Goal: Information Seeking & Learning: Learn about a topic

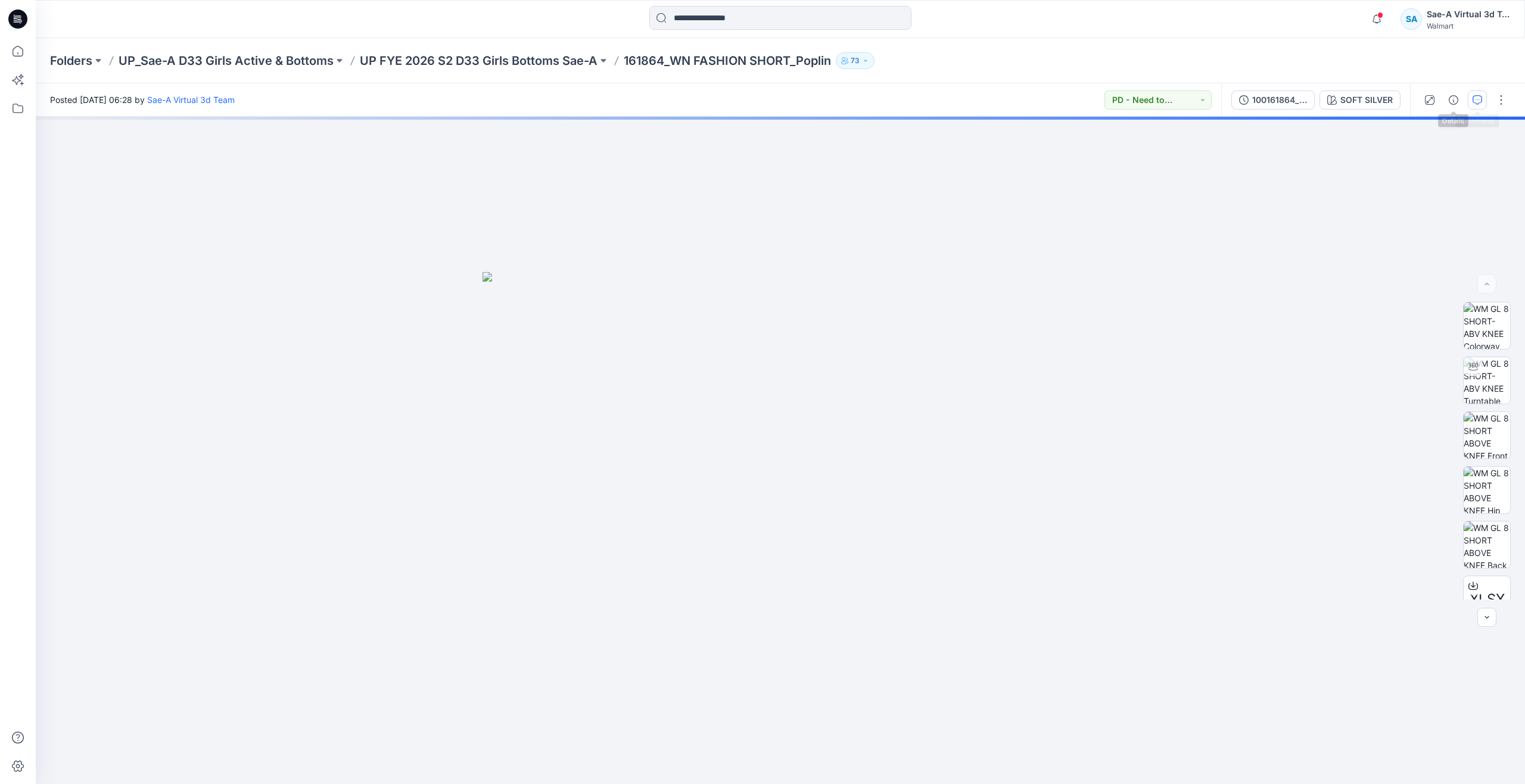
click at [1472, 96] on button "button" at bounding box center [1477, 100] width 19 height 19
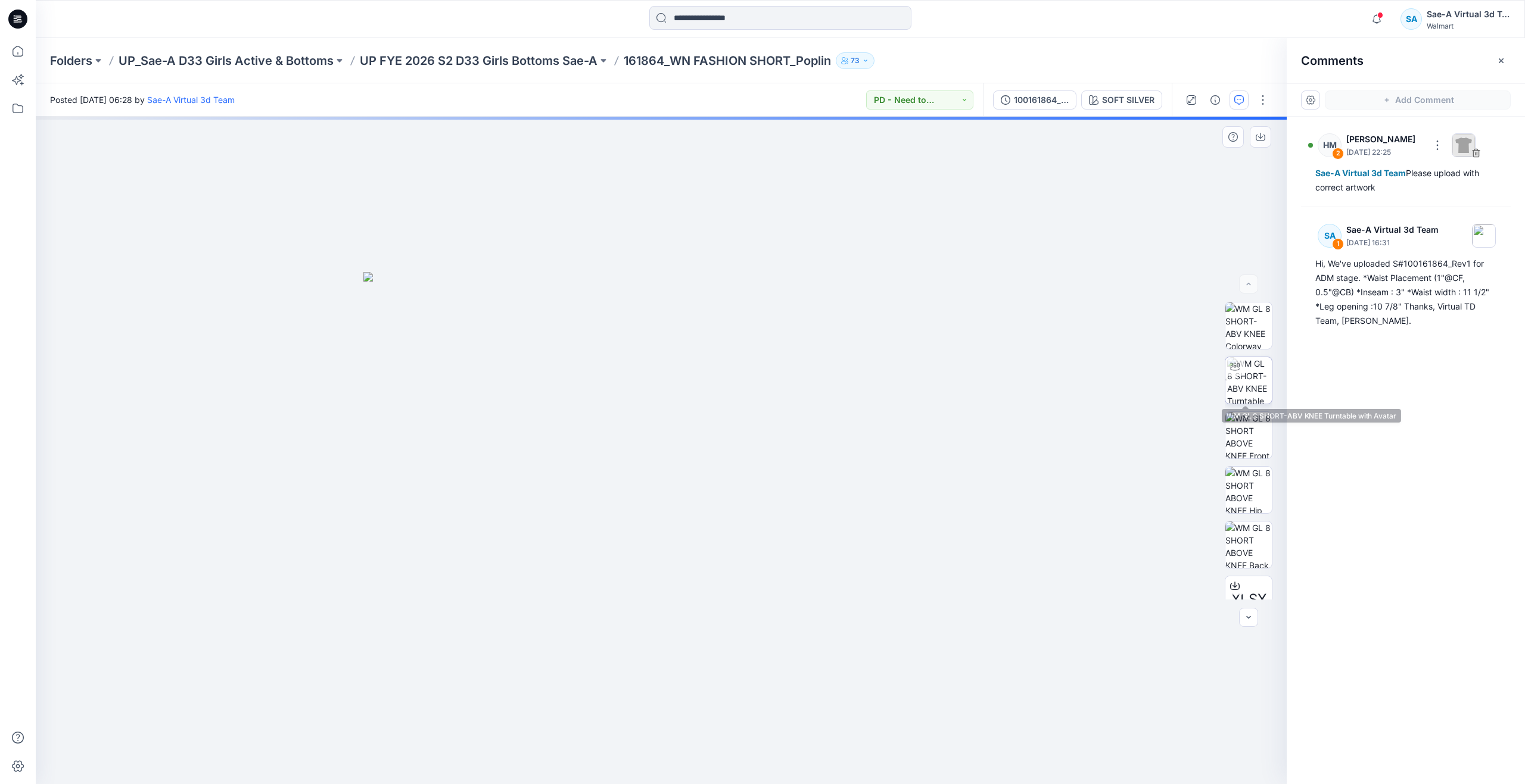
click at [1239, 387] on img at bounding box center [1249, 380] width 45 height 47
click at [1244, 383] on img at bounding box center [1249, 380] width 43 height 45
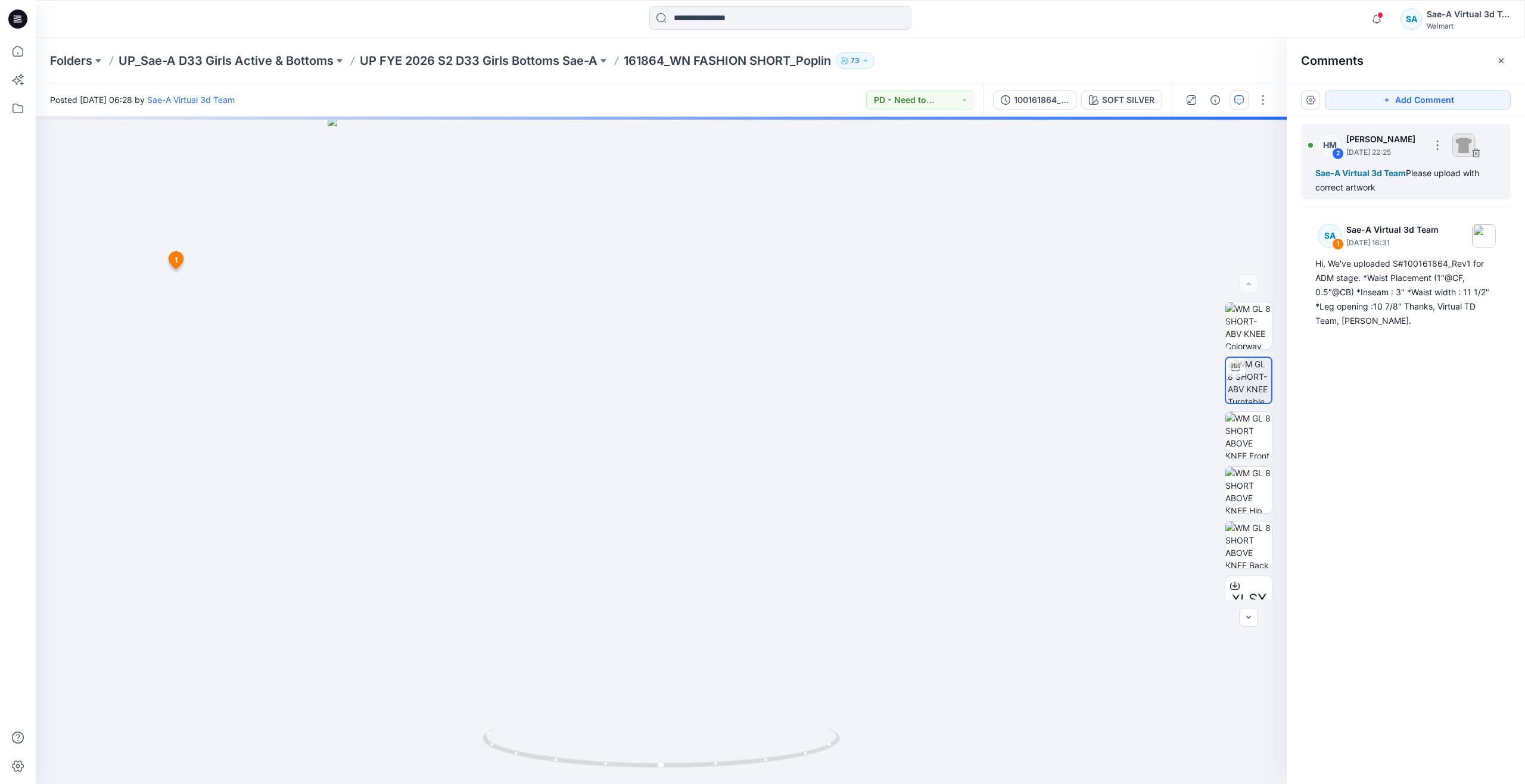
click at [1336, 180] on div "Sae-A Virtual 3d Team Please upload with correct artwork" at bounding box center [1405, 180] width 181 height 28
drag, startPoint x: 690, startPoint y: 294, endPoint x: 687, endPoint y: 658, distance: 364.0
click at [1244, 435] on img at bounding box center [1248, 435] width 47 height 47
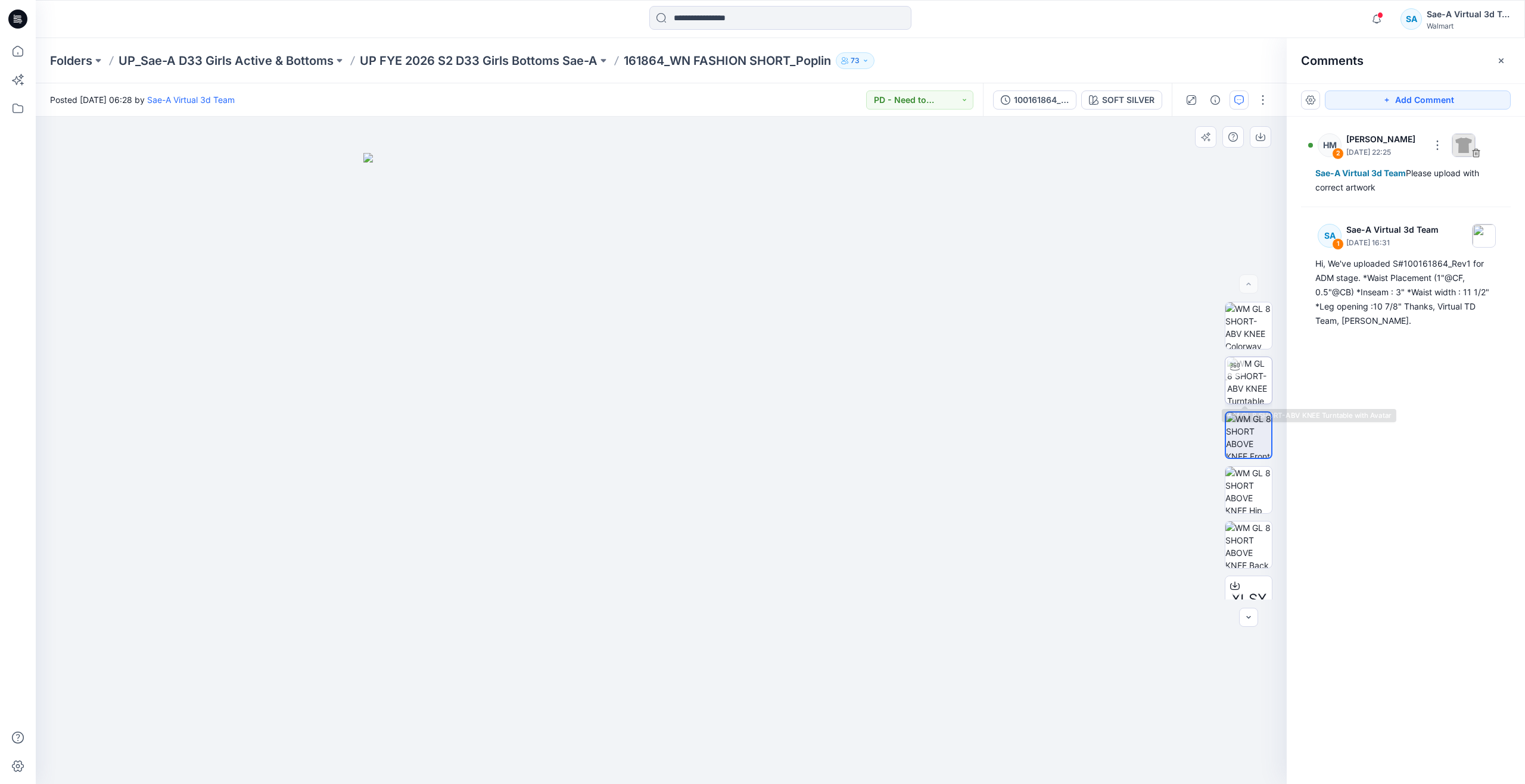
click at [1250, 394] on img at bounding box center [1249, 380] width 45 height 47
drag, startPoint x: 667, startPoint y: 759, endPoint x: 685, endPoint y: 702, distance: 59.8
click at [685, 702] on div at bounding box center [661, 451] width 1251 height 668
drag, startPoint x: 737, startPoint y: 485, endPoint x: 740, endPoint y: 629, distance: 144.0
click at [413, 280] on img at bounding box center [661, 451] width 1003 height 668
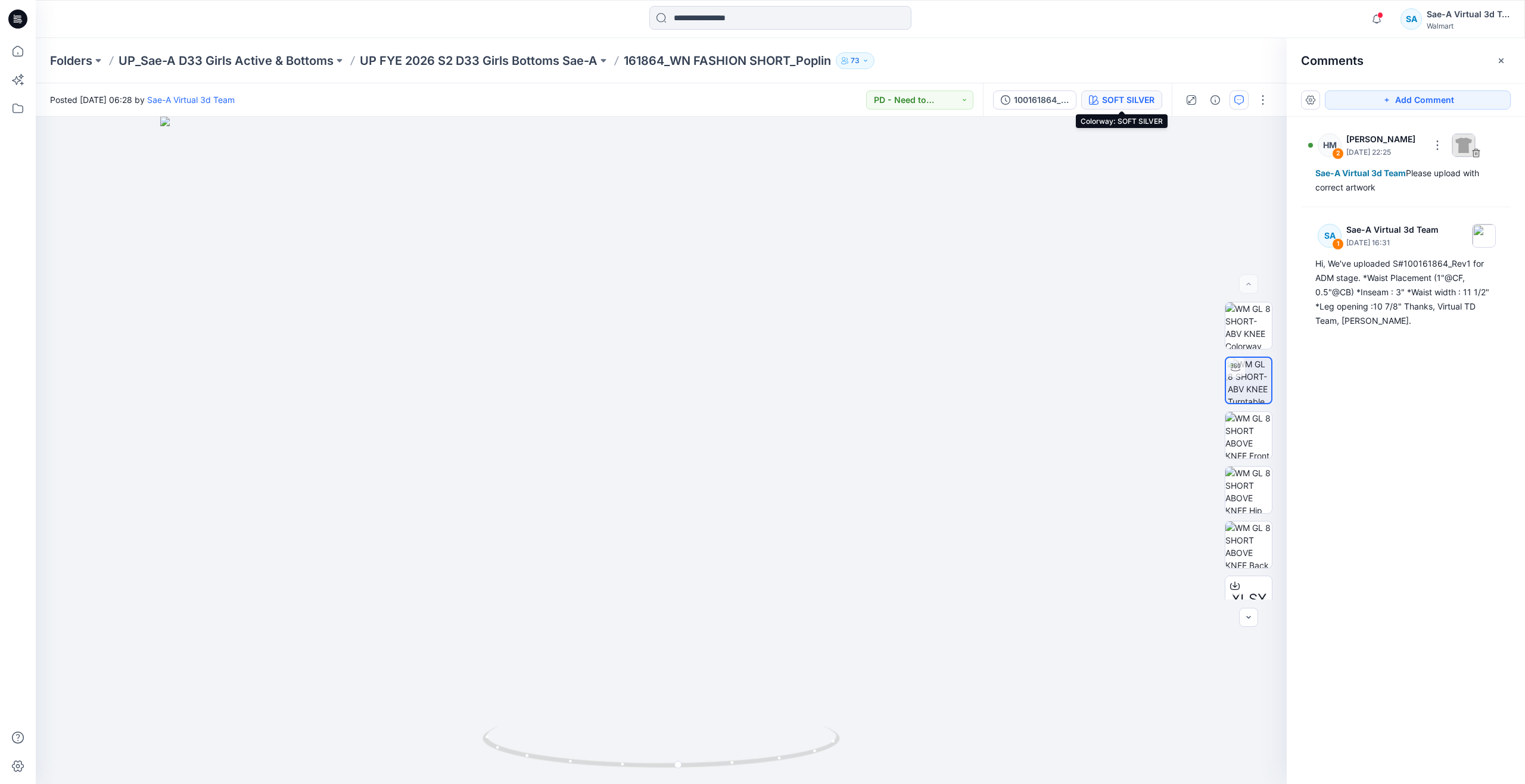
click at [1116, 98] on div "SOFT SILVER" at bounding box center [1128, 100] width 52 height 13
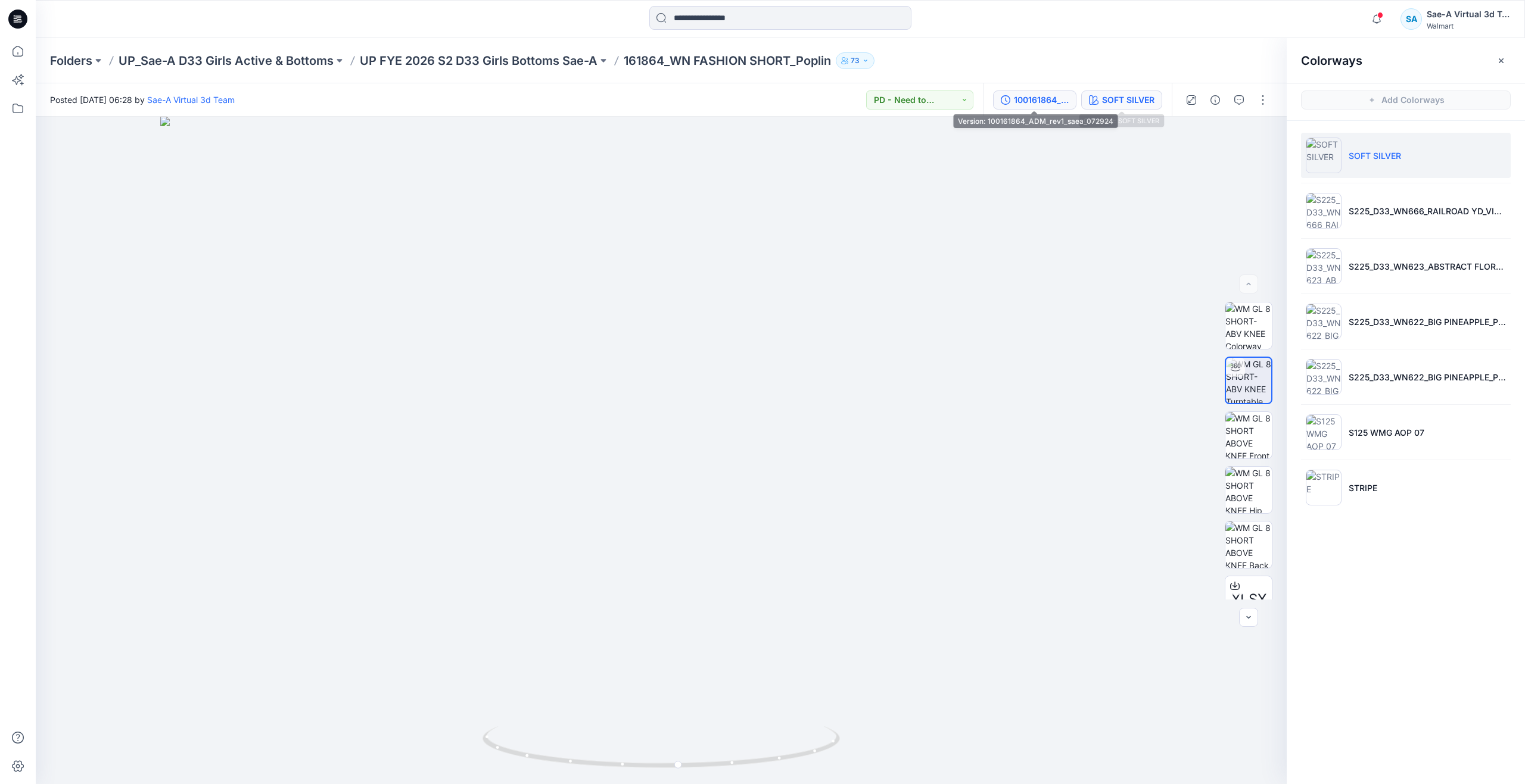
click at [1037, 100] on div "100161864_ADM_rev1_saea_072924" at bounding box center [1041, 100] width 55 height 13
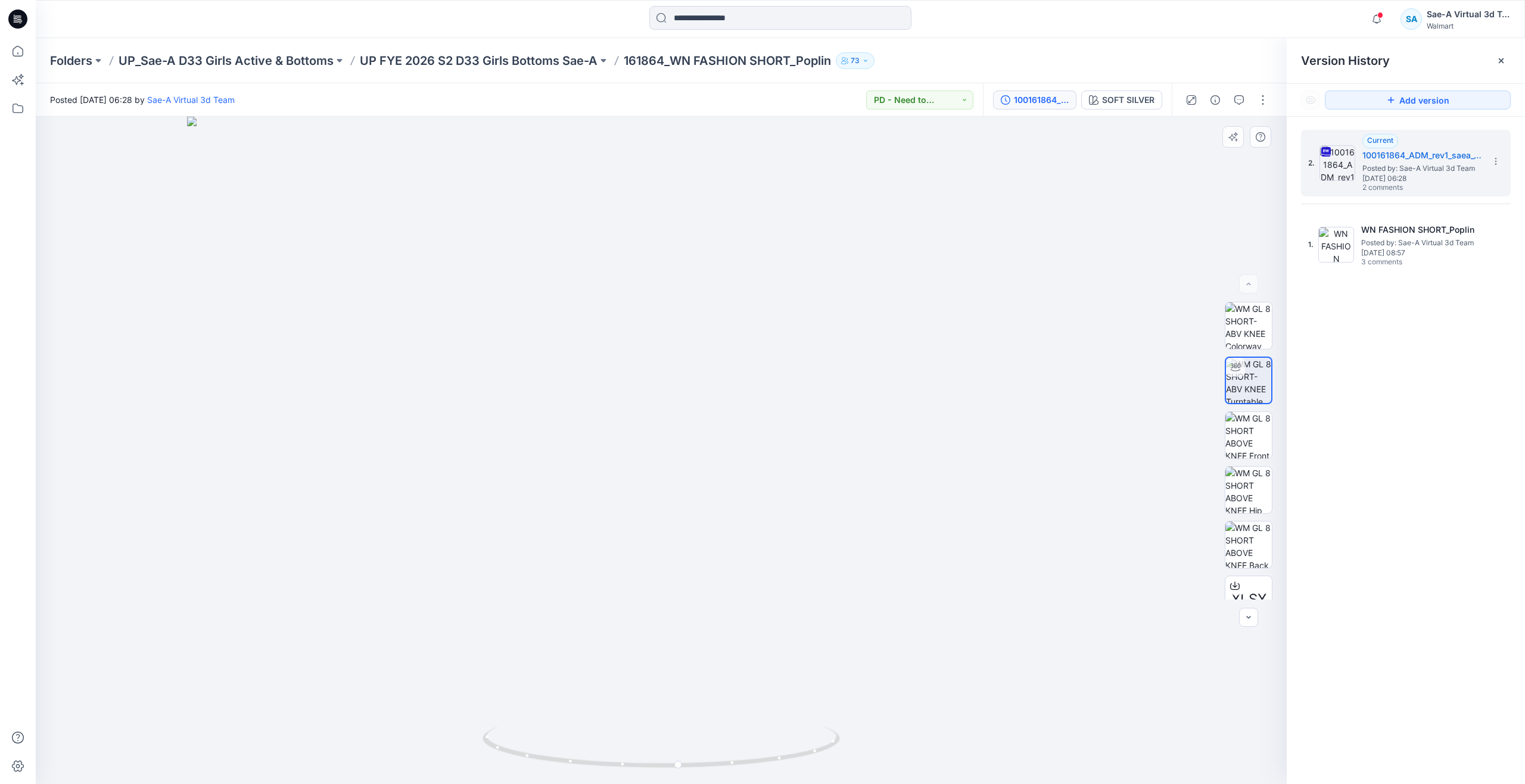
drag, startPoint x: 835, startPoint y: 298, endPoint x: 828, endPoint y: 451, distance: 153.2
click at [9, 57] on icon at bounding box center [18, 51] width 27 height 27
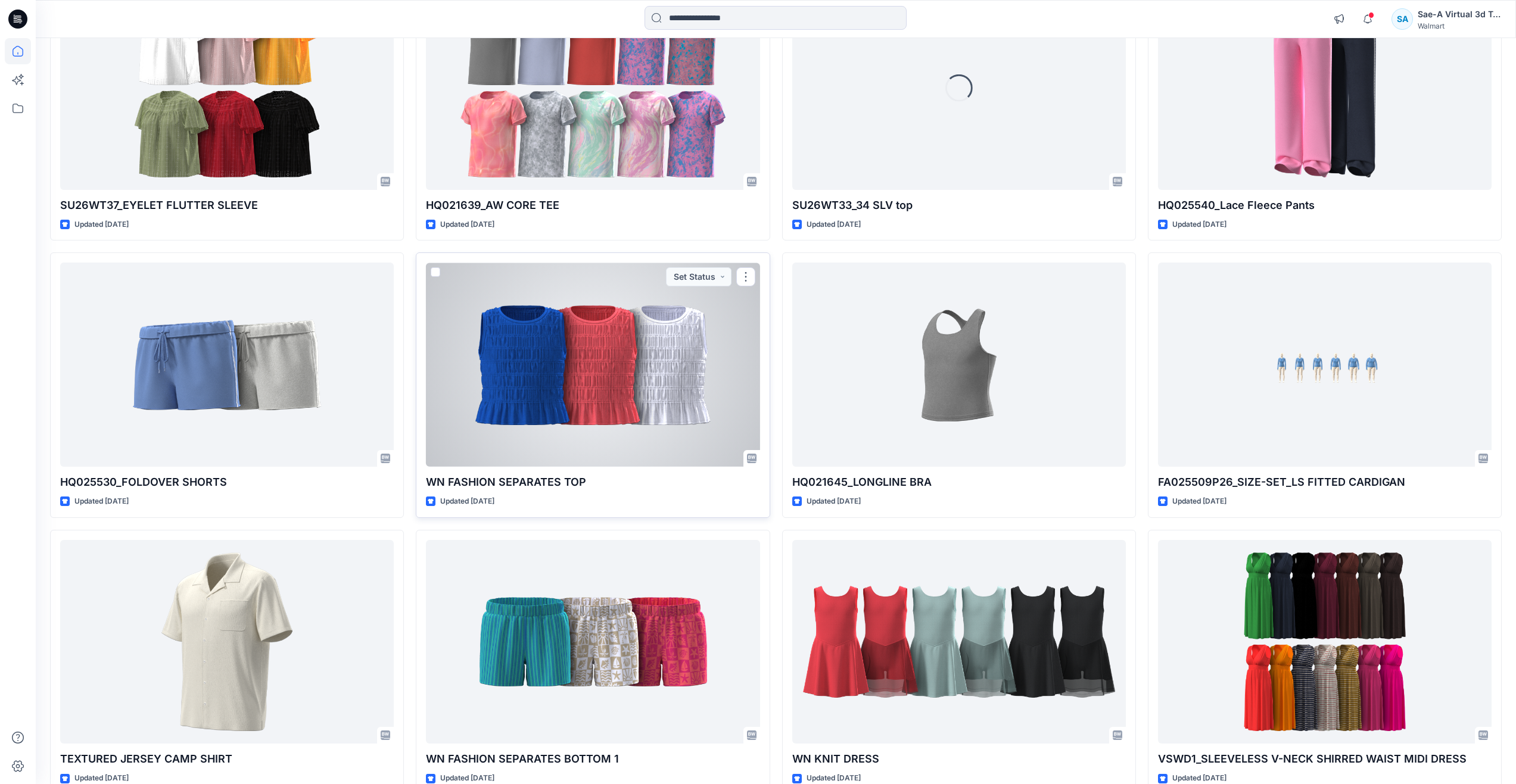
scroll to position [1033, 0]
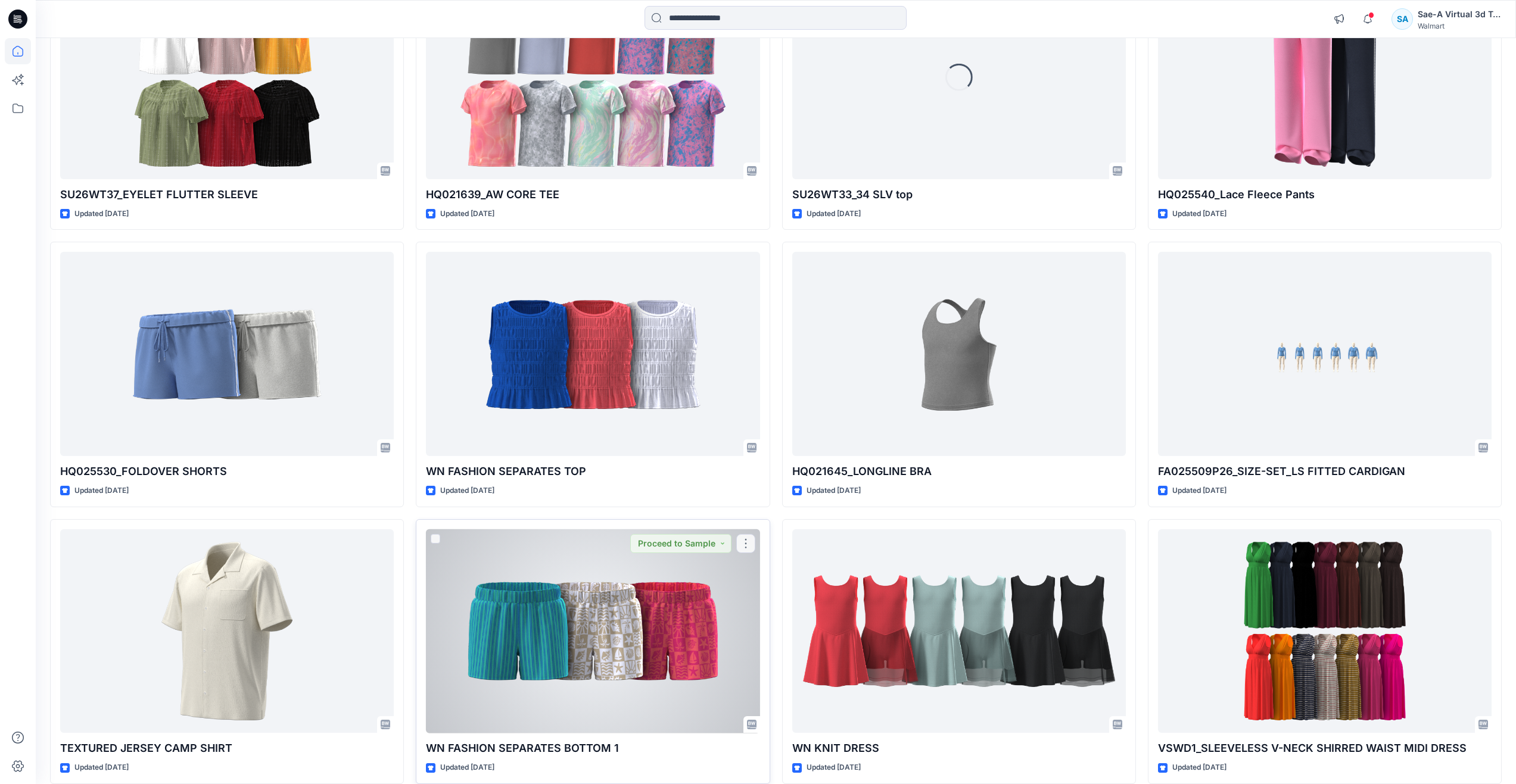
click at [603, 638] on div at bounding box center [593, 631] width 334 height 204
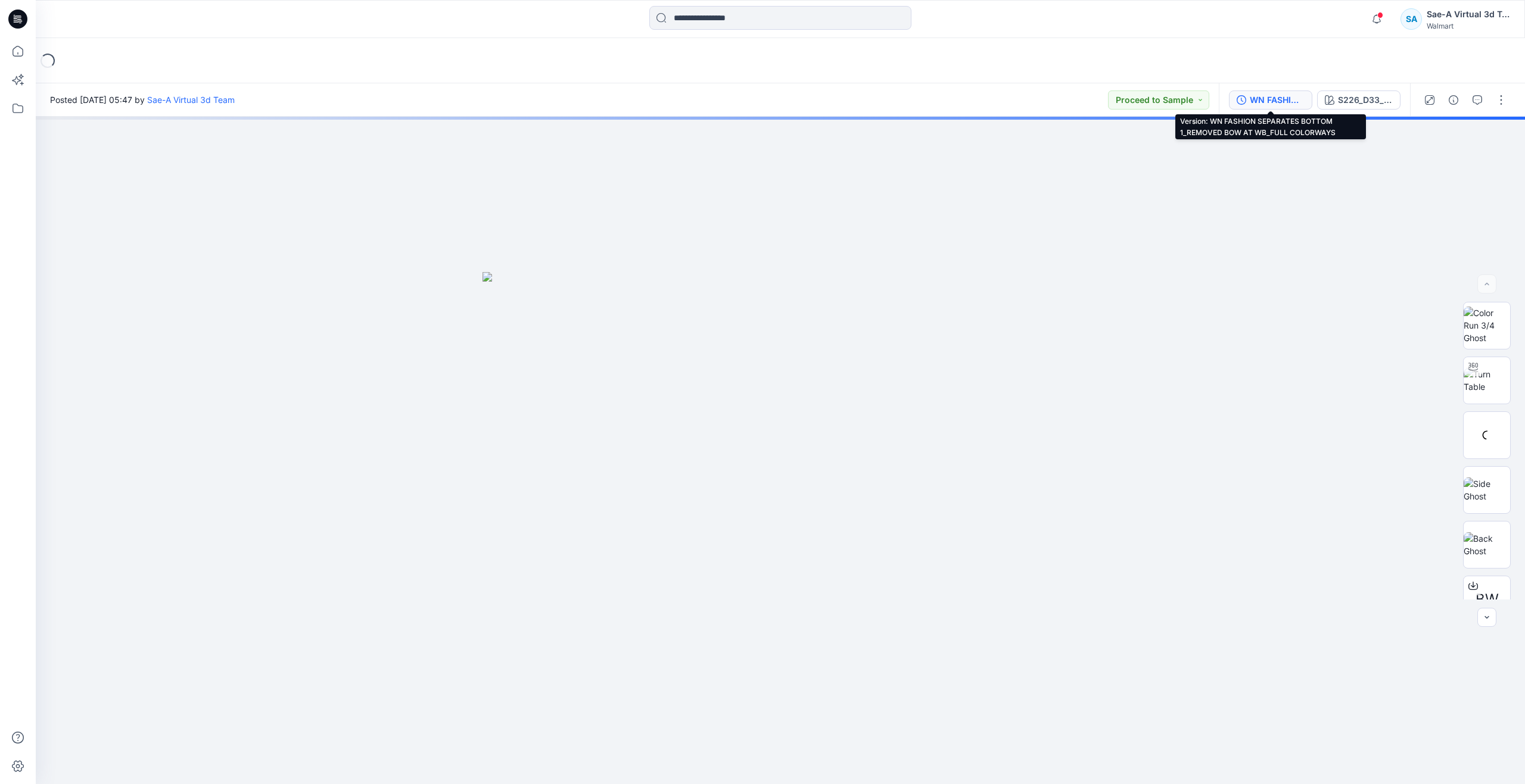
click at [1271, 101] on div "WN FASHION SEPARATES BOTTOM 1_REMOVED BOW AT WB_FULL COLORWAYS" at bounding box center [1277, 100] width 55 height 13
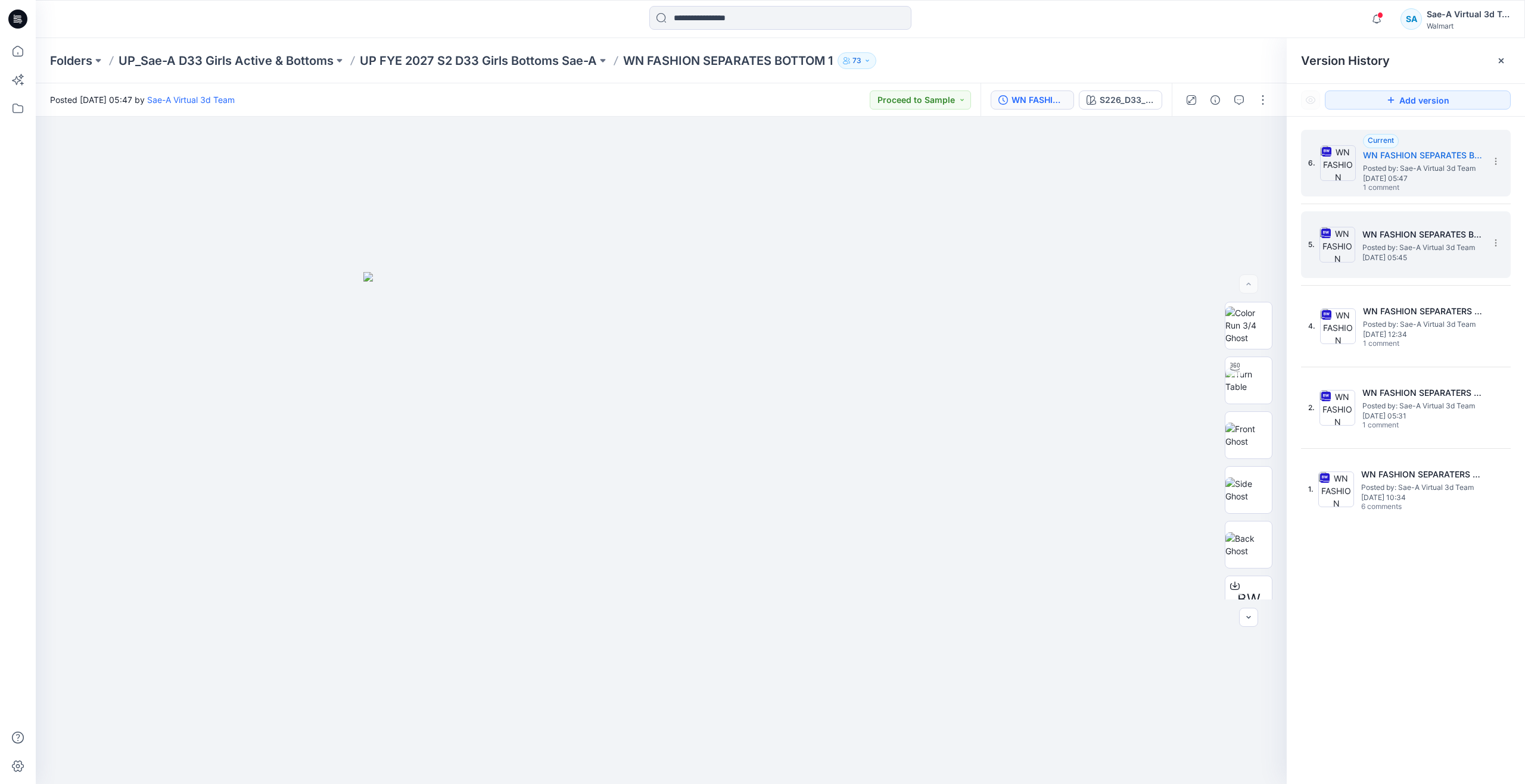
click at [1389, 235] on h5 "WN FASHION SEPARATES BOTTOM 1_REMOVED BOW AT WB_SOFT SILVER" at bounding box center [1421, 234] width 119 height 14
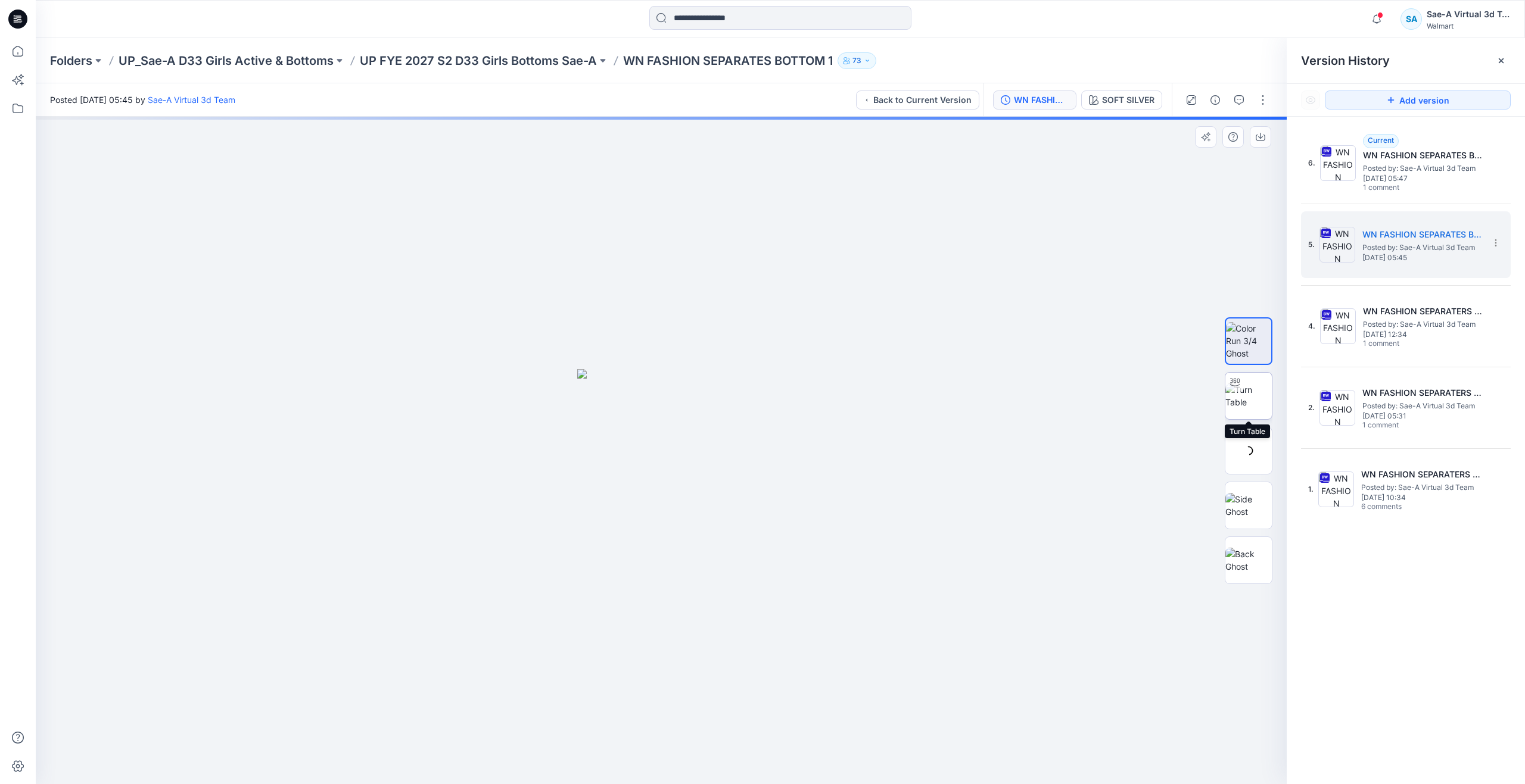
click at [1248, 407] on img at bounding box center [1248, 396] width 47 height 25
drag, startPoint x: 663, startPoint y: 763, endPoint x: 1029, endPoint y: 710, distance: 369.8
click at [1029, 710] on div at bounding box center [661, 451] width 1251 height 668
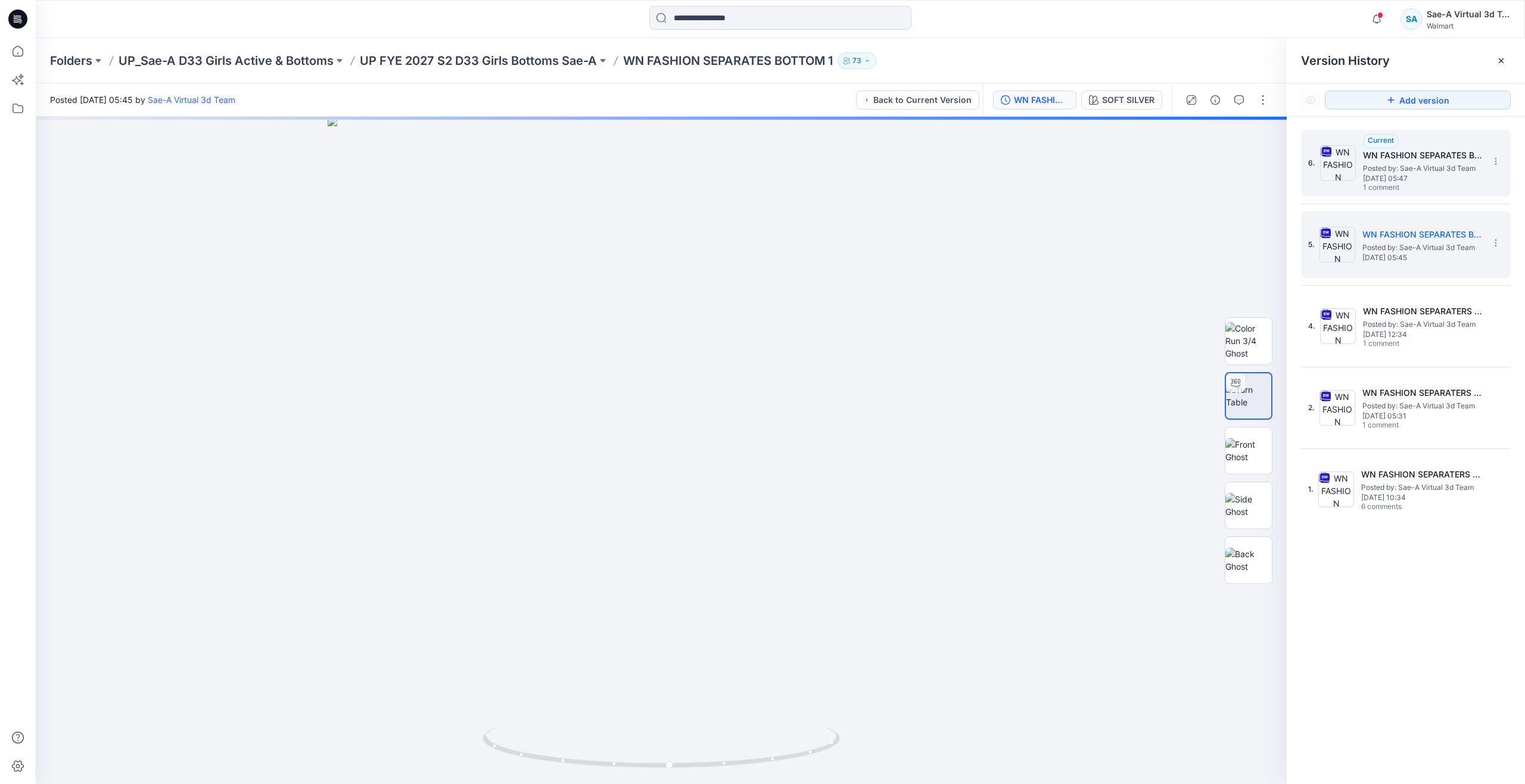
click at [1382, 175] on span "Friday, July 25, 2025 05:47" at bounding box center [1422, 179] width 119 height 8
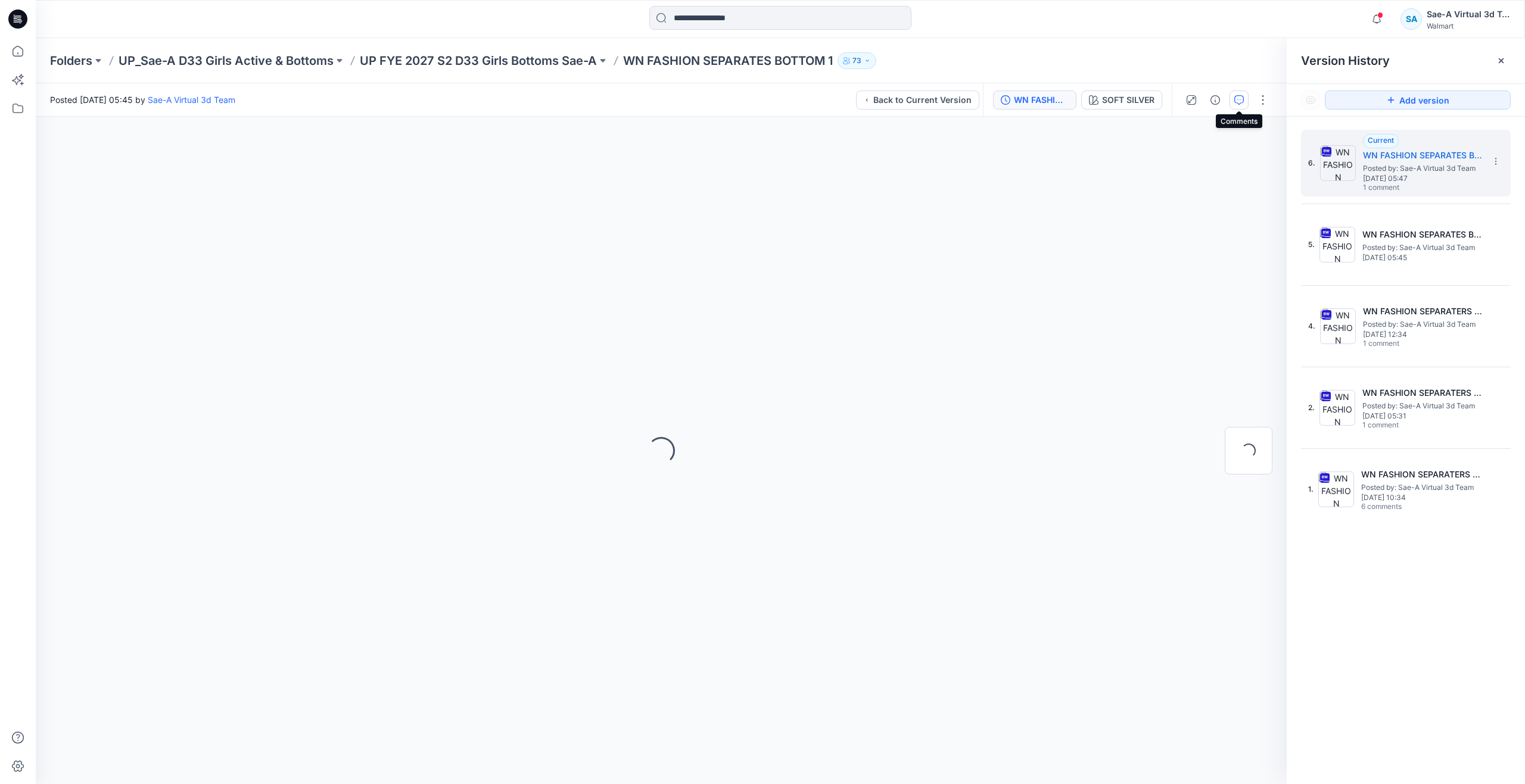
click at [1239, 99] on icon "button" at bounding box center [1238, 100] width 9 height 9
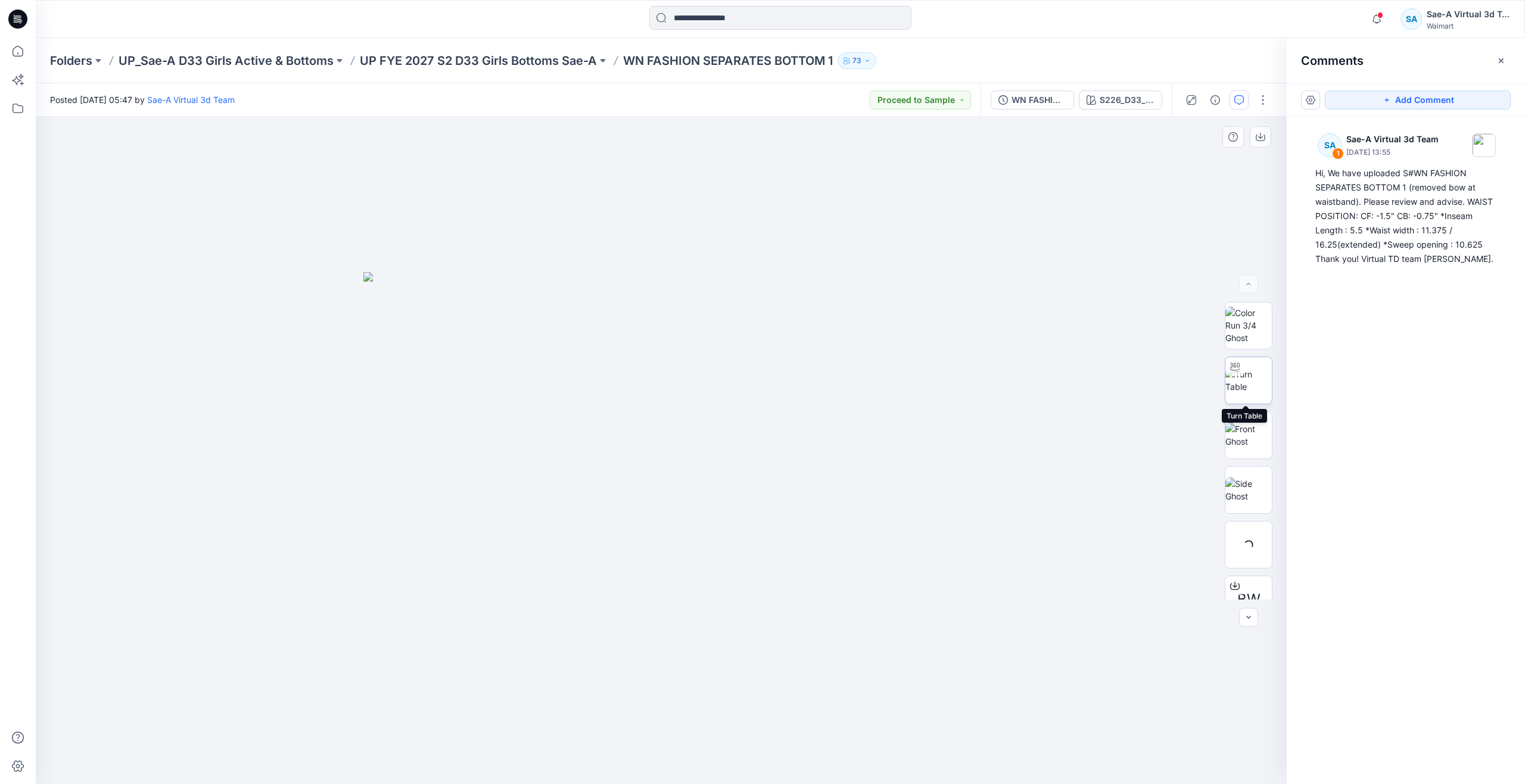
click at [1251, 380] on img at bounding box center [1248, 380] width 47 height 25
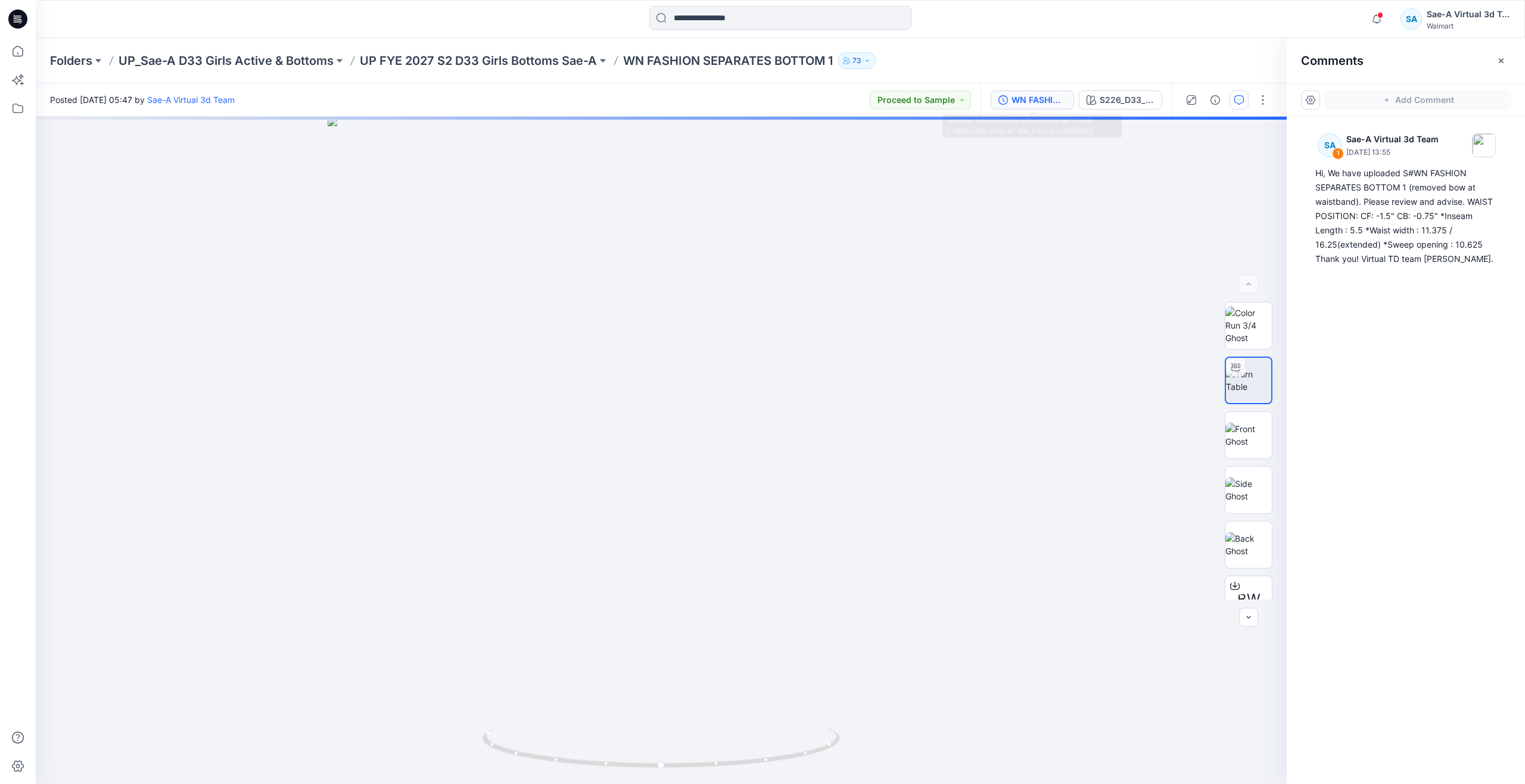
click at [1042, 96] on div "WN FASHION SEPARATES BOTTOM 1_REMOVED BOW AT WB_FULL COLORWAYS" at bounding box center [1039, 100] width 55 height 13
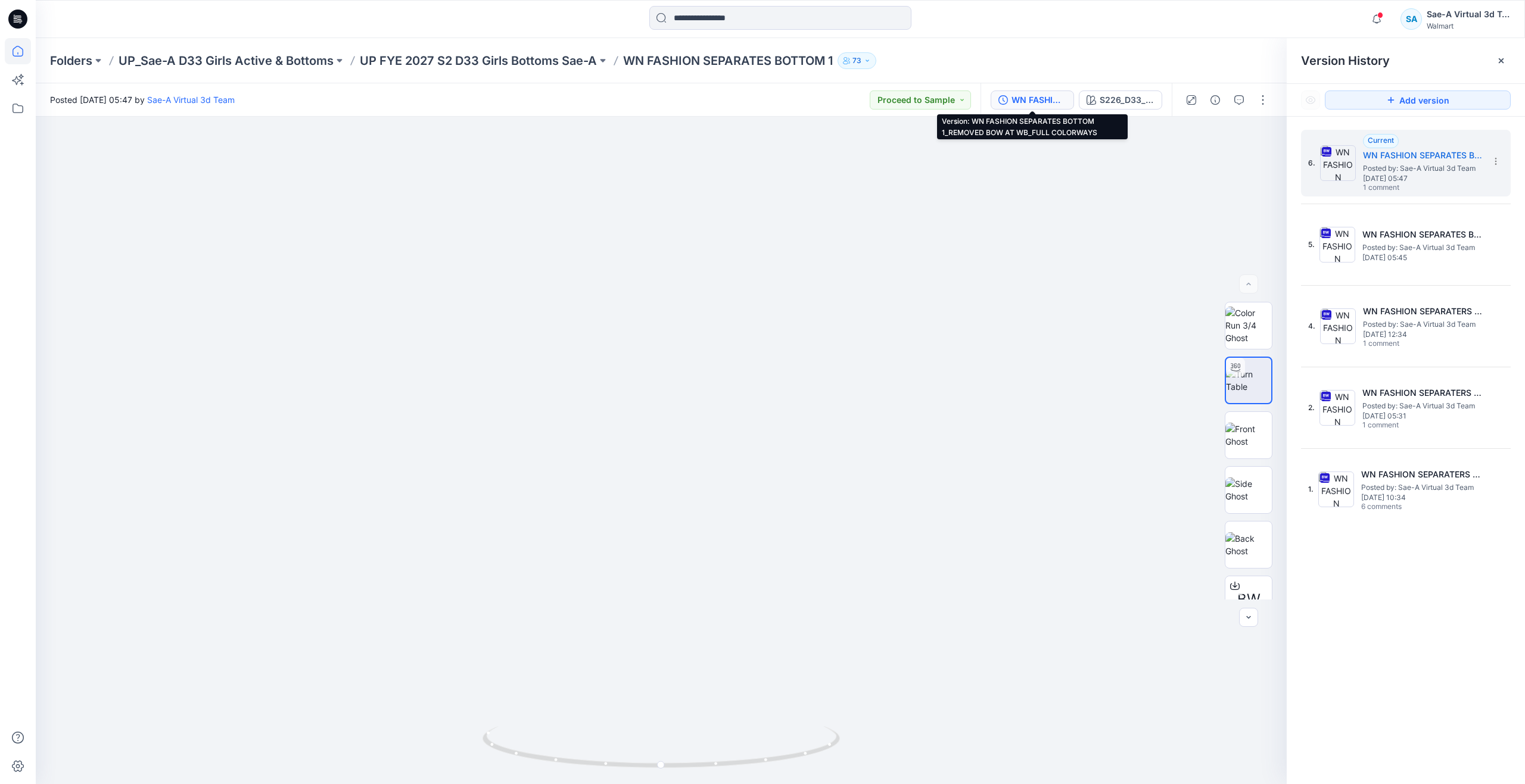
click at [27, 54] on icon at bounding box center [18, 51] width 27 height 27
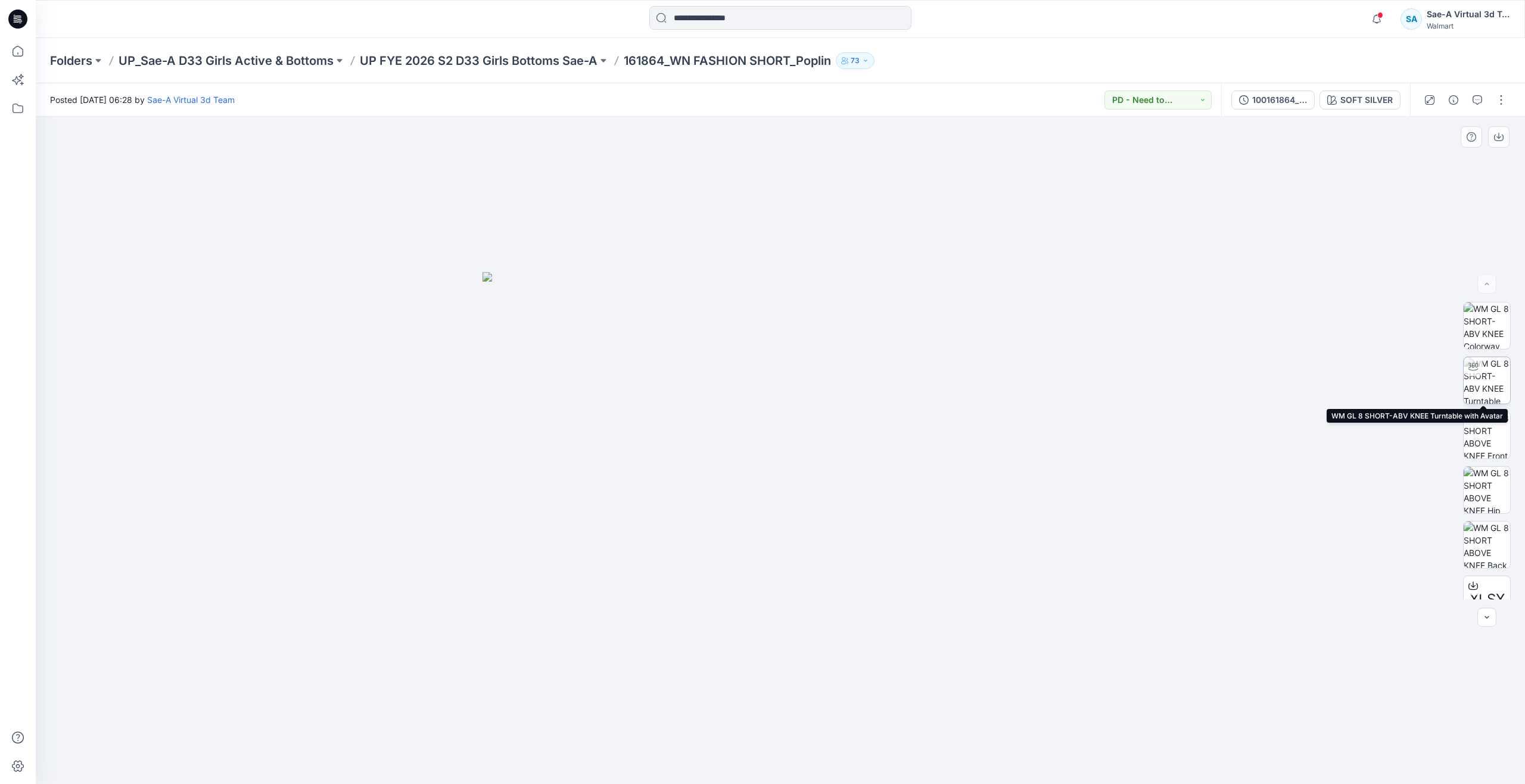
click at [1483, 365] on img at bounding box center [1487, 380] width 47 height 47
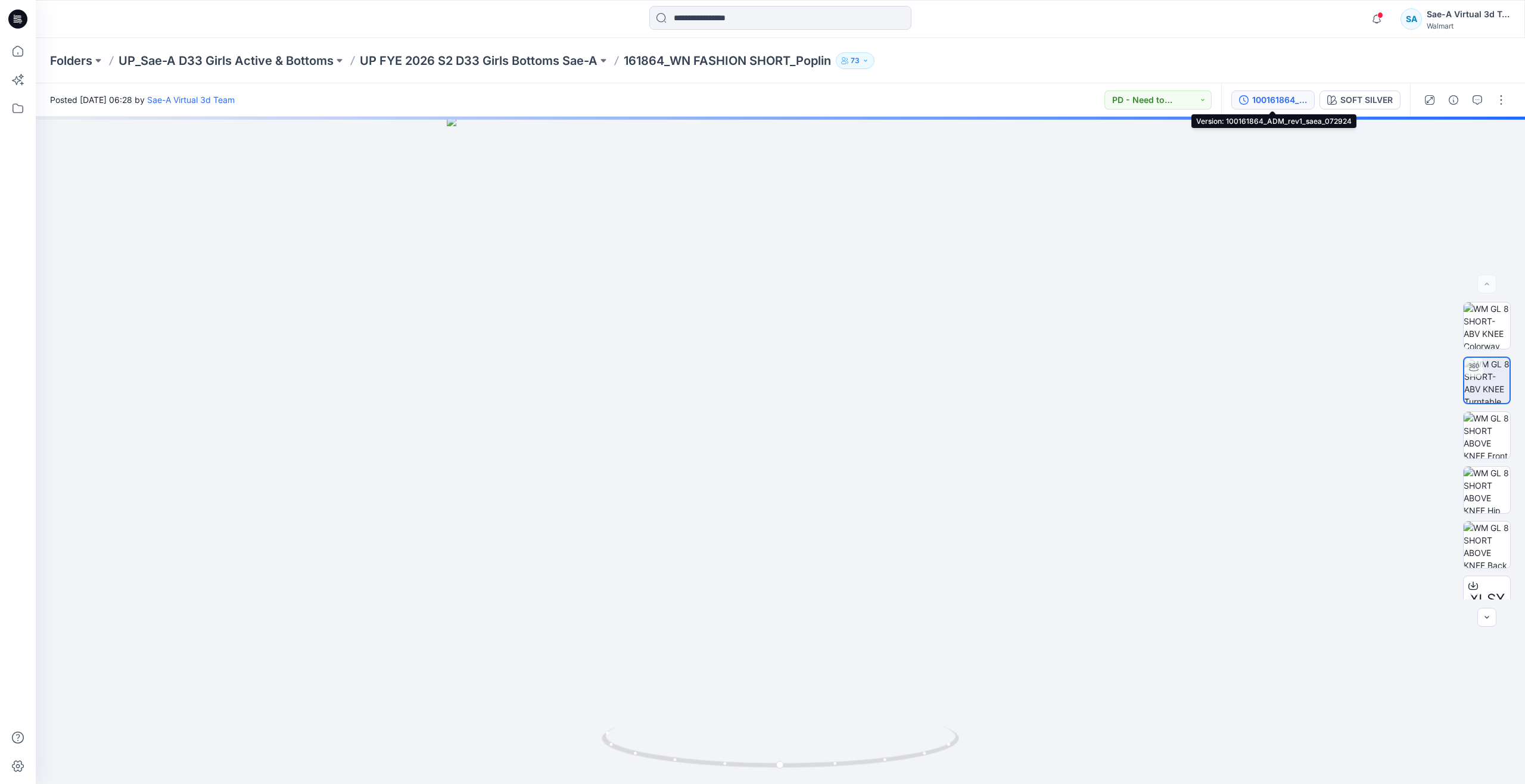
click at [1252, 98] on div "100161864_ADM_rev1_saea_072924" at bounding box center [1279, 100] width 55 height 13
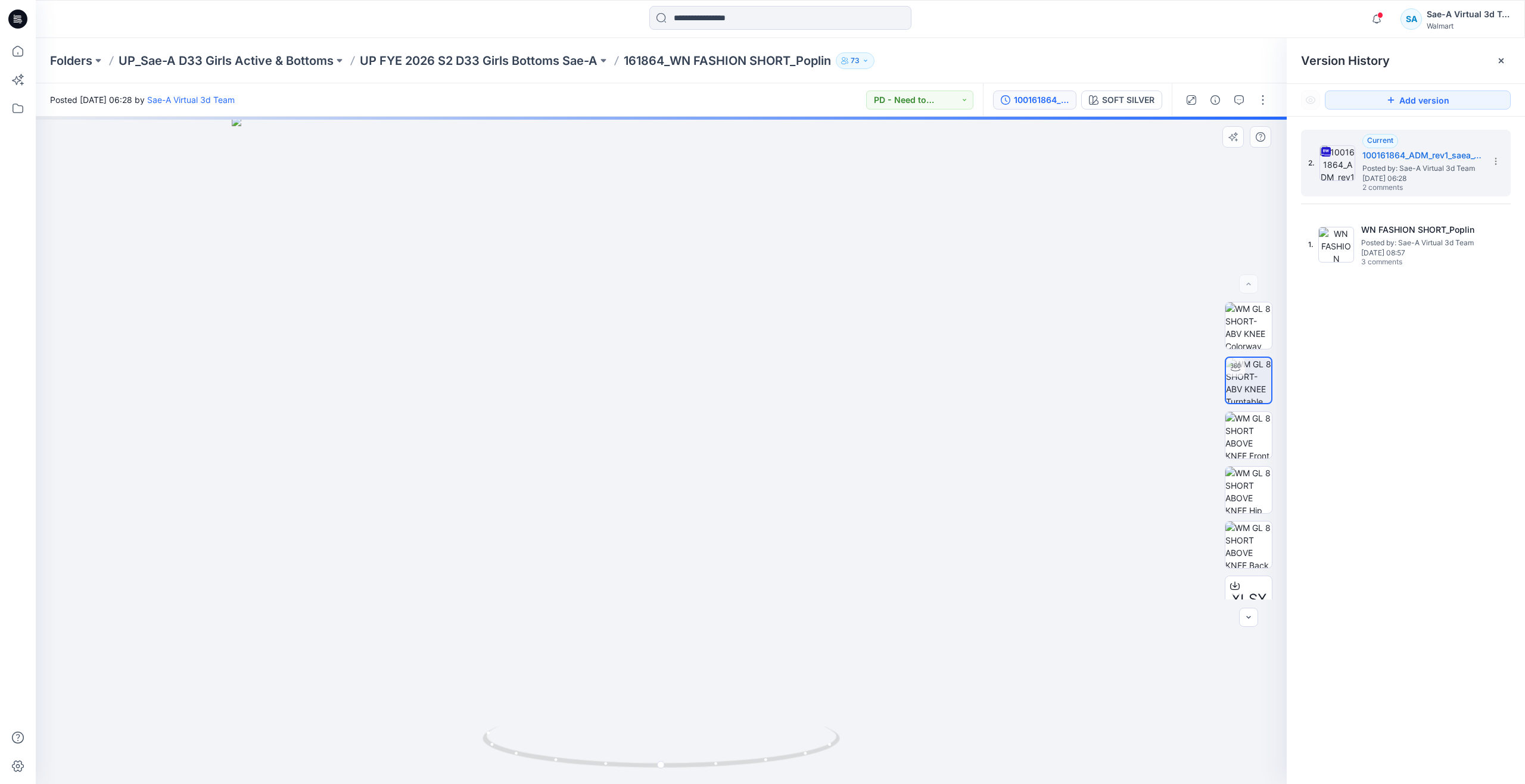
drag, startPoint x: 797, startPoint y: 253, endPoint x: 800, endPoint y: 492, distance: 239.0
drag, startPoint x: 669, startPoint y: 769, endPoint x: 434, endPoint y: 714, distance: 241.4
click at [434, 714] on div at bounding box center [661, 451] width 1251 height 668
click at [31, 45] on icon at bounding box center [18, 51] width 27 height 27
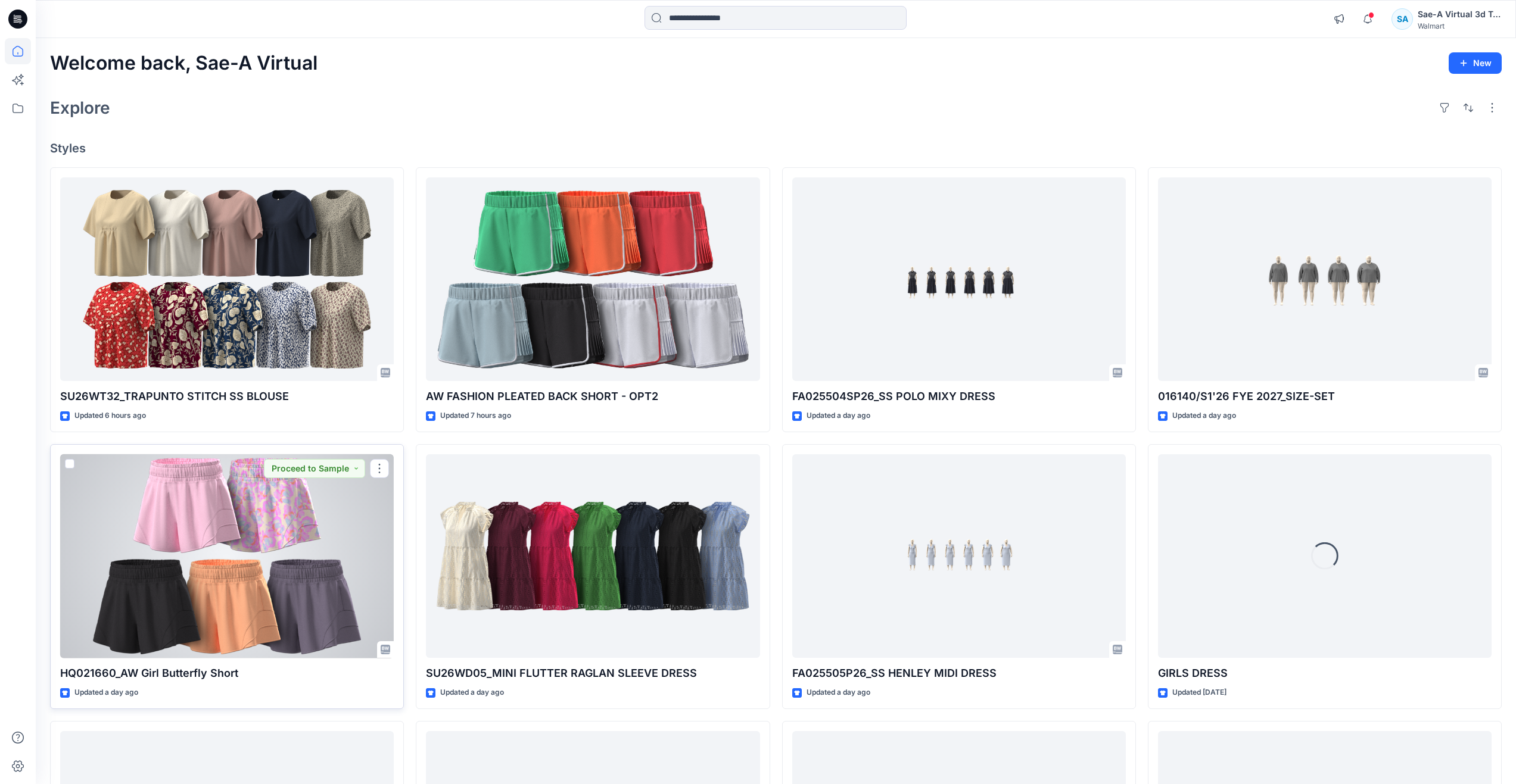
click at [277, 578] on div at bounding box center [227, 556] width 334 height 204
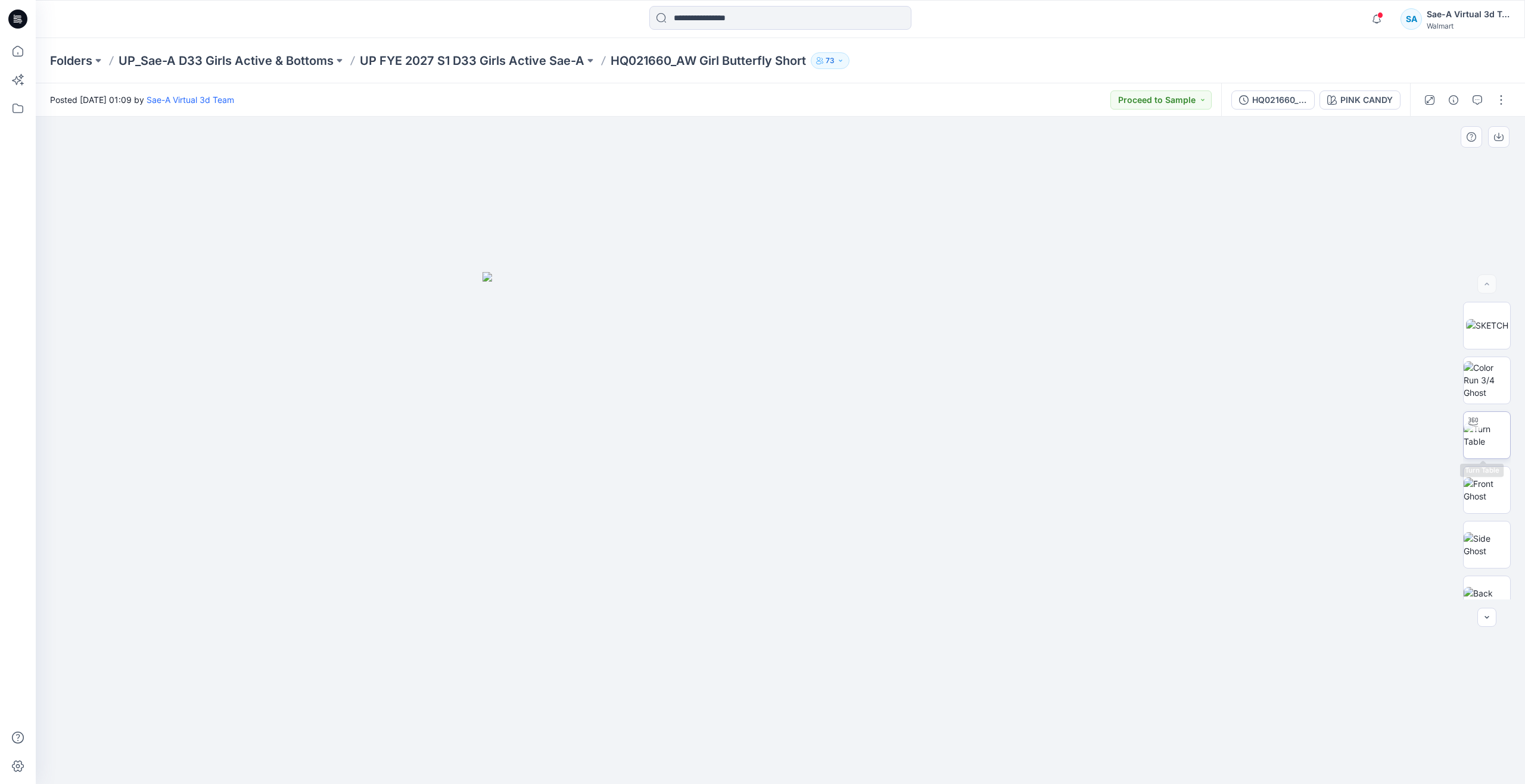
click at [1469, 424] on icon at bounding box center [1472, 421] width 9 height 9
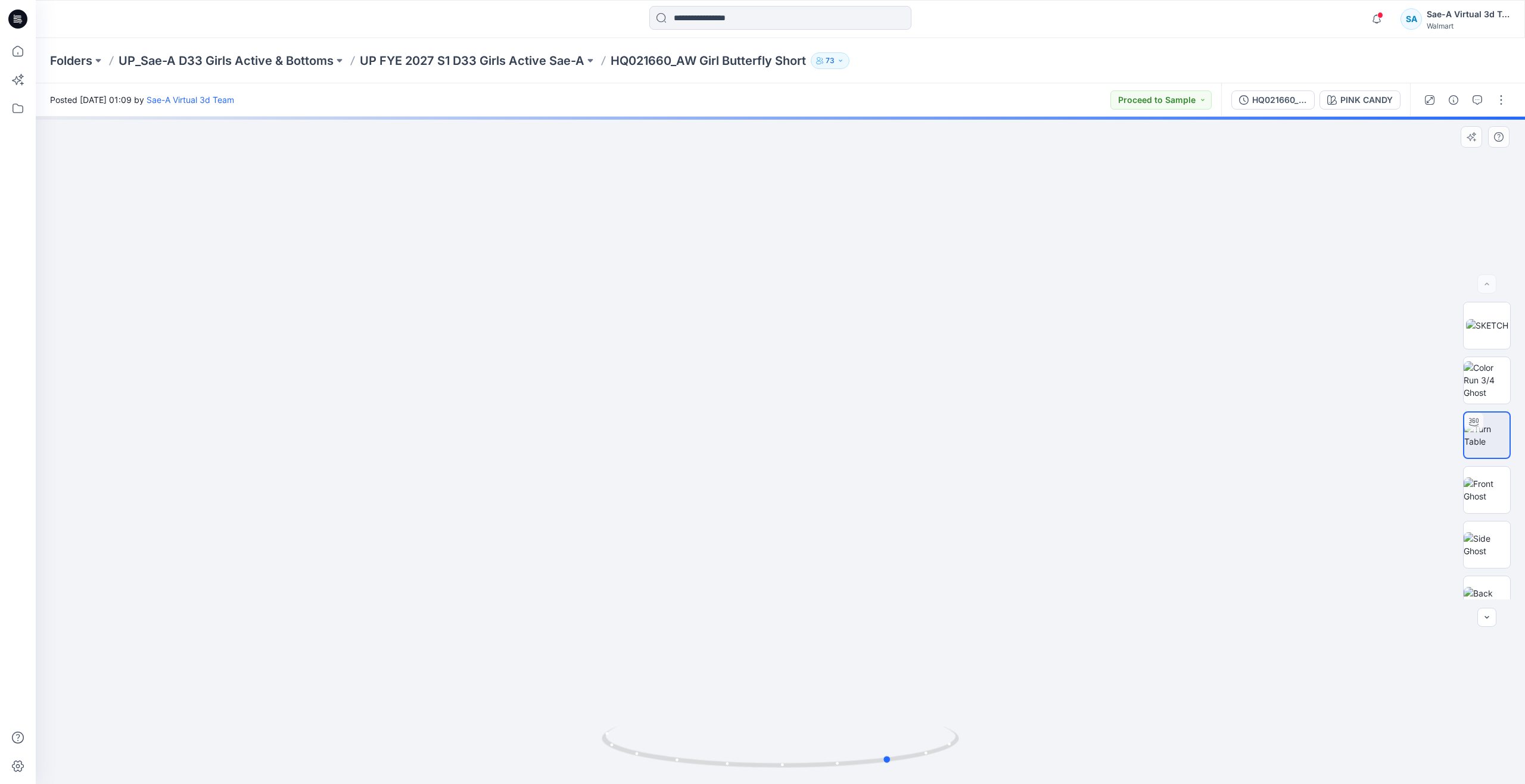
drag, startPoint x: 781, startPoint y: 769, endPoint x: 891, endPoint y: 687, distance: 137.2
click at [891, 687] on div at bounding box center [780, 451] width 1489 height 668
drag, startPoint x: 895, startPoint y: 763, endPoint x: 767, endPoint y: 737, distance: 130.6
click at [767, 737] on icon at bounding box center [782, 749] width 360 height 45
click at [1294, 99] on div "HQ021660_NEW_FULL COLORWAYS" at bounding box center [1279, 100] width 55 height 13
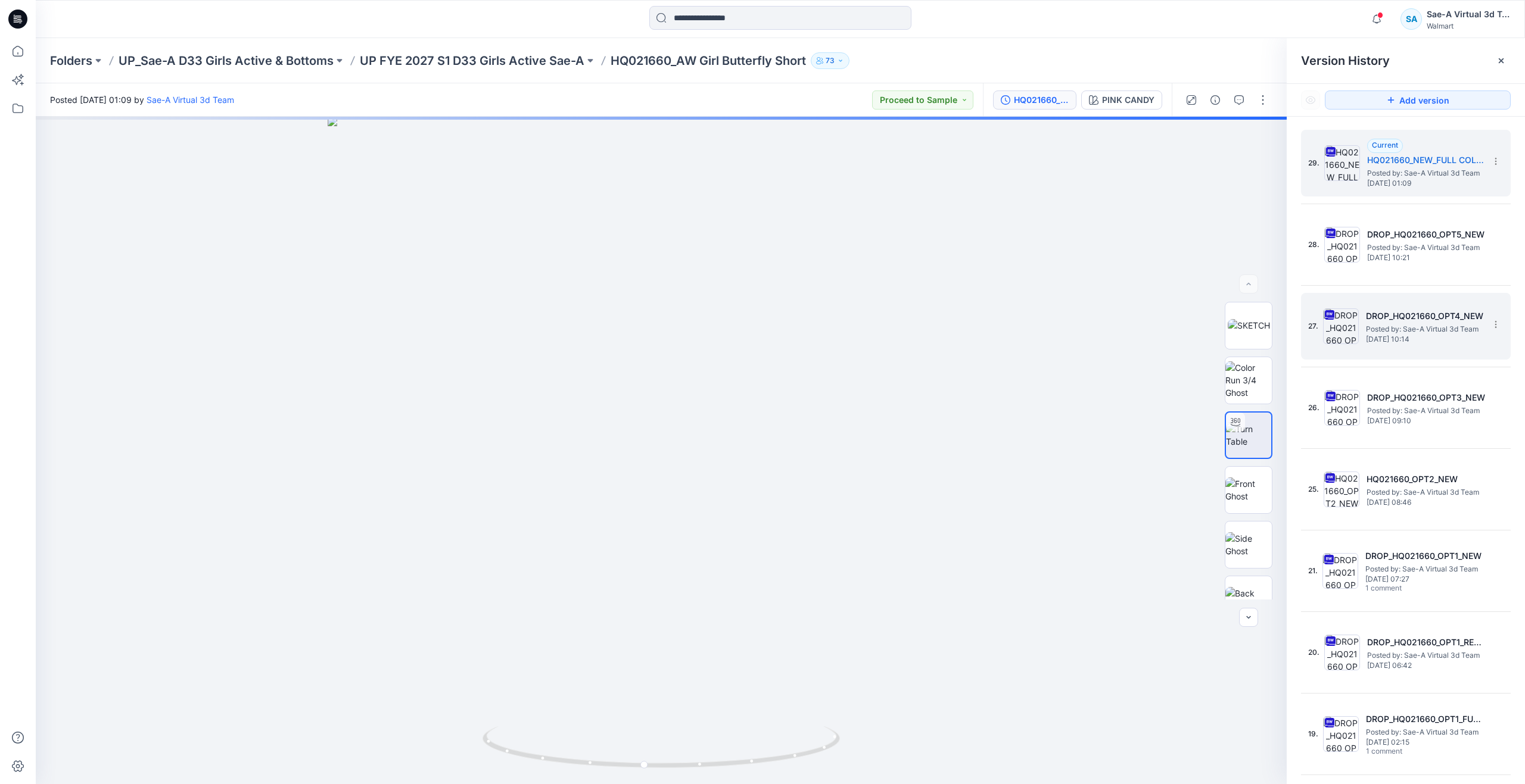
click at [1360, 323] on div "27. DROP_HQ021660_OPT4_NEW Posted by: Sae-A Virtual 3d Team Friday, August 08, …" at bounding box center [1397, 326] width 179 height 57
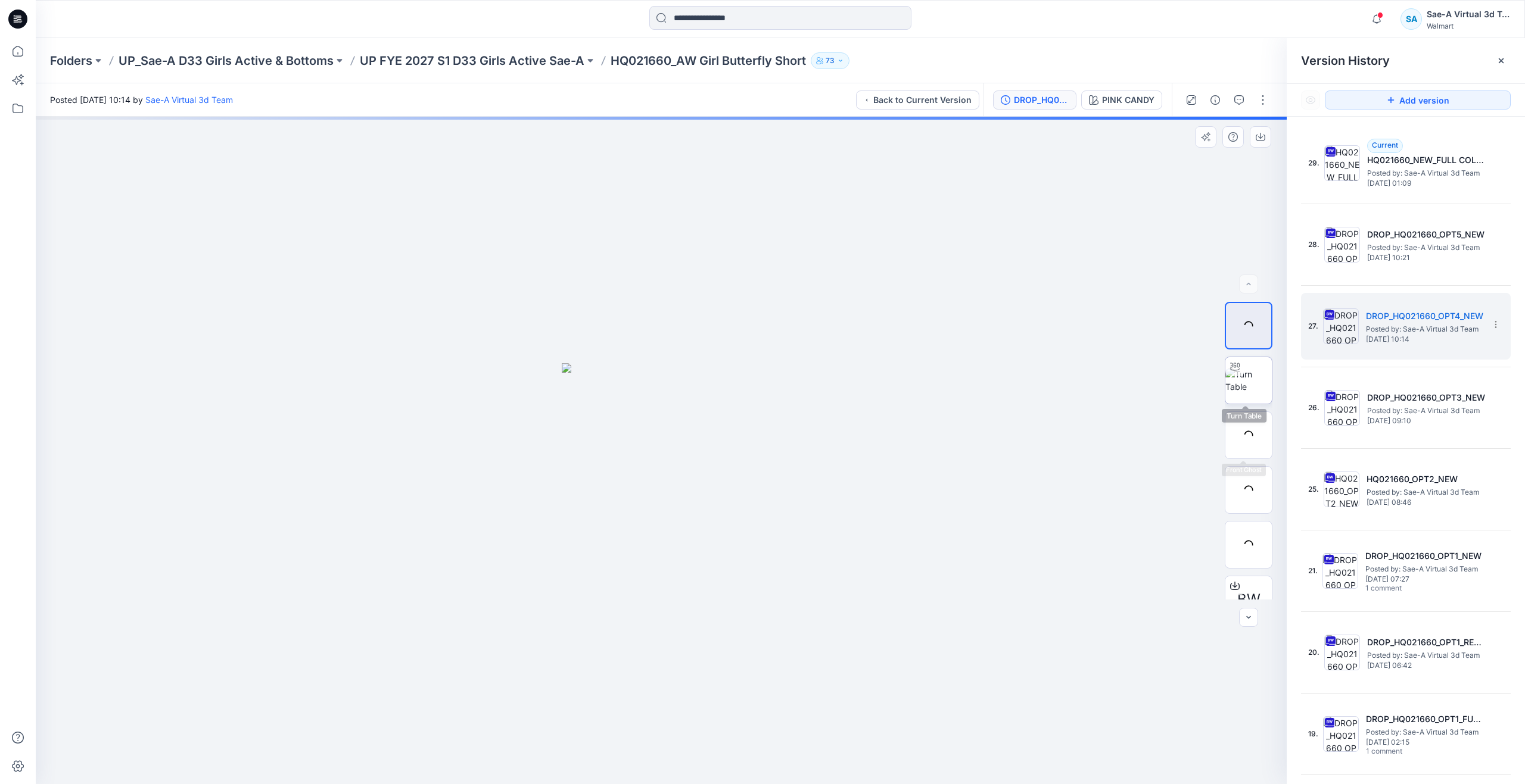
click at [1239, 386] on img at bounding box center [1248, 380] width 47 height 25
drag, startPoint x: 660, startPoint y: 764, endPoint x: 414, endPoint y: 713, distance: 251.2
click at [414, 713] on div at bounding box center [661, 451] width 1251 height 668
click at [24, 54] on icon at bounding box center [18, 51] width 27 height 27
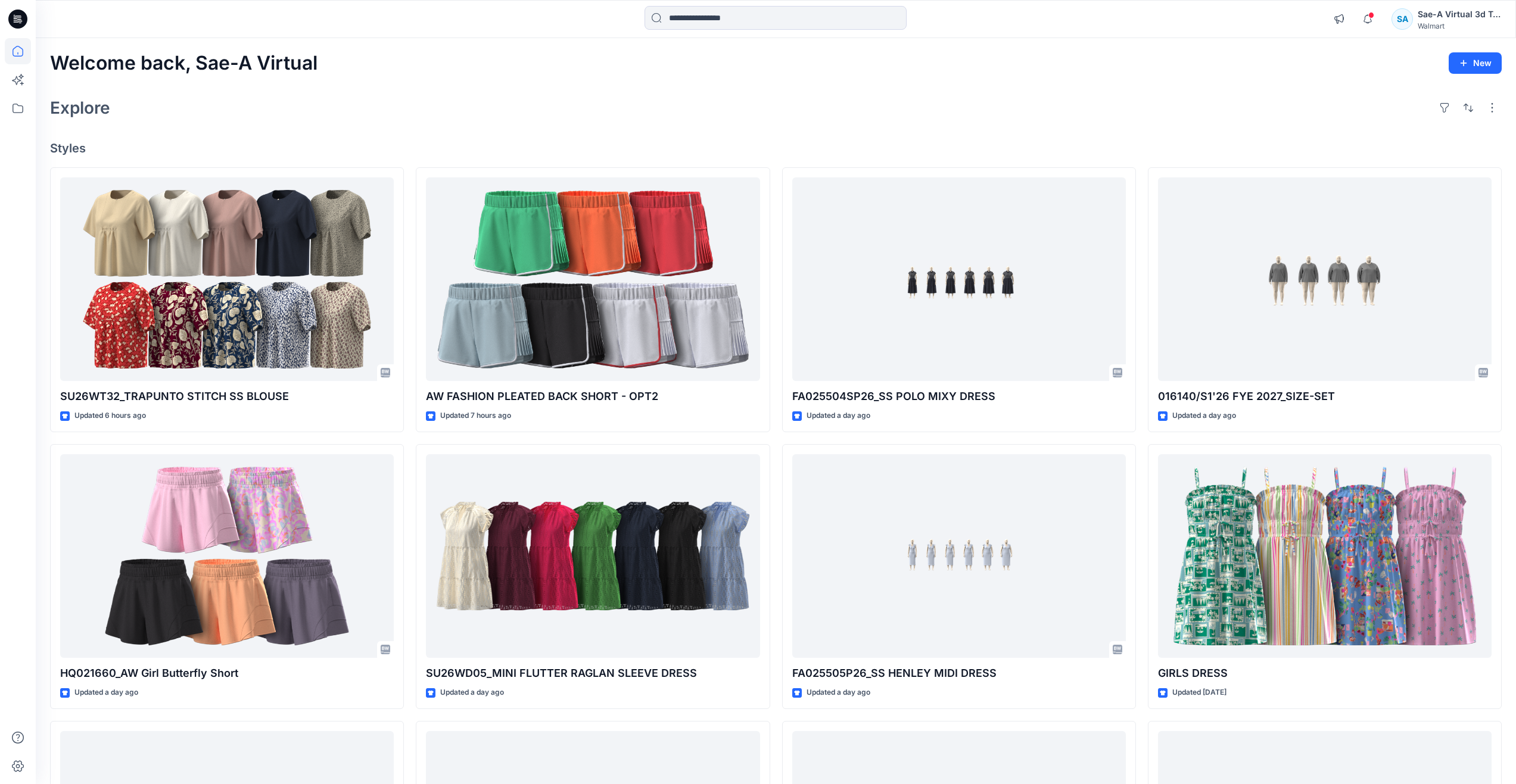
click at [342, 94] on div "Explore" at bounding box center [775, 108] width 1451 height 28
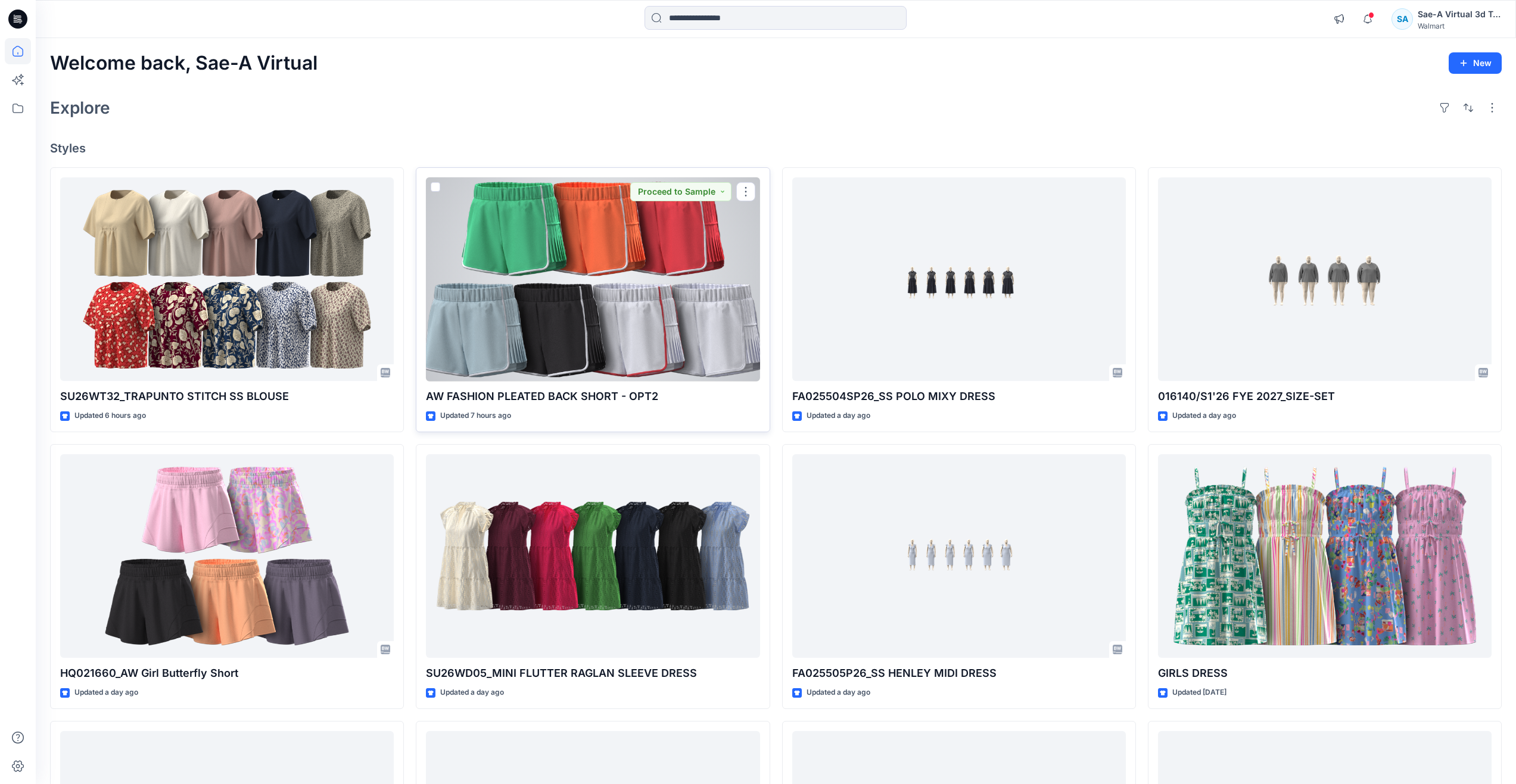
click at [606, 307] on div at bounding box center [593, 280] width 334 height 204
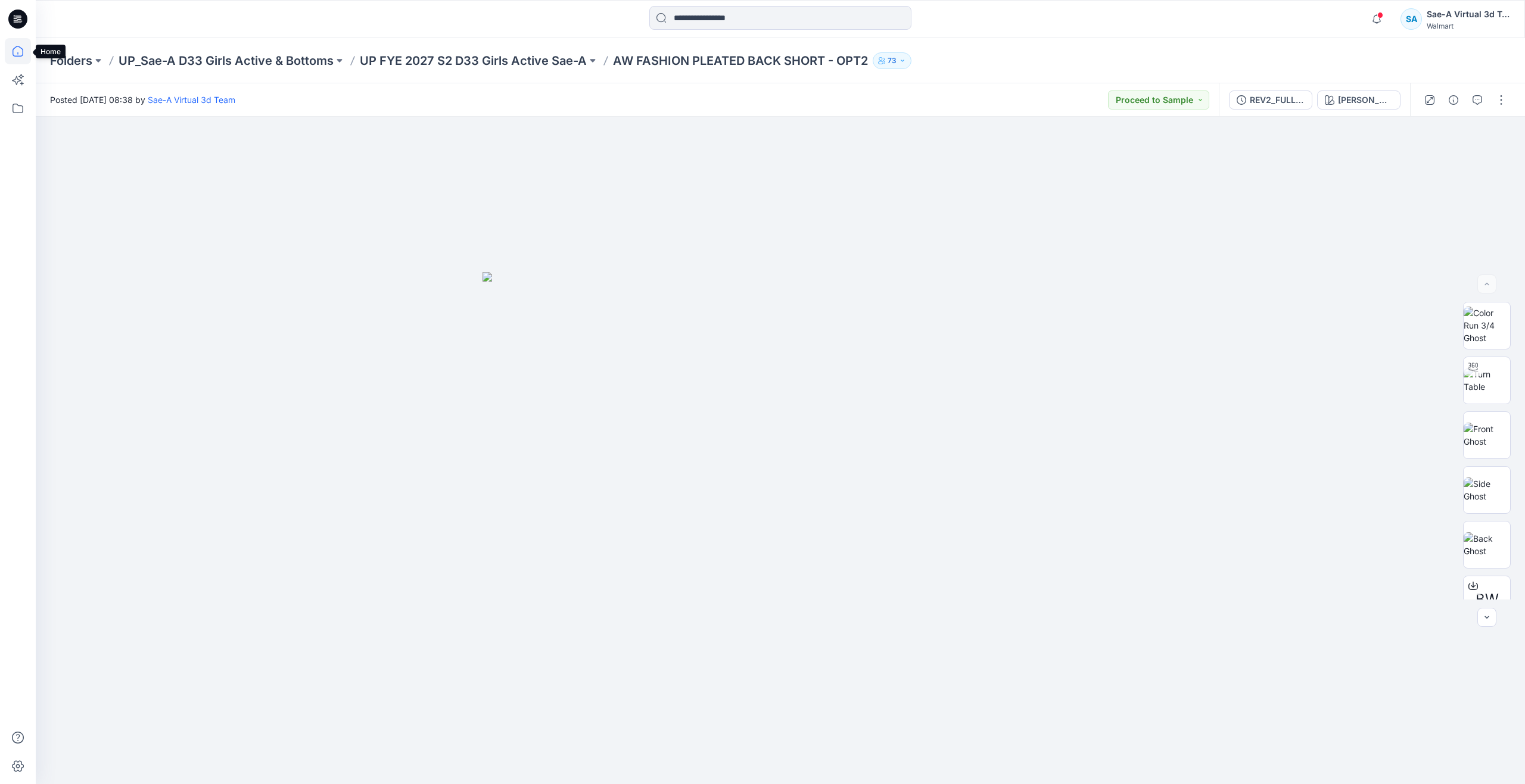
click at [9, 55] on icon at bounding box center [18, 51] width 27 height 27
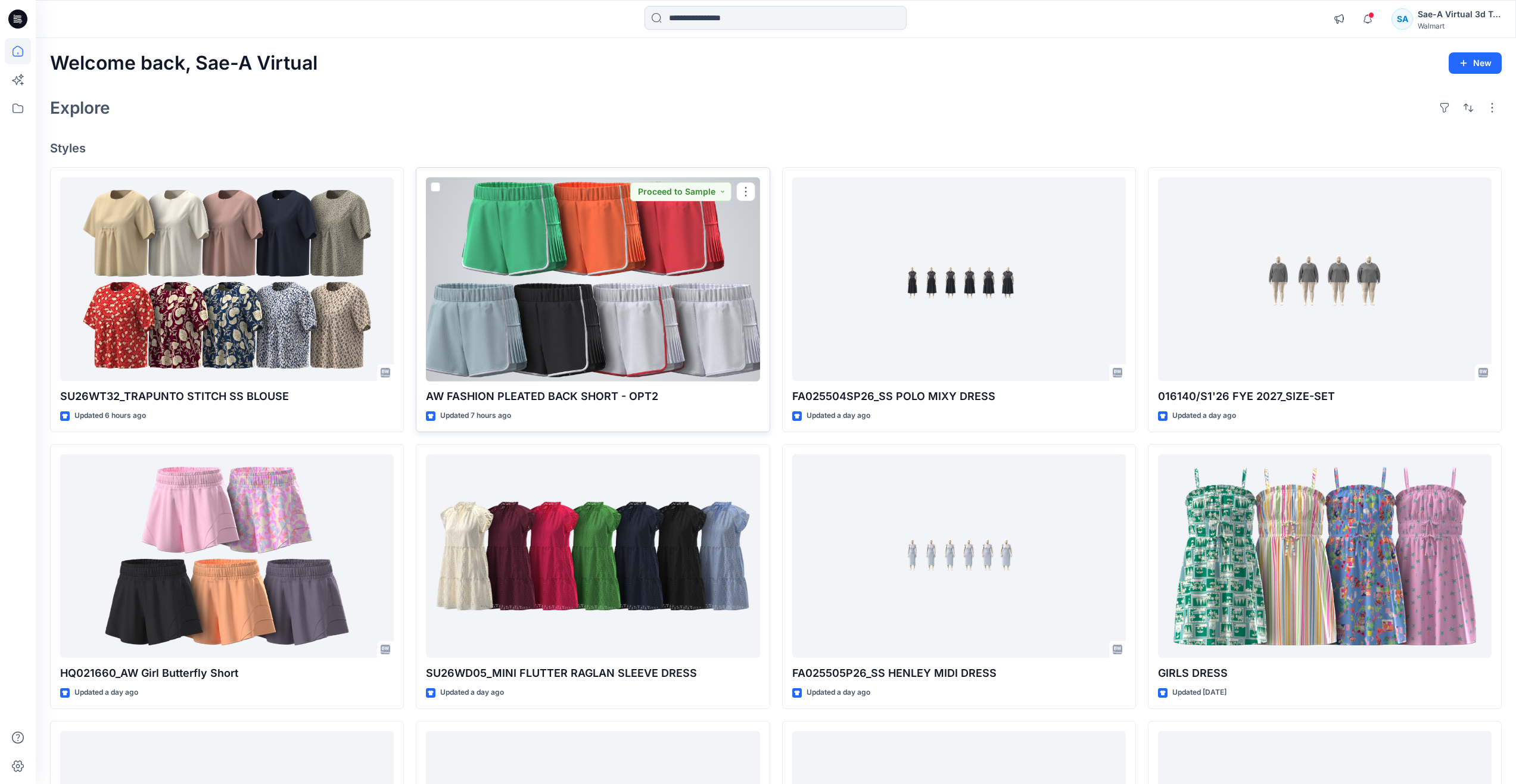
click at [692, 322] on div at bounding box center [593, 280] width 334 height 204
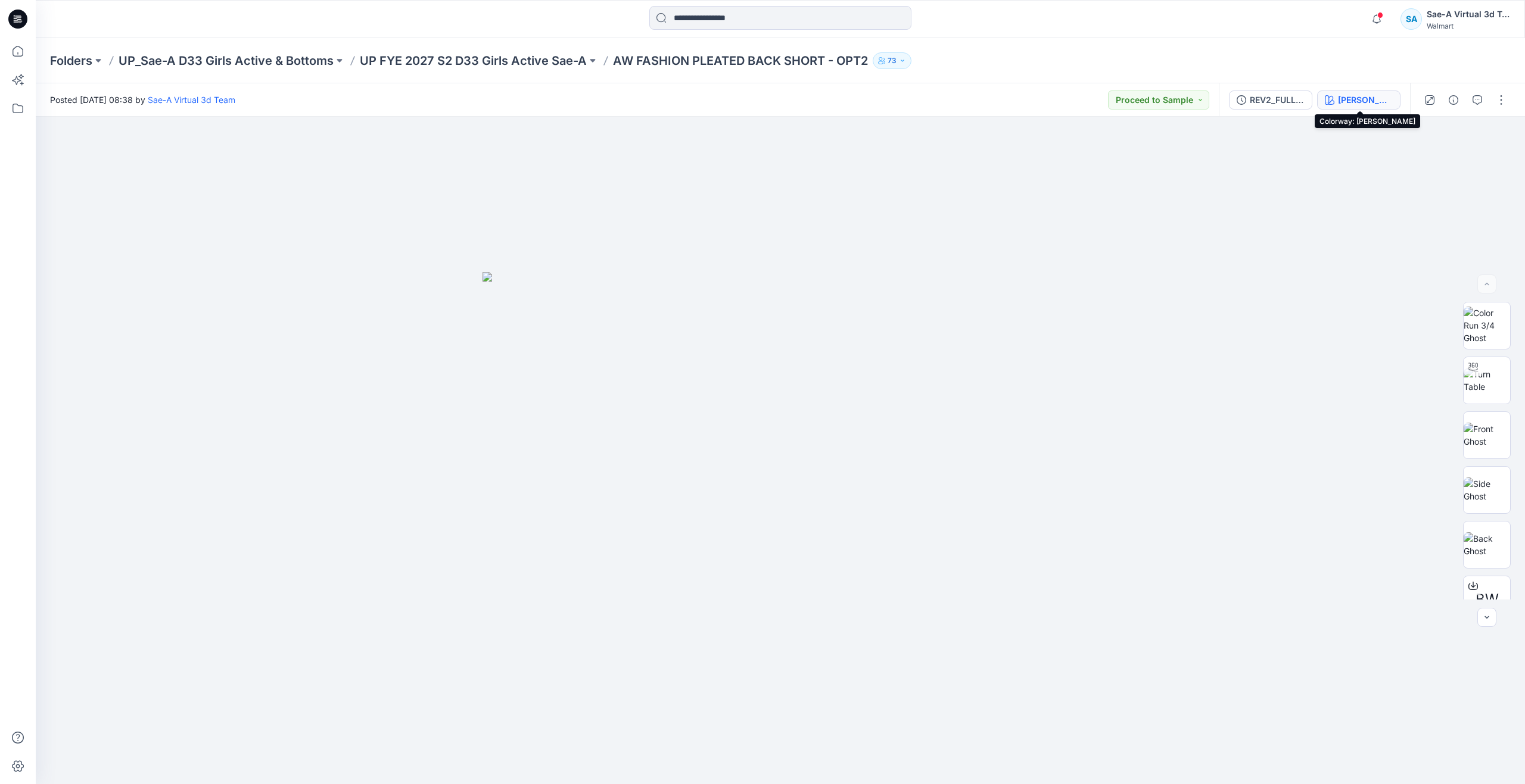
click at [1355, 91] on button "[PERSON_NAME]" at bounding box center [1358, 100] width 83 height 19
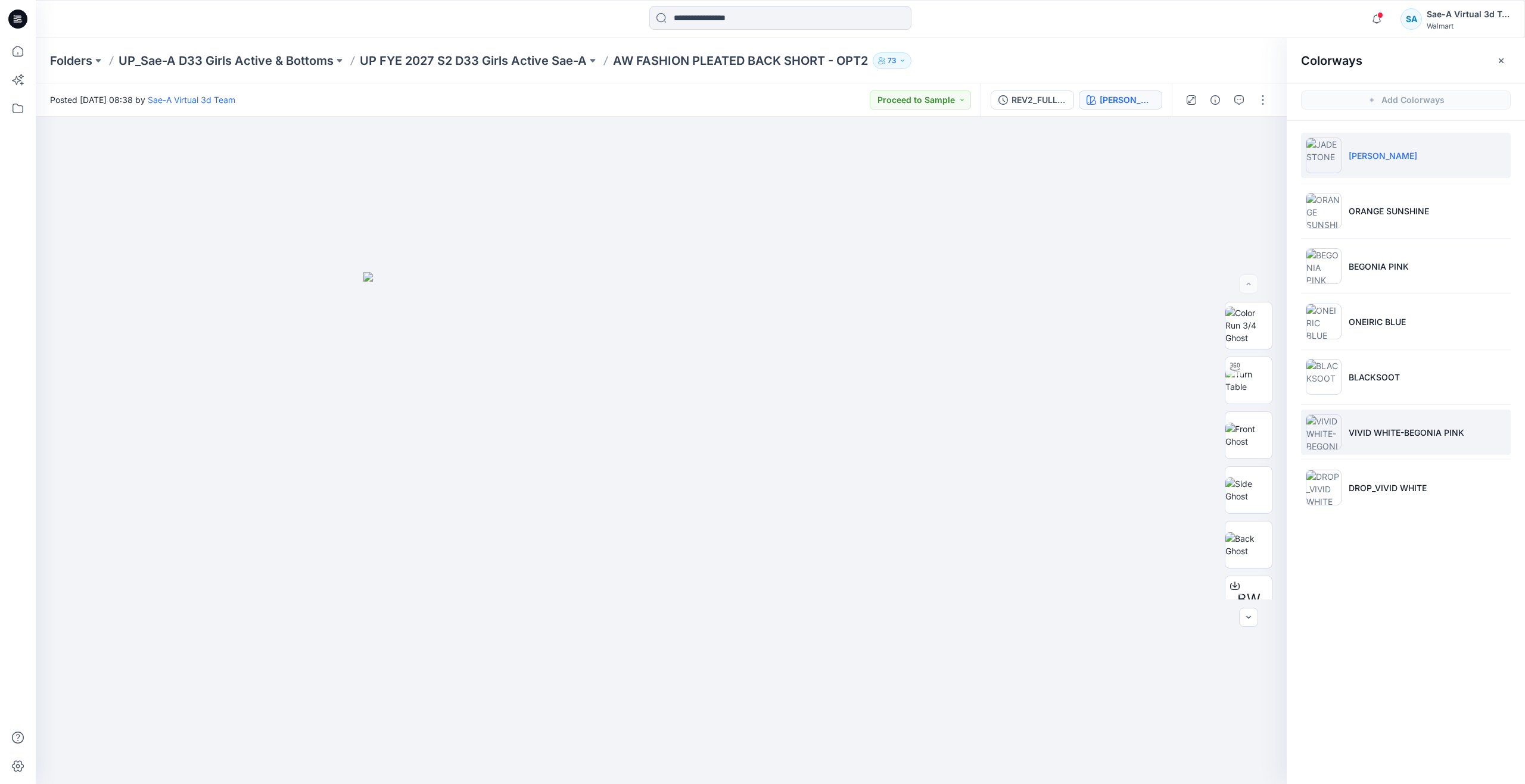
click at [1383, 434] on p "VIVID WHITE-BEGONIA PINK" at bounding box center [1405, 432] width 115 height 12
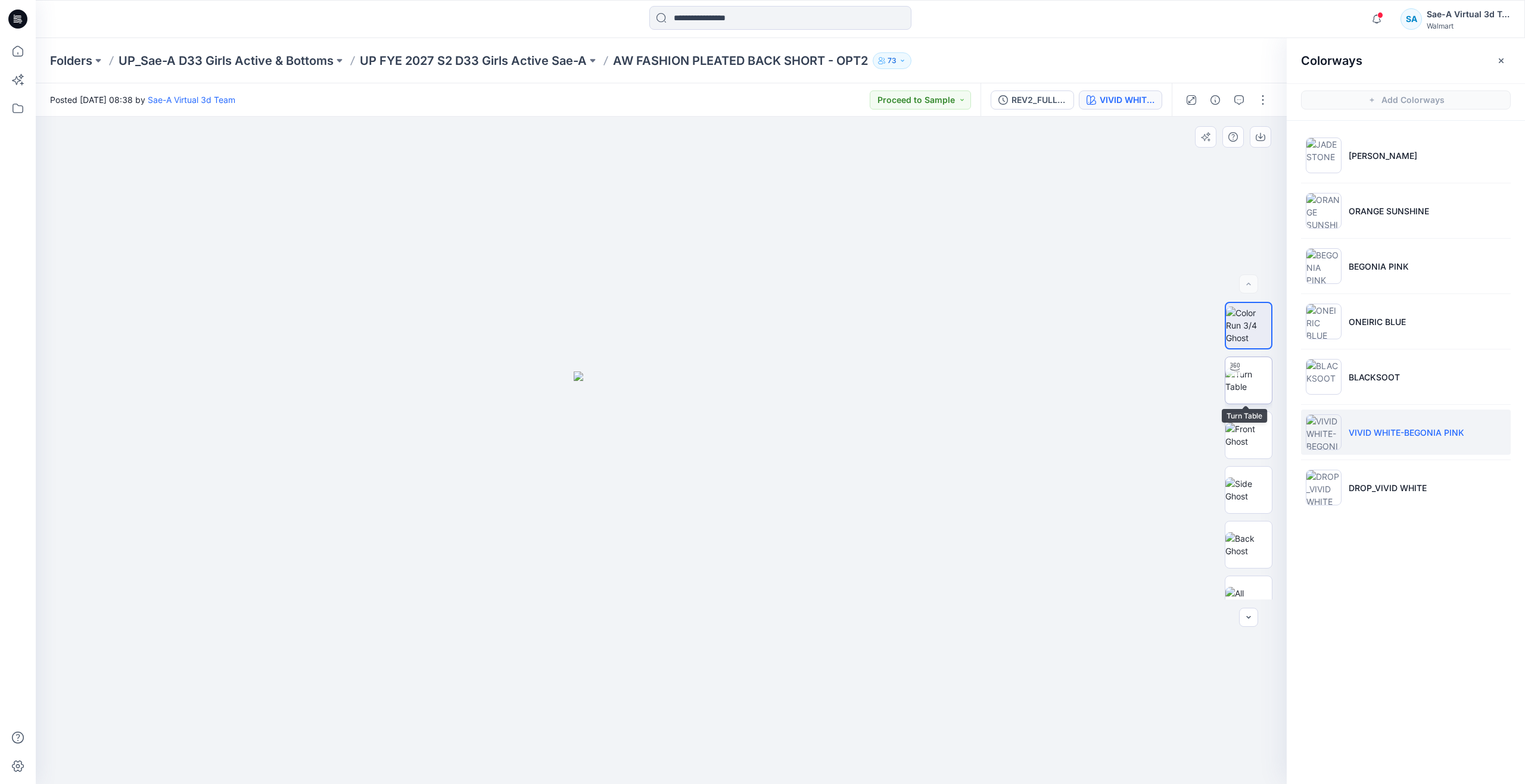
click at [1245, 380] on img at bounding box center [1248, 380] width 47 height 25
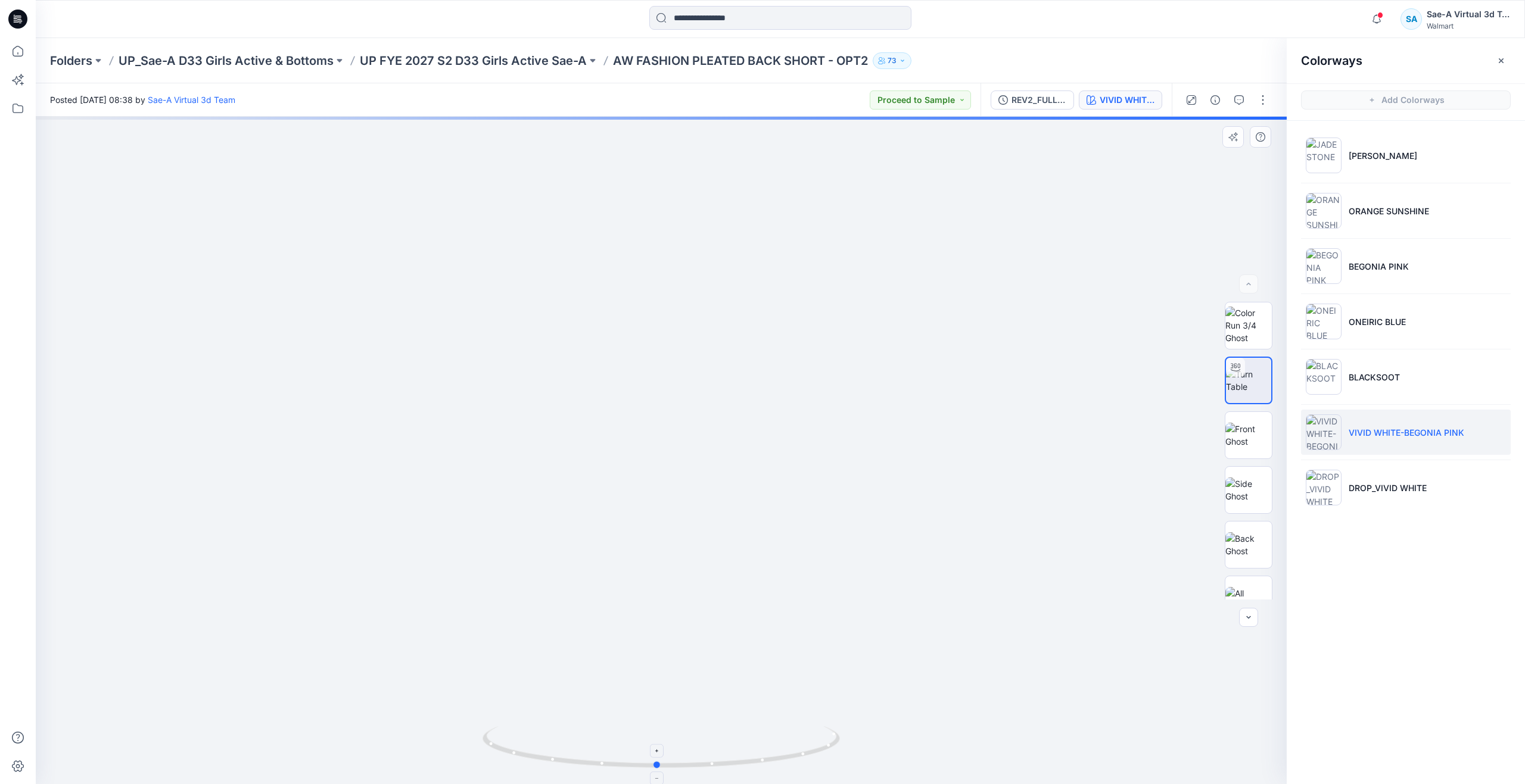
drag, startPoint x: 664, startPoint y: 767, endPoint x: 660, endPoint y: 734, distance: 33.2
click at [660, 734] on icon at bounding box center [663, 749] width 360 height 45
drag, startPoint x: 657, startPoint y: 757, endPoint x: 753, endPoint y: 744, distance: 96.9
click at [753, 744] on icon at bounding box center [663, 749] width 360 height 45
drag, startPoint x: 660, startPoint y: 767, endPoint x: 408, endPoint y: 703, distance: 260.0
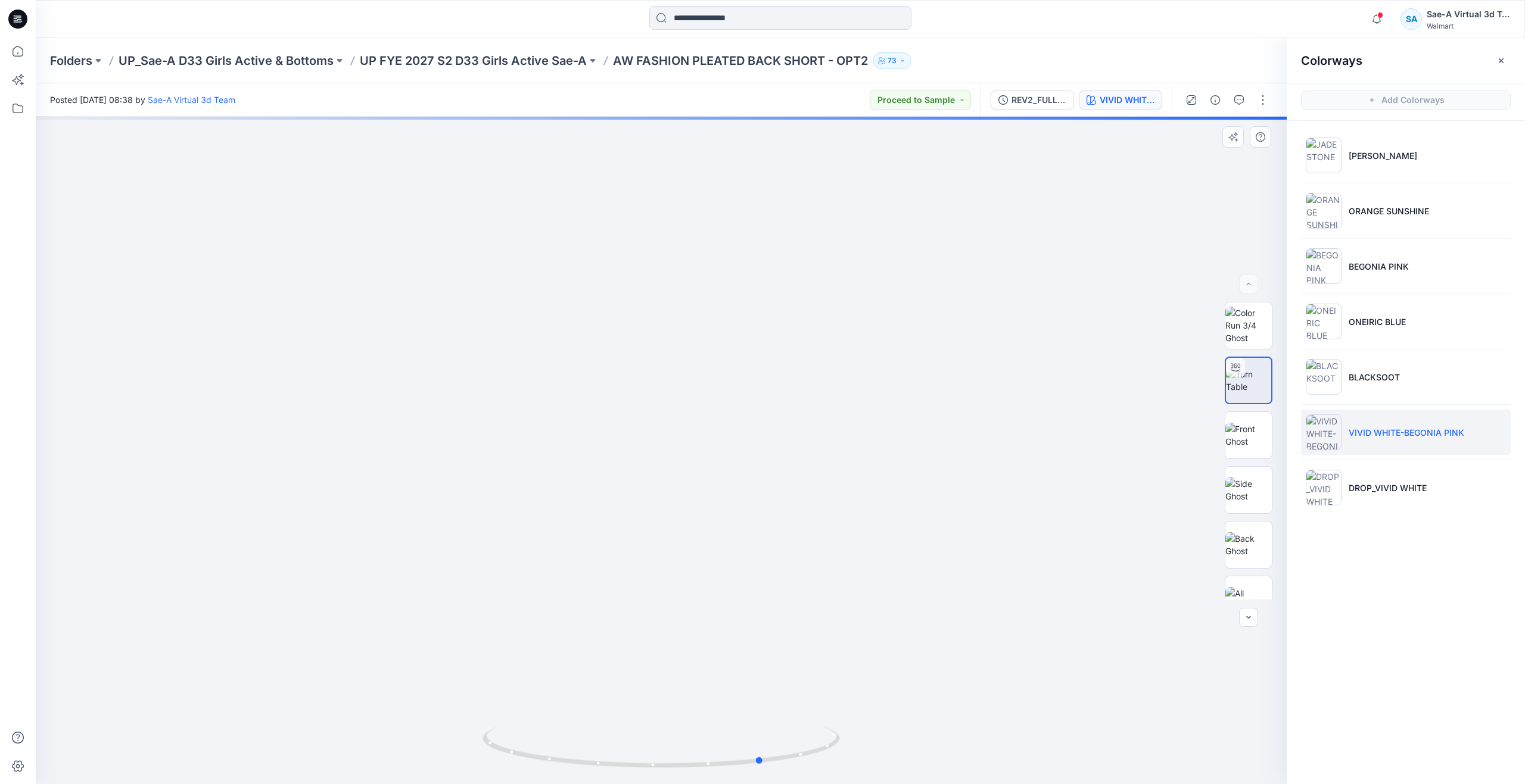
click at [408, 703] on div at bounding box center [661, 451] width 1251 height 668
drag, startPoint x: 764, startPoint y: 765, endPoint x: 673, endPoint y: 752, distance: 91.9
click at [673, 752] on icon at bounding box center [663, 749] width 360 height 45
click at [18, 52] on icon at bounding box center [18, 51] width 27 height 27
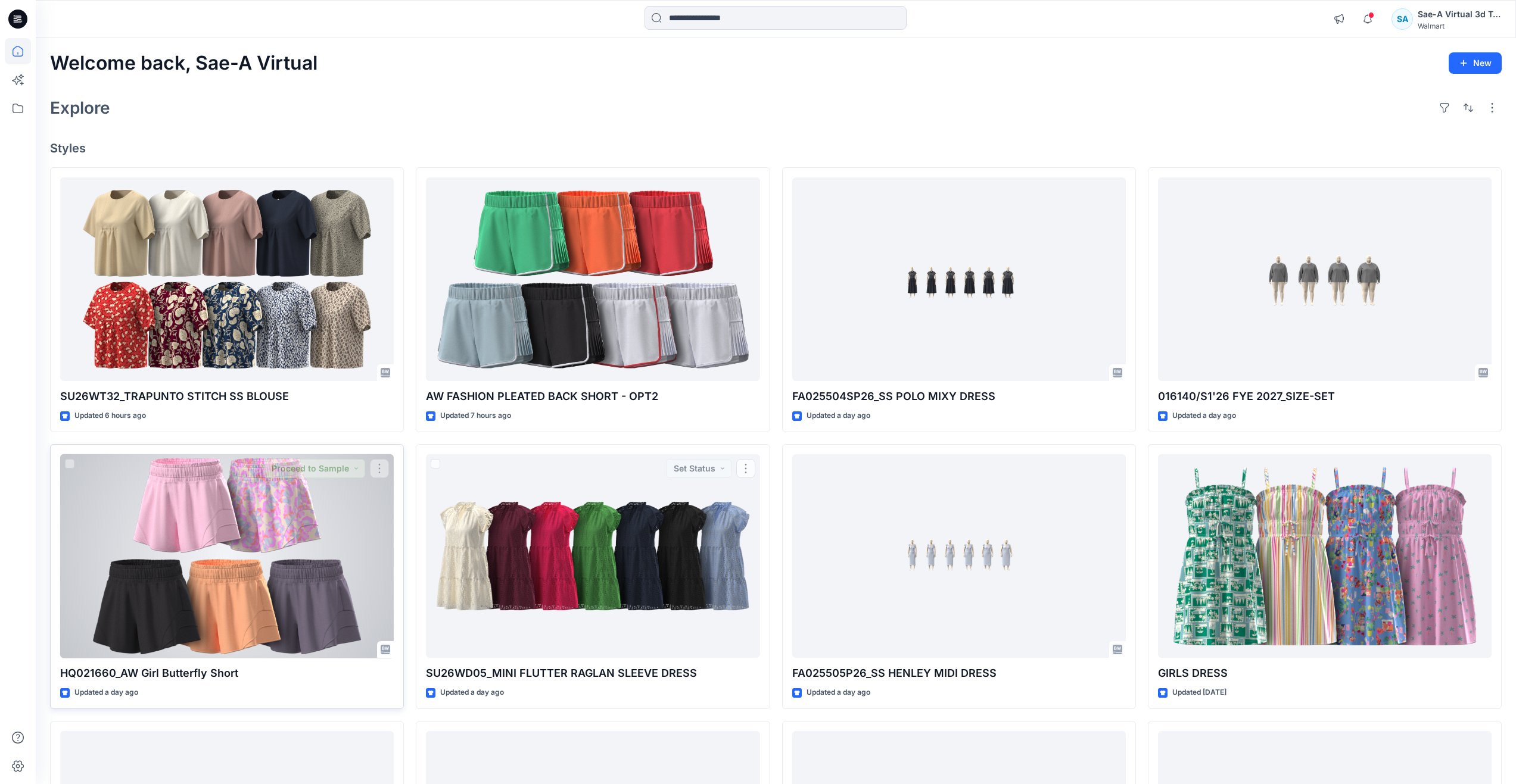
click at [281, 551] on div at bounding box center [227, 556] width 334 height 204
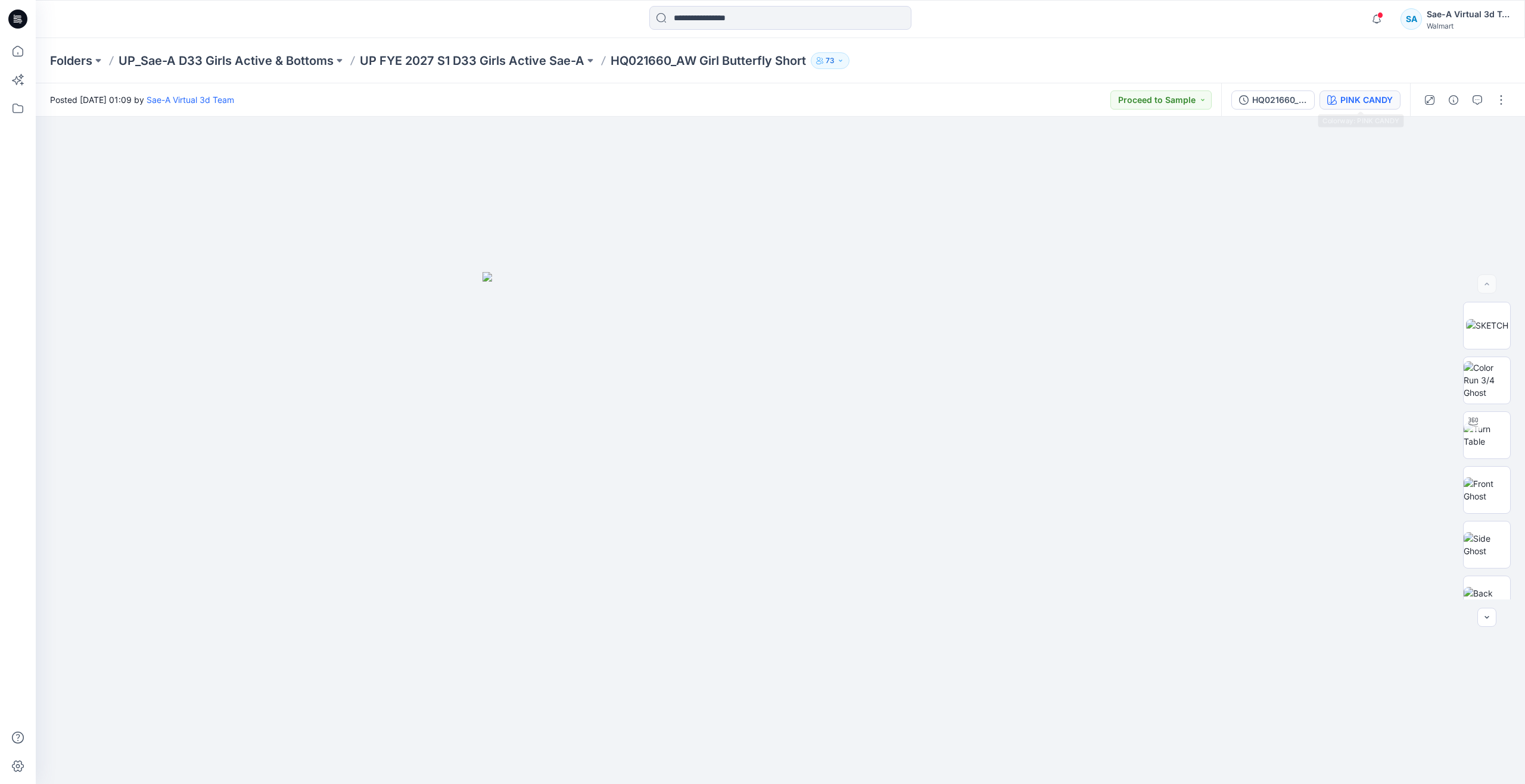
click at [1335, 103] on icon "button" at bounding box center [1331, 100] width 9 height 9
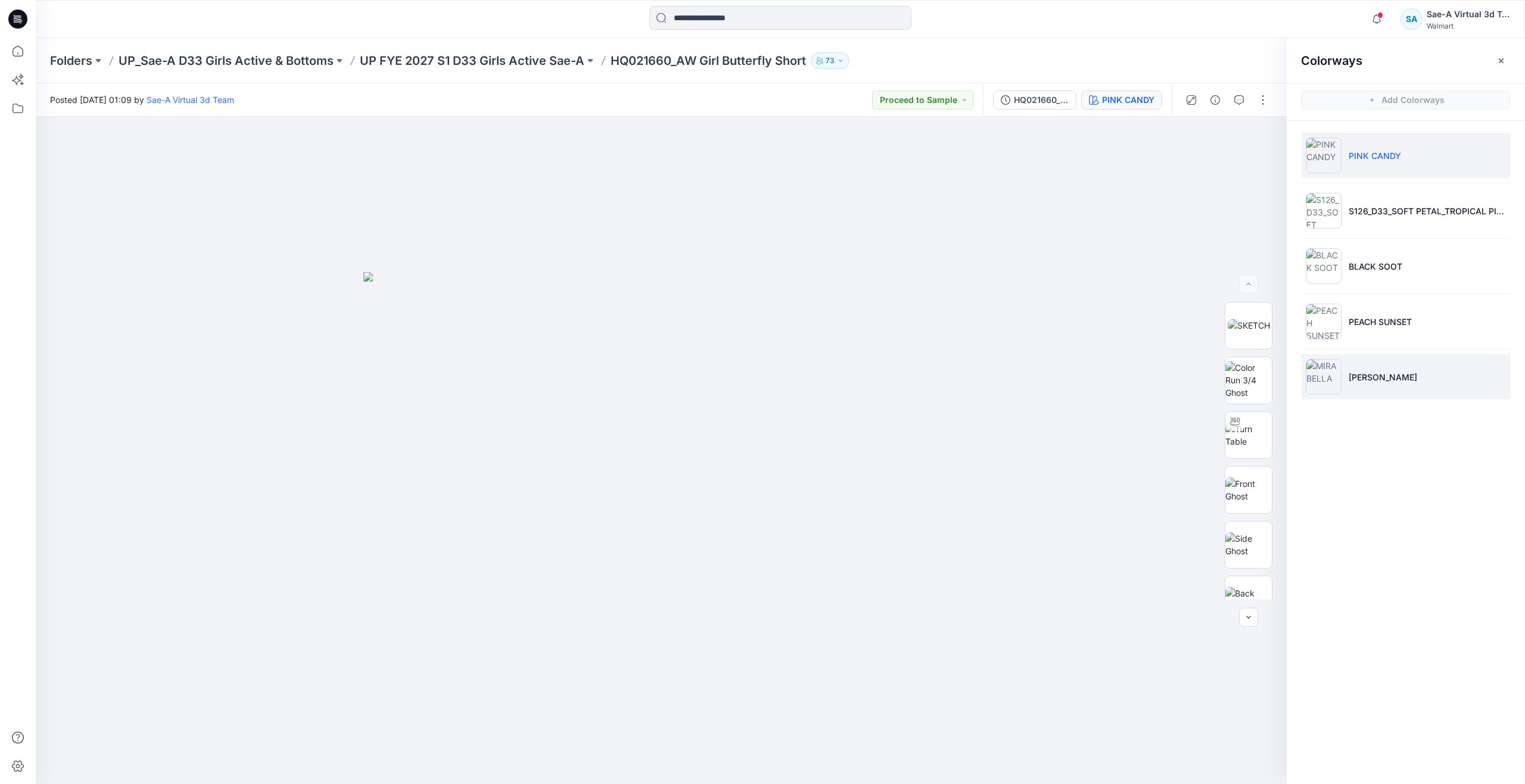
click at [1369, 370] on li "MIRABELLA" at bounding box center [1405, 377] width 209 height 45
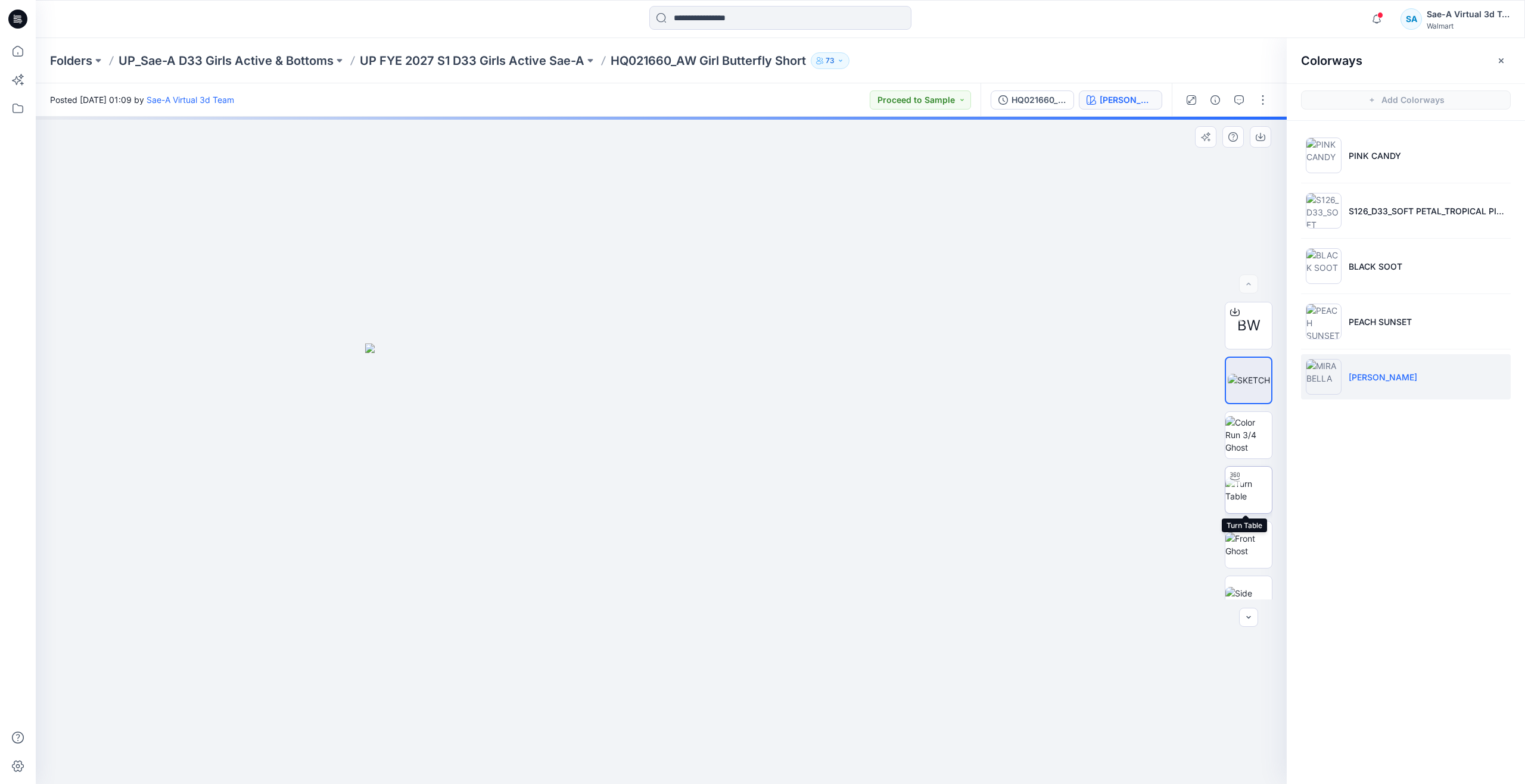
click at [1243, 489] on img at bounding box center [1248, 490] width 47 height 25
drag, startPoint x: 658, startPoint y: 764, endPoint x: 656, endPoint y: 654, distance: 110.0
click at [656, 654] on div at bounding box center [661, 451] width 1251 height 668
click at [9, 54] on icon at bounding box center [18, 51] width 27 height 27
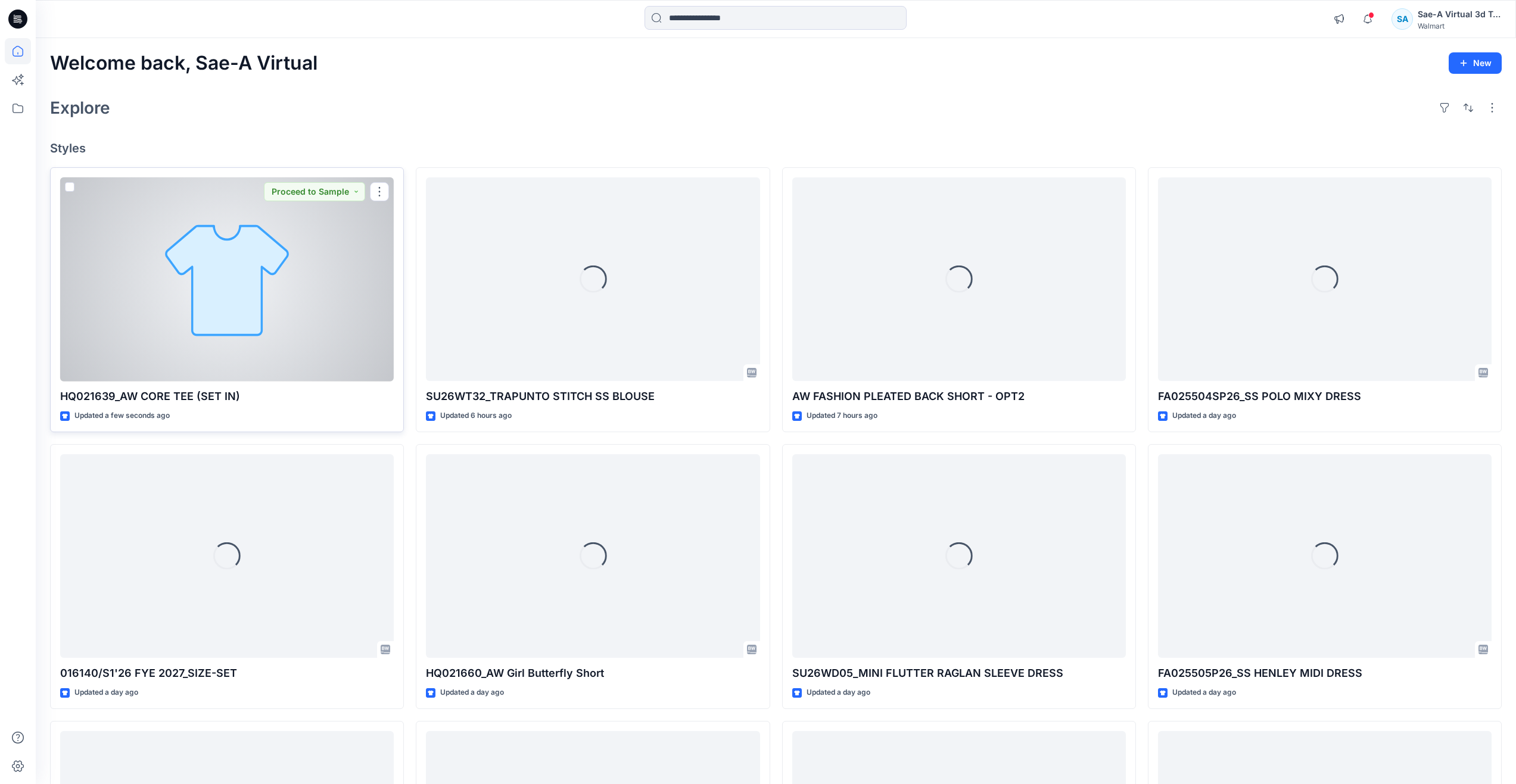
click at [164, 287] on div at bounding box center [227, 280] width 334 height 204
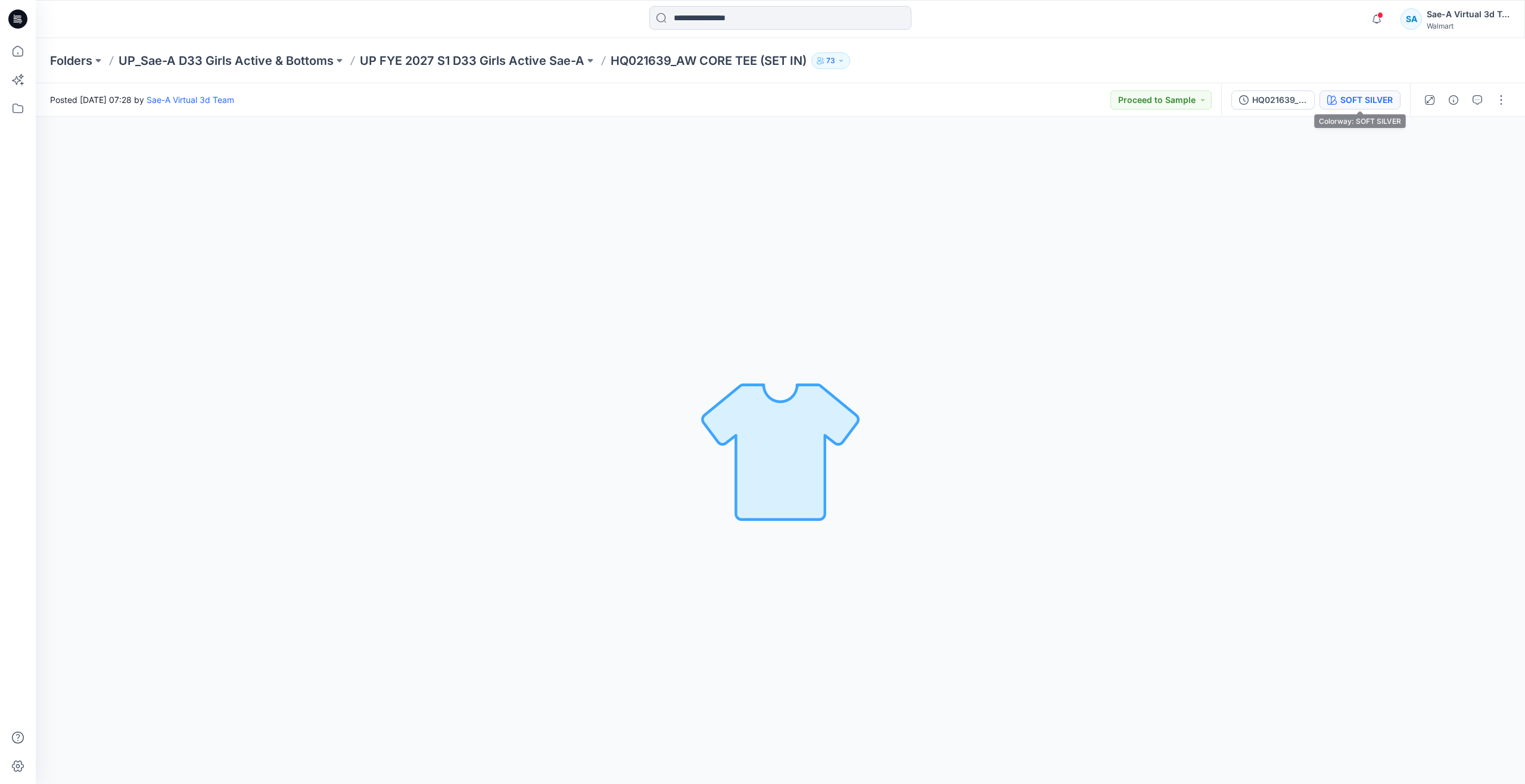
click at [1366, 104] on div "SOFT SILVER" at bounding box center [1366, 100] width 52 height 13
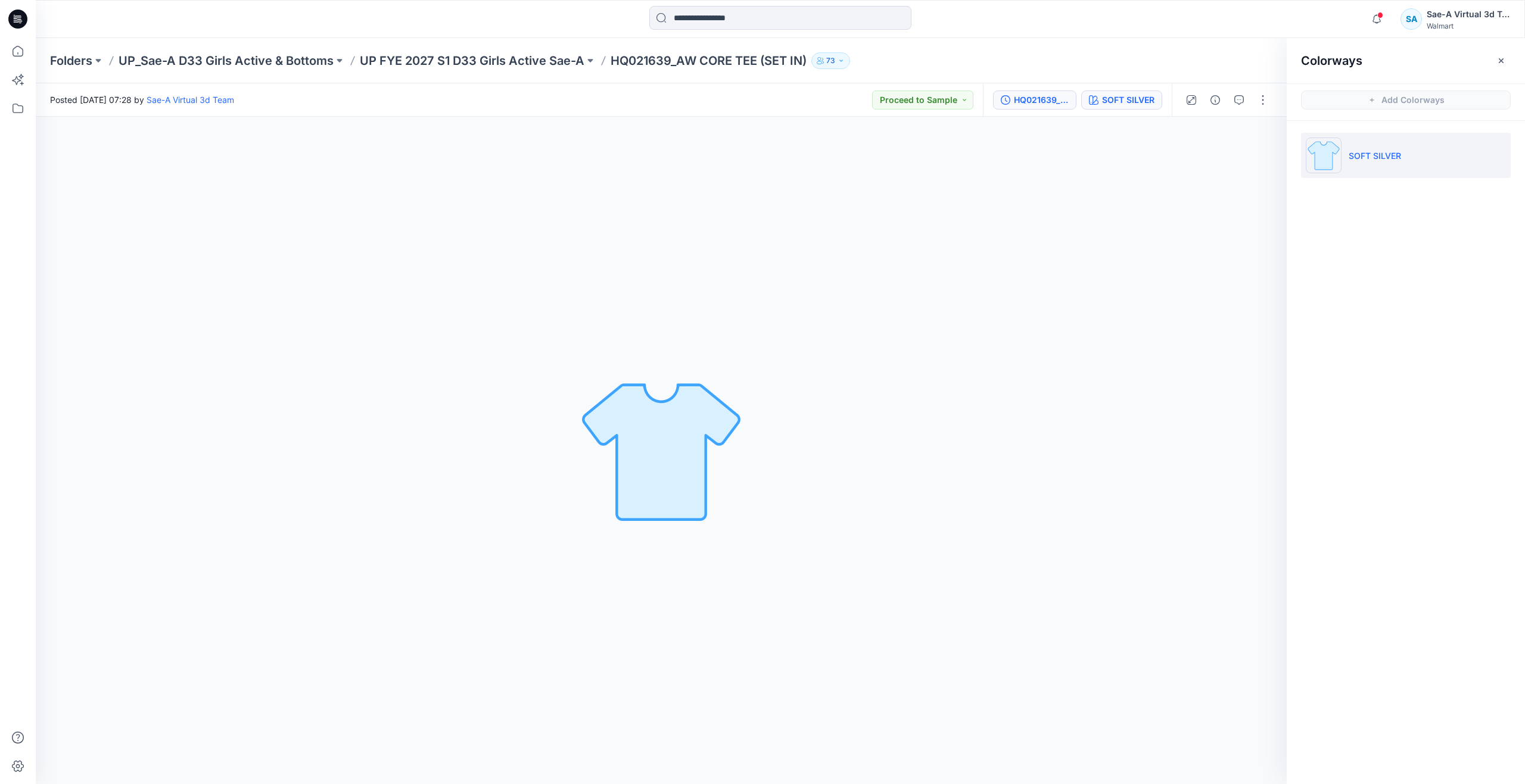
click at [1032, 98] on div "HQ021639_SIZE-SET" at bounding box center [1041, 100] width 55 height 13
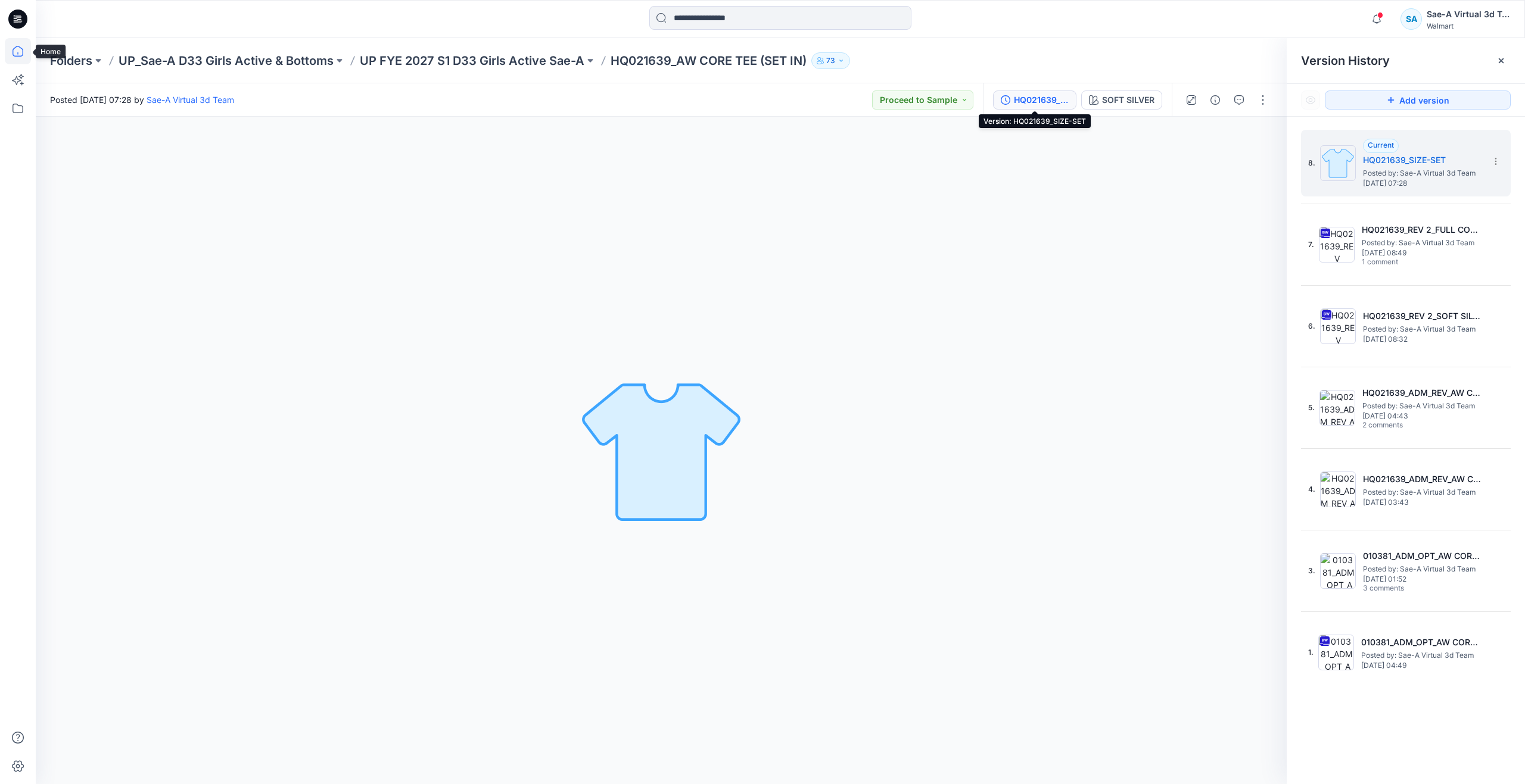
click at [22, 55] on icon at bounding box center [17, 51] width 11 height 11
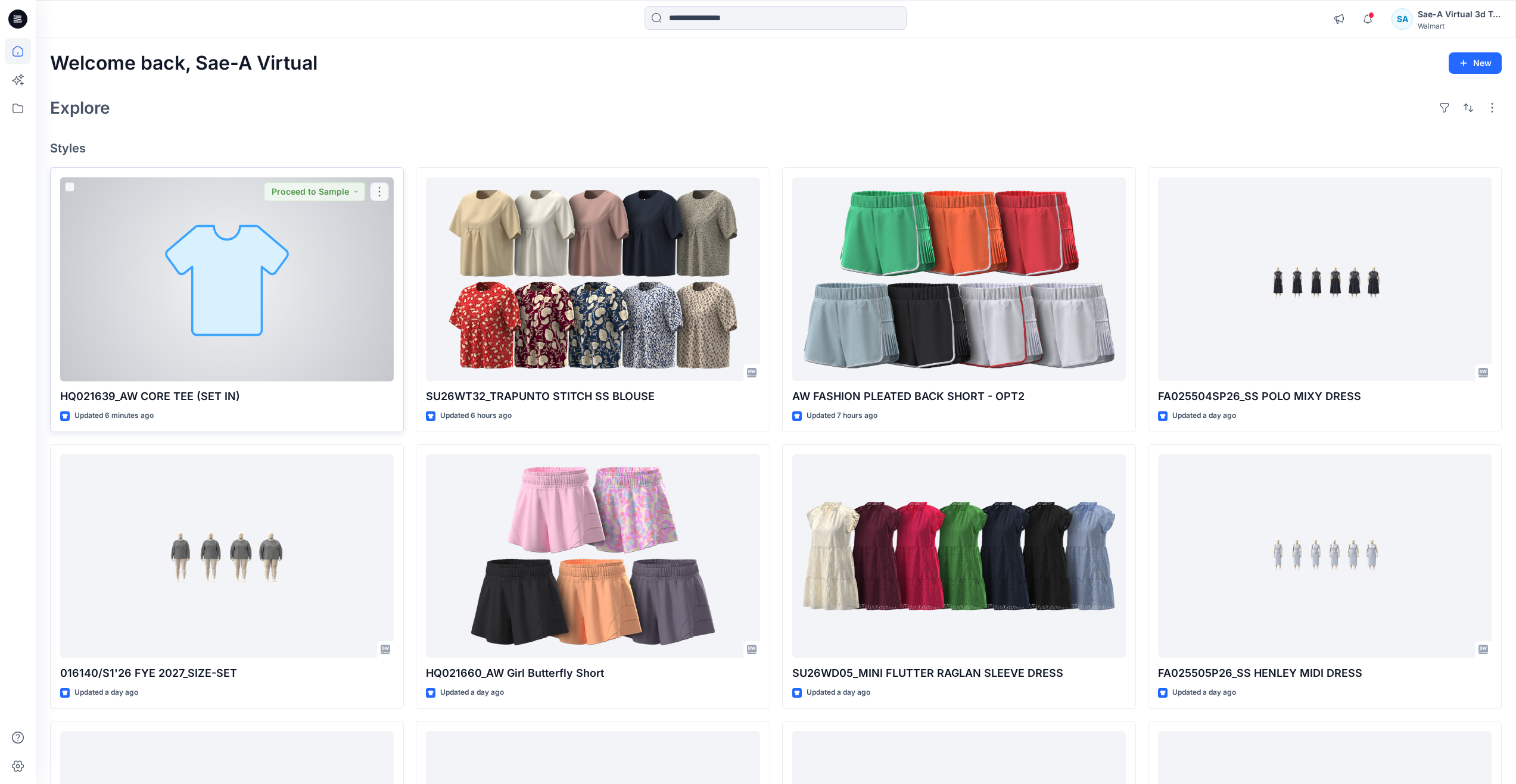
click at [213, 287] on div at bounding box center [227, 280] width 334 height 204
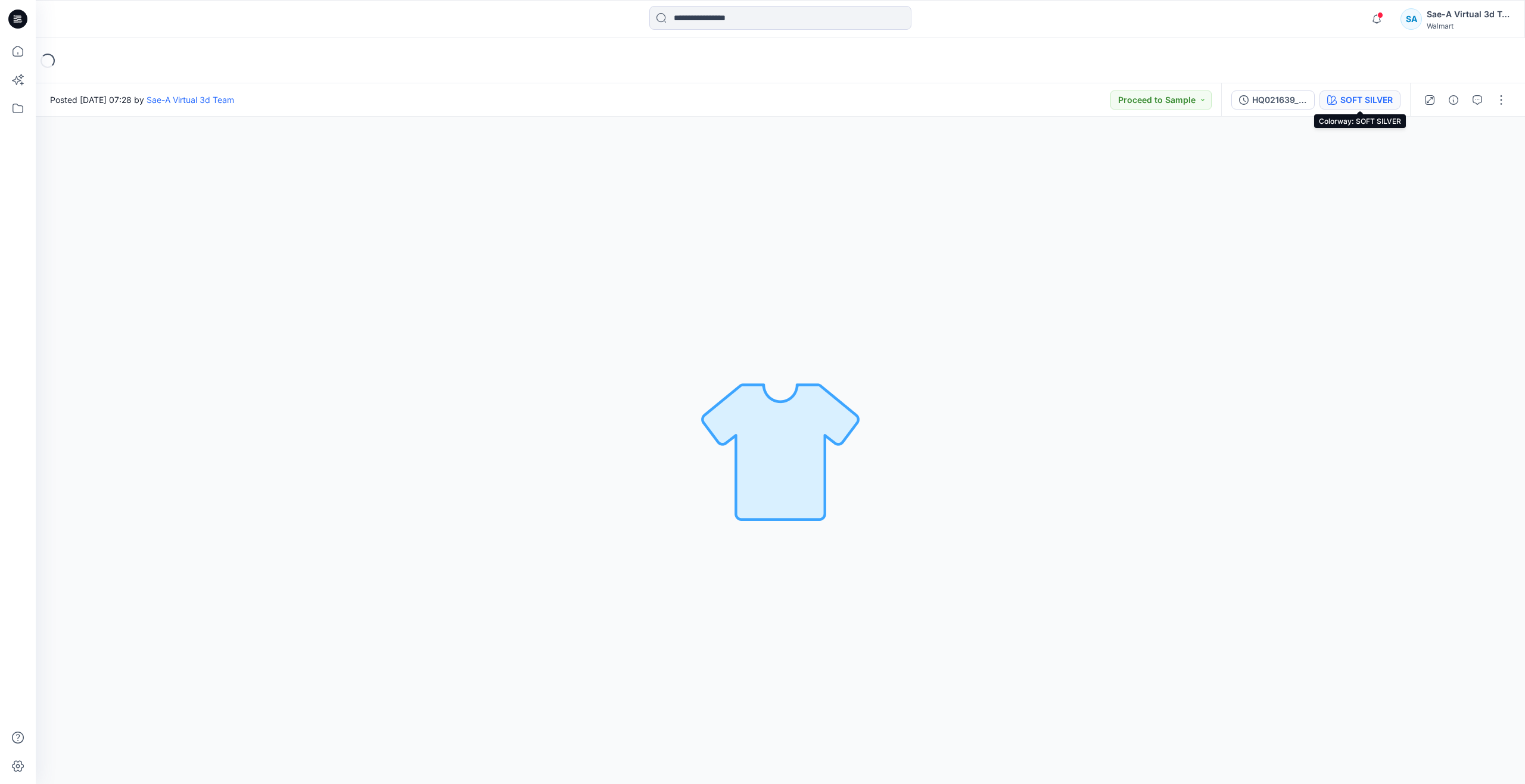
click at [1360, 91] on button "SOFT SILVER" at bounding box center [1360, 100] width 81 height 19
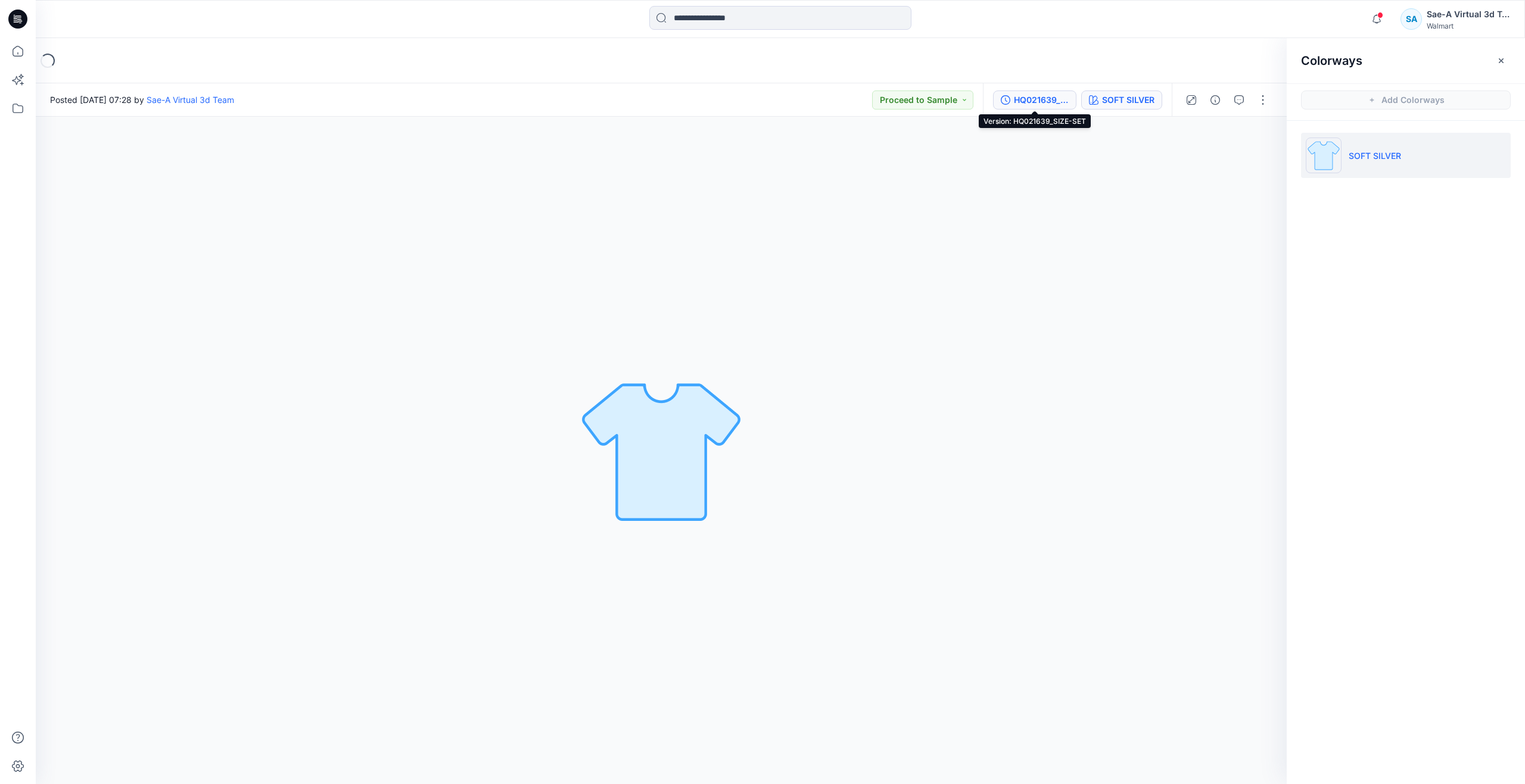
click at [1022, 98] on div "HQ021639_SIZE-SET" at bounding box center [1041, 100] width 55 height 13
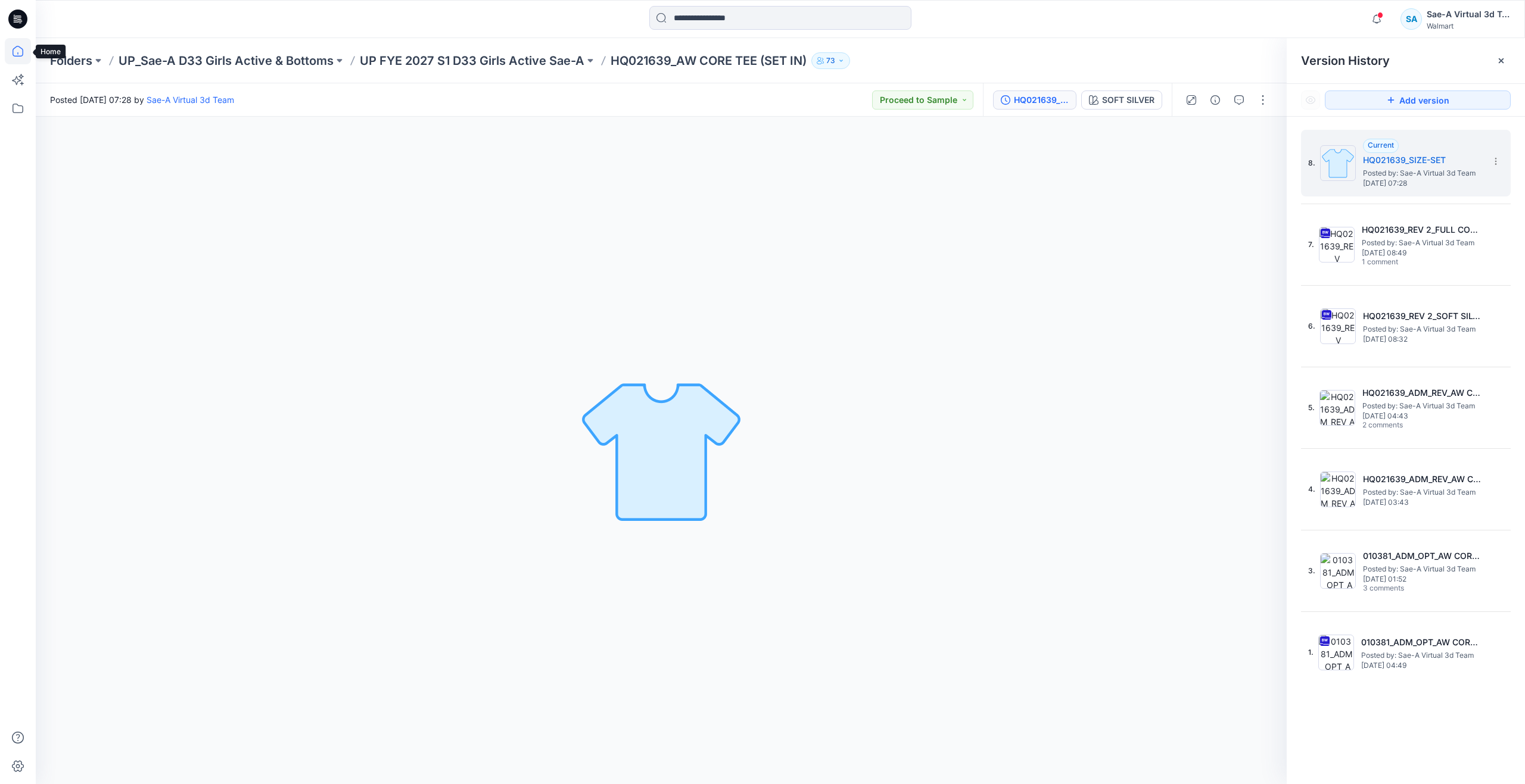
click at [13, 48] on icon at bounding box center [18, 51] width 27 height 27
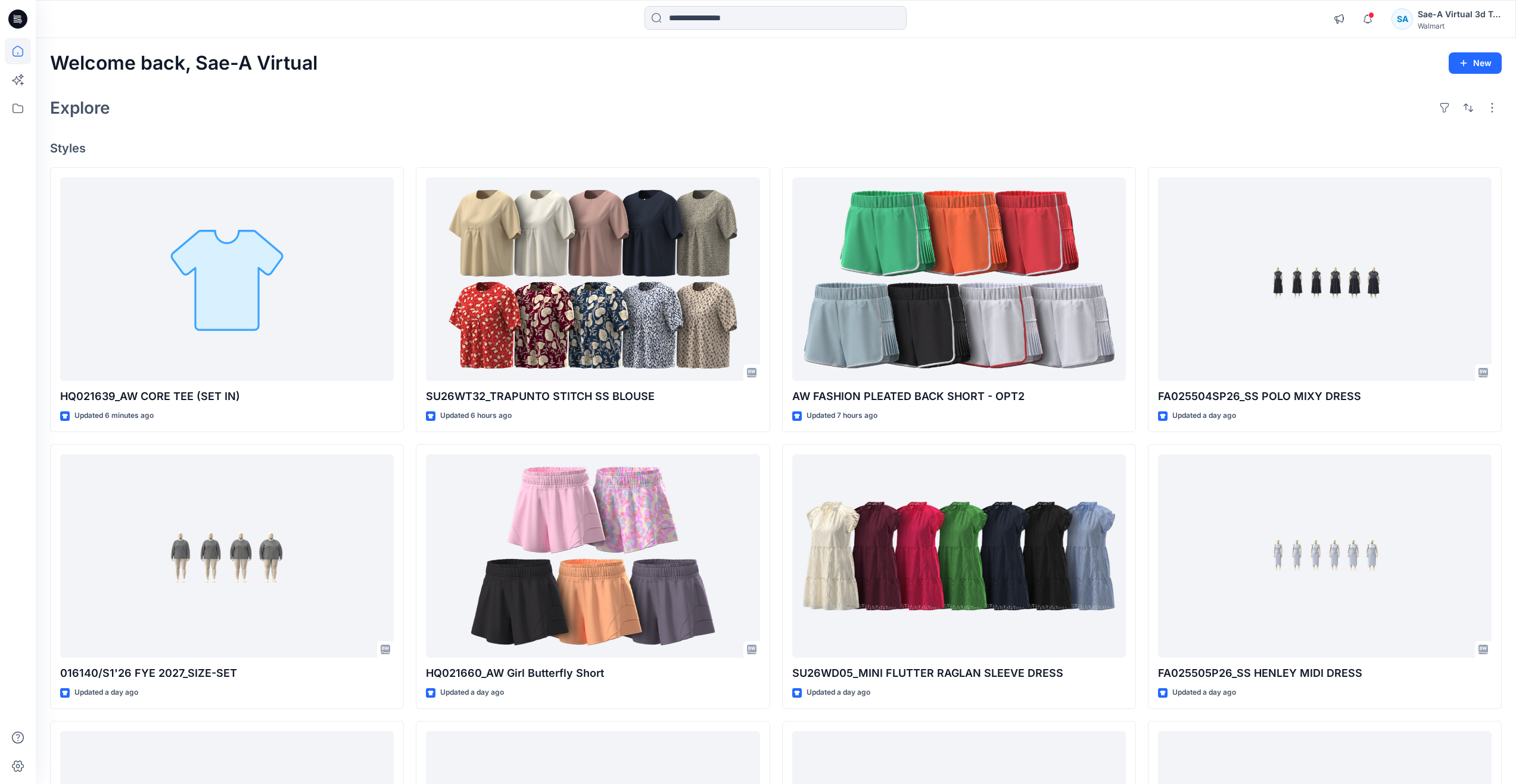
click at [513, 111] on div "Explore" at bounding box center [775, 108] width 1451 height 28
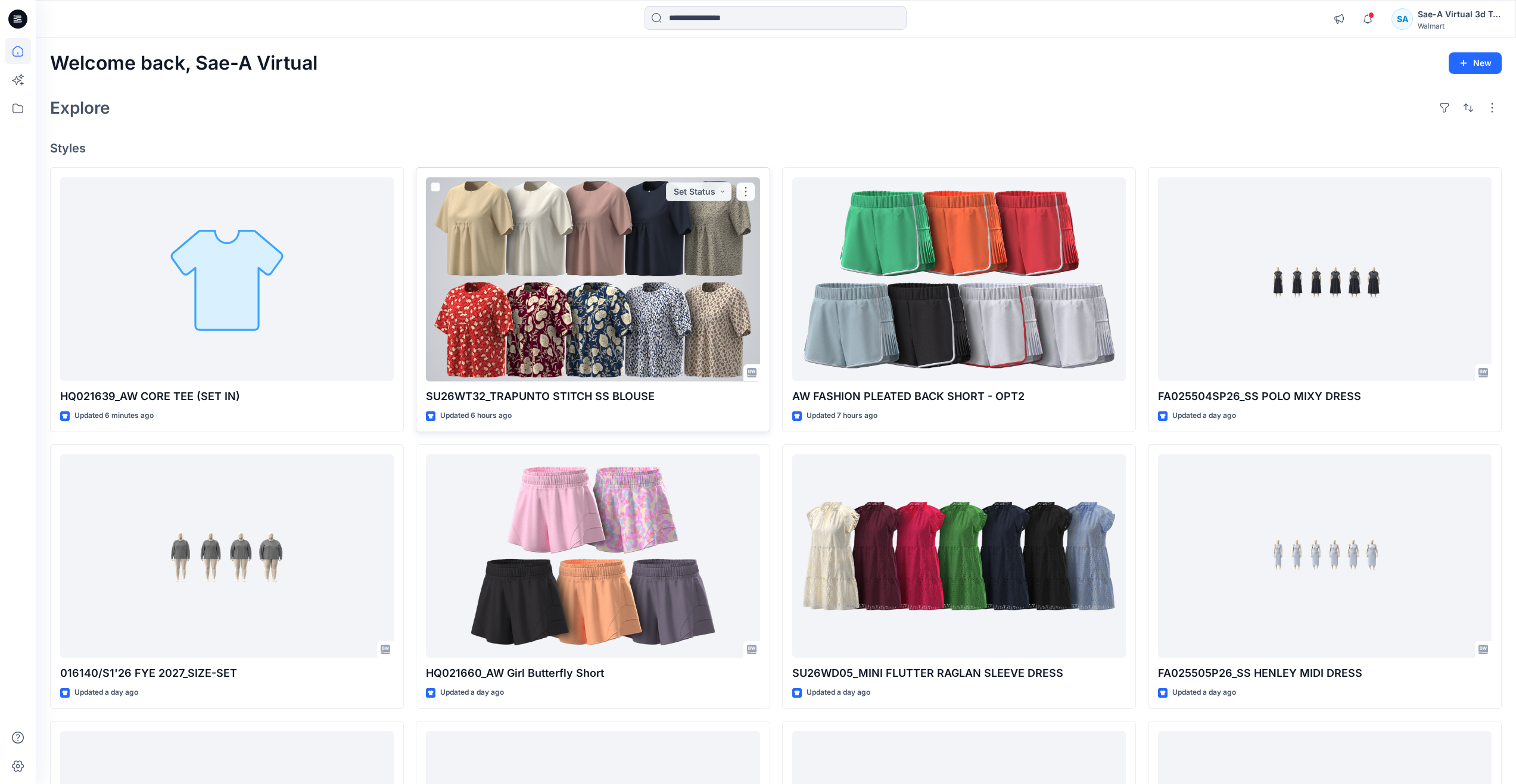
click at [515, 289] on div at bounding box center [593, 280] width 334 height 204
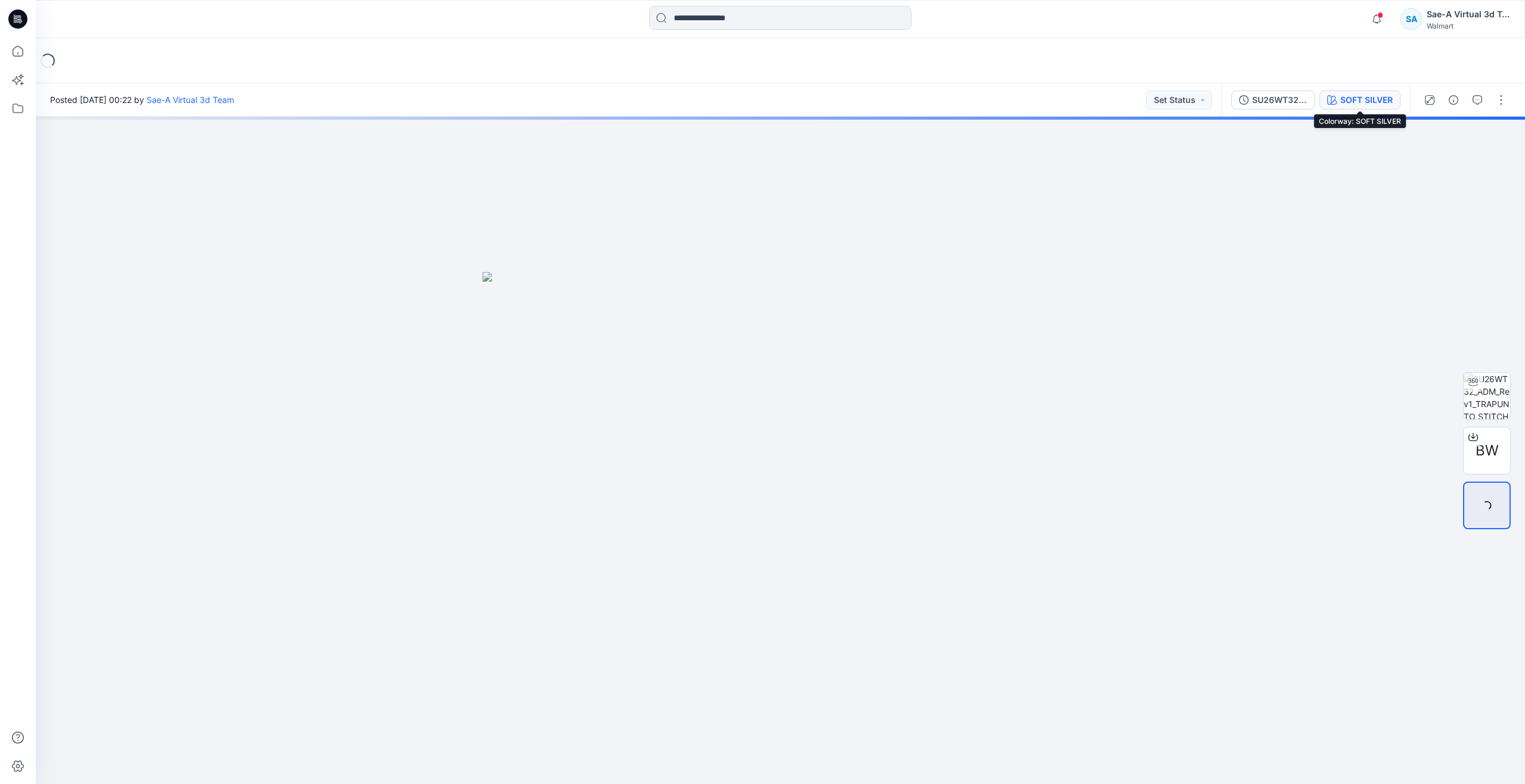
click at [1341, 94] on div "SOFT SILVER" at bounding box center [1366, 100] width 52 height 13
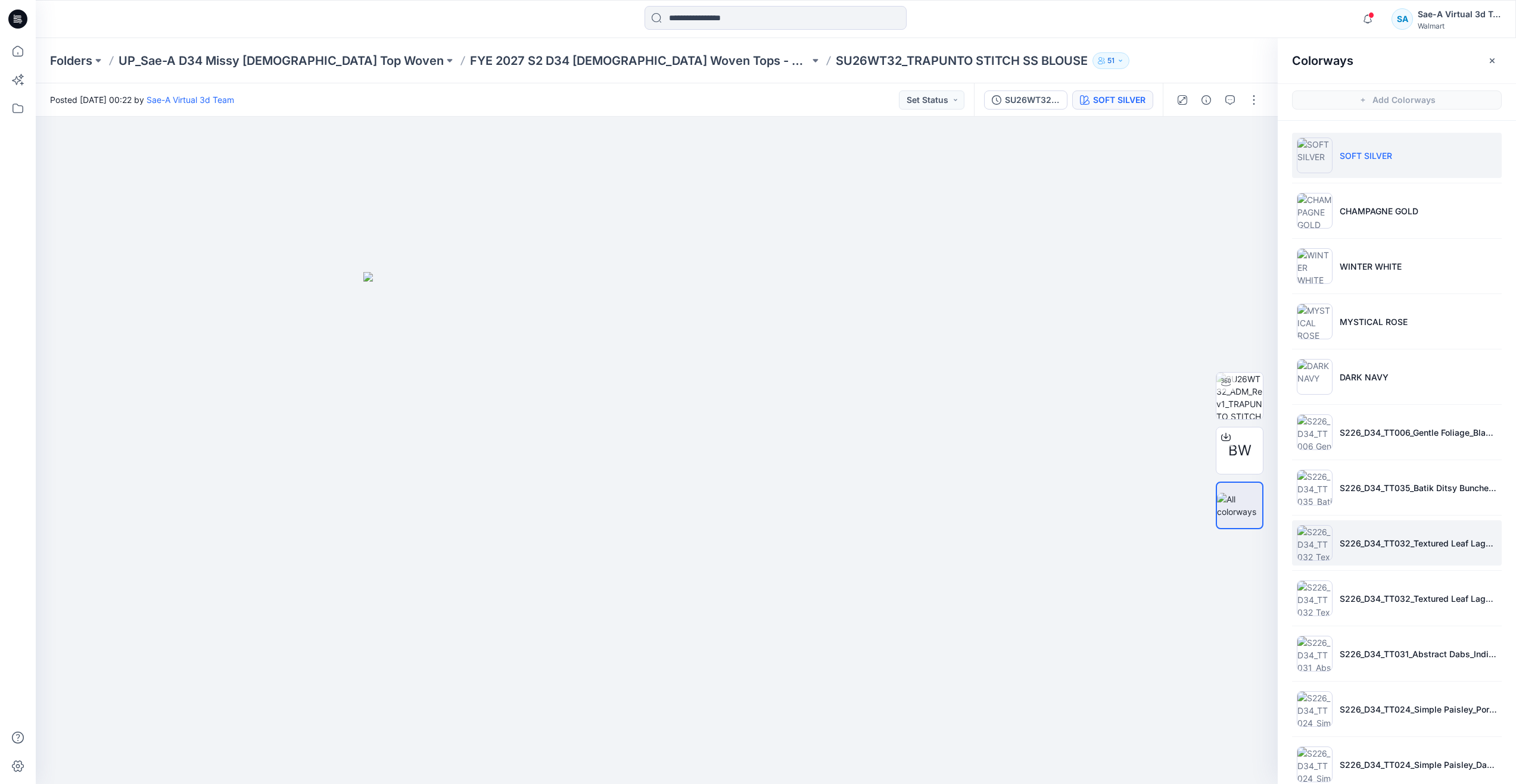
scroll to position [21, 0]
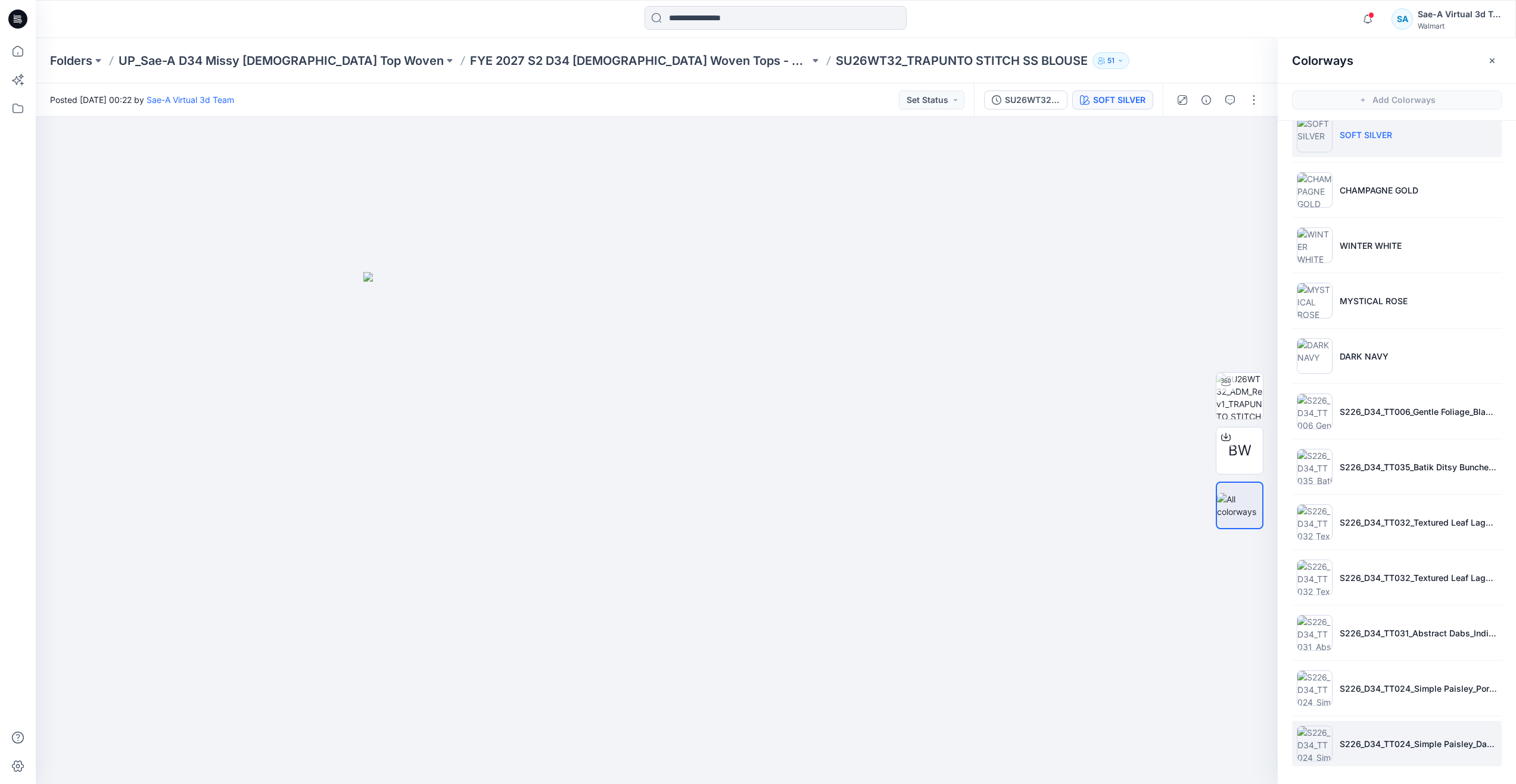
click at [1340, 737] on p "S226_D34_TT024_Simple Paisley_Darkest Plum_8cm_printer info" at bounding box center [1418, 743] width 157 height 12
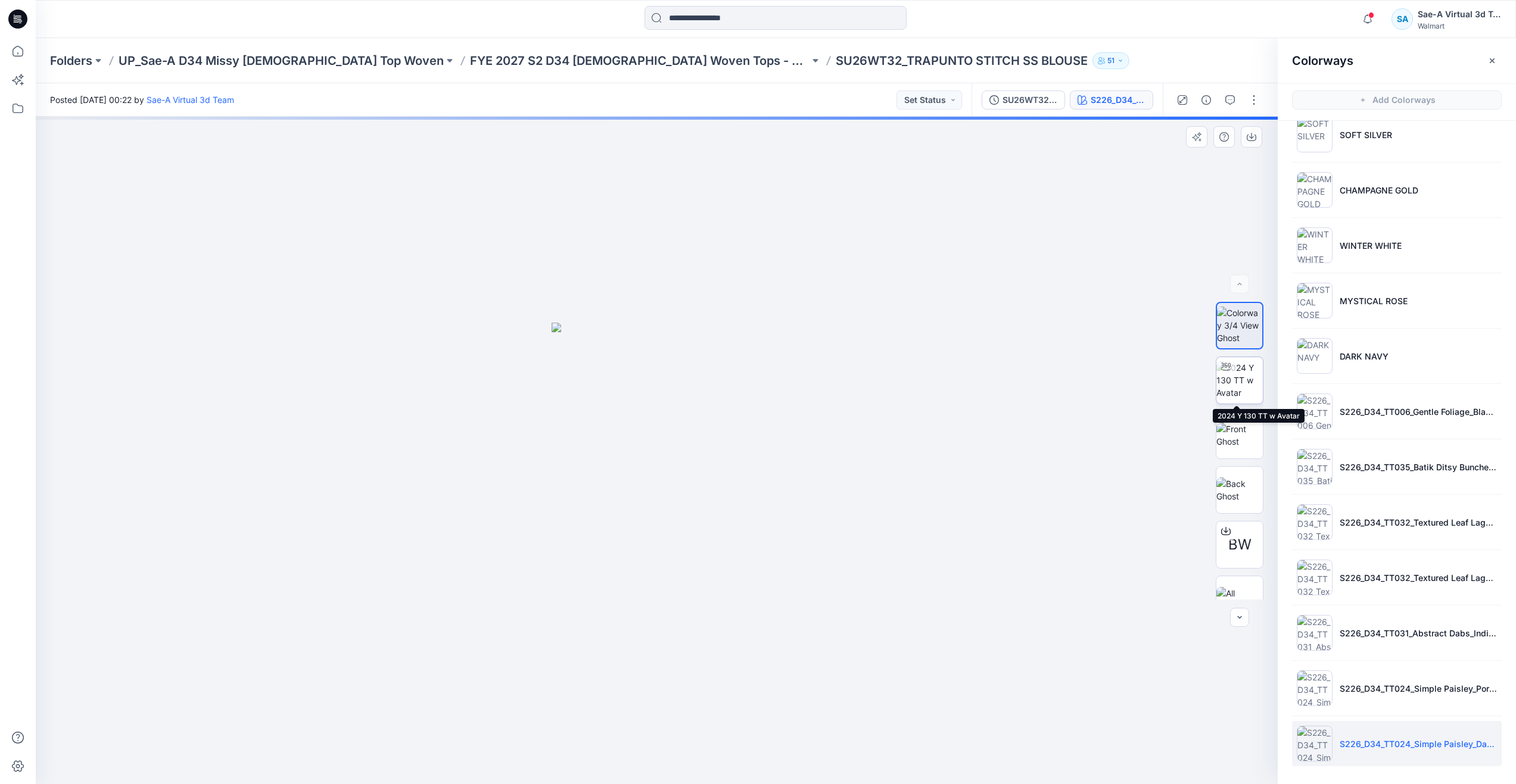
click at [1239, 380] on img at bounding box center [1239, 380] width 47 height 37
drag, startPoint x: 759, startPoint y: 578, endPoint x: 760, endPoint y: 569, distance: 9.1
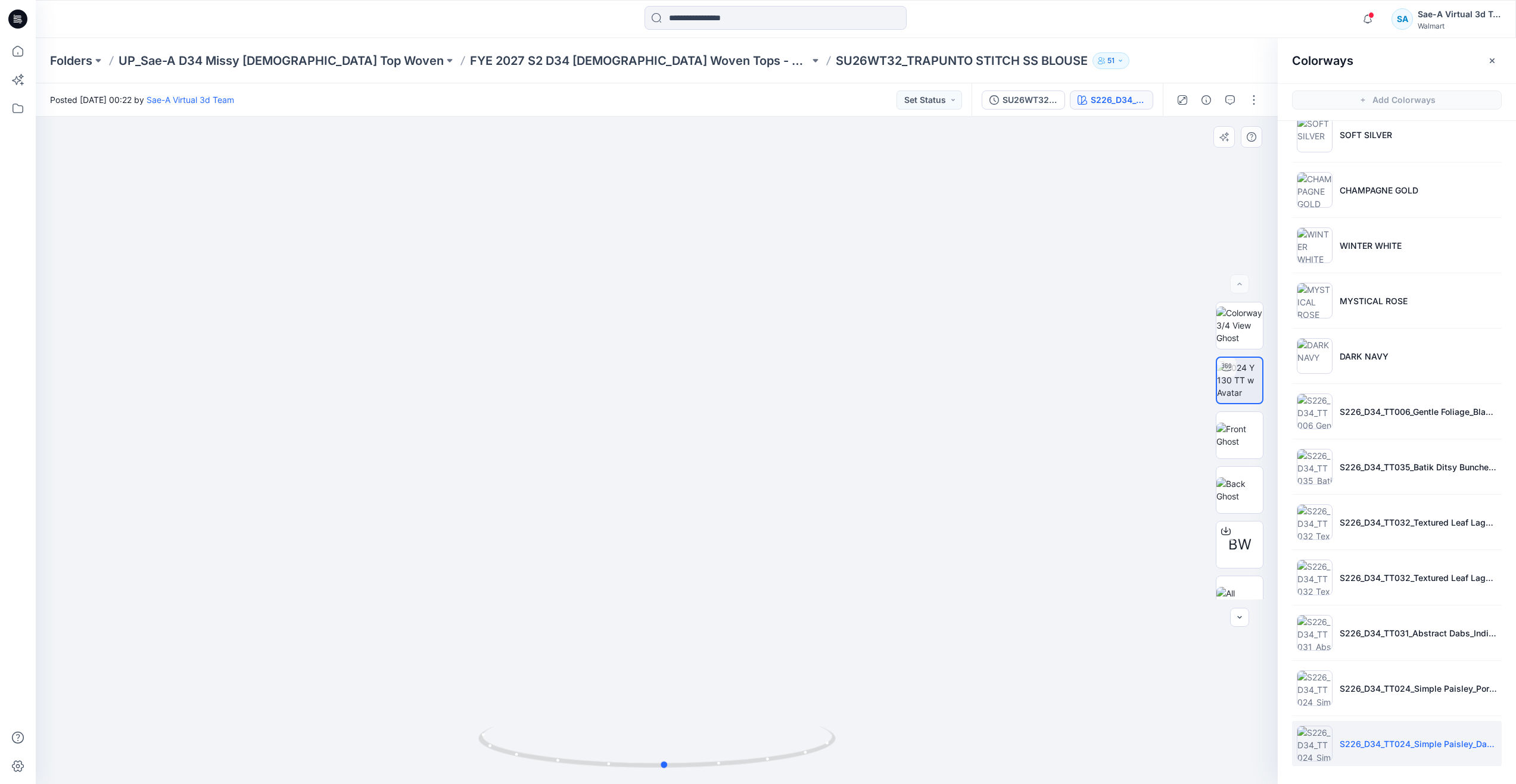
drag, startPoint x: 658, startPoint y: 764, endPoint x: 1023, endPoint y: 711, distance: 368.8
click at [1023, 711] on div at bounding box center [656, 451] width 1242 height 668
click at [20, 45] on icon at bounding box center [18, 51] width 27 height 27
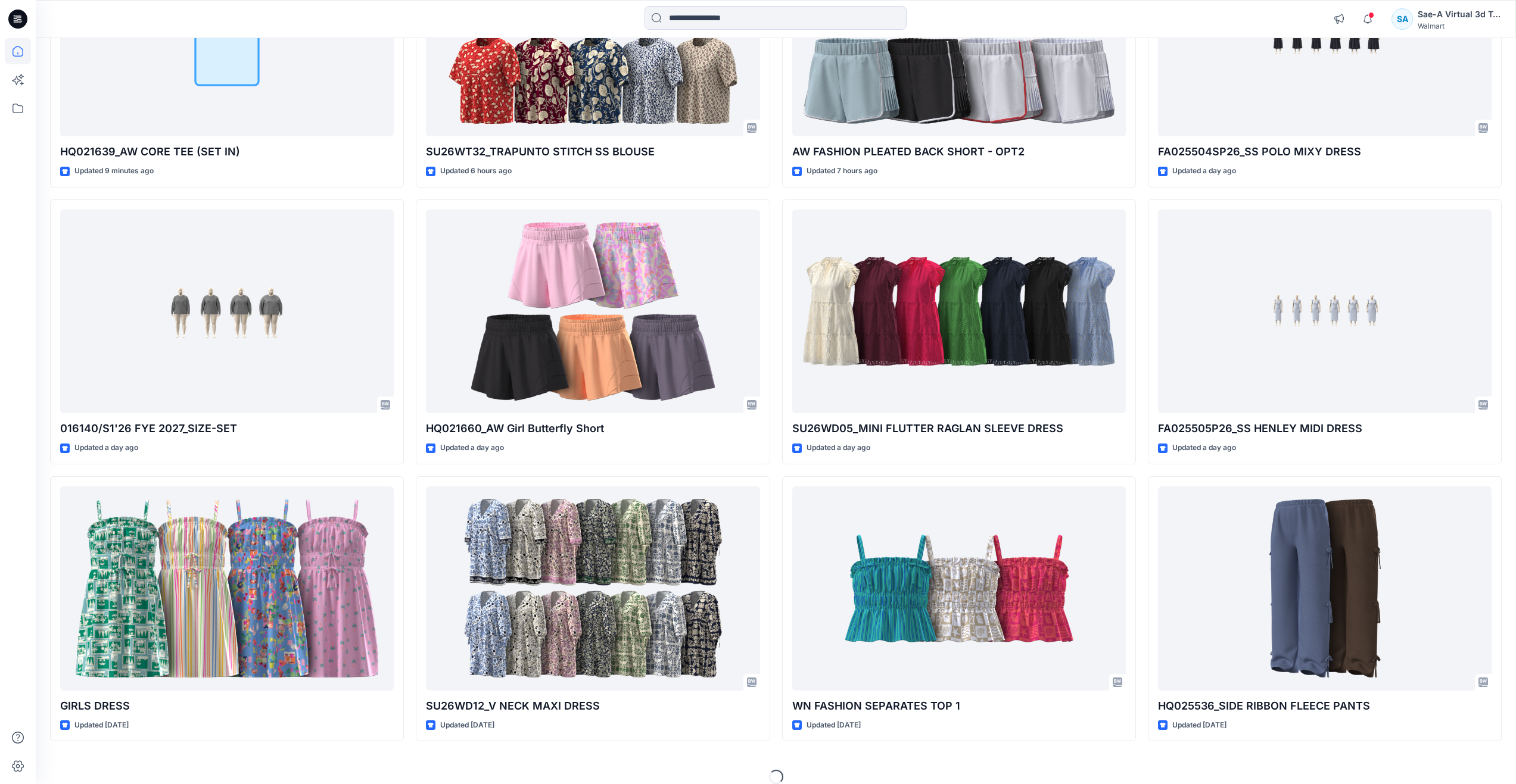
scroll to position [259, 0]
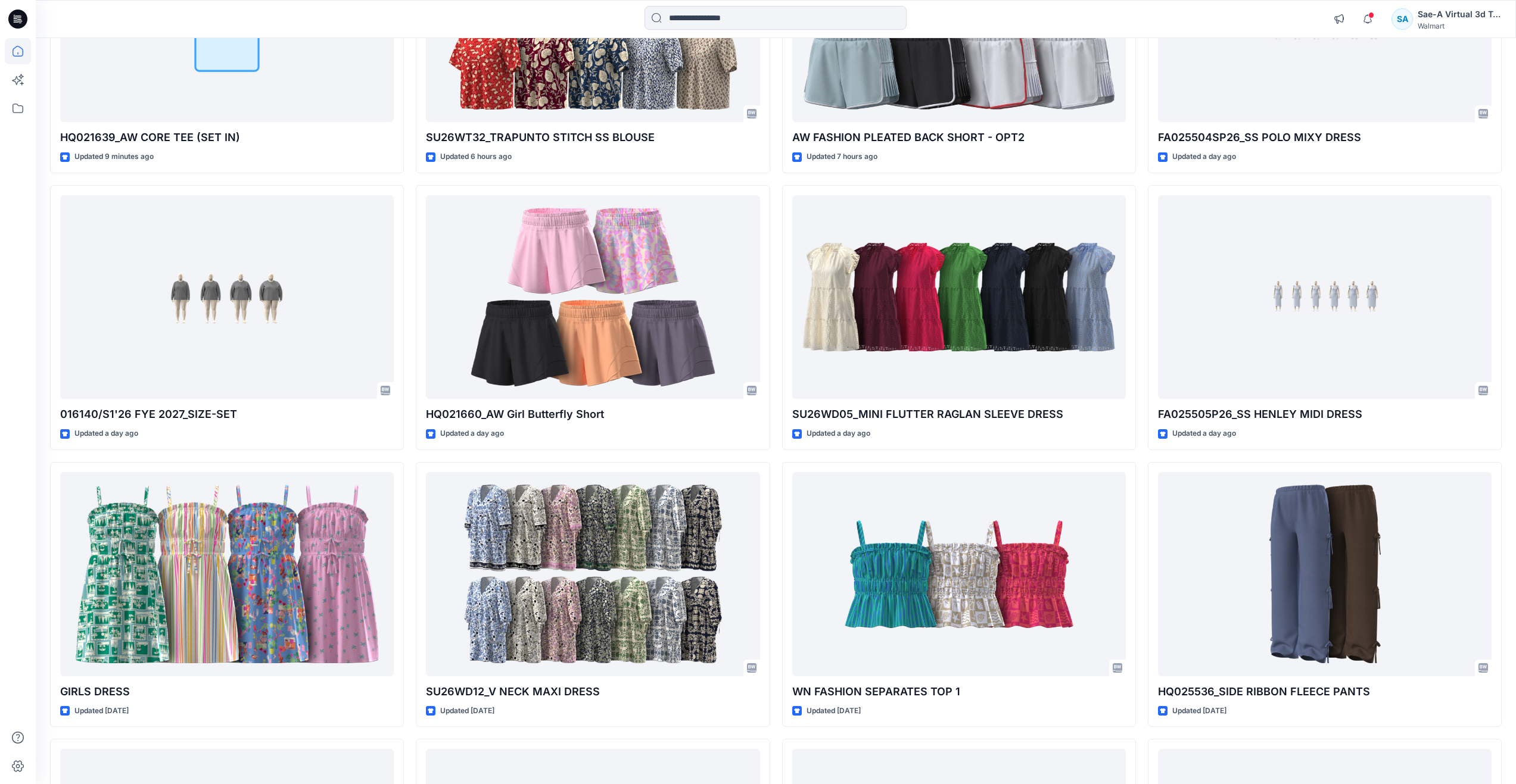
click at [780, 707] on div "HQ021639_AW CORE TEE (SET IN) Updated 9 minutes ago 016140/S1'26 FYE 2027_SIZE-…" at bounding box center [775, 733] width 1451 height 1650
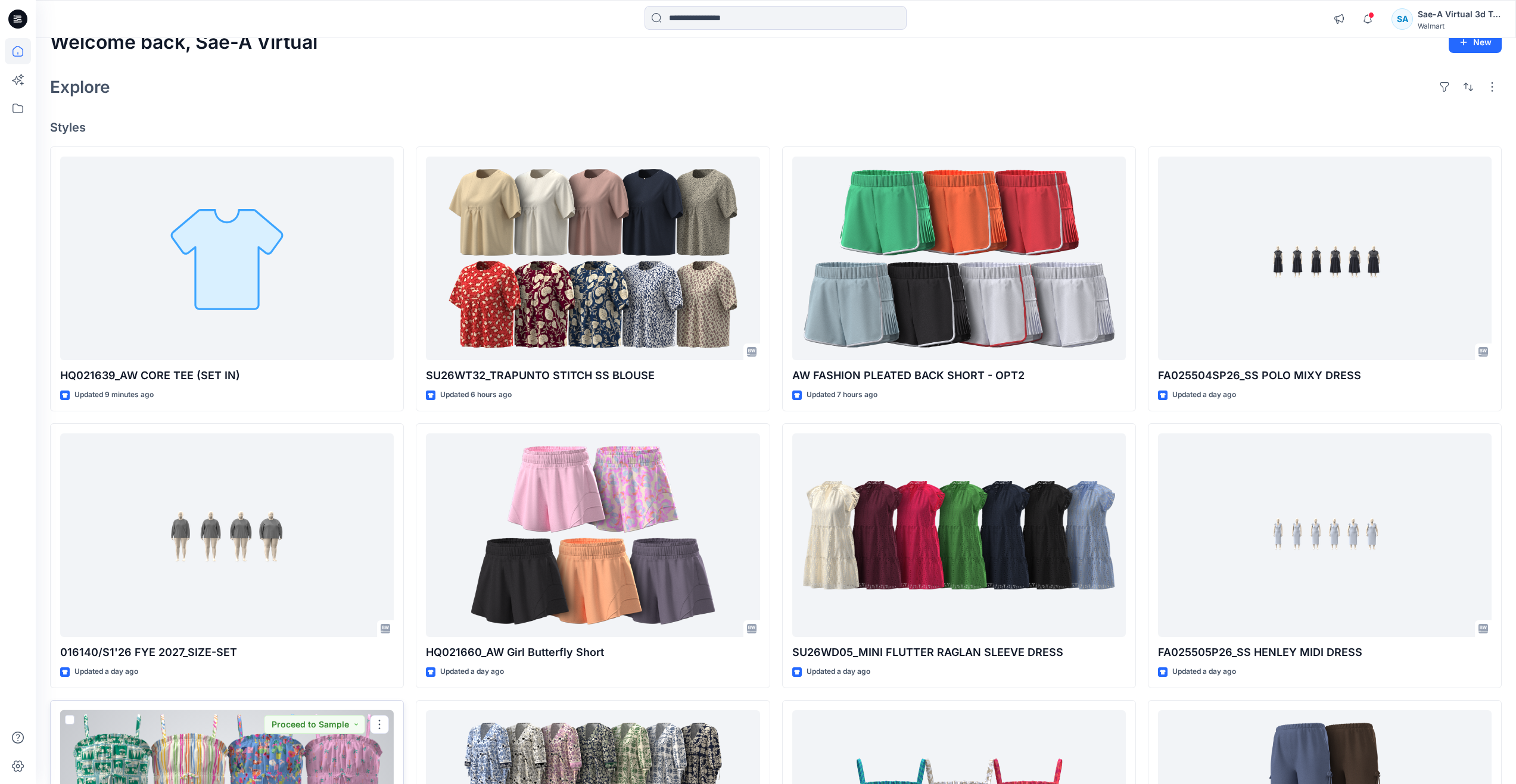
scroll to position [0, 0]
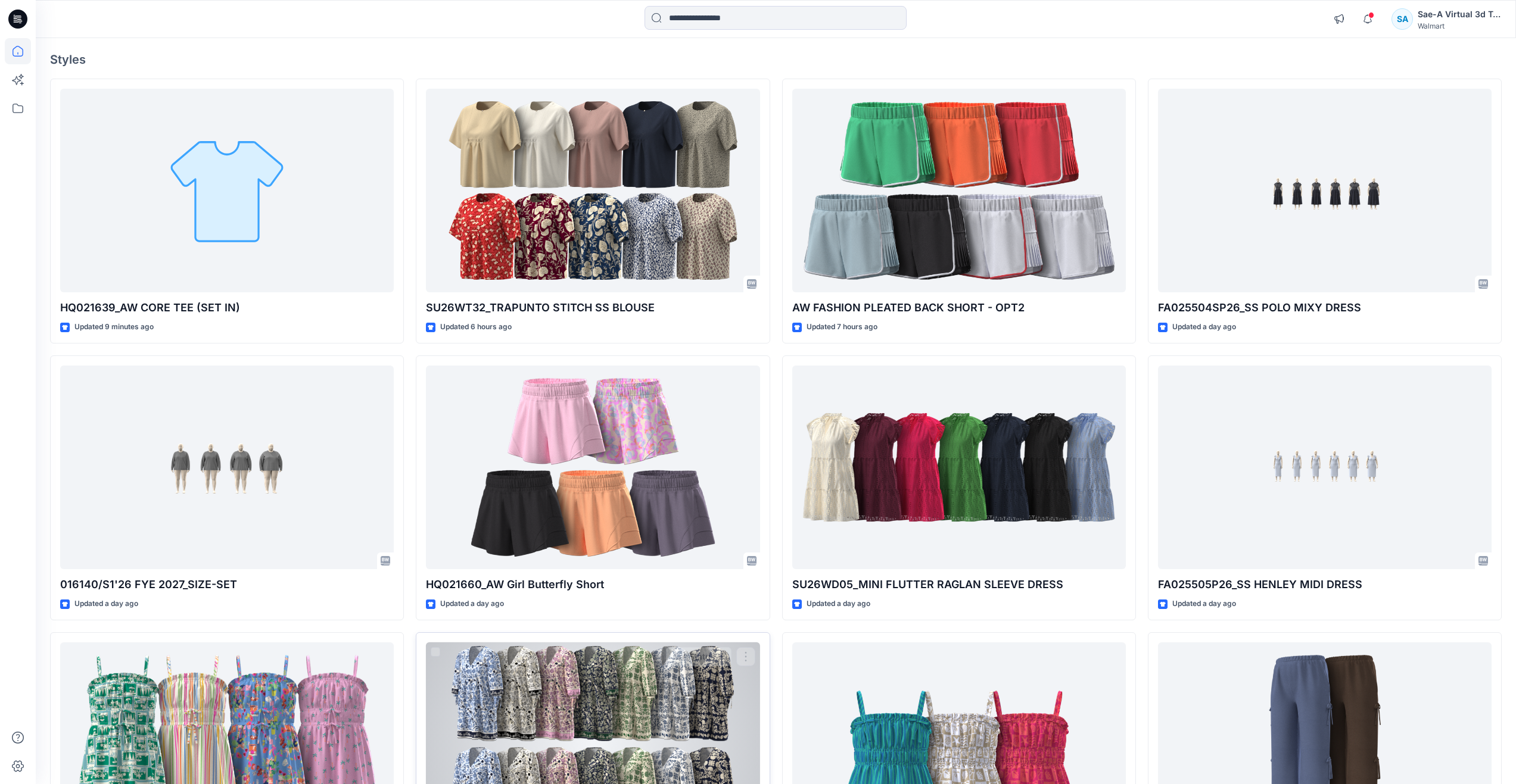
scroll to position [238, 0]
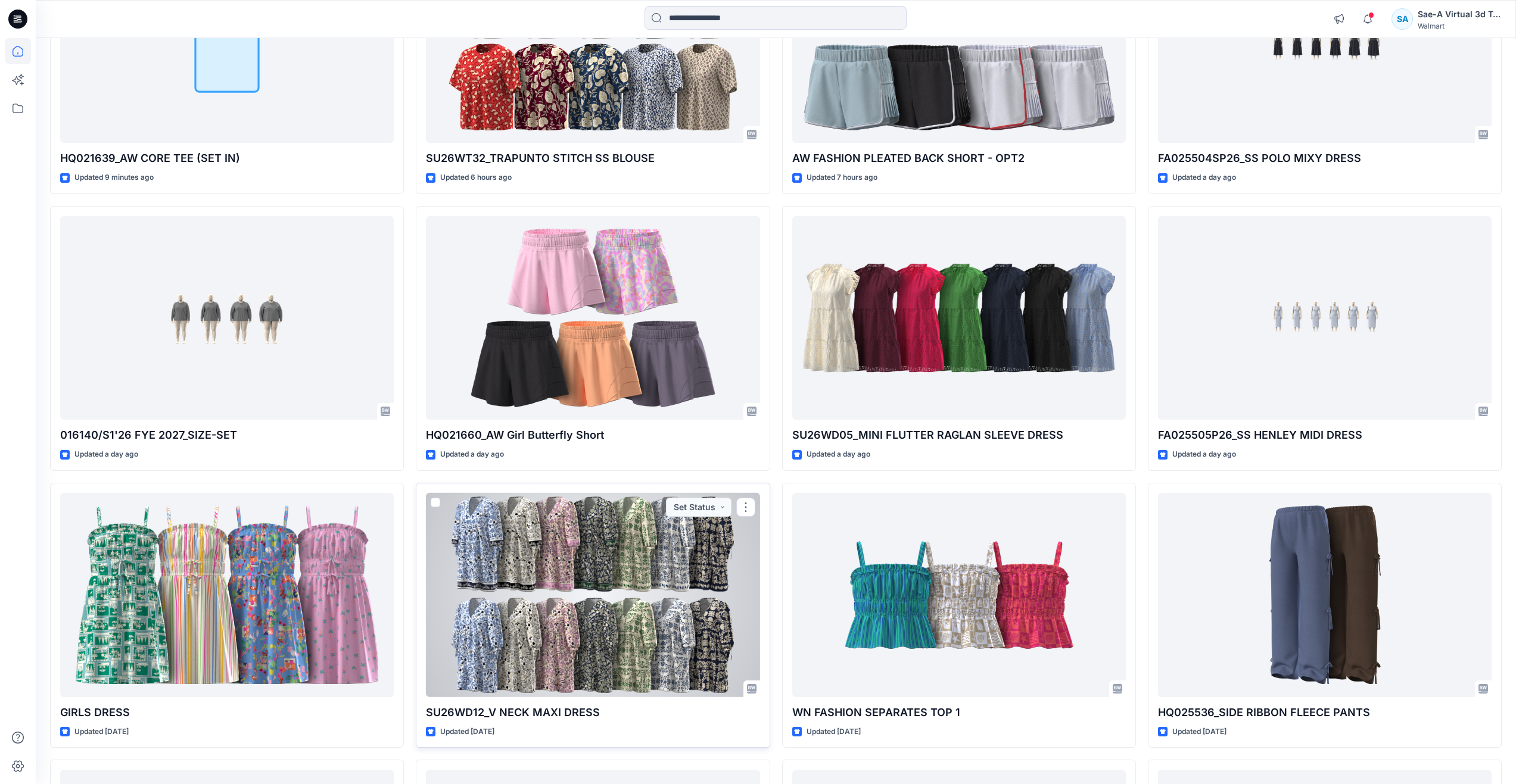
click at [671, 628] on div at bounding box center [593, 595] width 334 height 204
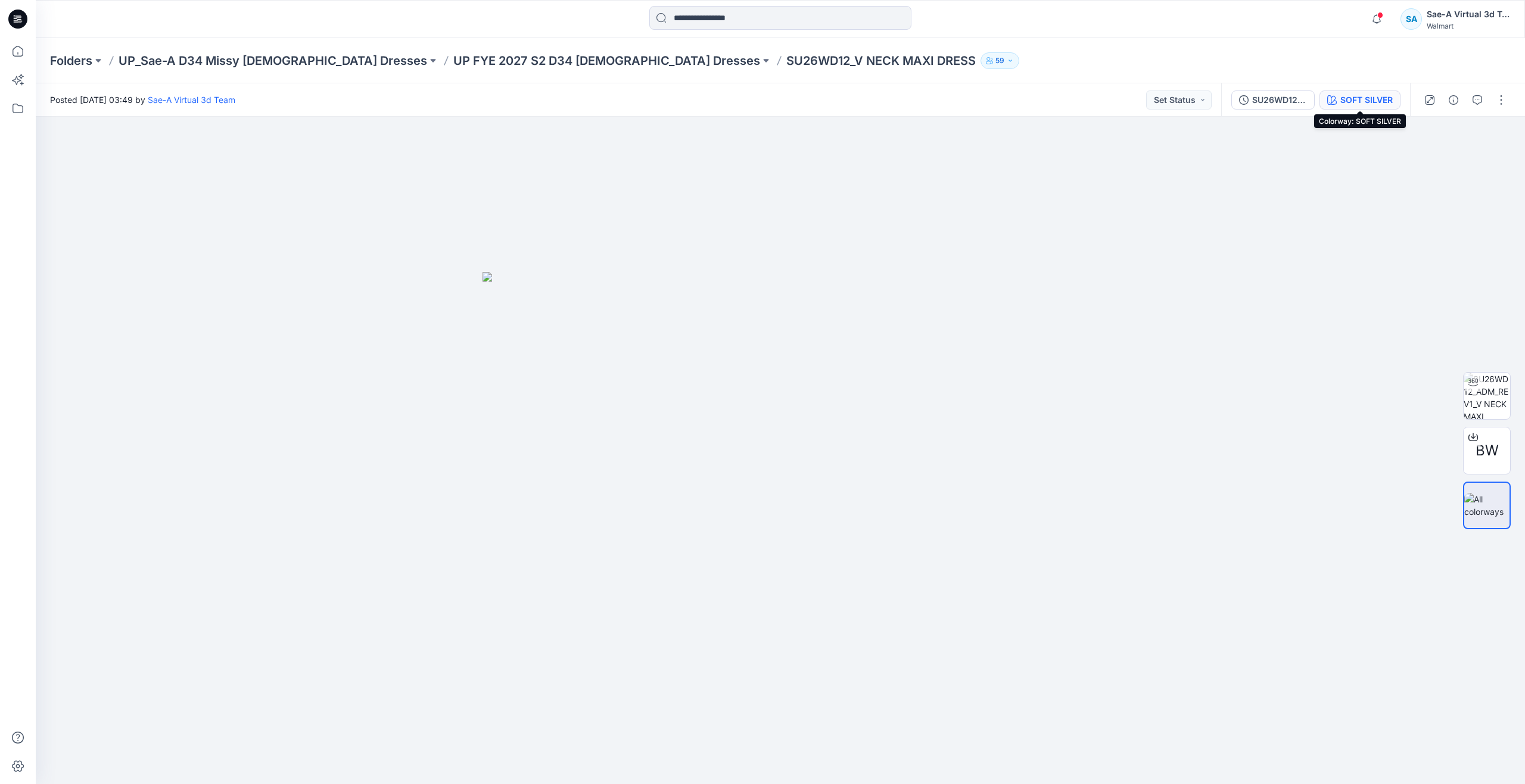
click at [1356, 100] on div "SOFT SILVER" at bounding box center [1366, 100] width 52 height 13
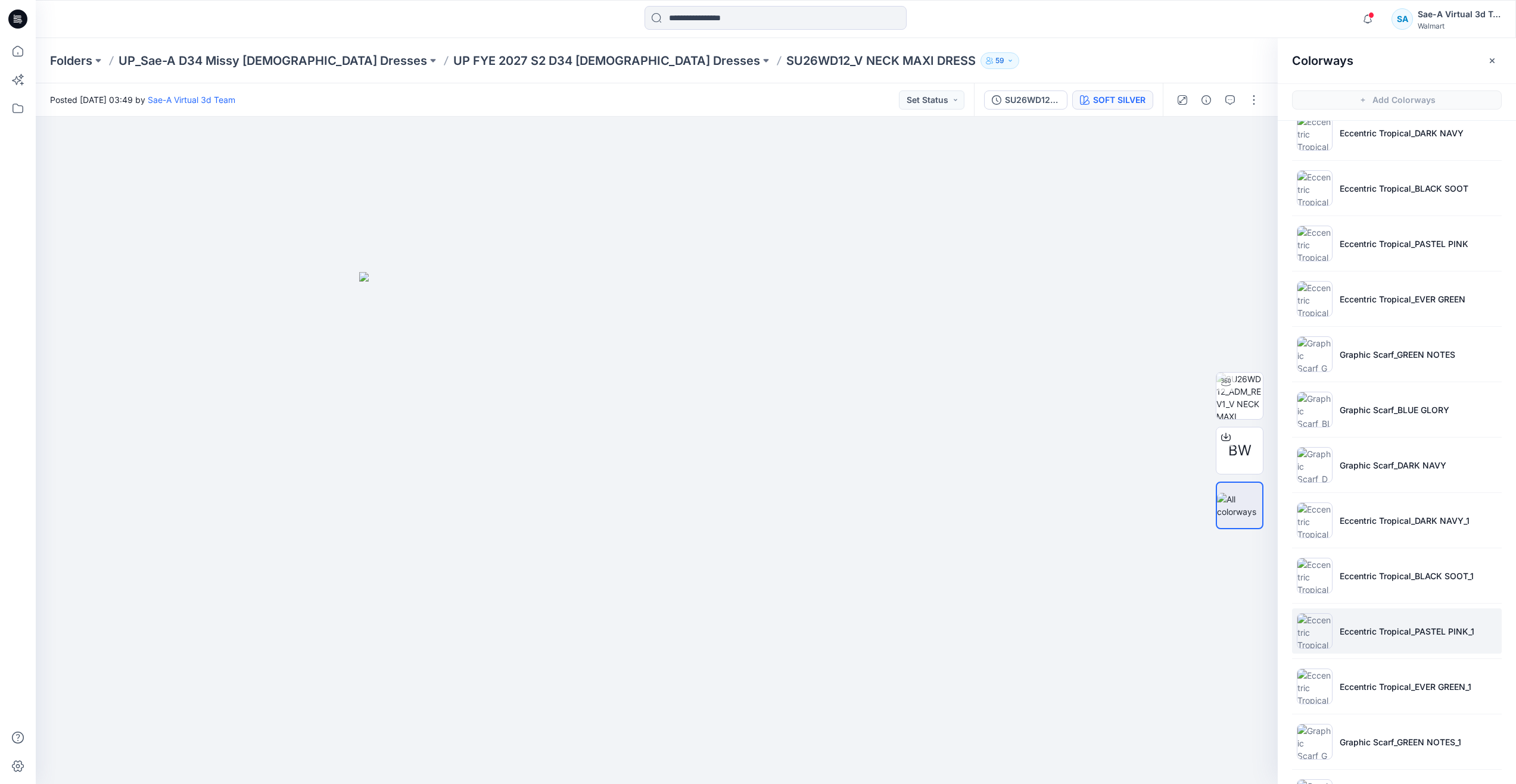
scroll to position [187, 0]
click at [1376, 733] on li "Graphic Scarf_DARK NAVY_1" at bounding box center [1396, 743] width 209 height 45
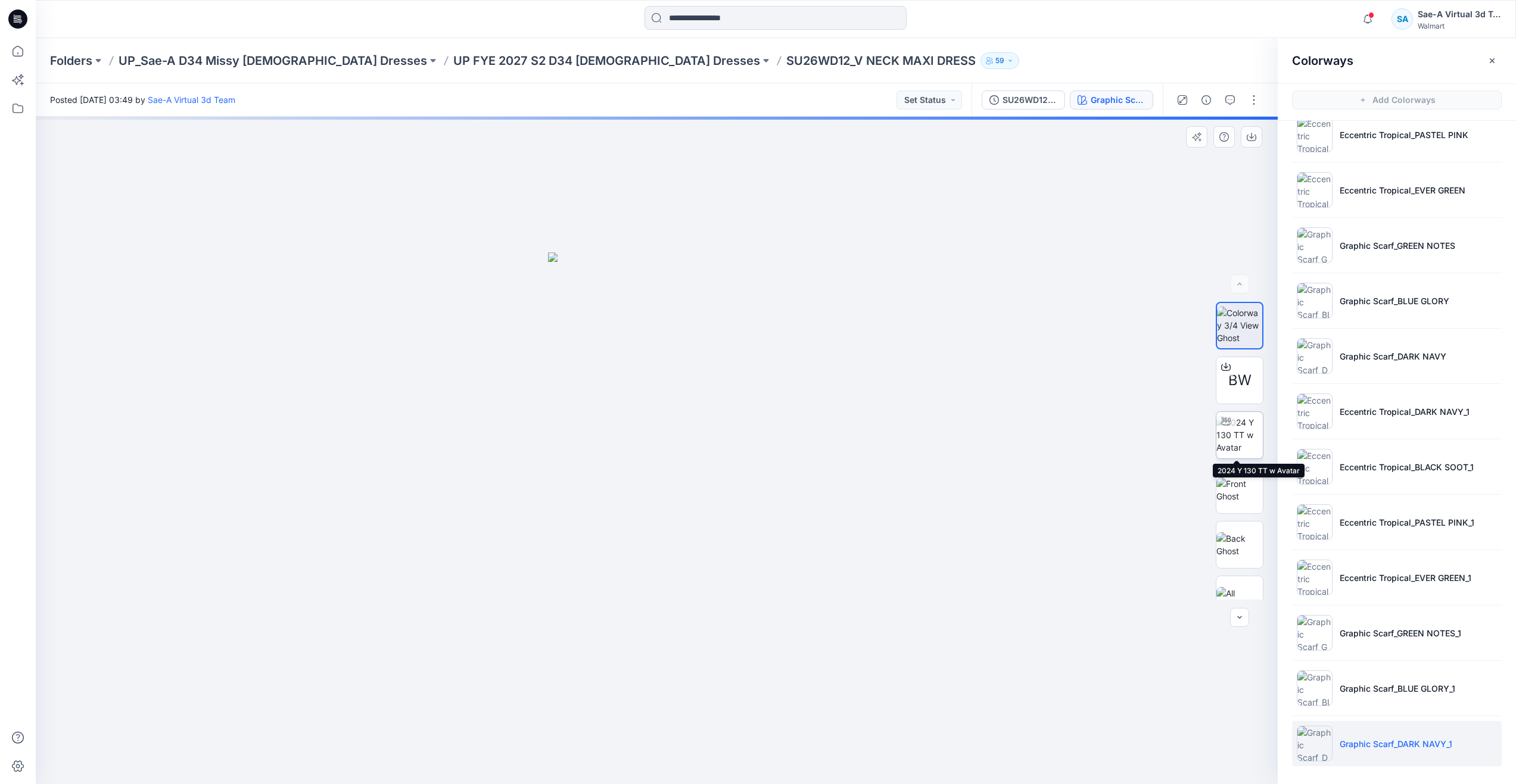
click at [1234, 439] on img at bounding box center [1239, 434] width 47 height 37
drag, startPoint x: 661, startPoint y: 764, endPoint x: 443, endPoint y: 730, distance: 220.6
click at [443, 730] on div at bounding box center [656, 451] width 1242 height 668
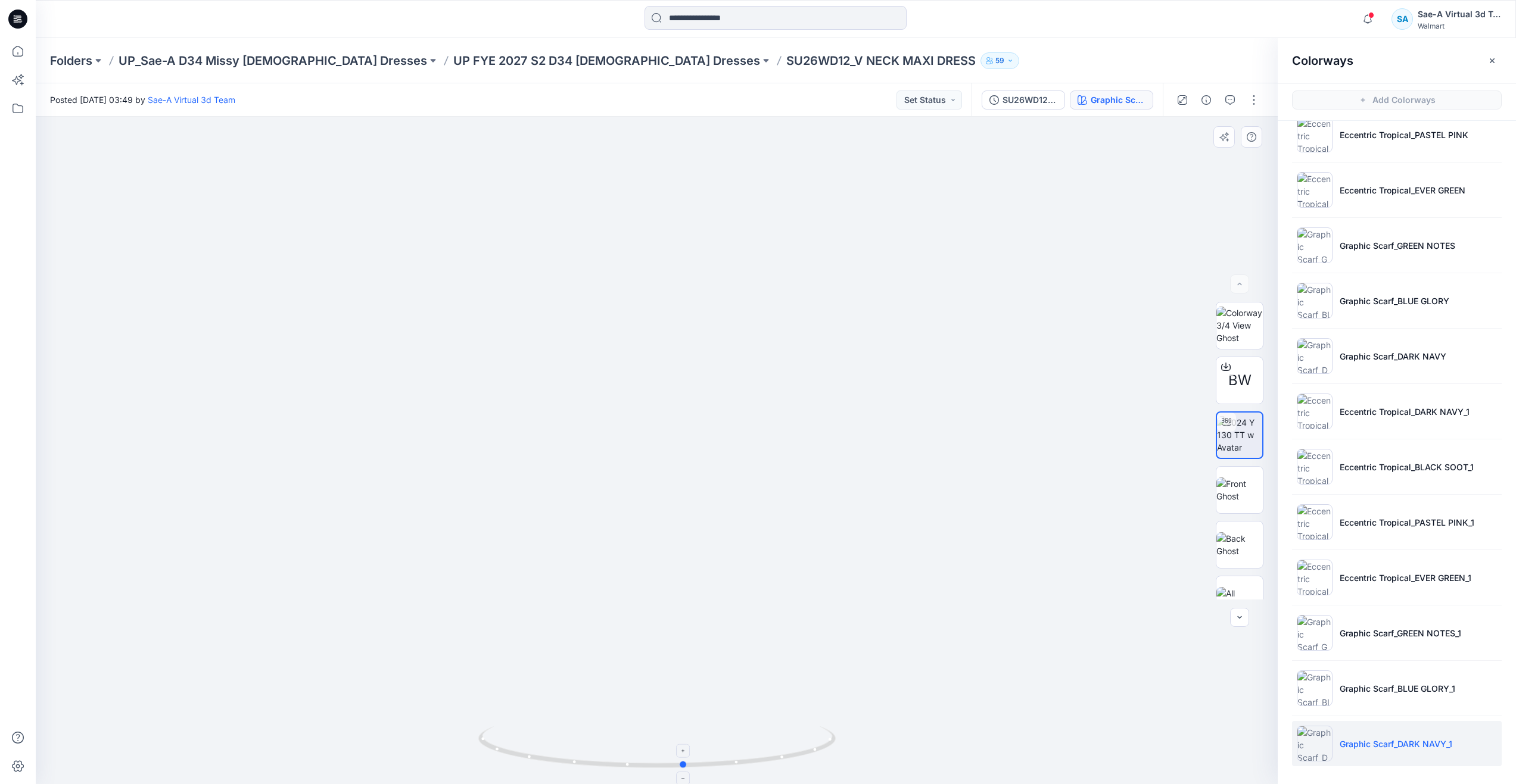
drag, startPoint x: 797, startPoint y: 753, endPoint x: 685, endPoint y: 737, distance: 113.1
click at [685, 737] on icon at bounding box center [659, 749] width 361 height 45
click at [1352, 415] on p "Eccentric Tropical_DARK NAVY_1" at bounding box center [1405, 411] width 130 height 12
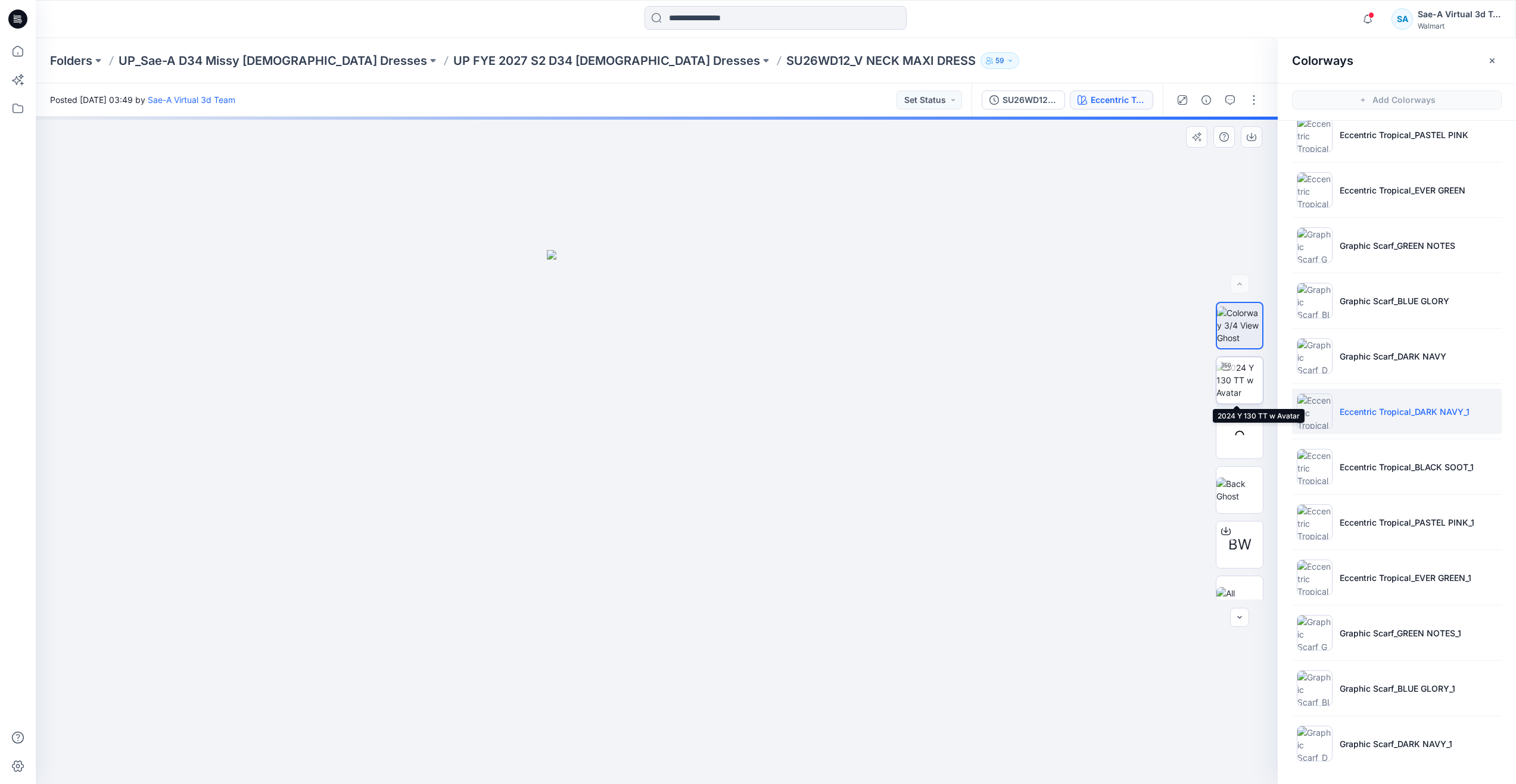
click at [1238, 385] on img at bounding box center [1239, 380] width 47 height 37
drag, startPoint x: 658, startPoint y: 767, endPoint x: 1022, endPoint y: 705, distance: 369.2
click at [1022, 705] on div at bounding box center [656, 451] width 1242 height 668
click at [27, 63] on icon at bounding box center [18, 51] width 27 height 27
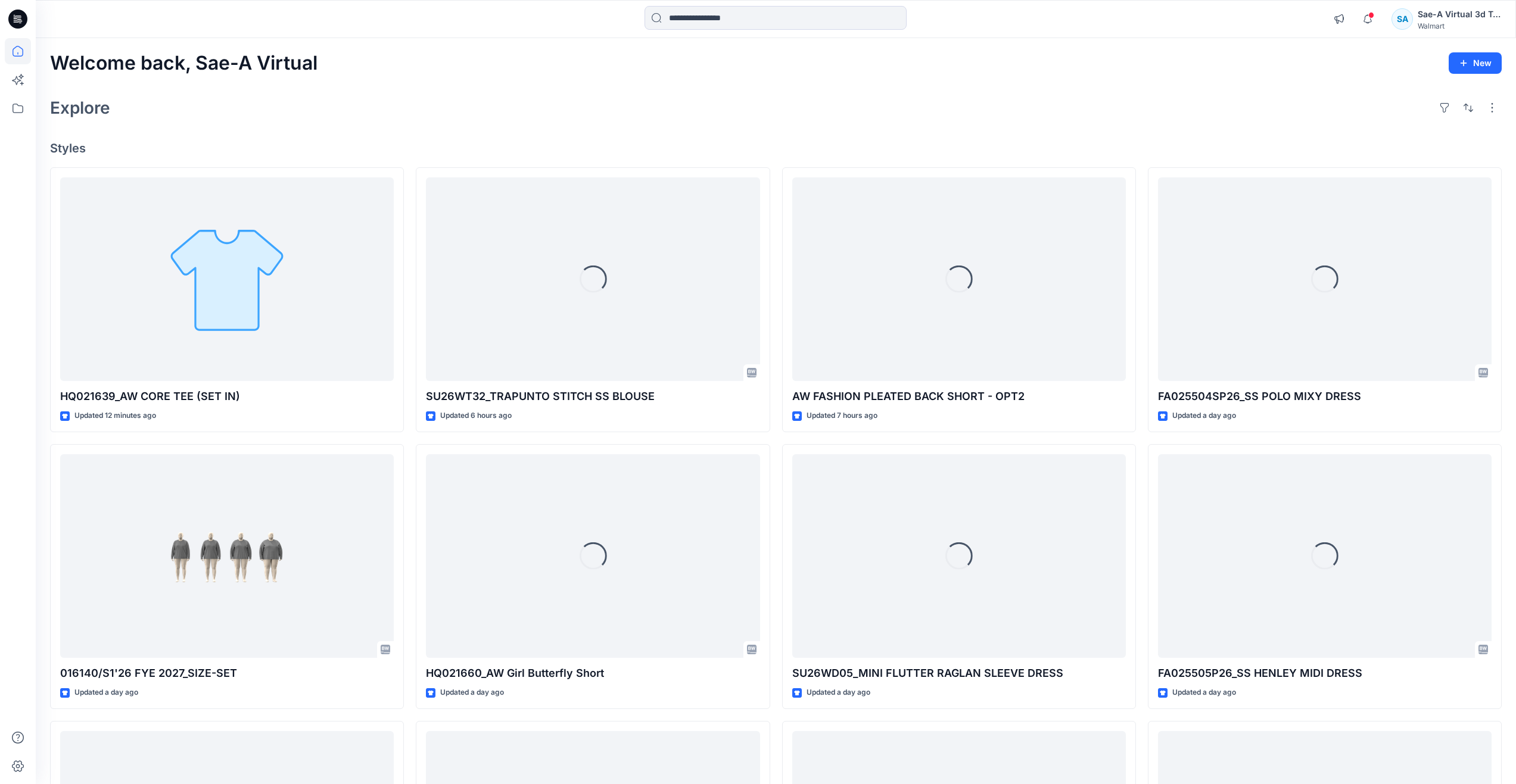
click at [935, 100] on div "Explore" at bounding box center [775, 108] width 1451 height 28
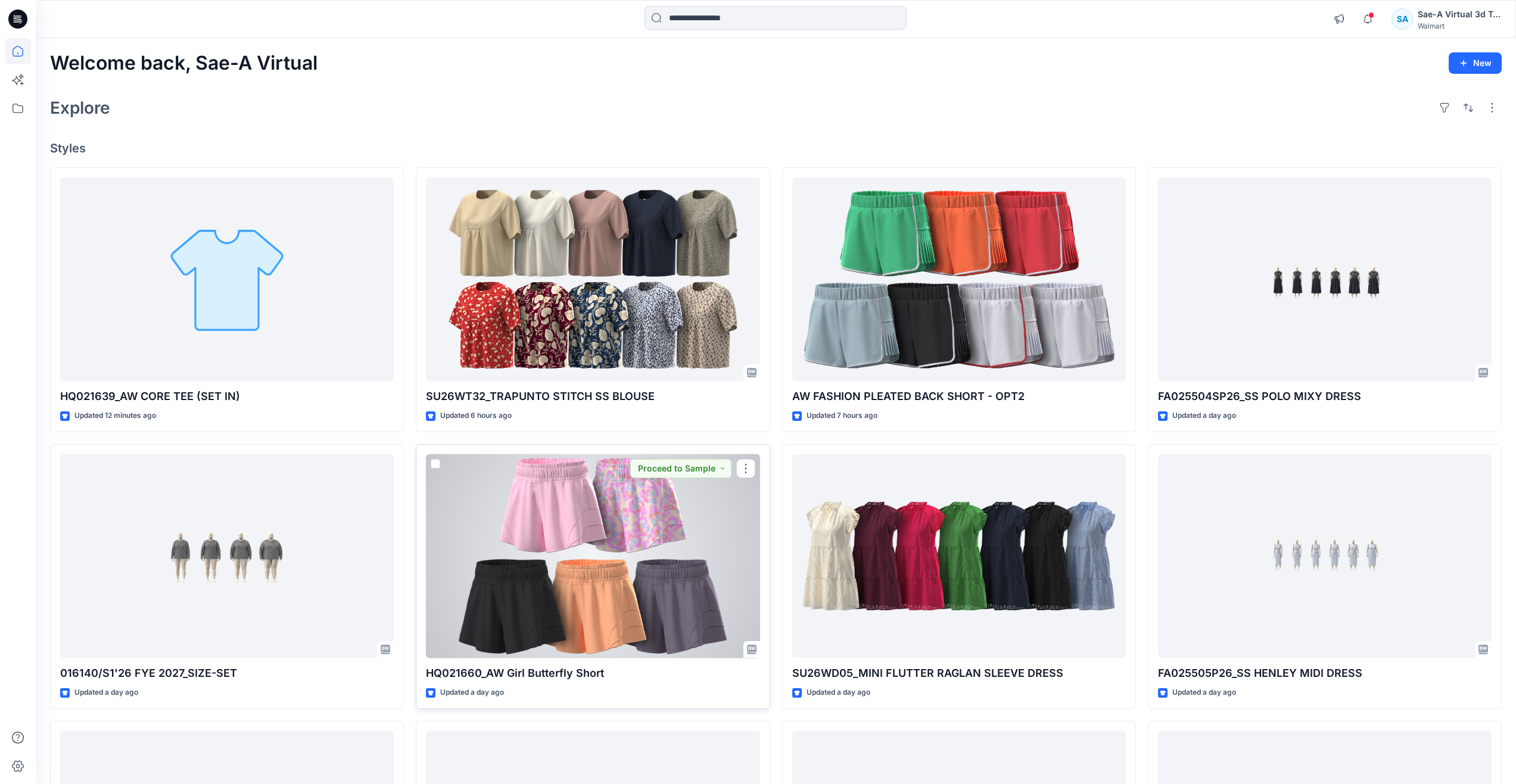
scroll to position [238, 0]
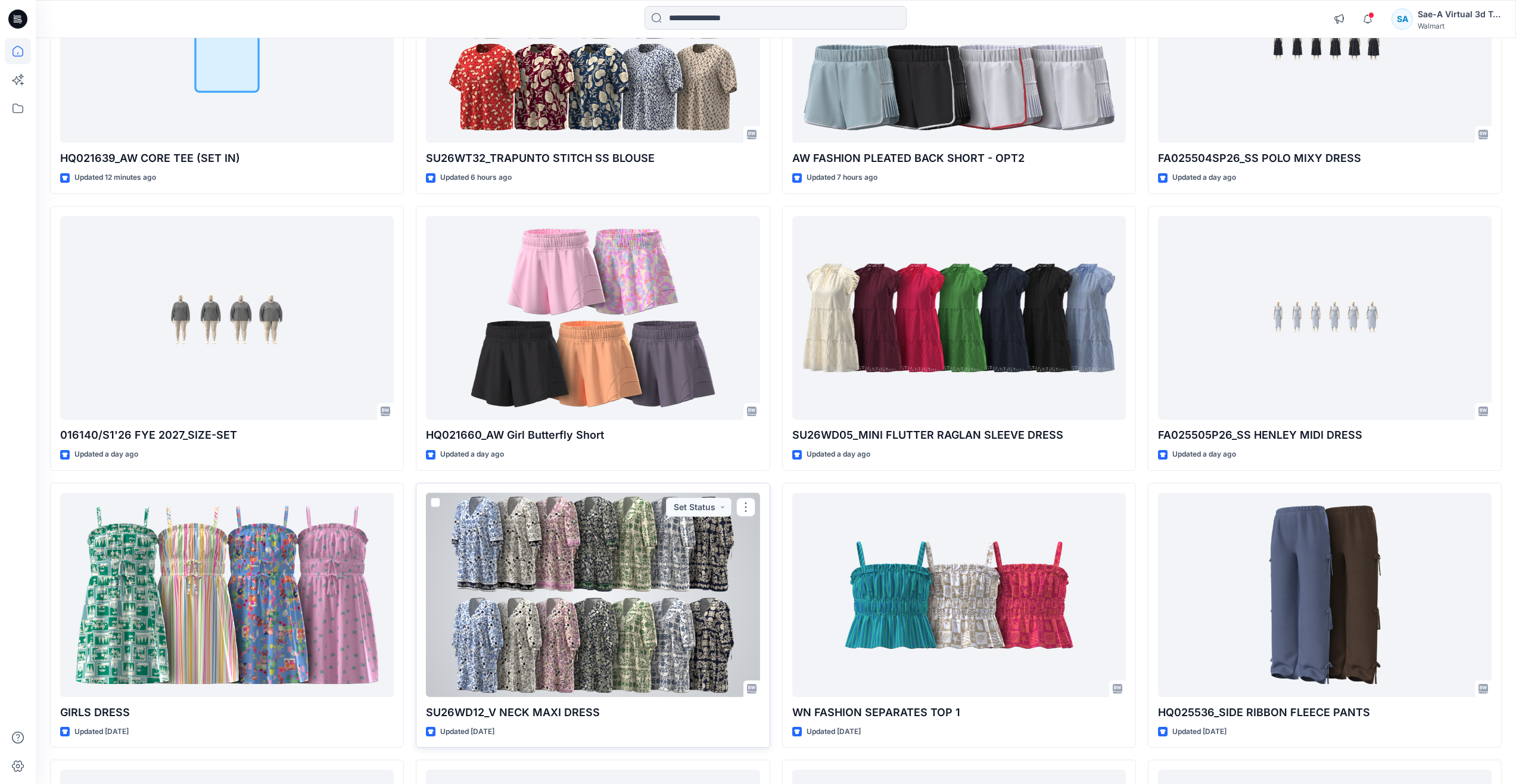
click at [596, 610] on div at bounding box center [593, 595] width 334 height 204
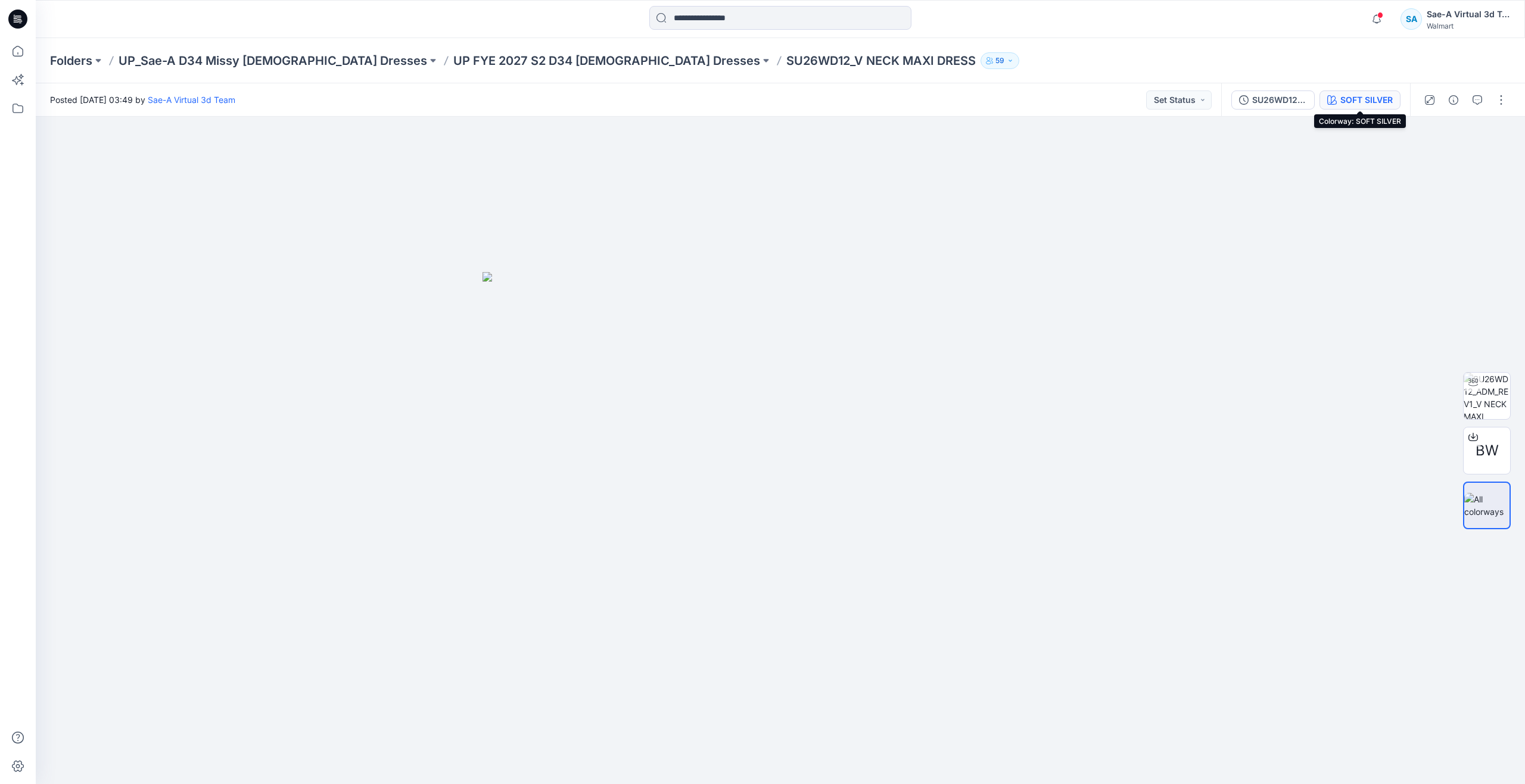
click at [1351, 94] on div "SOFT SILVER" at bounding box center [1366, 100] width 52 height 13
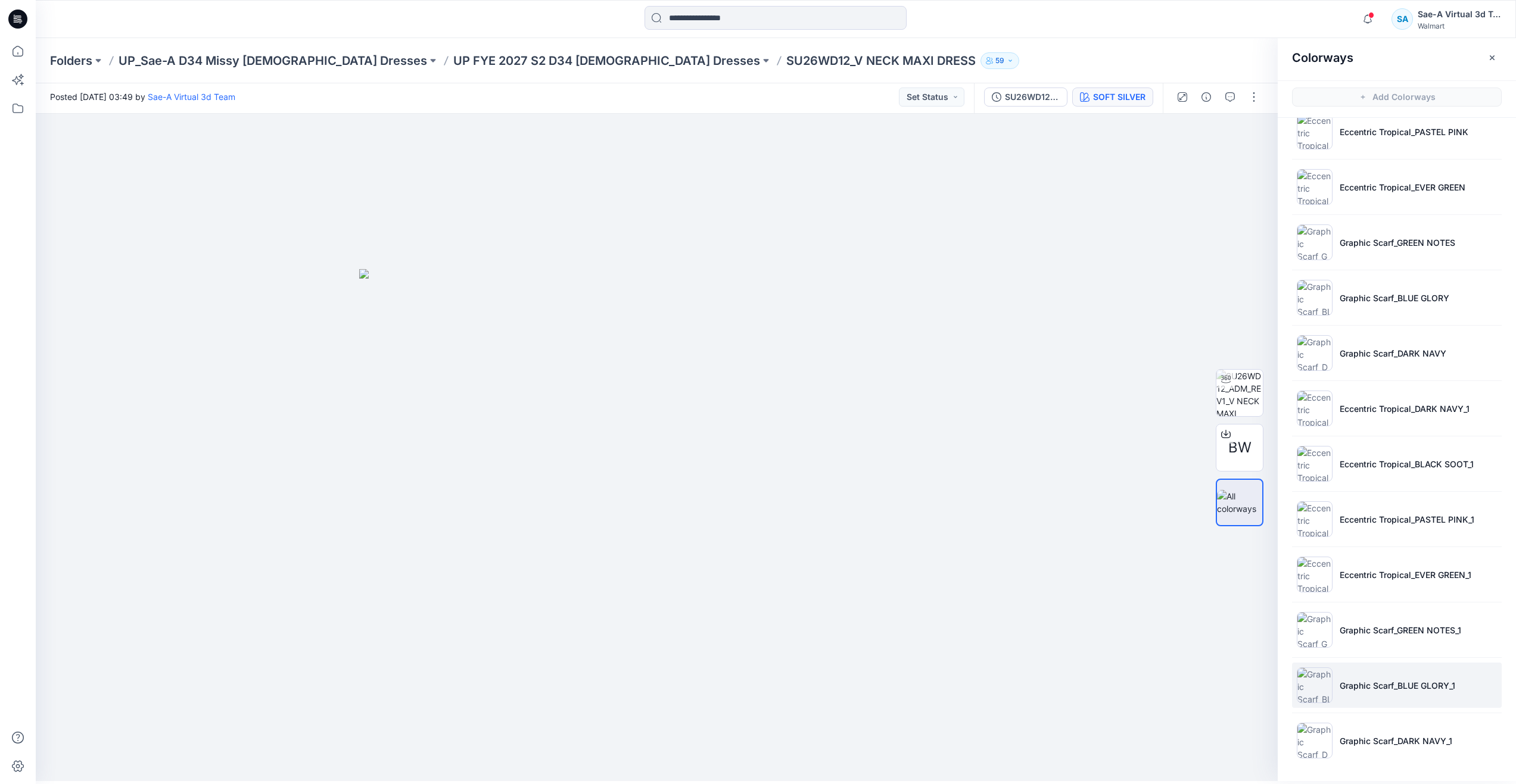
scroll to position [3, 0]
click at [1329, 740] on img at bounding box center [1314, 740] width 36 height 36
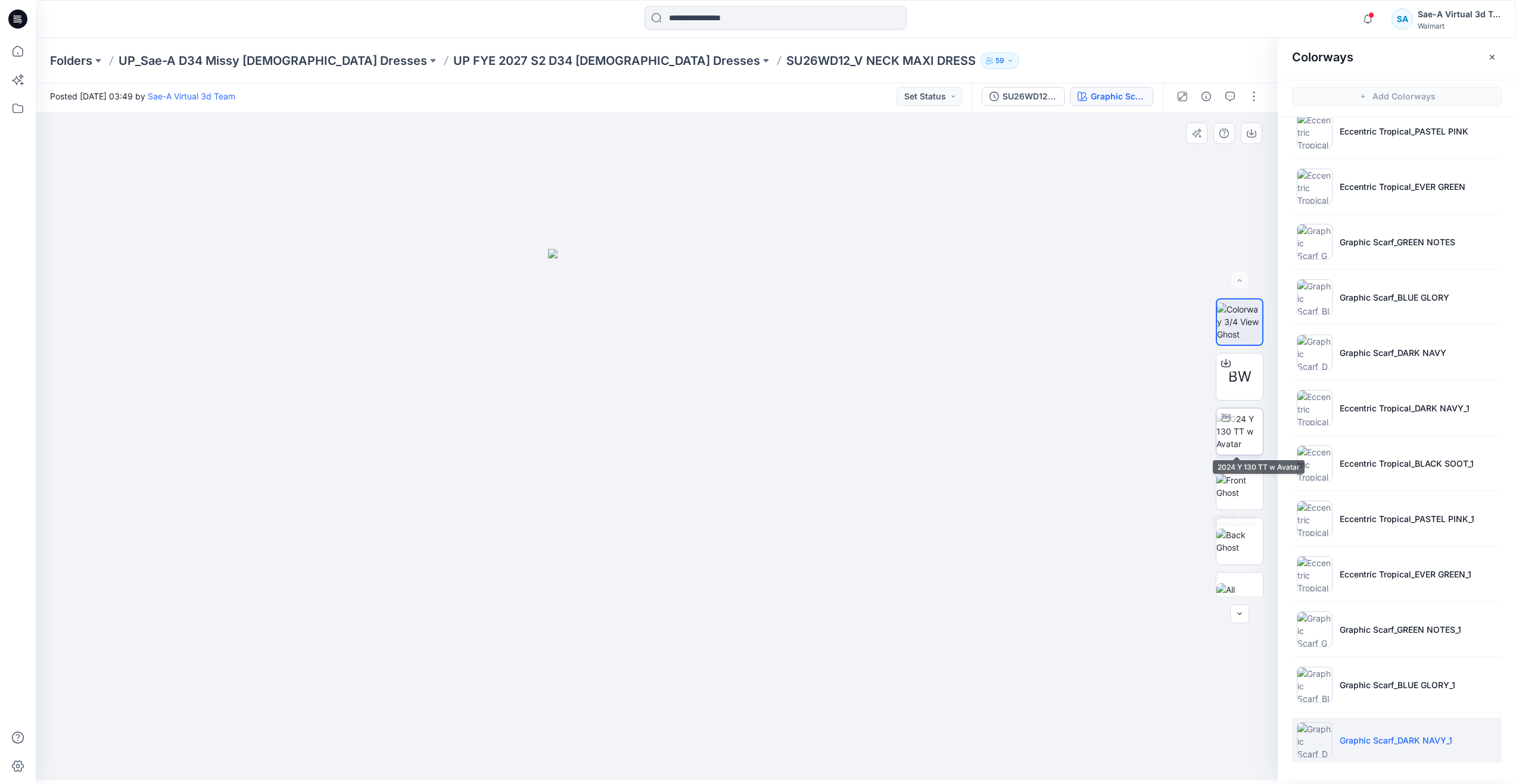
click at [1232, 430] on img at bounding box center [1239, 431] width 47 height 37
click at [1249, 477] on img at bounding box center [1239, 487] width 47 height 25
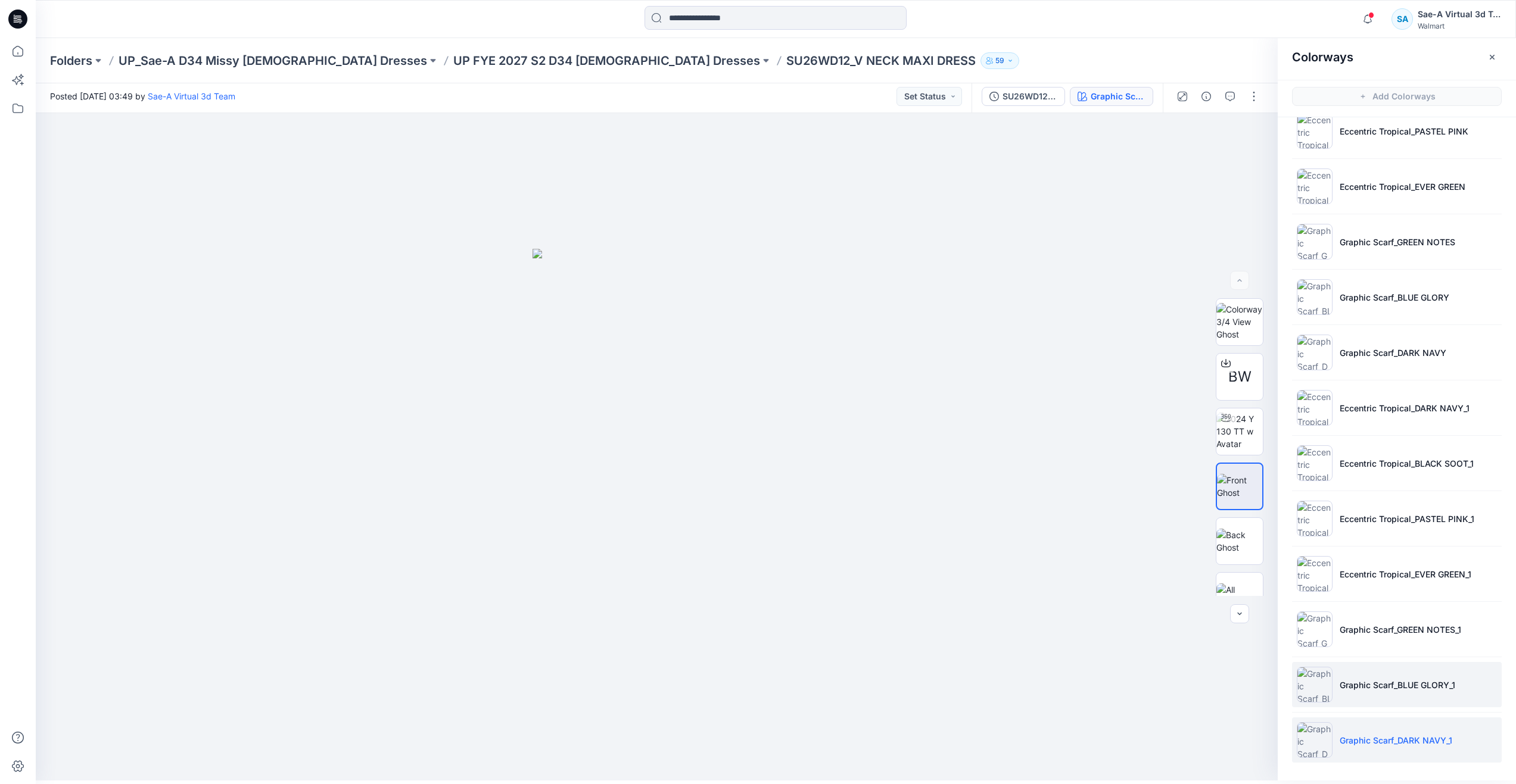
click at [1353, 685] on p "Graphic Scarf_BLUE GLORY_1" at bounding box center [1397, 684] width 115 height 12
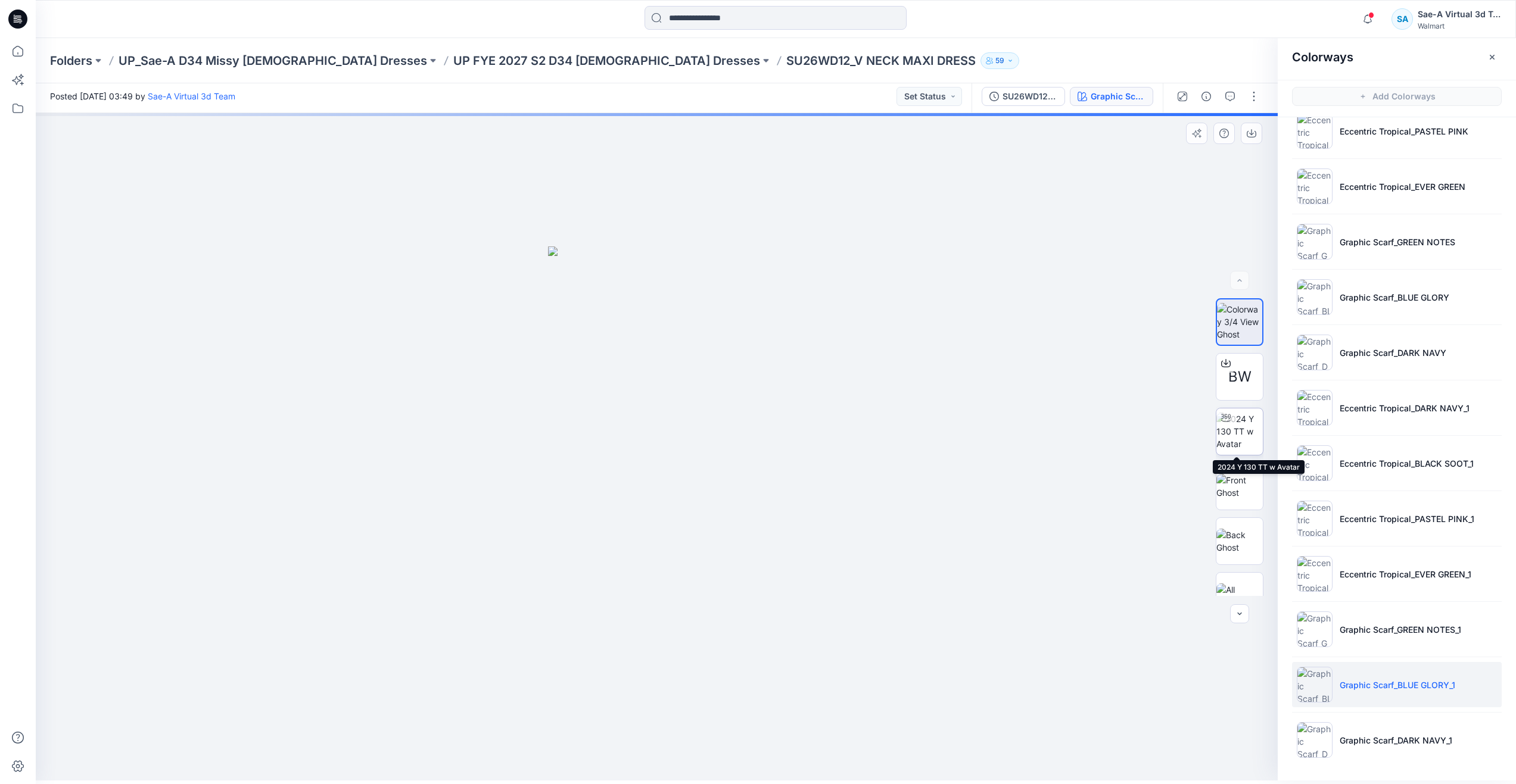
click at [1226, 429] on img at bounding box center [1239, 431] width 47 height 37
click at [1229, 474] on img at bounding box center [1239, 487] width 47 height 25
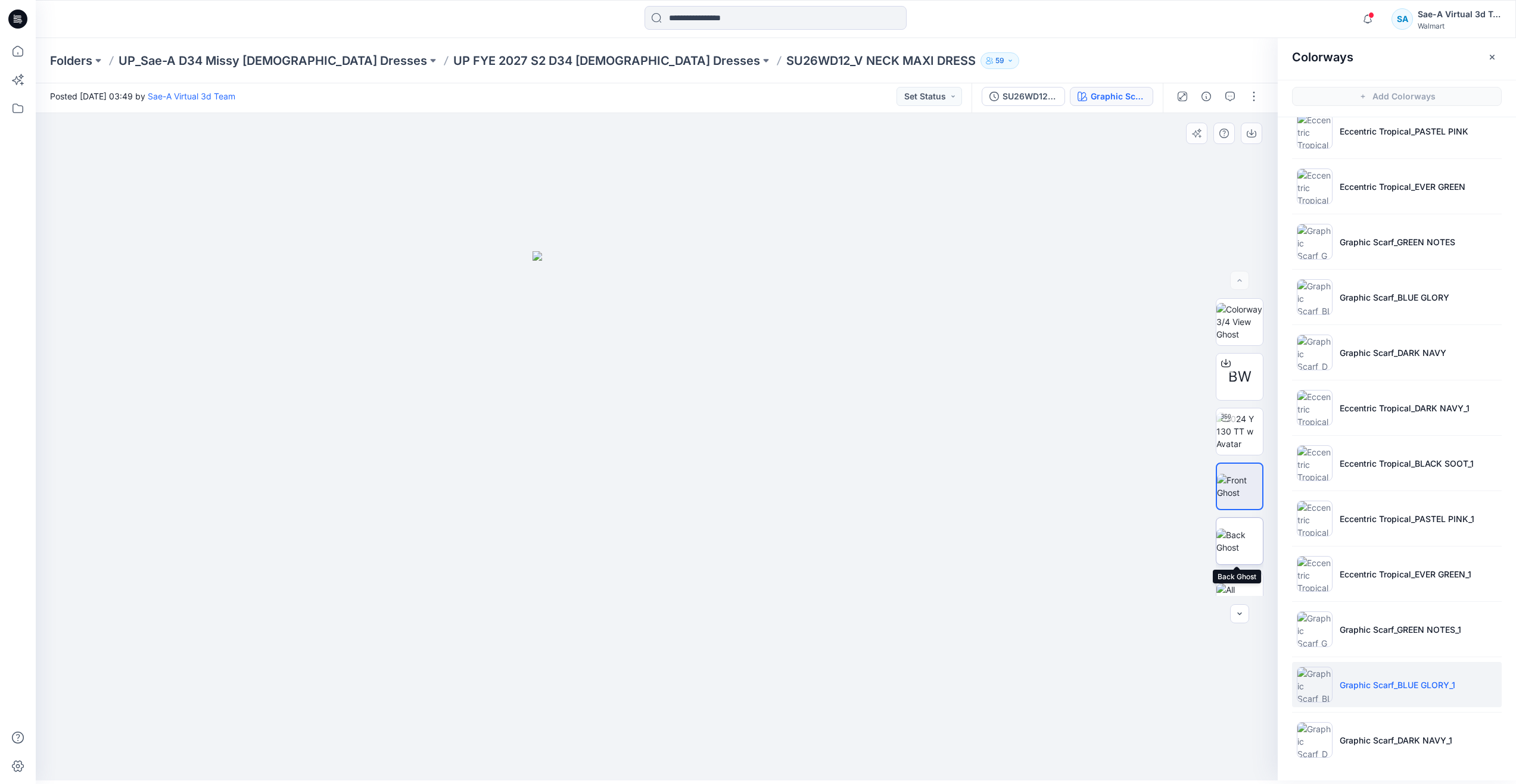
click at [1234, 529] on img at bounding box center [1239, 541] width 47 height 25
click at [1234, 492] on img at bounding box center [1239, 487] width 47 height 25
click at [1238, 544] on img at bounding box center [1239, 541] width 47 height 25
click at [32, 58] on div at bounding box center [17, 392] width 36 height 784
click at [20, 61] on icon at bounding box center [18, 51] width 27 height 27
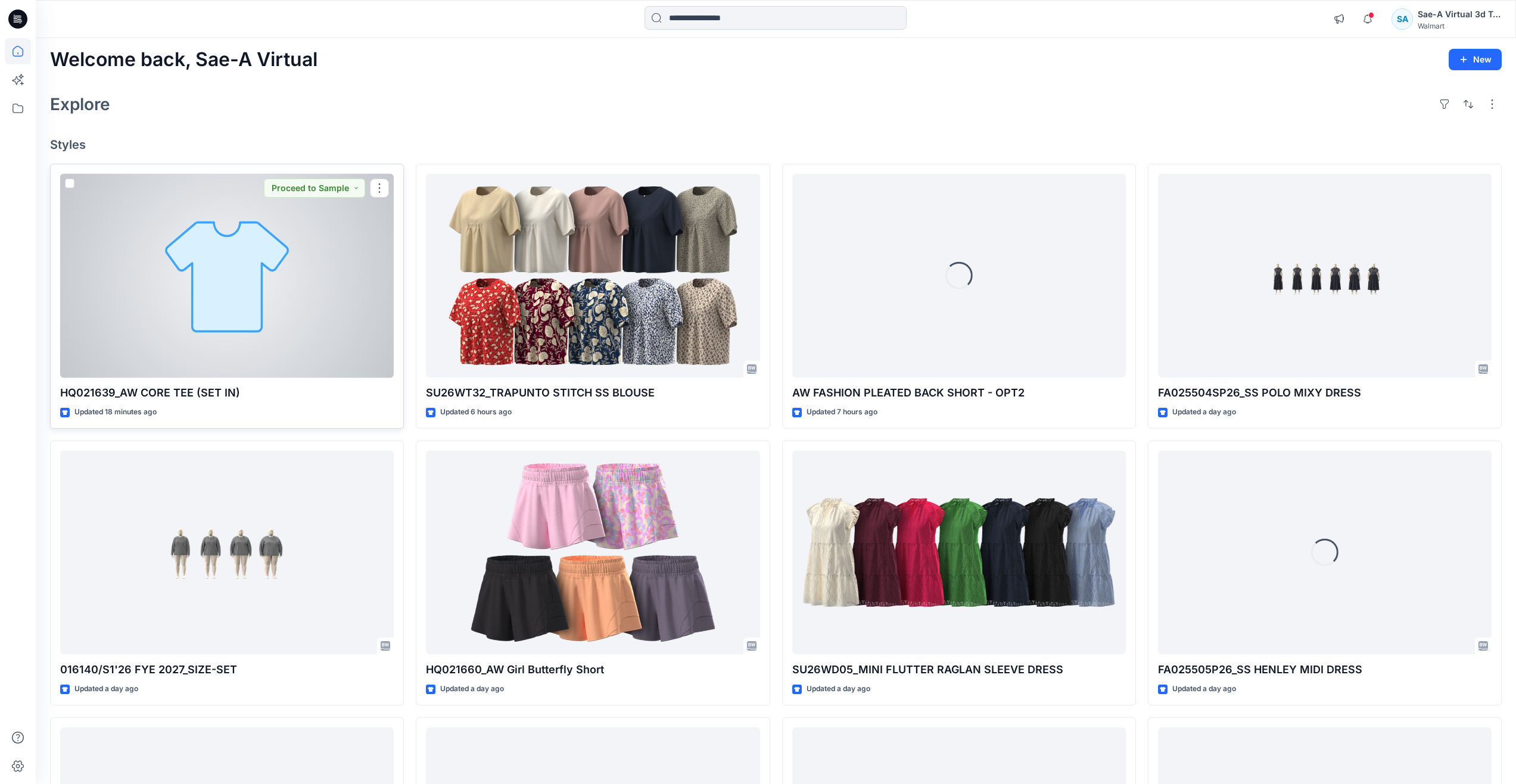
click at [221, 250] on div at bounding box center [227, 276] width 334 height 204
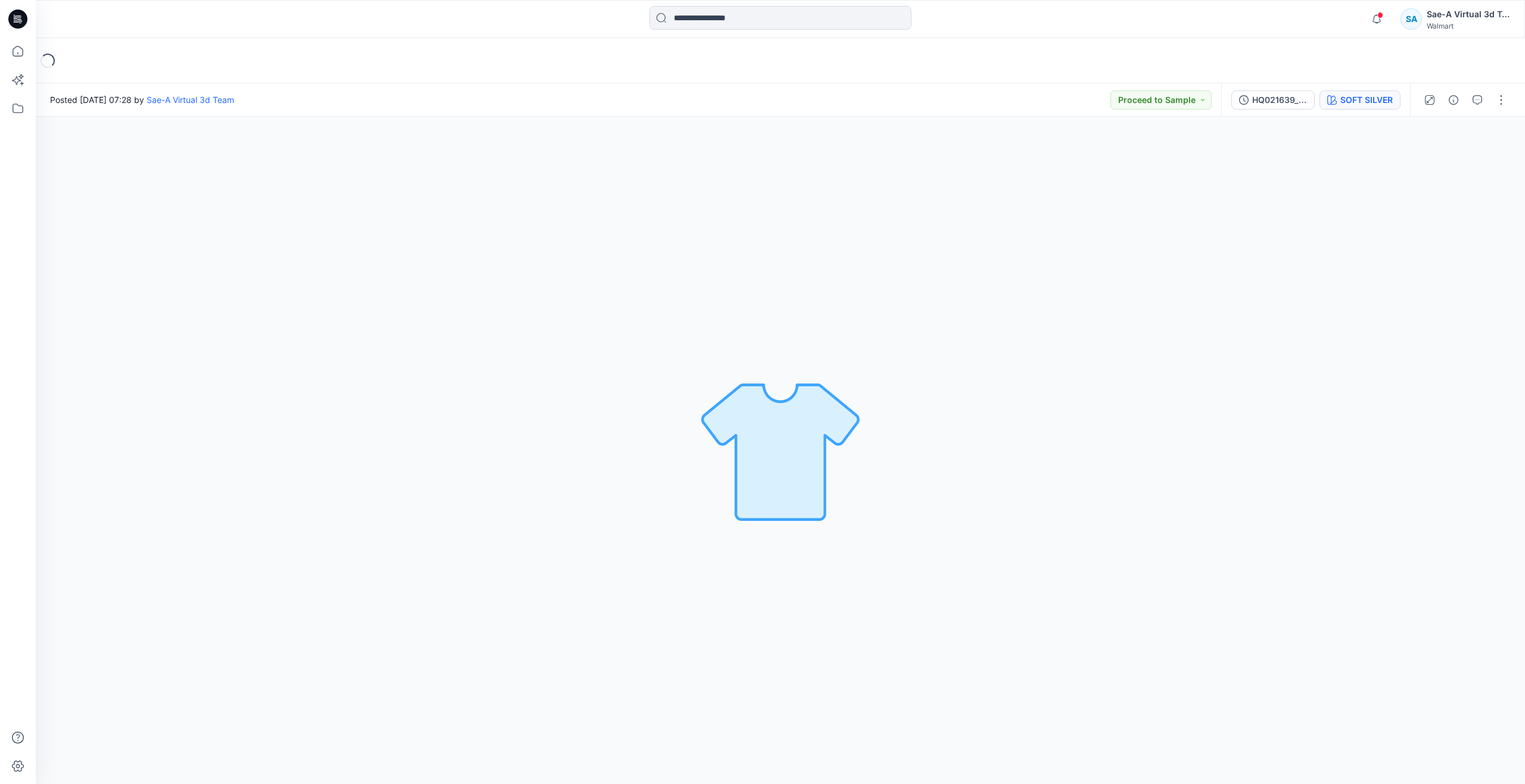
click at [1348, 102] on div "SOFT SILVER" at bounding box center [1366, 100] width 52 height 13
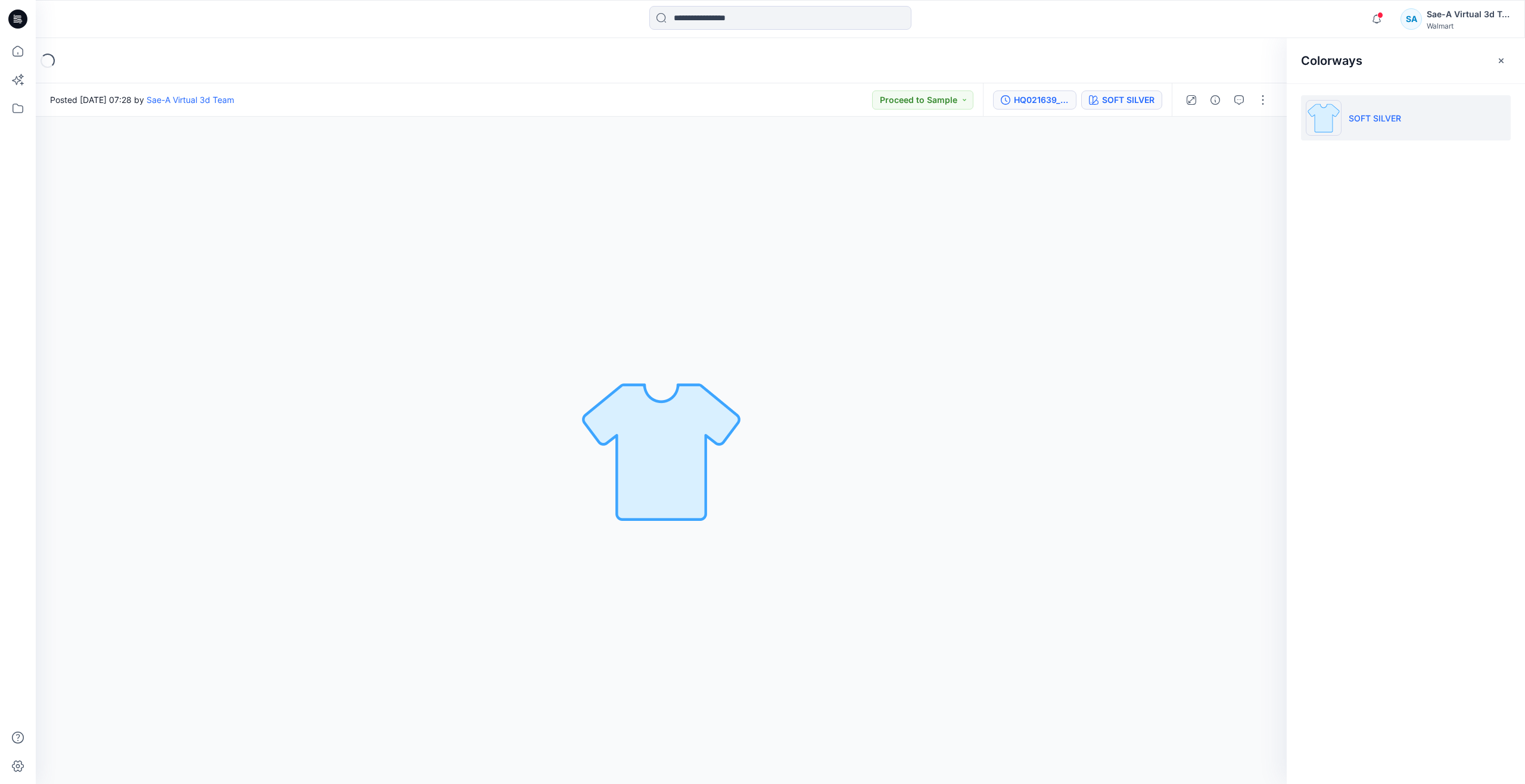
click at [1042, 92] on button "HQ021639_SIZE-SET" at bounding box center [1034, 100] width 83 height 19
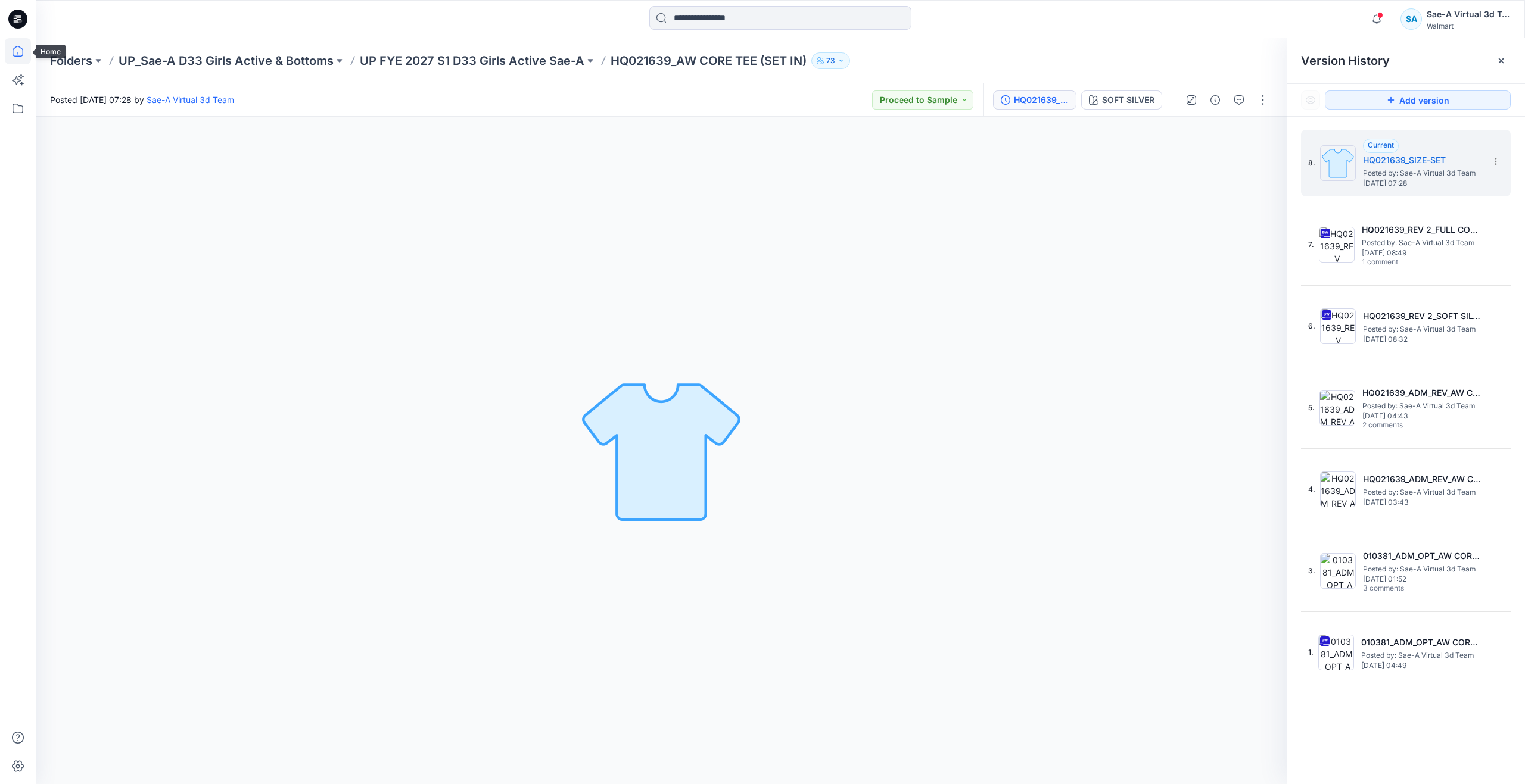
click at [24, 58] on icon at bounding box center [18, 51] width 27 height 27
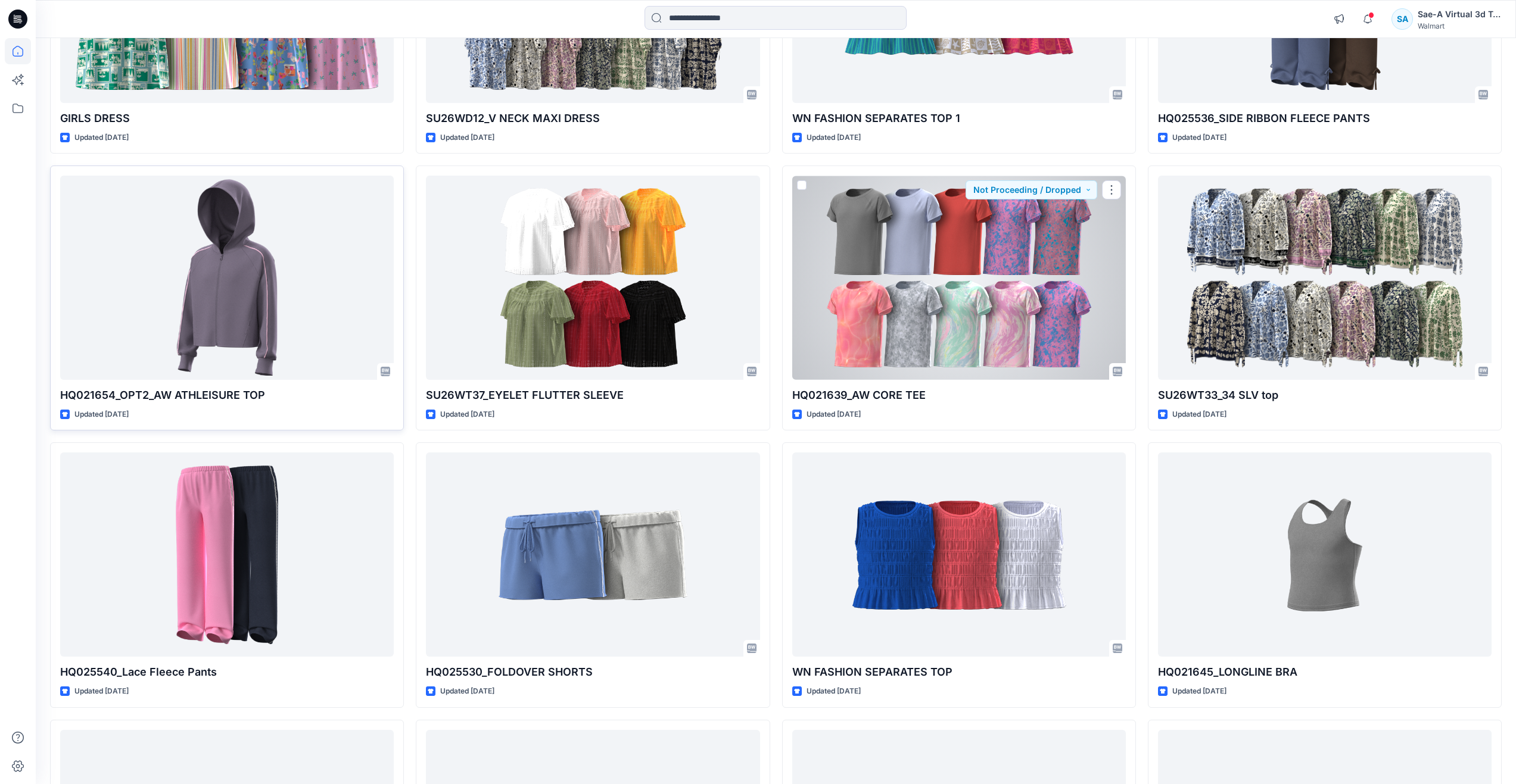
scroll to position [834, 0]
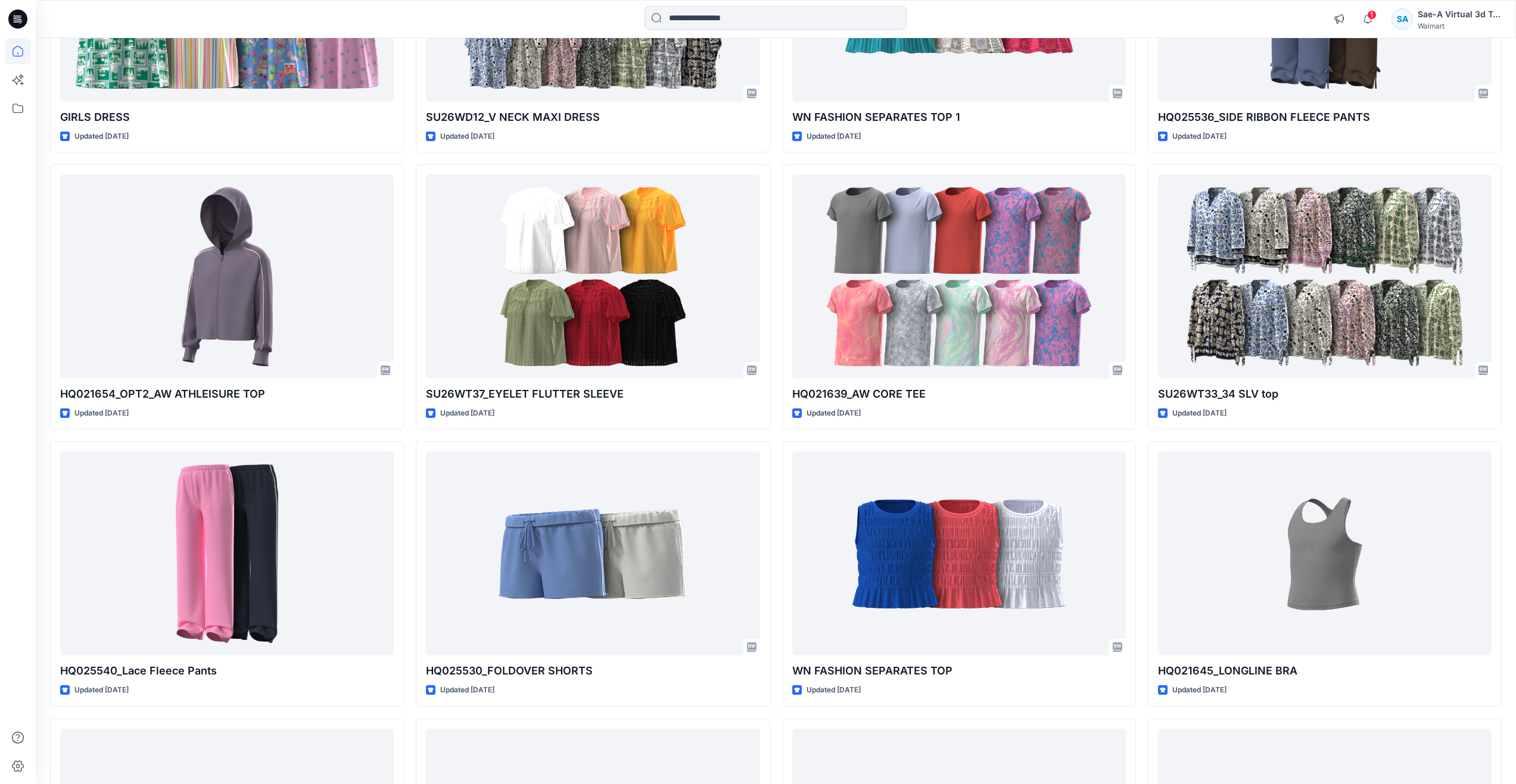
click at [415, 434] on div "HQ021639_AW CORE TEE (SET IN) Updated 18 minutes ago 016140/S1'26 FYE 2027_SIZE…" at bounding box center [775, 159] width 1451 height 1650
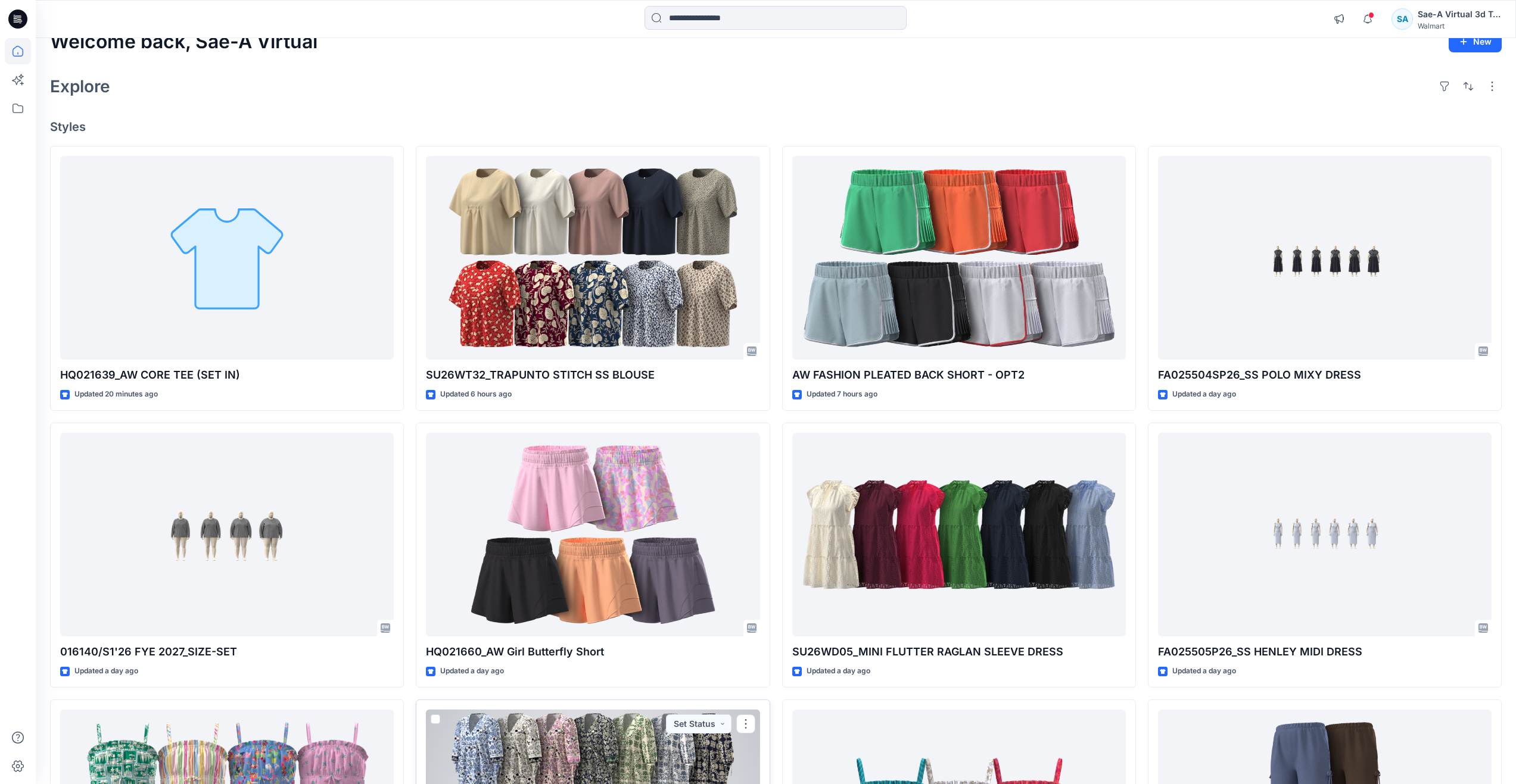
scroll to position [0, 0]
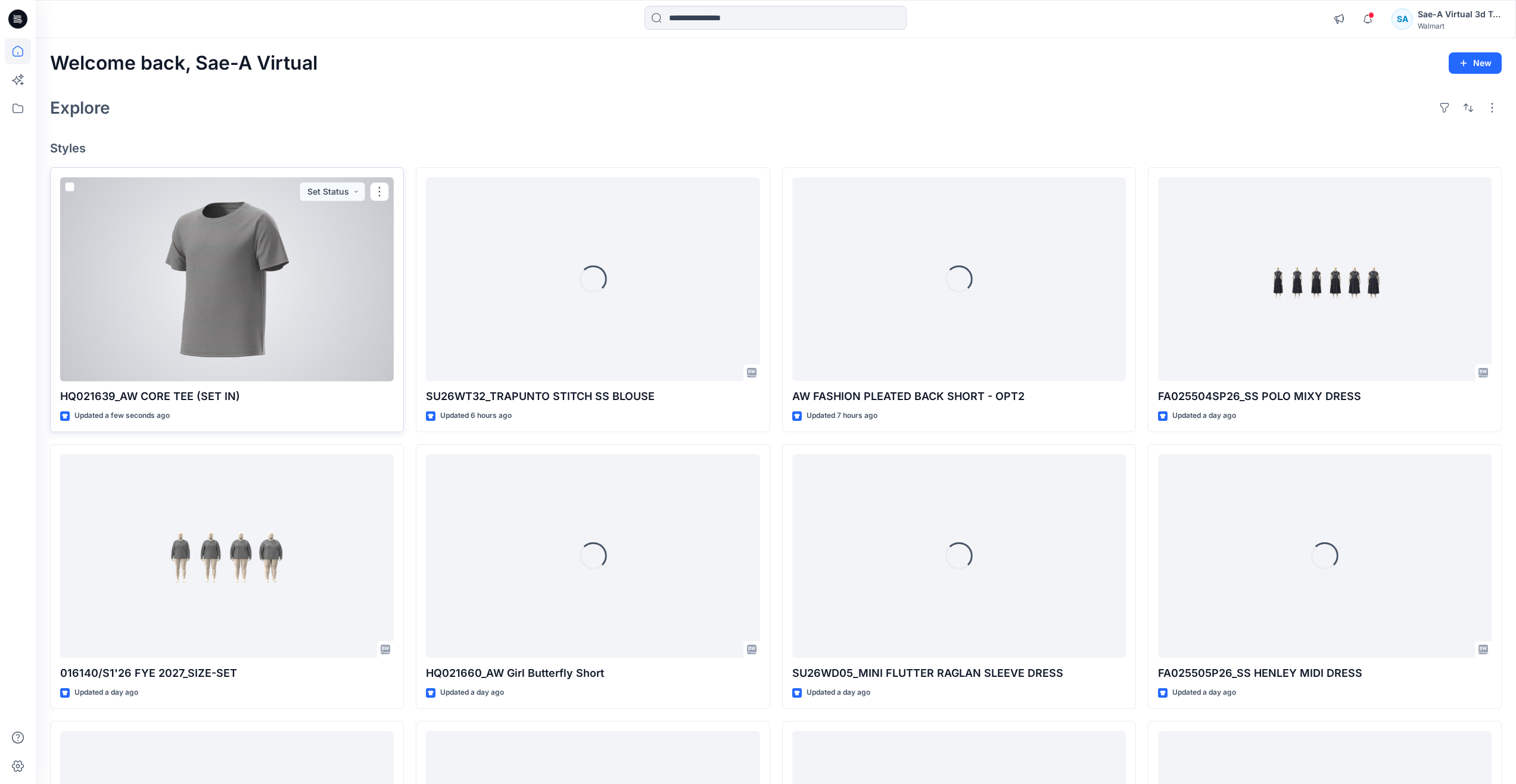
click at [272, 331] on div at bounding box center [227, 280] width 334 height 204
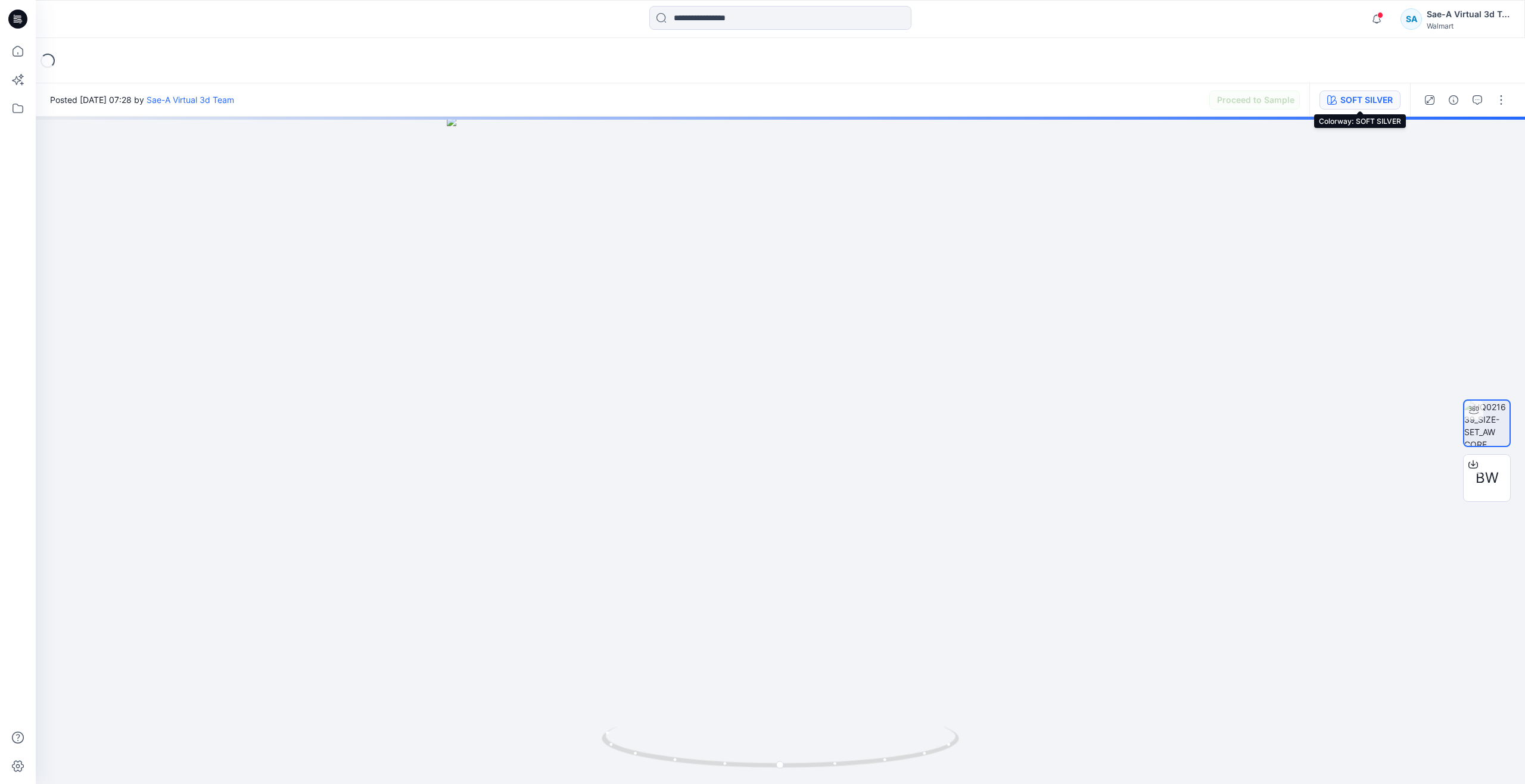
click at [1366, 96] on div "SOFT SILVER" at bounding box center [1366, 100] width 52 height 13
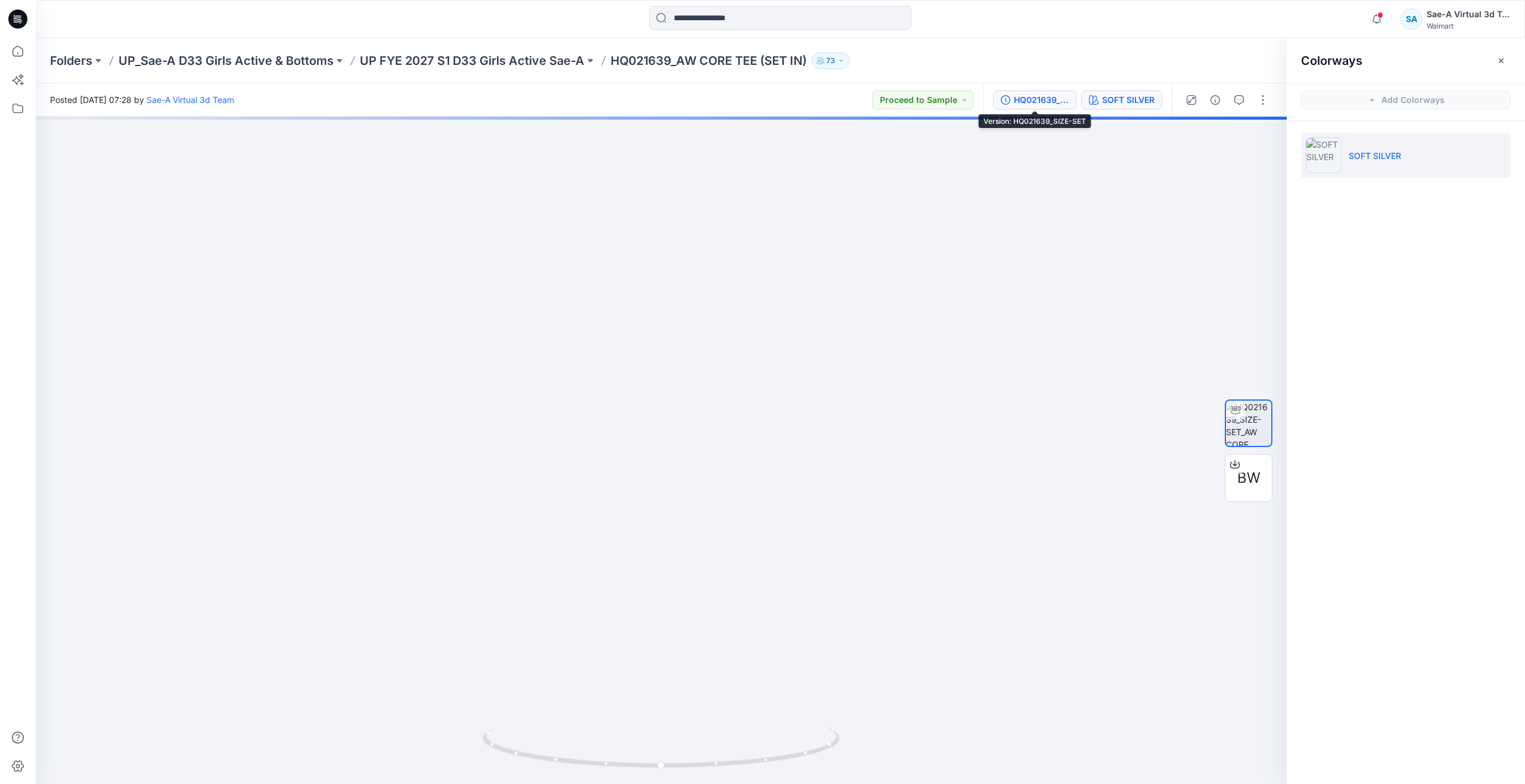
click at [1041, 98] on div "HQ021639_SIZE-SET" at bounding box center [1041, 100] width 55 height 13
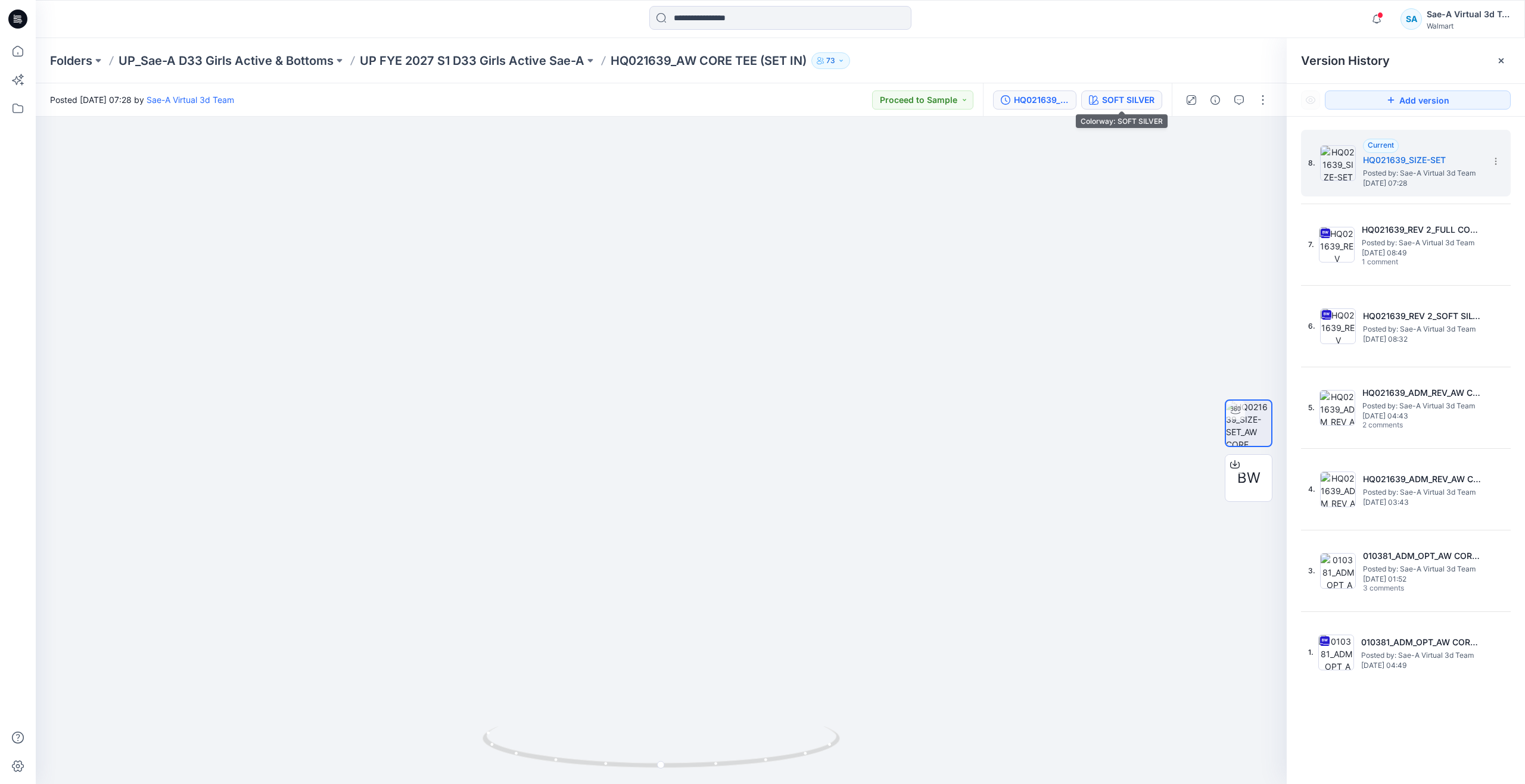
click at [1116, 94] on div "SOFT SILVER" at bounding box center [1128, 100] width 52 height 13
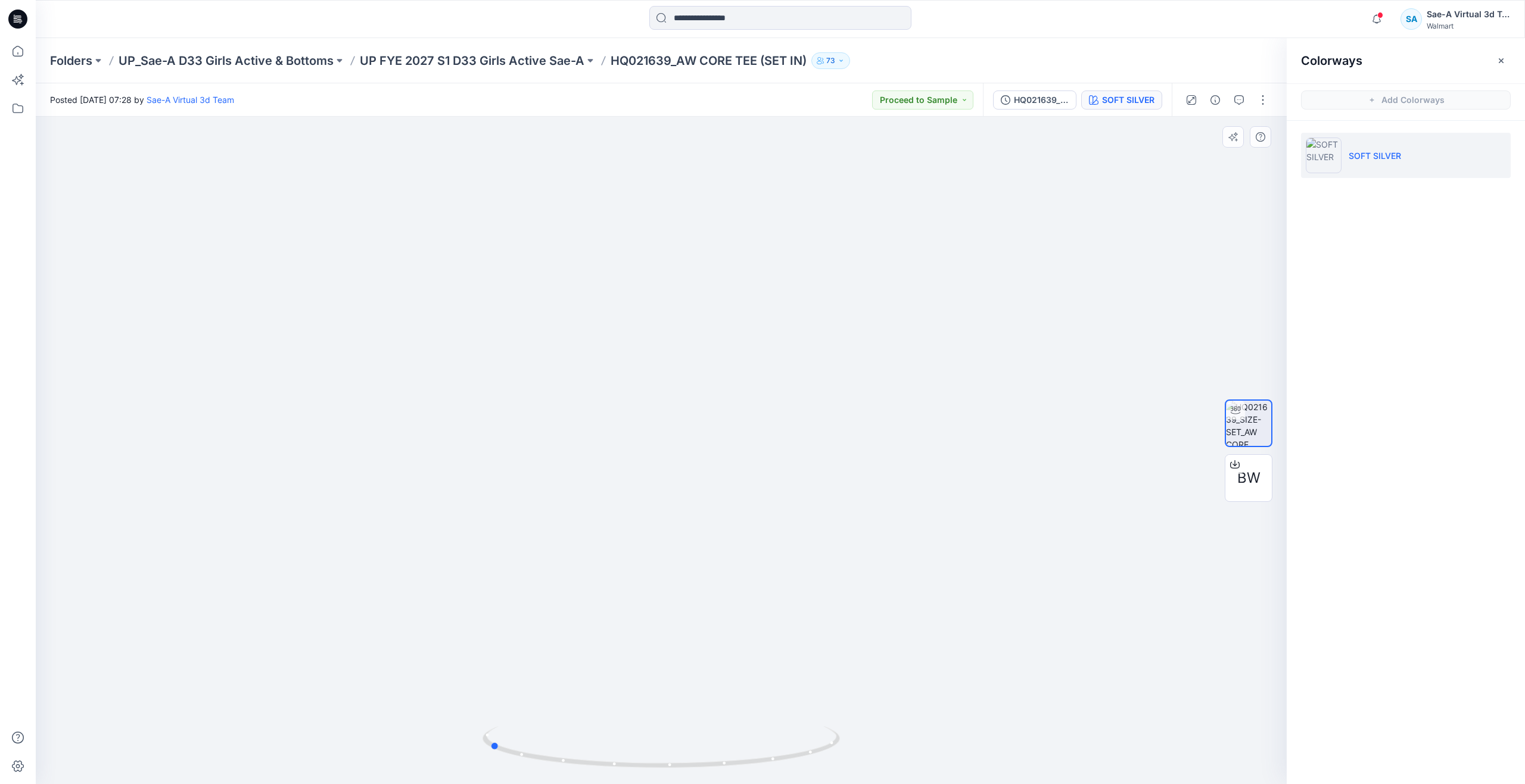
drag, startPoint x: 664, startPoint y: 768, endPoint x: 849, endPoint y: 742, distance: 186.8
click at [849, 742] on div at bounding box center [661, 451] width 1251 height 668
drag, startPoint x: 498, startPoint y: 747, endPoint x: 357, endPoint y: 725, distance: 142.7
click at [357, 725] on div at bounding box center [661, 451] width 1251 height 668
click at [14, 47] on icon at bounding box center [18, 51] width 27 height 27
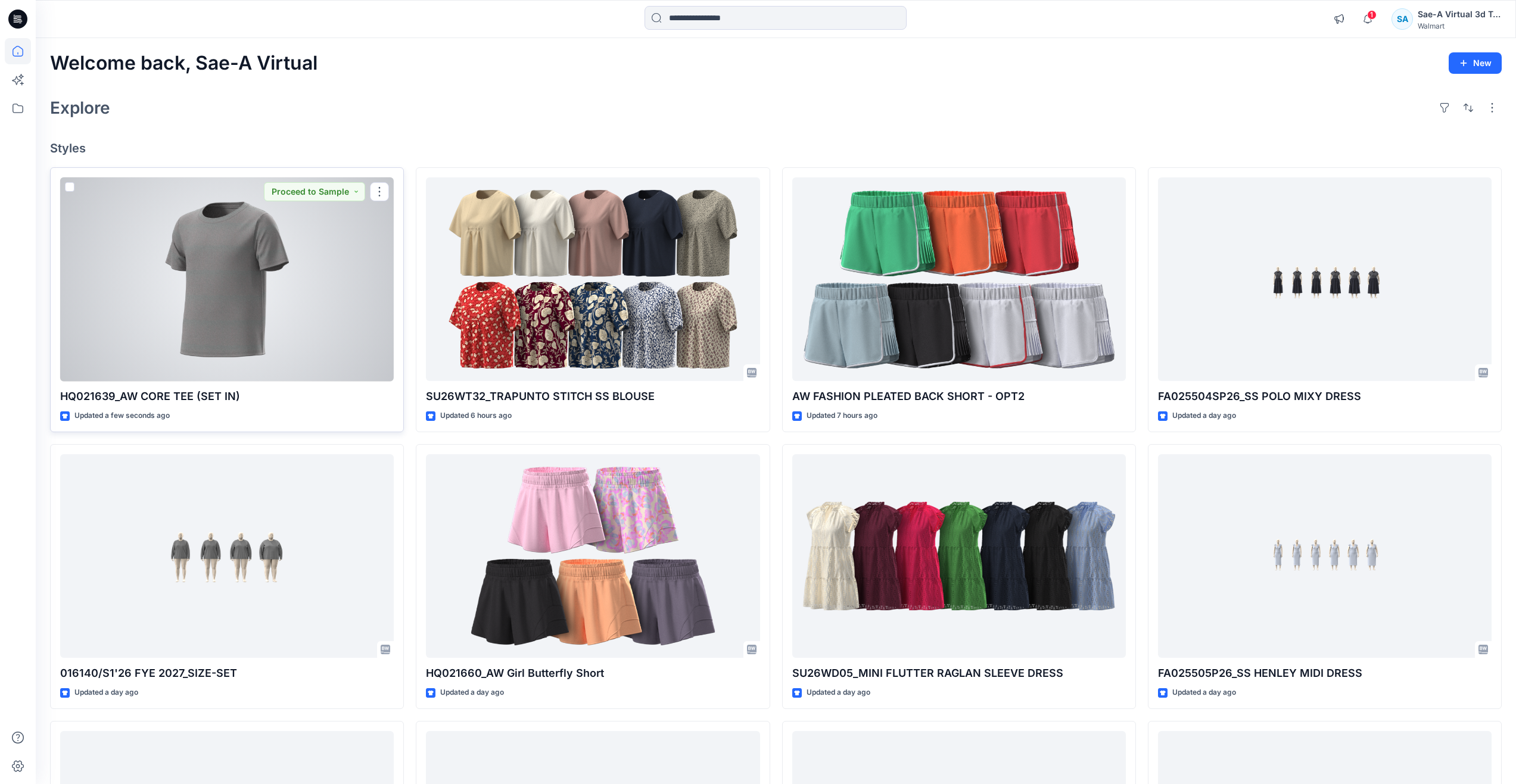
click at [268, 262] on div at bounding box center [227, 280] width 334 height 204
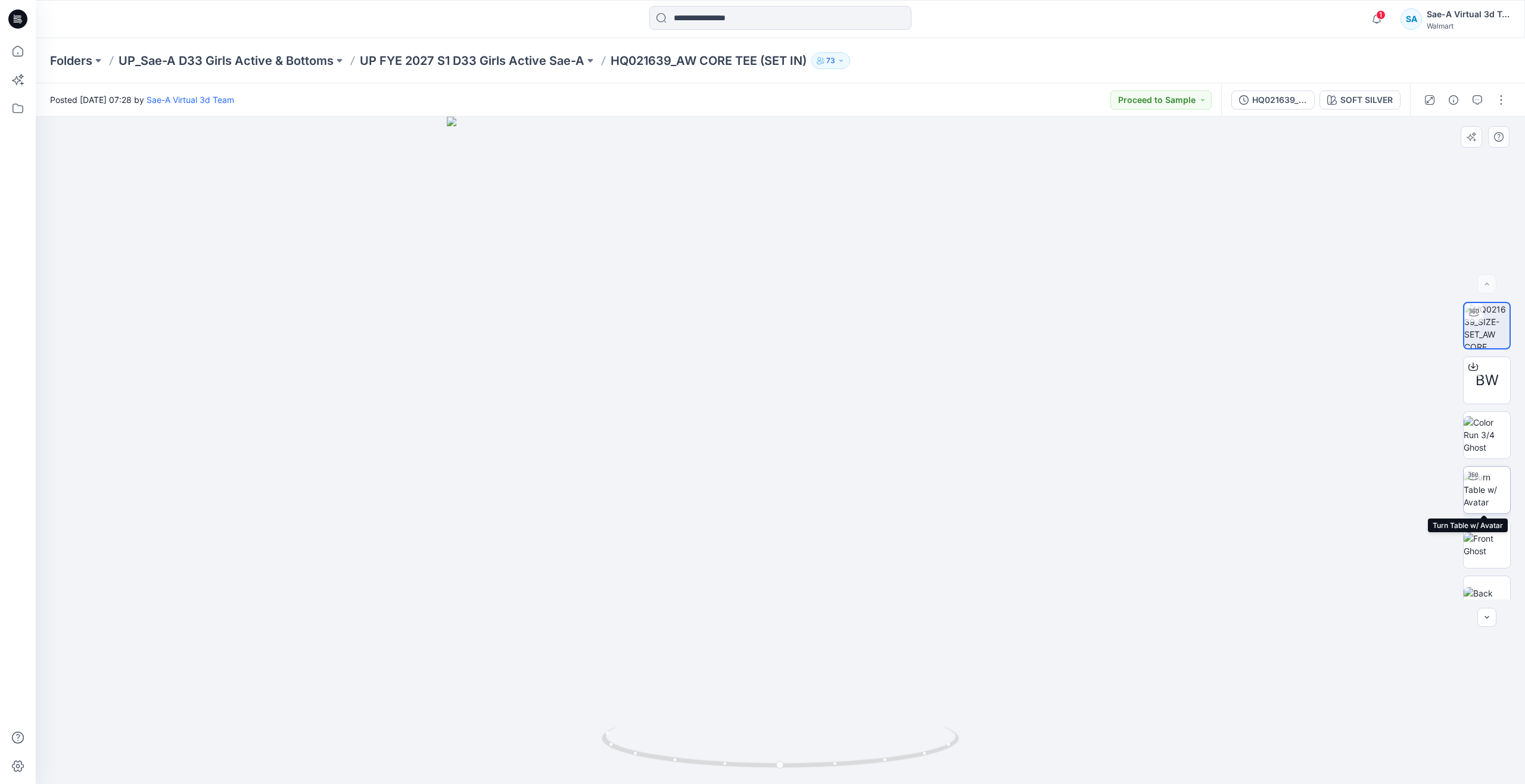
click at [1471, 497] on img at bounding box center [1487, 489] width 47 height 37
drag, startPoint x: 782, startPoint y: 763, endPoint x: 816, endPoint y: 718, distance: 56.4
click at [816, 718] on div at bounding box center [780, 451] width 1489 height 668
click at [1483, 418] on img at bounding box center [1487, 434] width 47 height 37
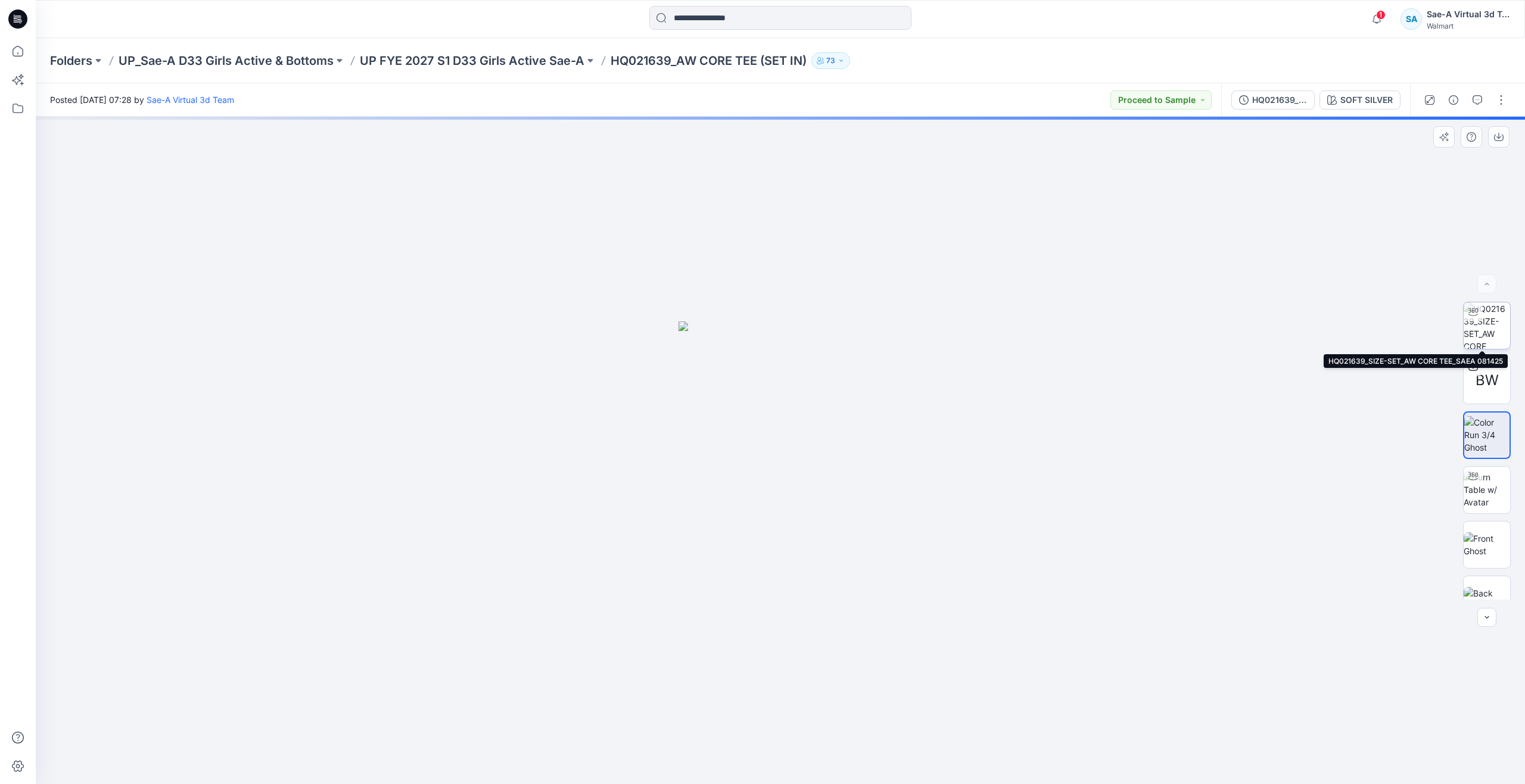
click at [1494, 331] on img at bounding box center [1487, 326] width 47 height 47
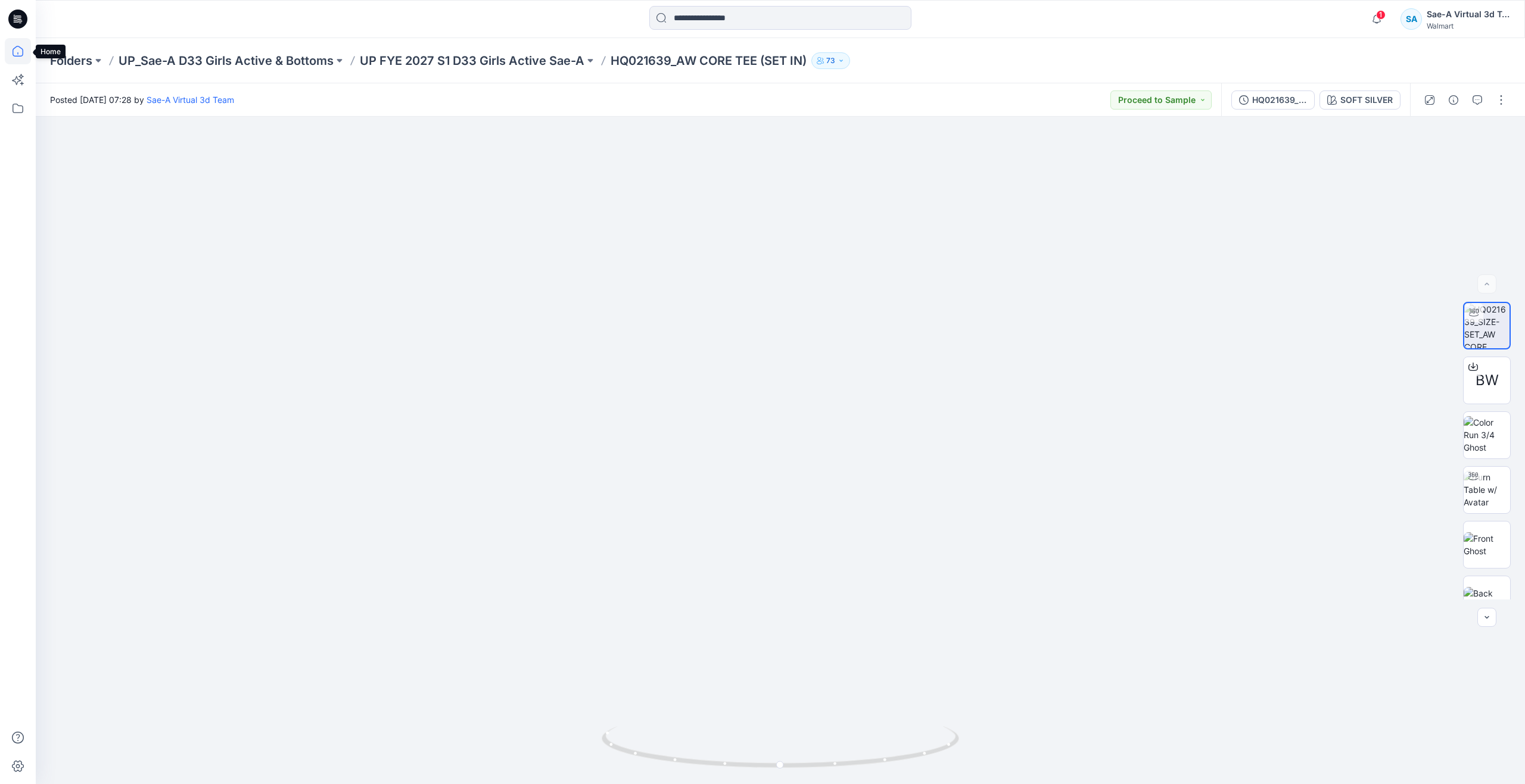
click at [12, 56] on icon at bounding box center [18, 51] width 27 height 27
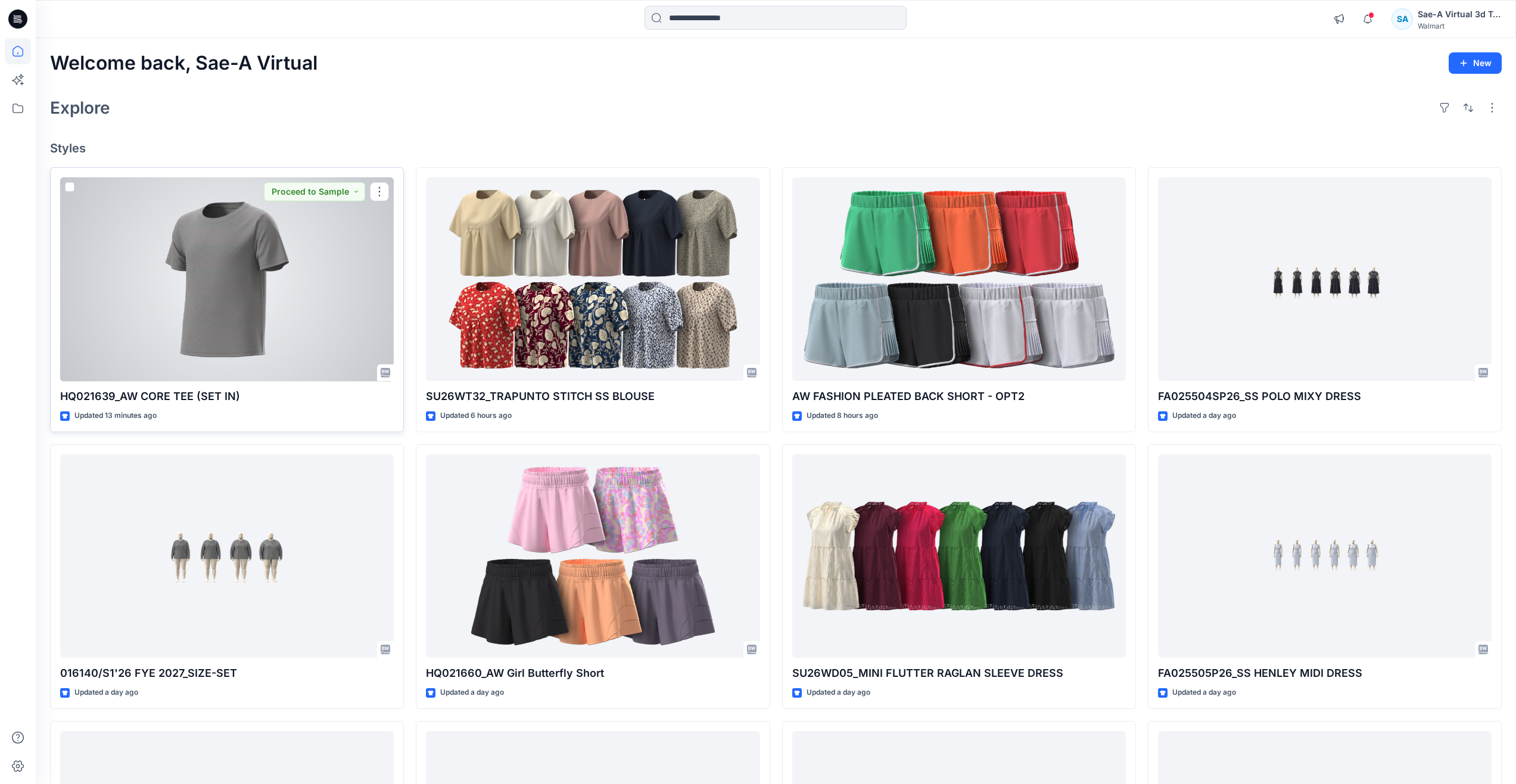
click at [243, 276] on div at bounding box center [227, 280] width 334 height 204
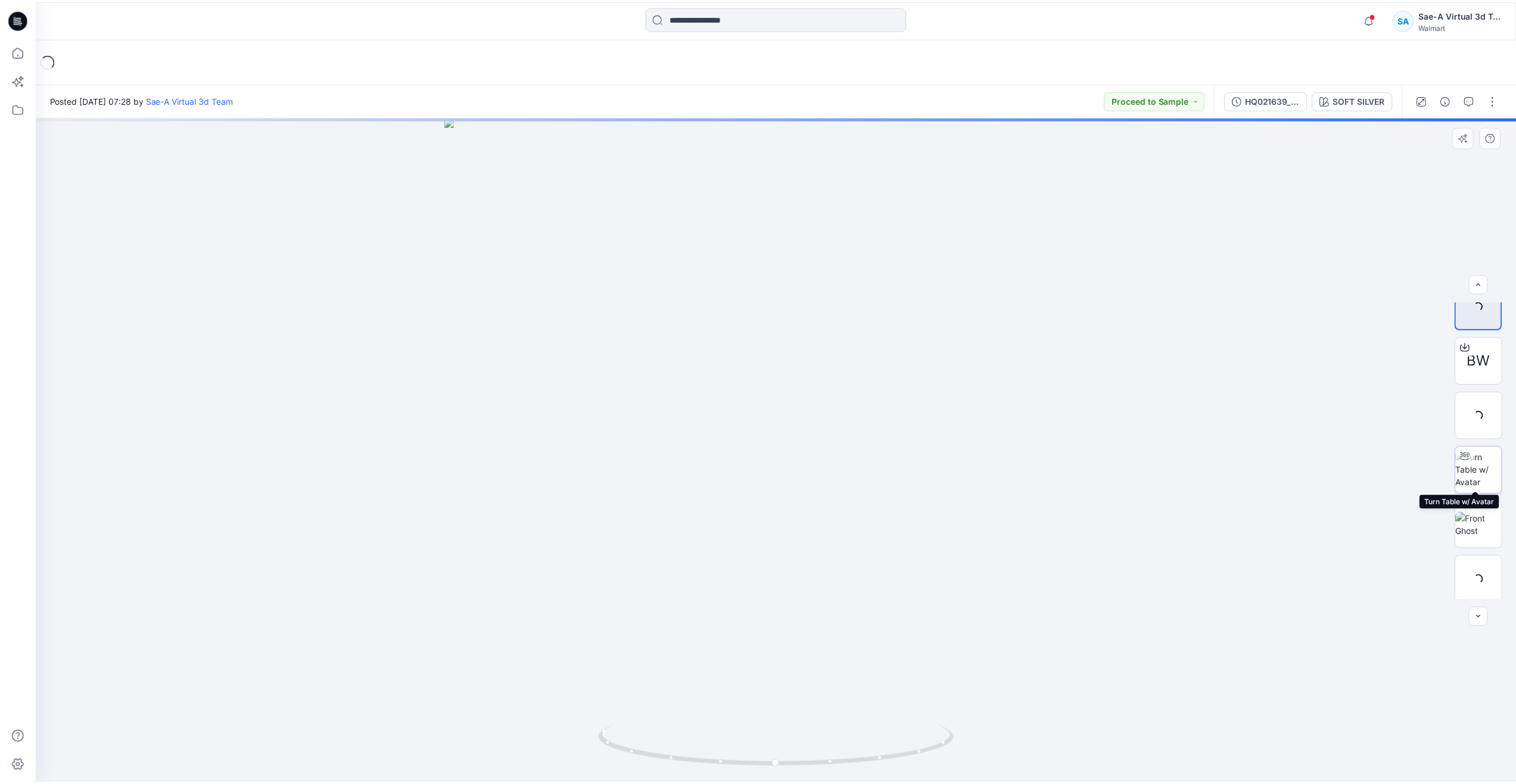
scroll to position [24, 0]
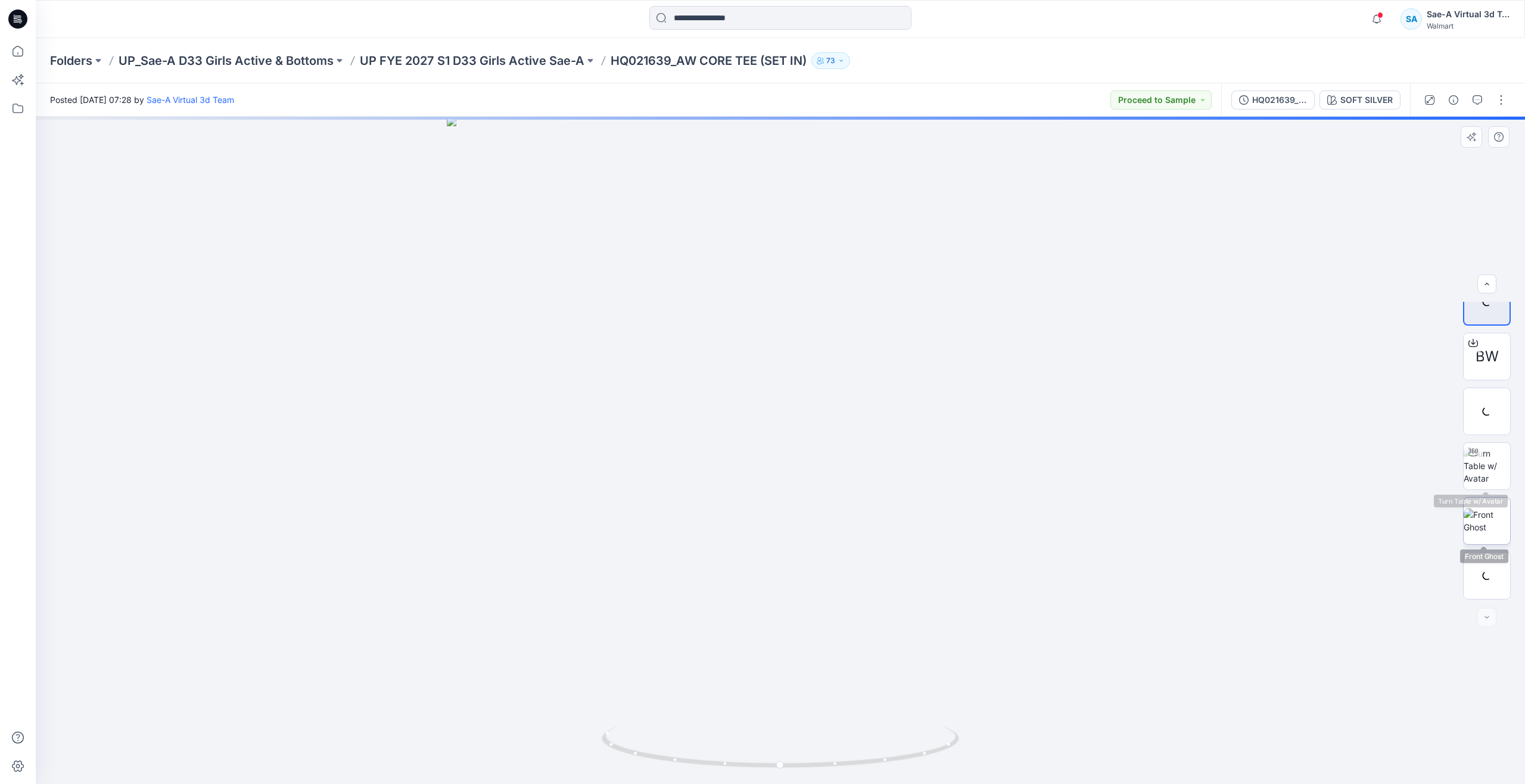
click at [1493, 516] on img at bounding box center [1487, 521] width 47 height 25
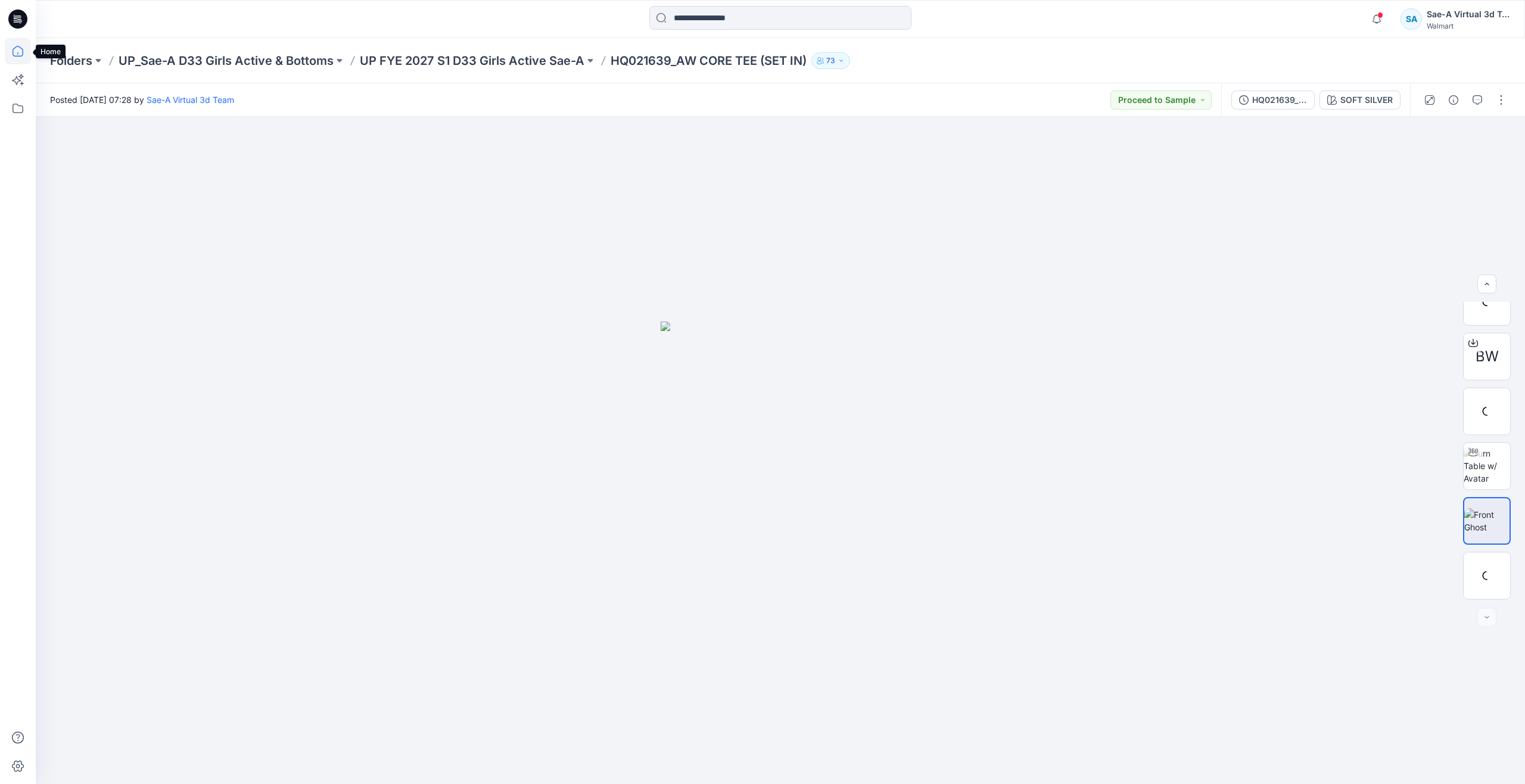
click at [20, 51] on icon at bounding box center [18, 51] width 27 height 27
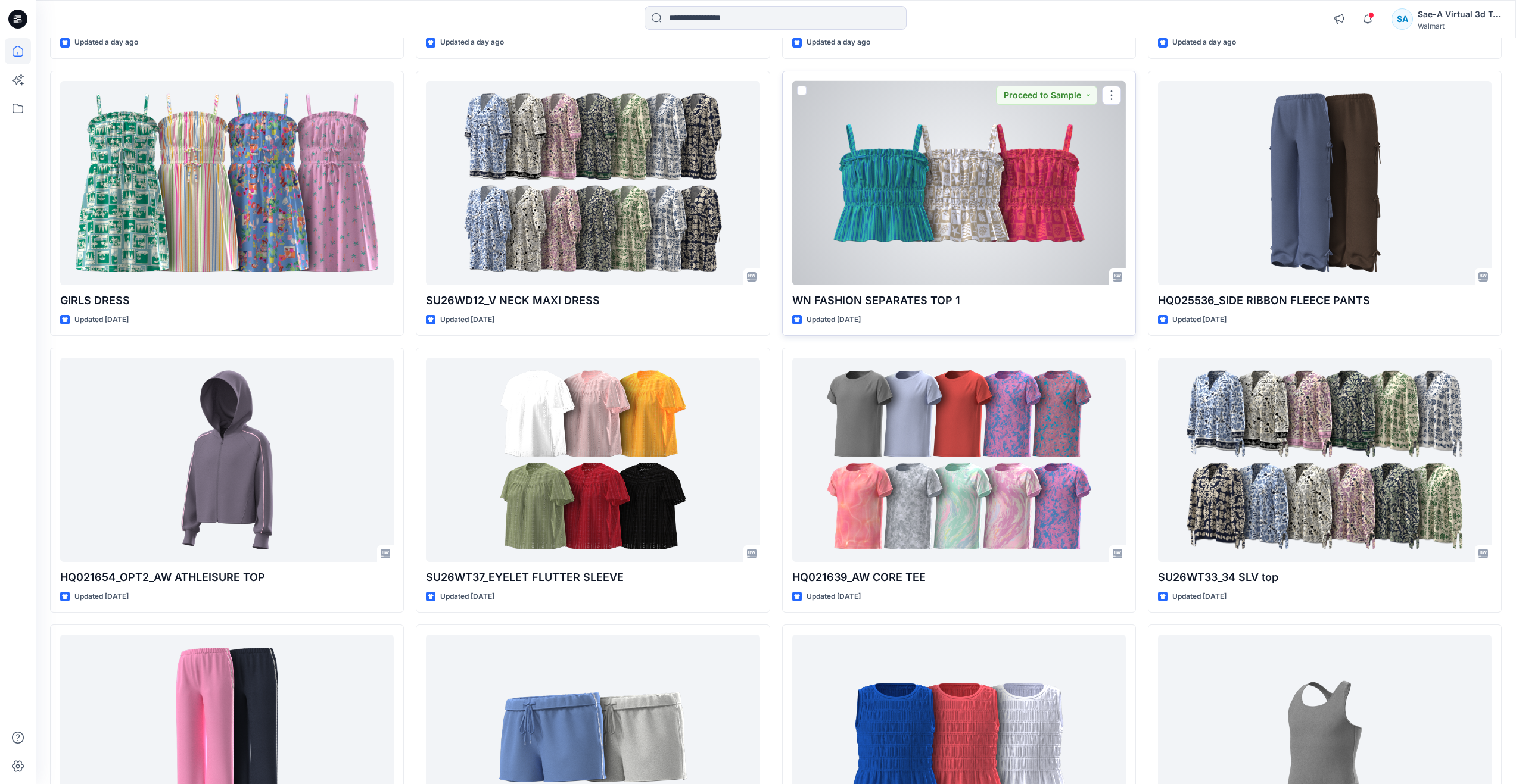
scroll to position [655, 0]
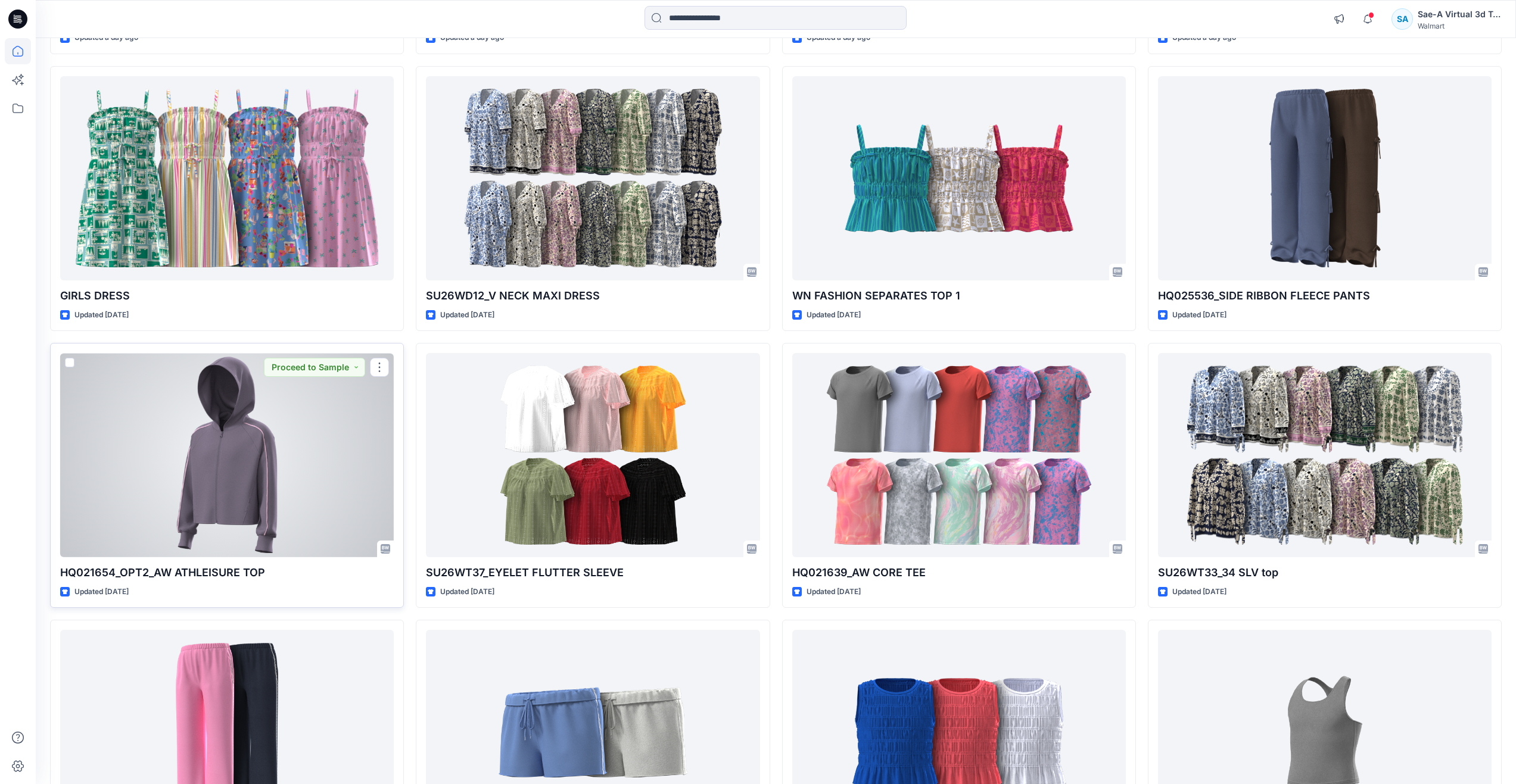
click at [254, 480] on div at bounding box center [227, 455] width 334 height 204
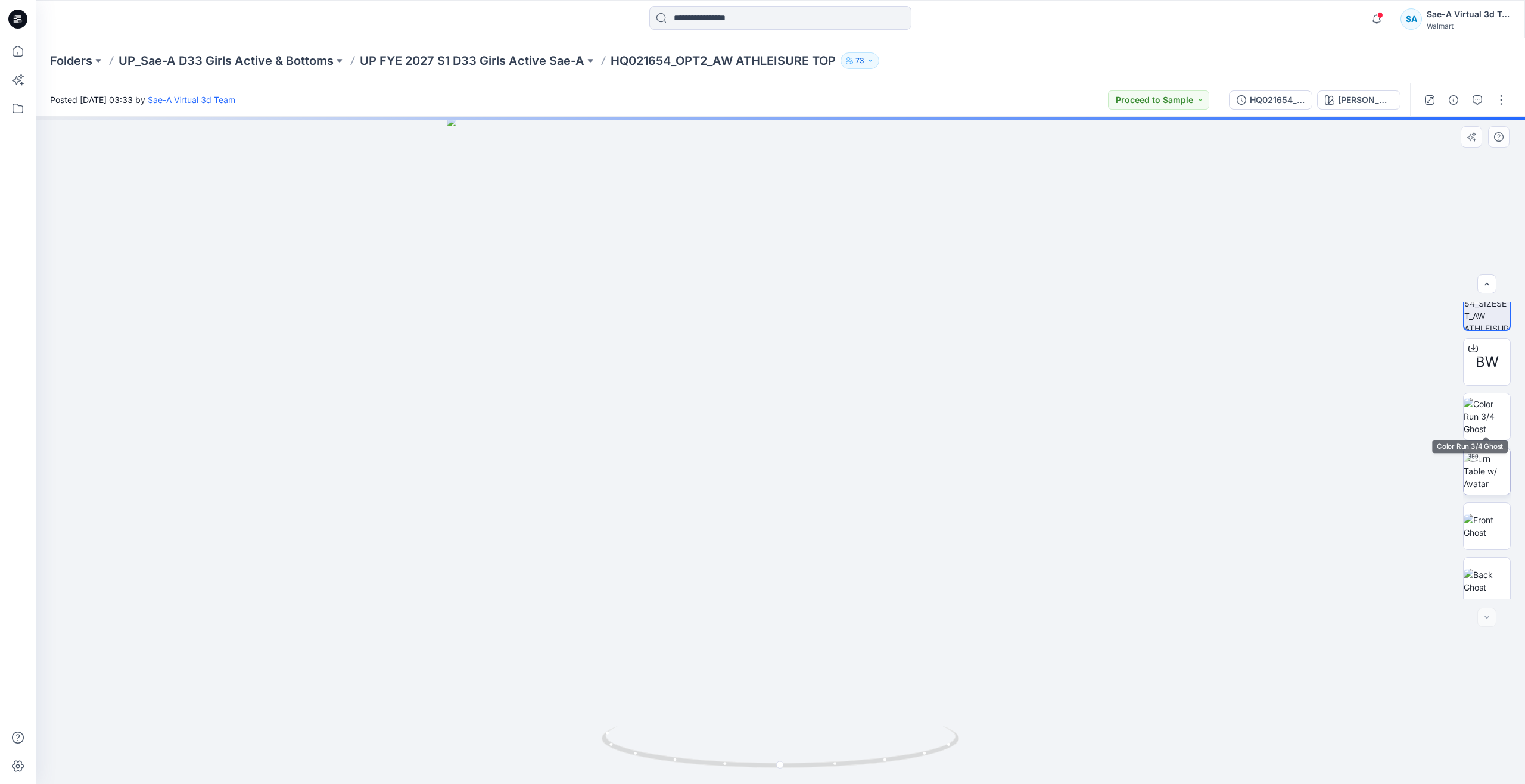
scroll to position [24, 0]
click at [1489, 467] on img at bounding box center [1487, 465] width 47 height 37
click at [1475, 96] on icon "button" at bounding box center [1477, 100] width 9 height 9
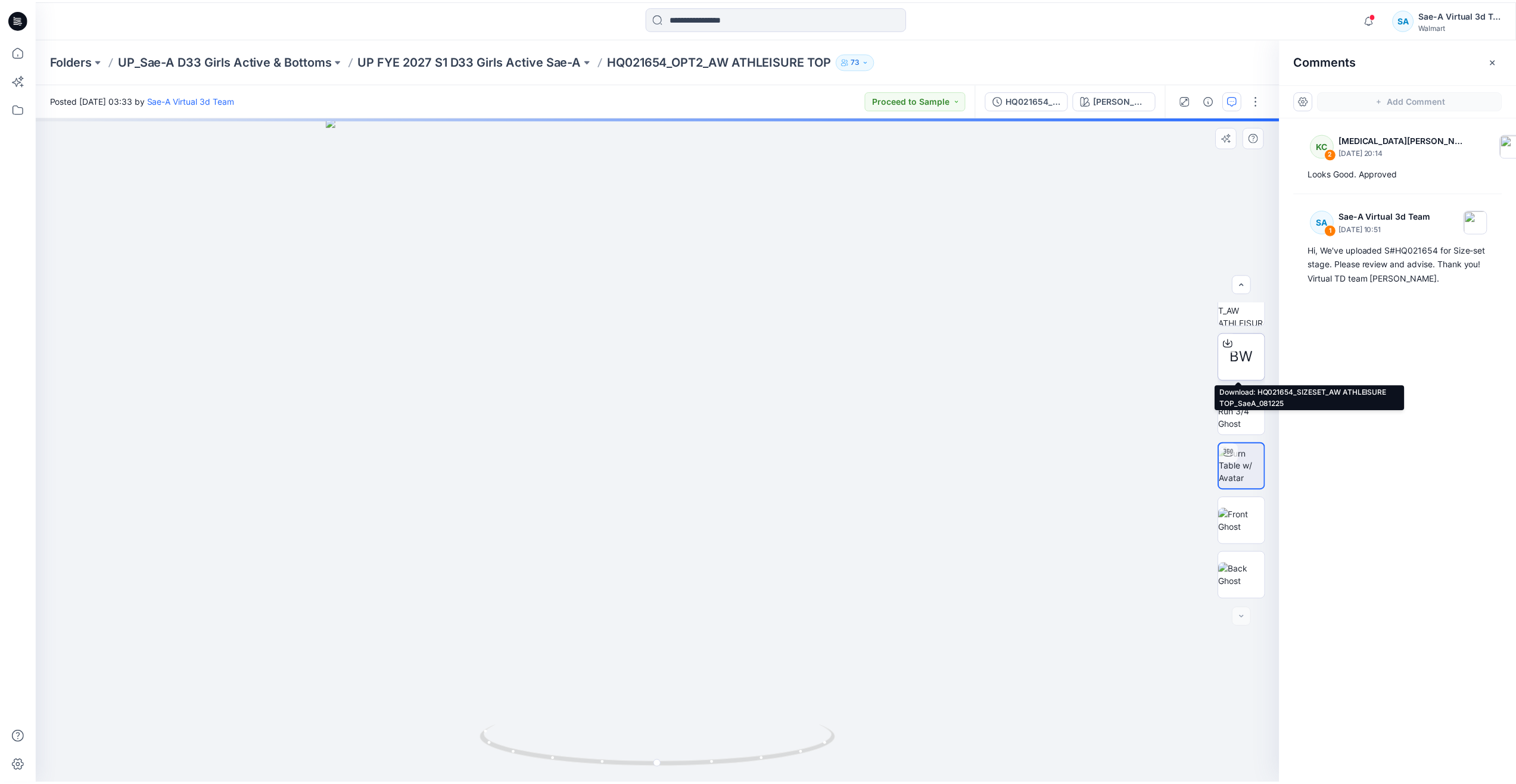
scroll to position [0, 0]
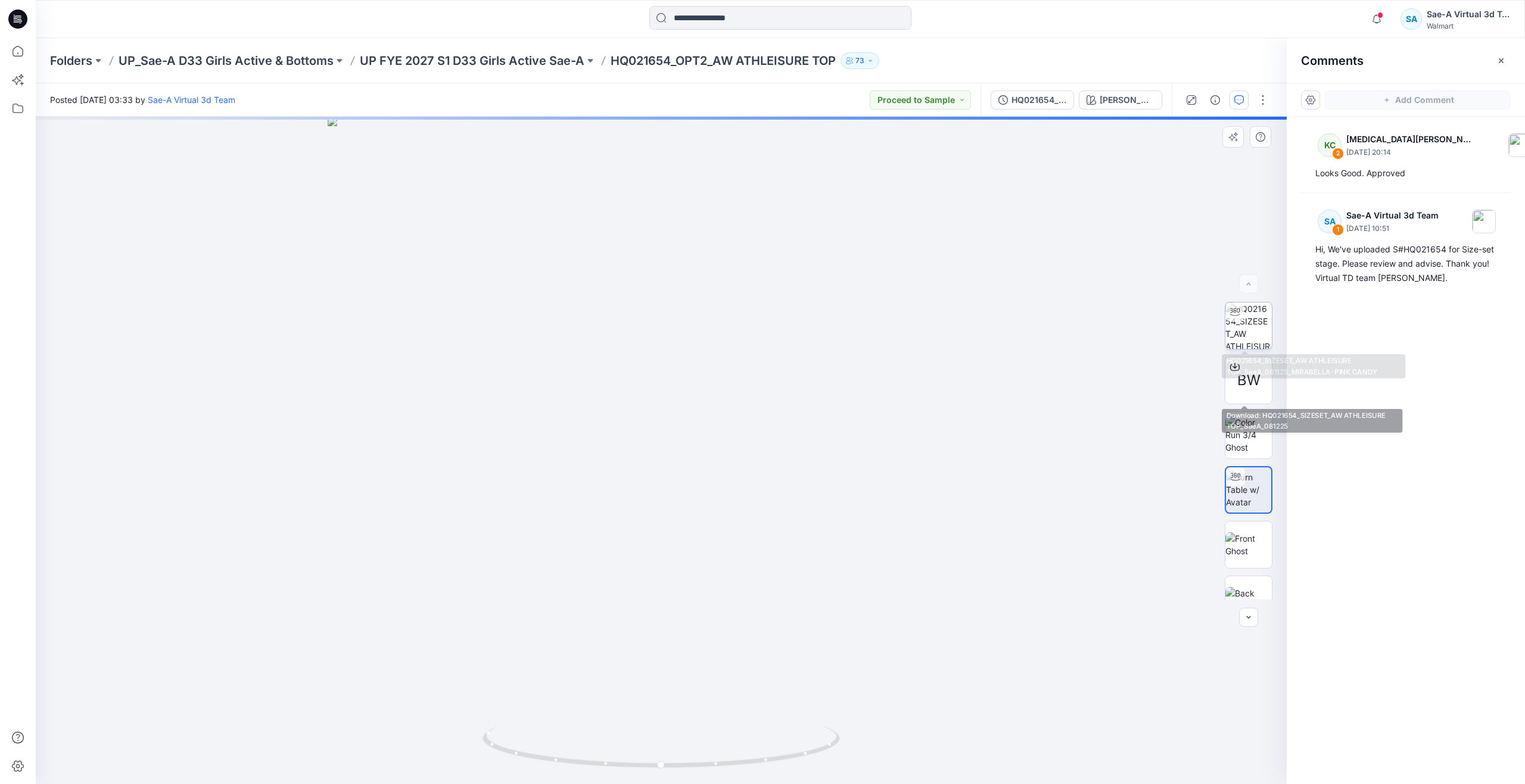
click at [1244, 336] on img at bounding box center [1248, 326] width 47 height 47
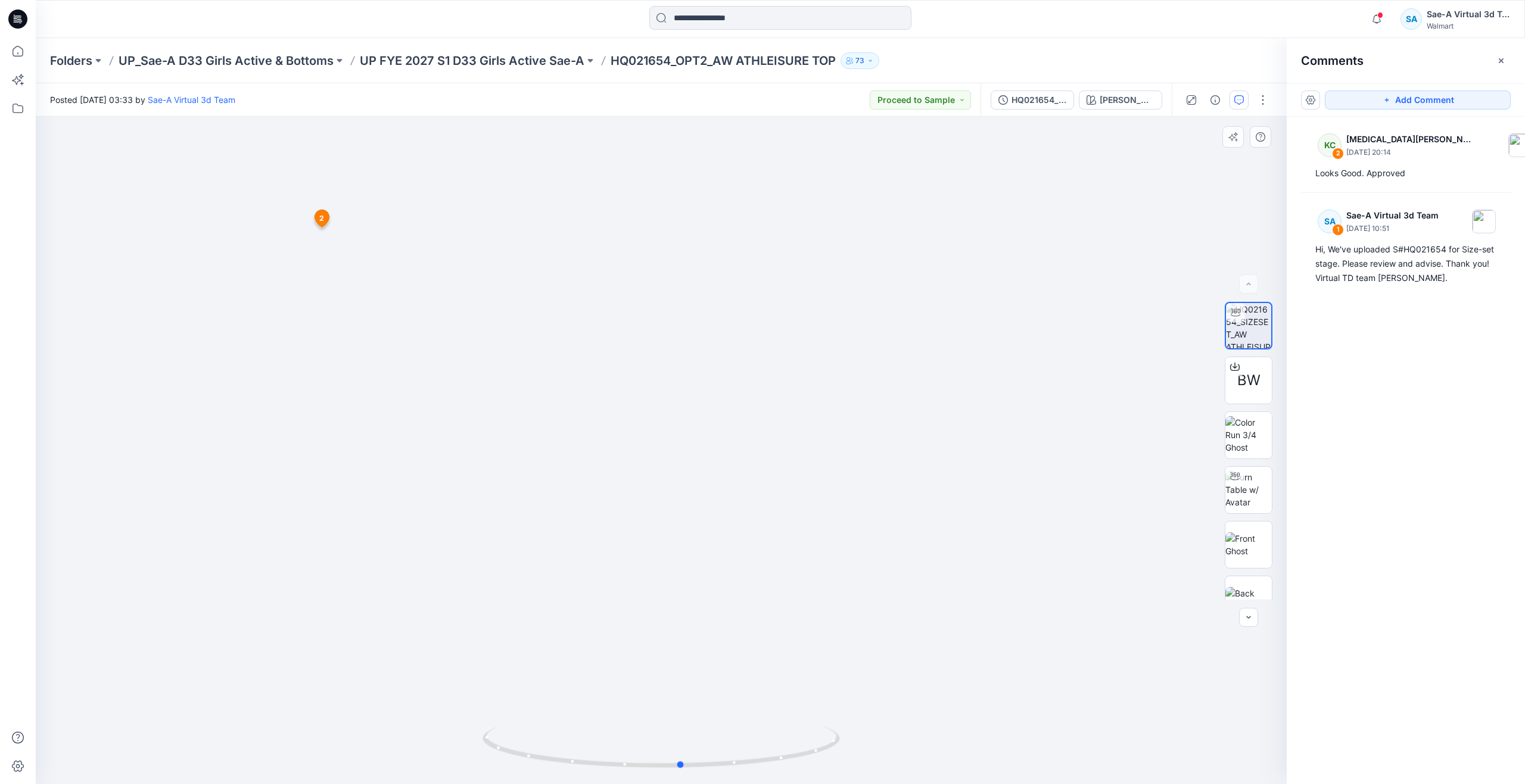
drag, startPoint x: 669, startPoint y: 765, endPoint x: 689, endPoint y: 663, distance: 103.9
click at [689, 663] on div at bounding box center [661, 451] width 1251 height 668
click at [1380, 175] on div "Looks Good. Approved" at bounding box center [1405, 173] width 181 height 14
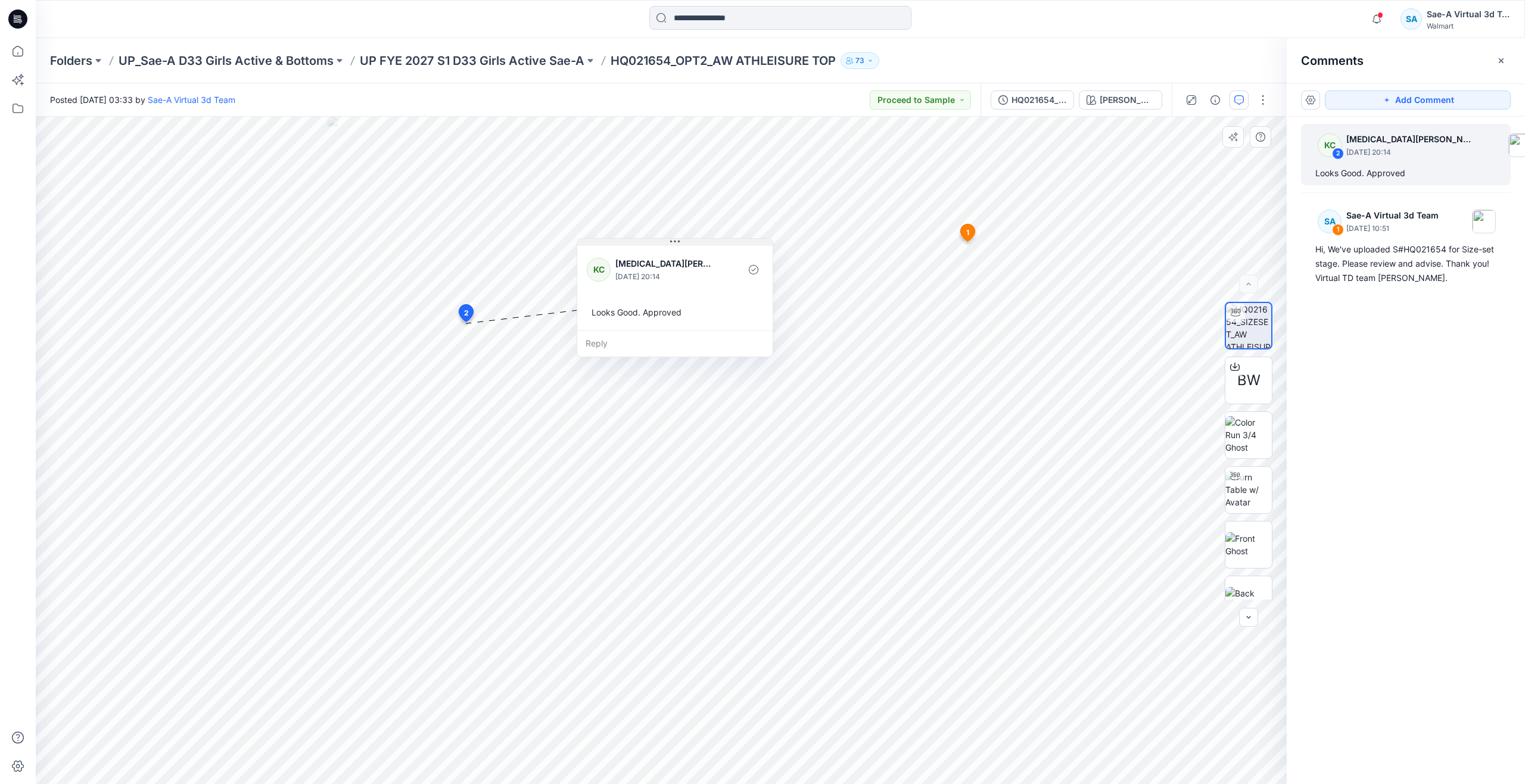
drag, startPoint x: 553, startPoint y: 331, endPoint x: 683, endPoint y: 241, distance: 158.1
click at [683, 241] on button at bounding box center [674, 243] width 195 height 7
click at [1358, 272] on div "Hi, We've uploaded S#HQ021654 for Size-set stage. Please review and advise. Tha…" at bounding box center [1405, 264] width 181 height 43
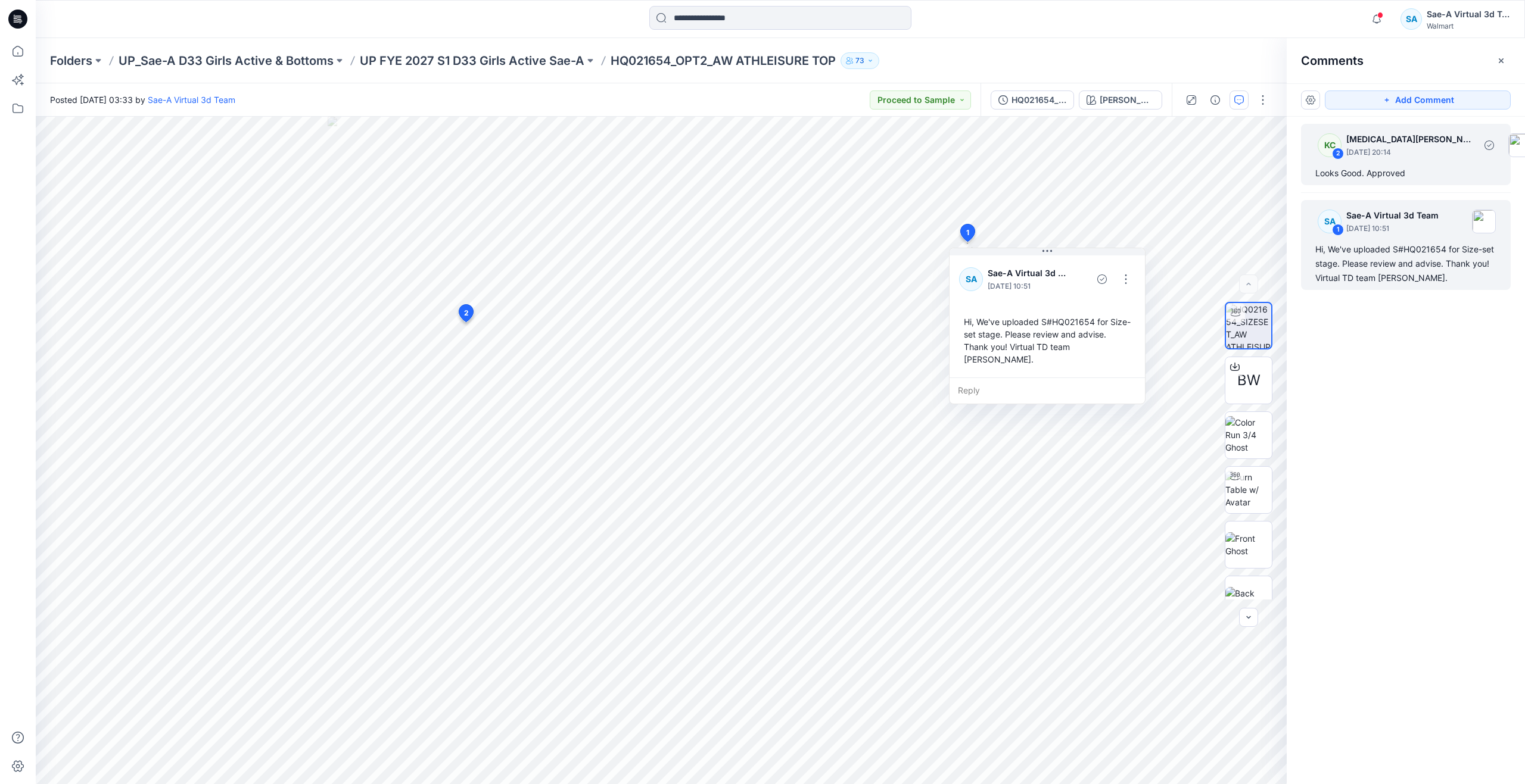
click at [1340, 179] on div "Looks Good. Approved" at bounding box center [1405, 173] width 181 height 14
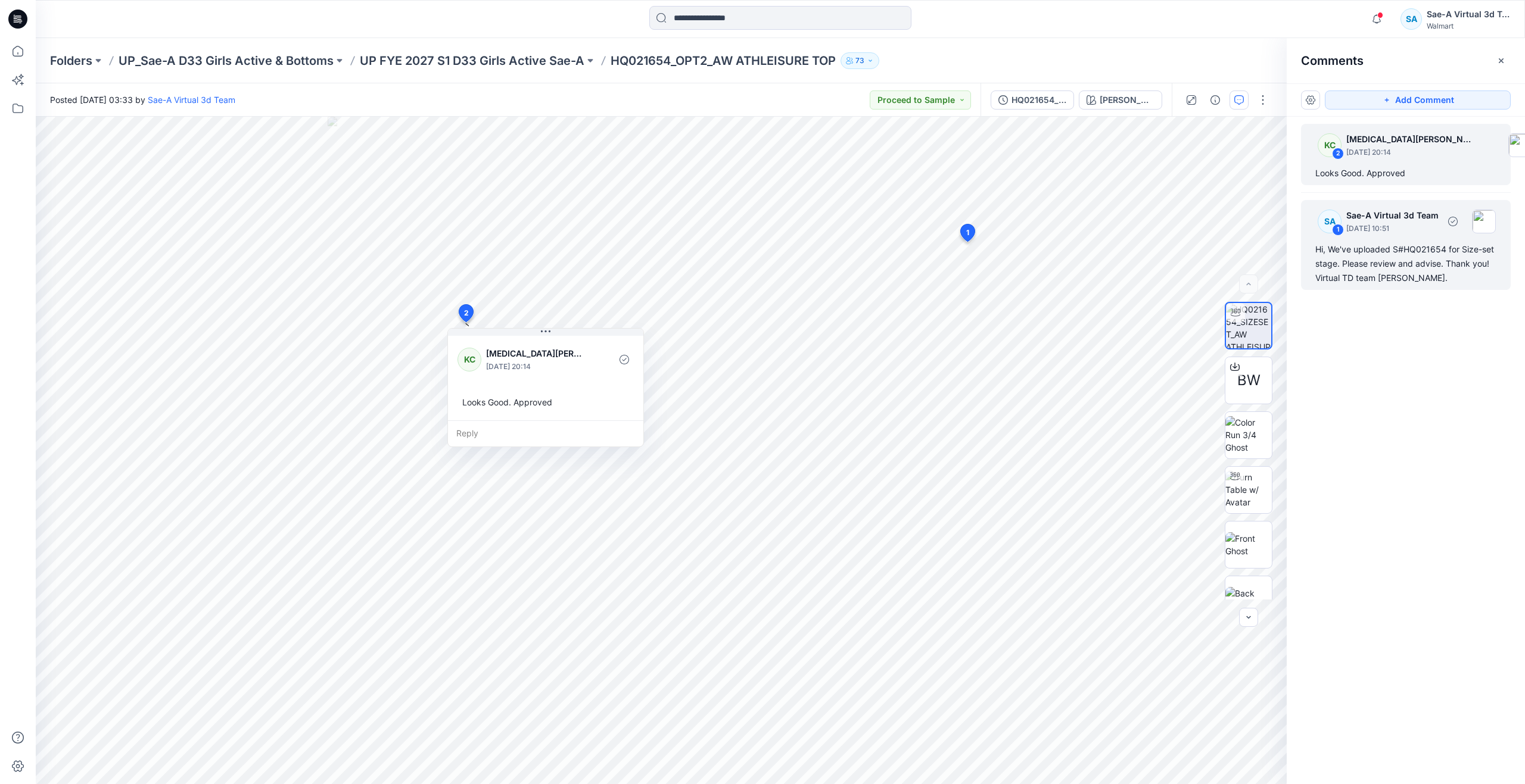
click at [1363, 260] on div "Hi, We've uploaded S#HQ021654 for Size-set stage. Please review and advise. Tha…" at bounding box center [1405, 264] width 181 height 43
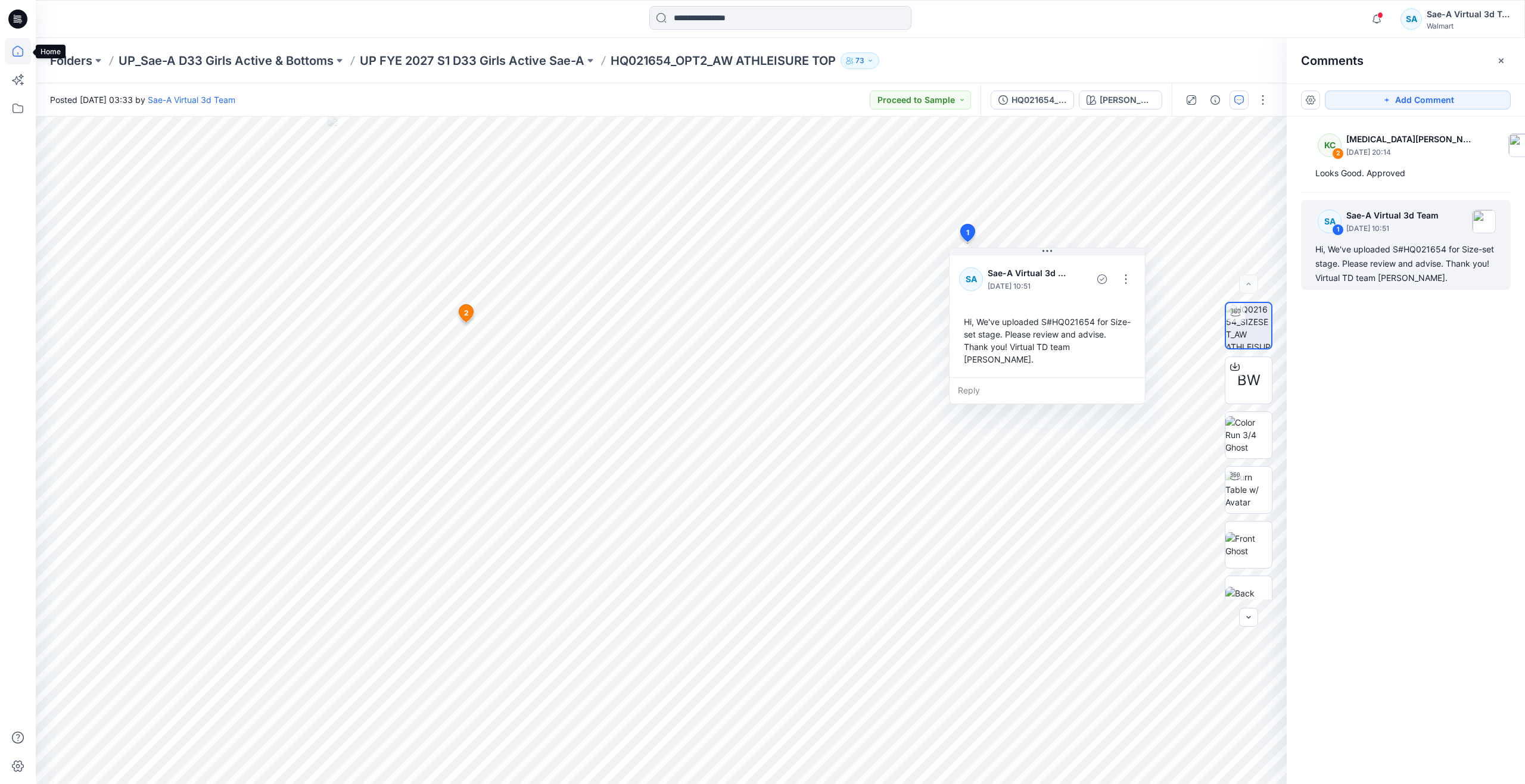
click at [24, 50] on icon at bounding box center [18, 51] width 27 height 27
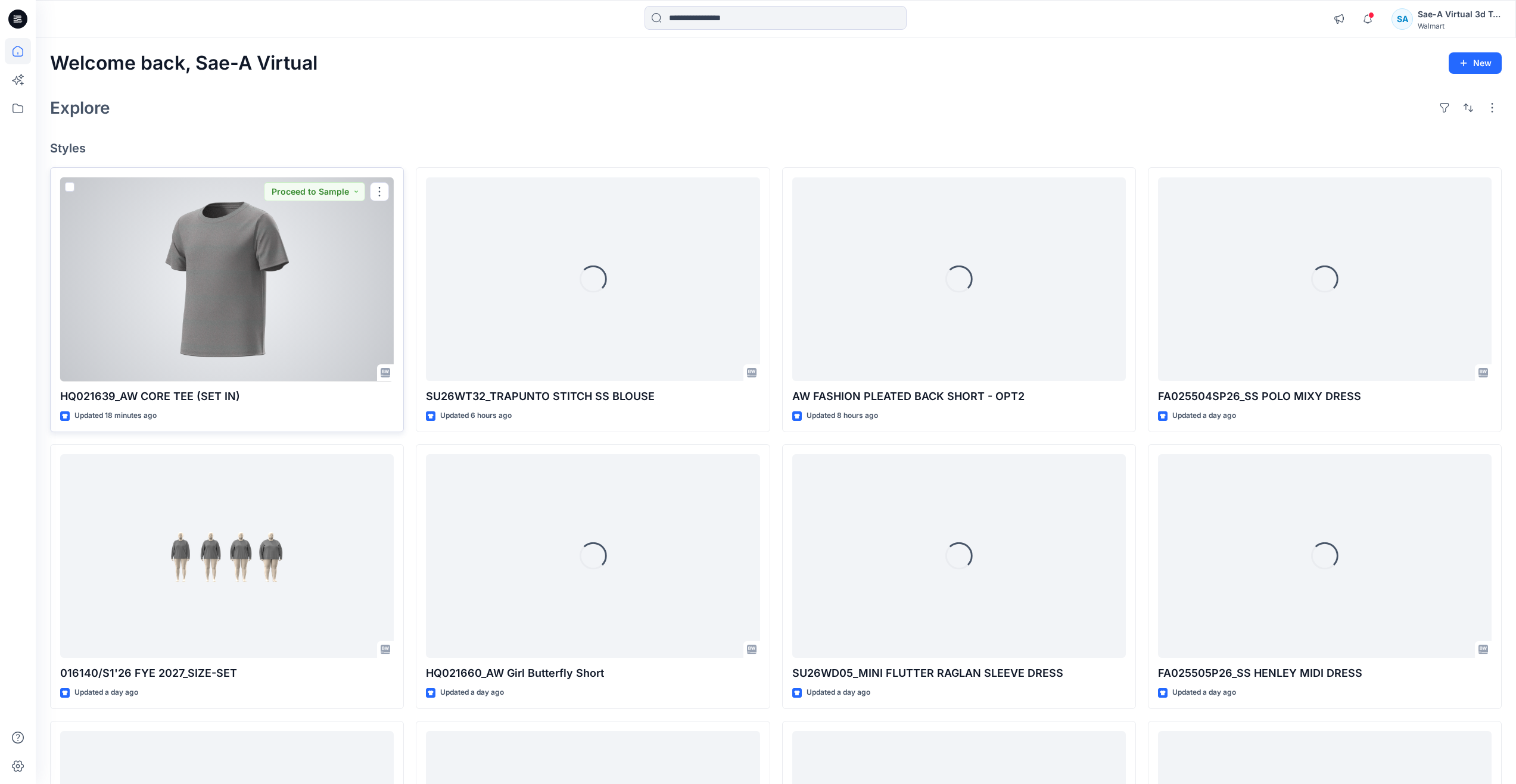
click at [115, 350] on div at bounding box center [227, 280] width 334 height 204
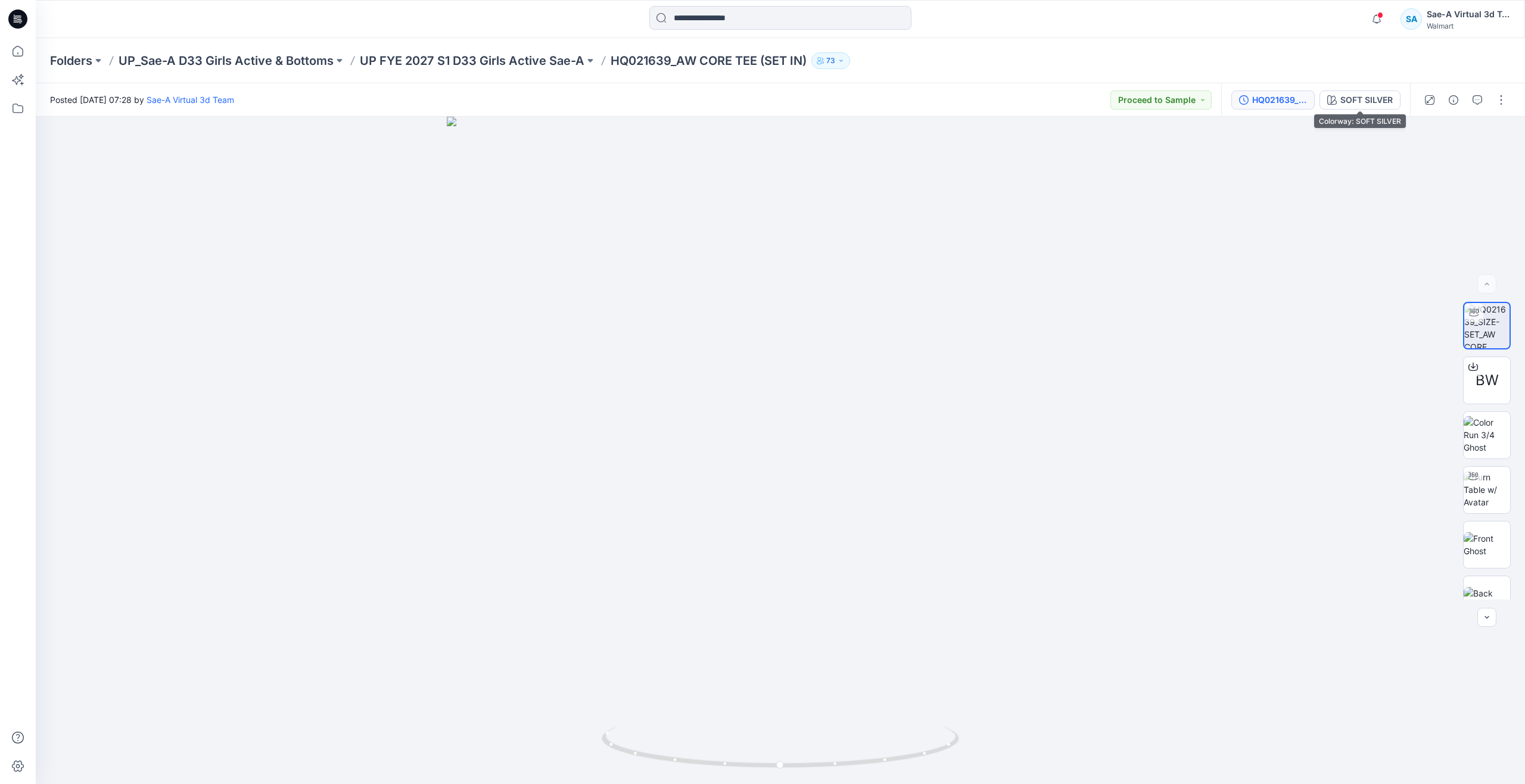
click at [1300, 105] on div "HQ021639_SIZE-SET" at bounding box center [1279, 100] width 55 height 13
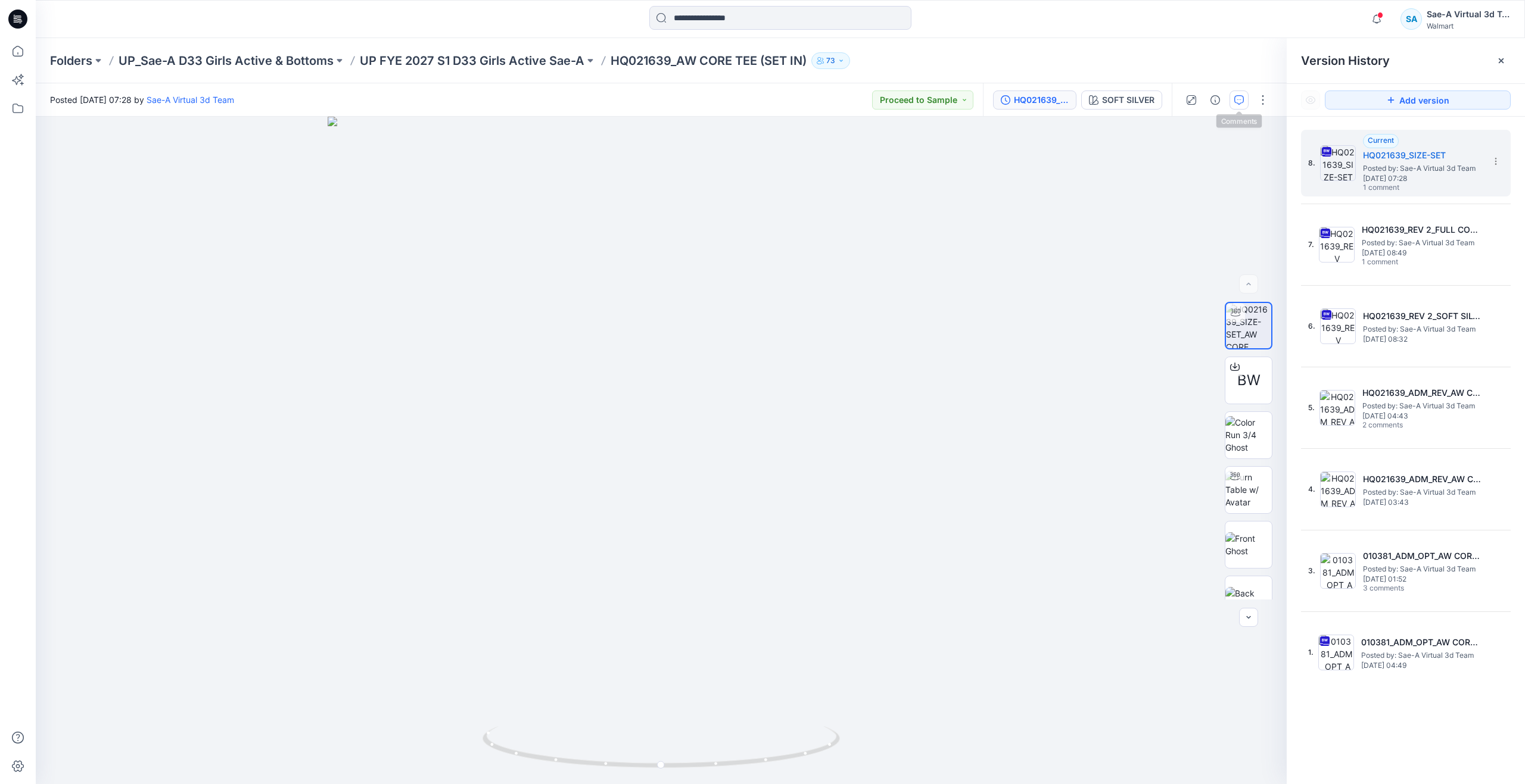
click at [1236, 100] on icon "button" at bounding box center [1238, 100] width 9 height 9
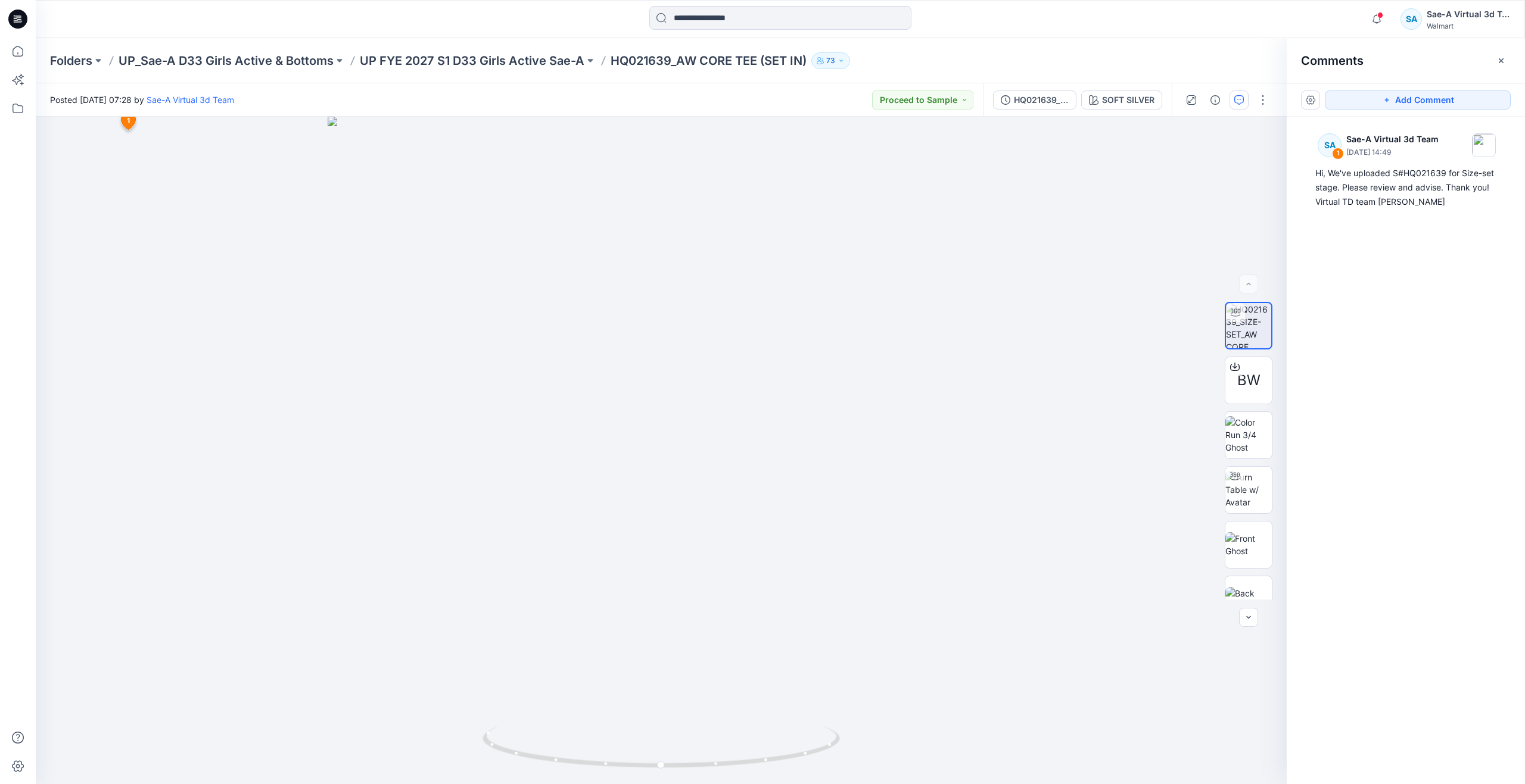
click at [544, 70] on div "Folders UP_Sae-A D33 Girls Active & Bottoms UP FYE 2027 S1 D33 Girls Active Sae…" at bounding box center [780, 61] width 1489 height 45
click at [544, 61] on p "UP FYE 2027 S1 D33 Girls Active Sae-A" at bounding box center [472, 61] width 224 height 17
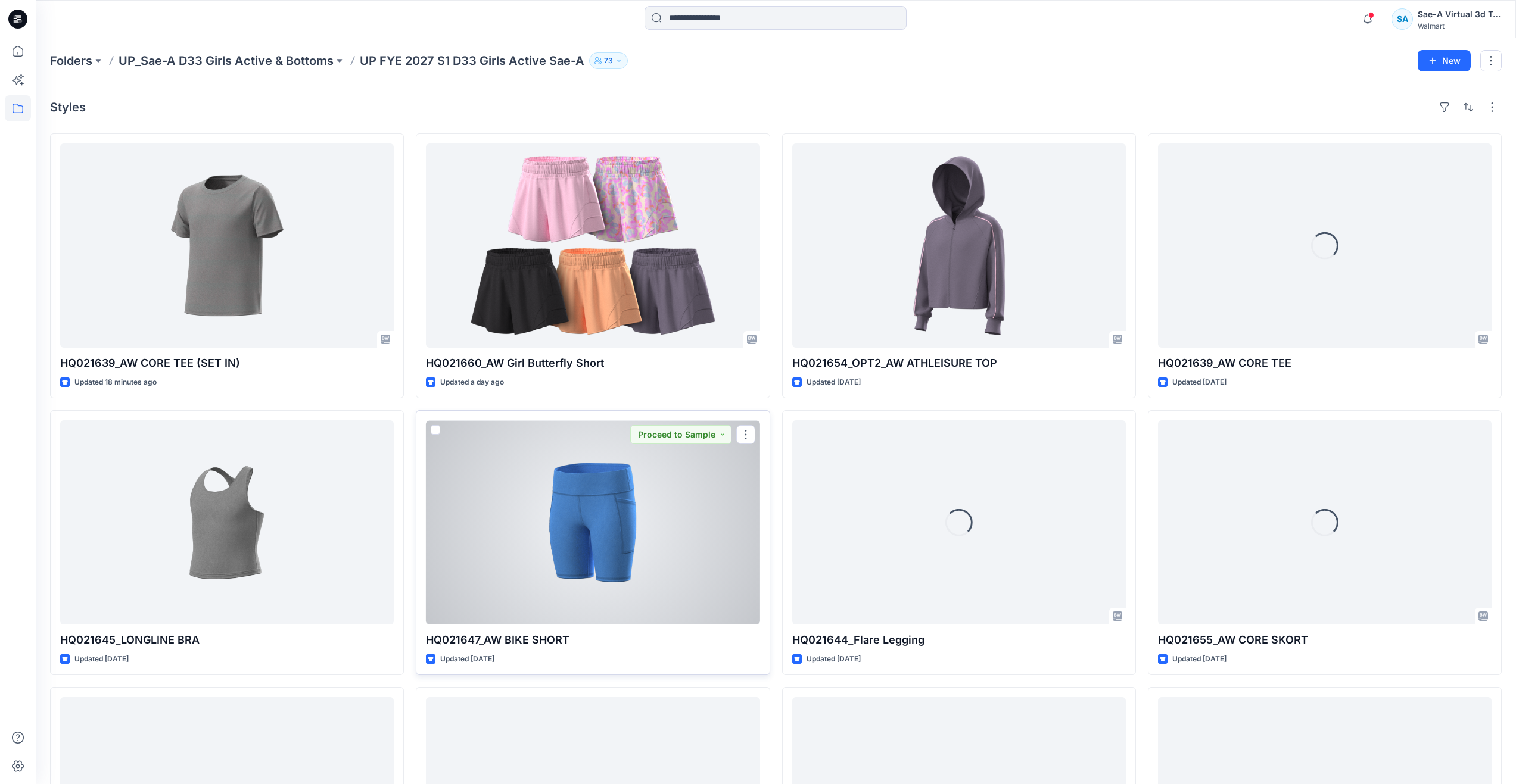
click at [670, 576] on div at bounding box center [593, 522] width 334 height 204
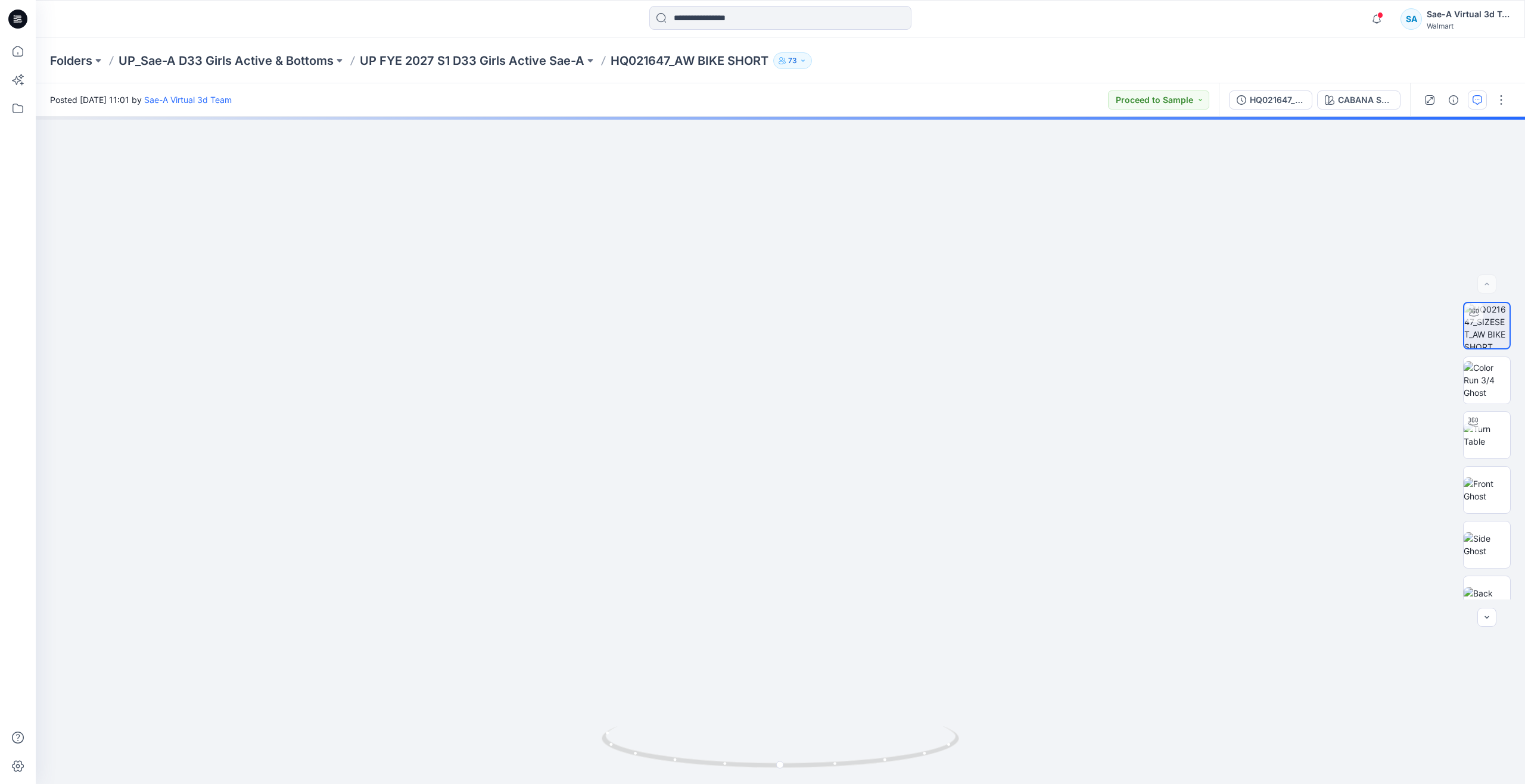
click at [1474, 108] on button "button" at bounding box center [1477, 100] width 19 height 19
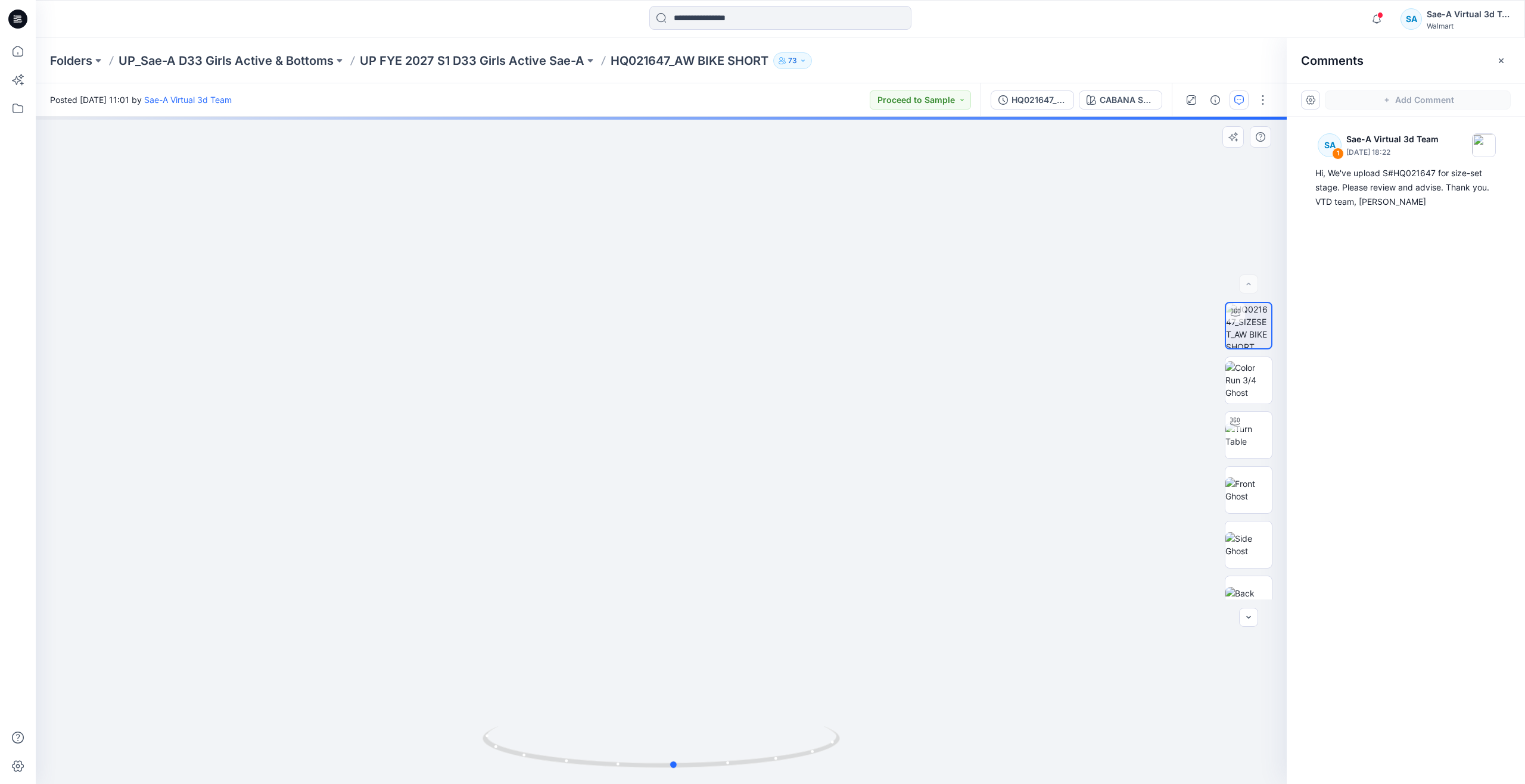
drag, startPoint x: 666, startPoint y: 767, endPoint x: 679, endPoint y: 698, distance: 70.2
click at [679, 698] on div at bounding box center [661, 451] width 1251 height 668
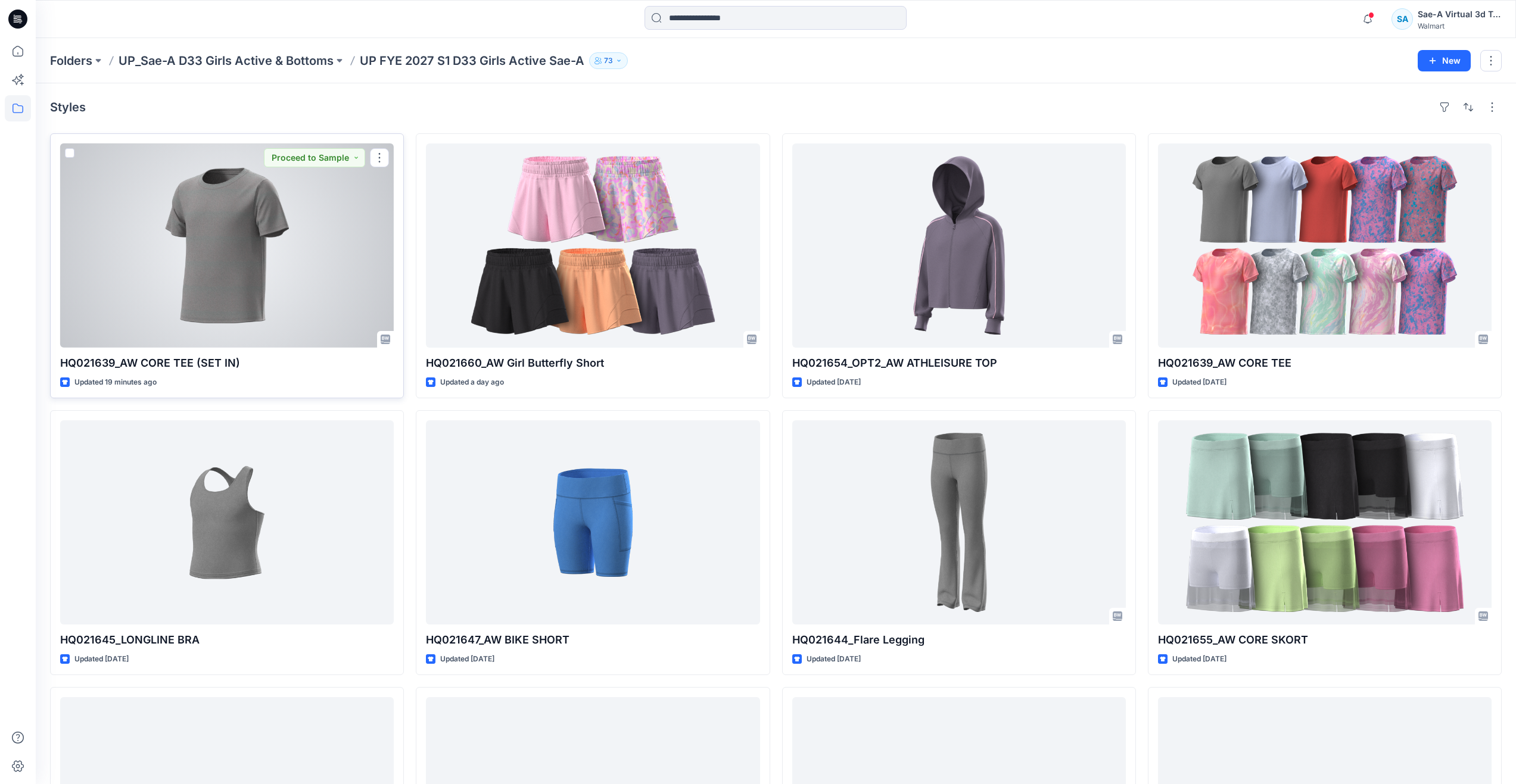
click at [134, 241] on div at bounding box center [227, 246] width 334 height 204
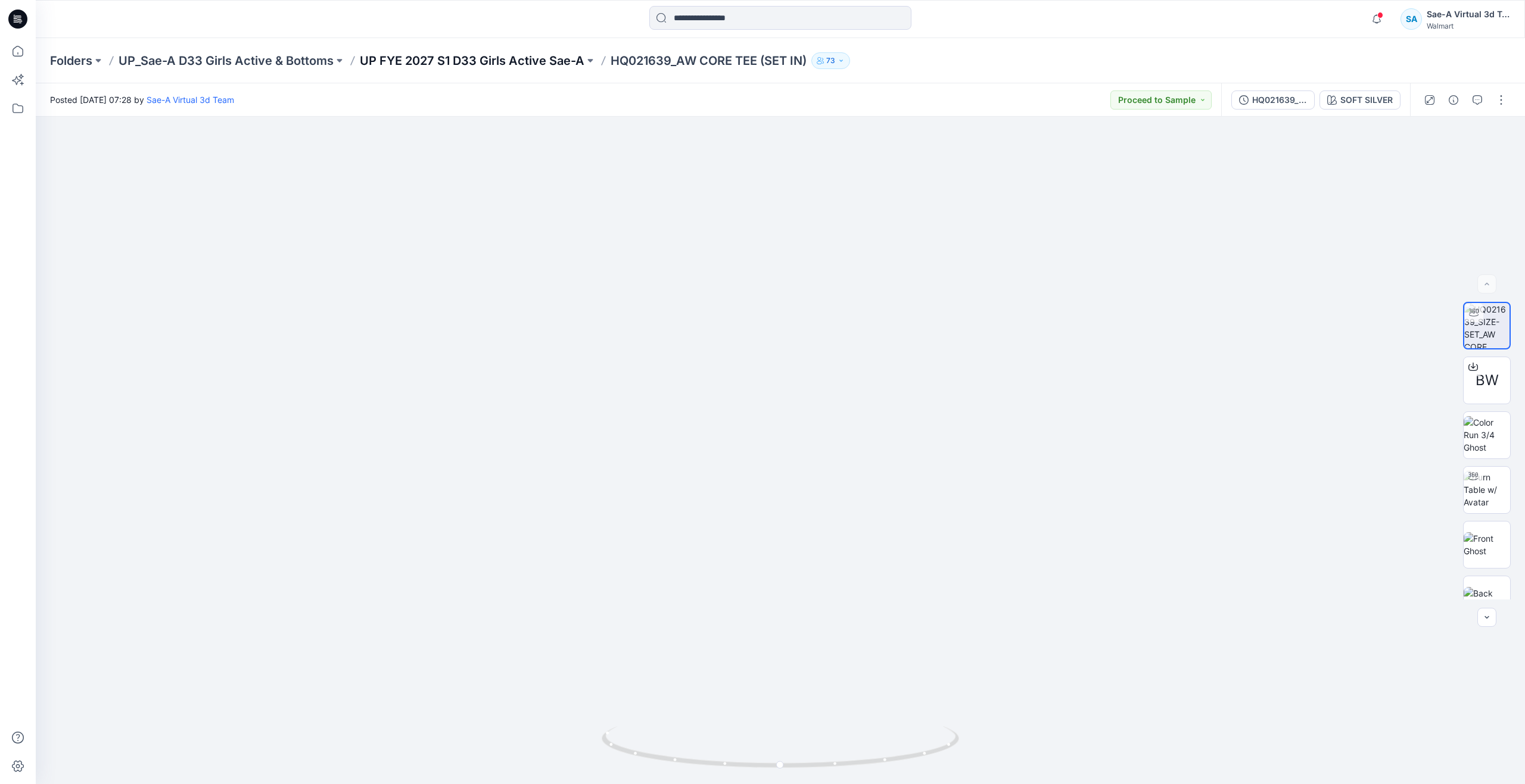
click at [519, 60] on p "UP FYE 2027 S1 D33 Girls Active Sae-A" at bounding box center [472, 61] width 224 height 17
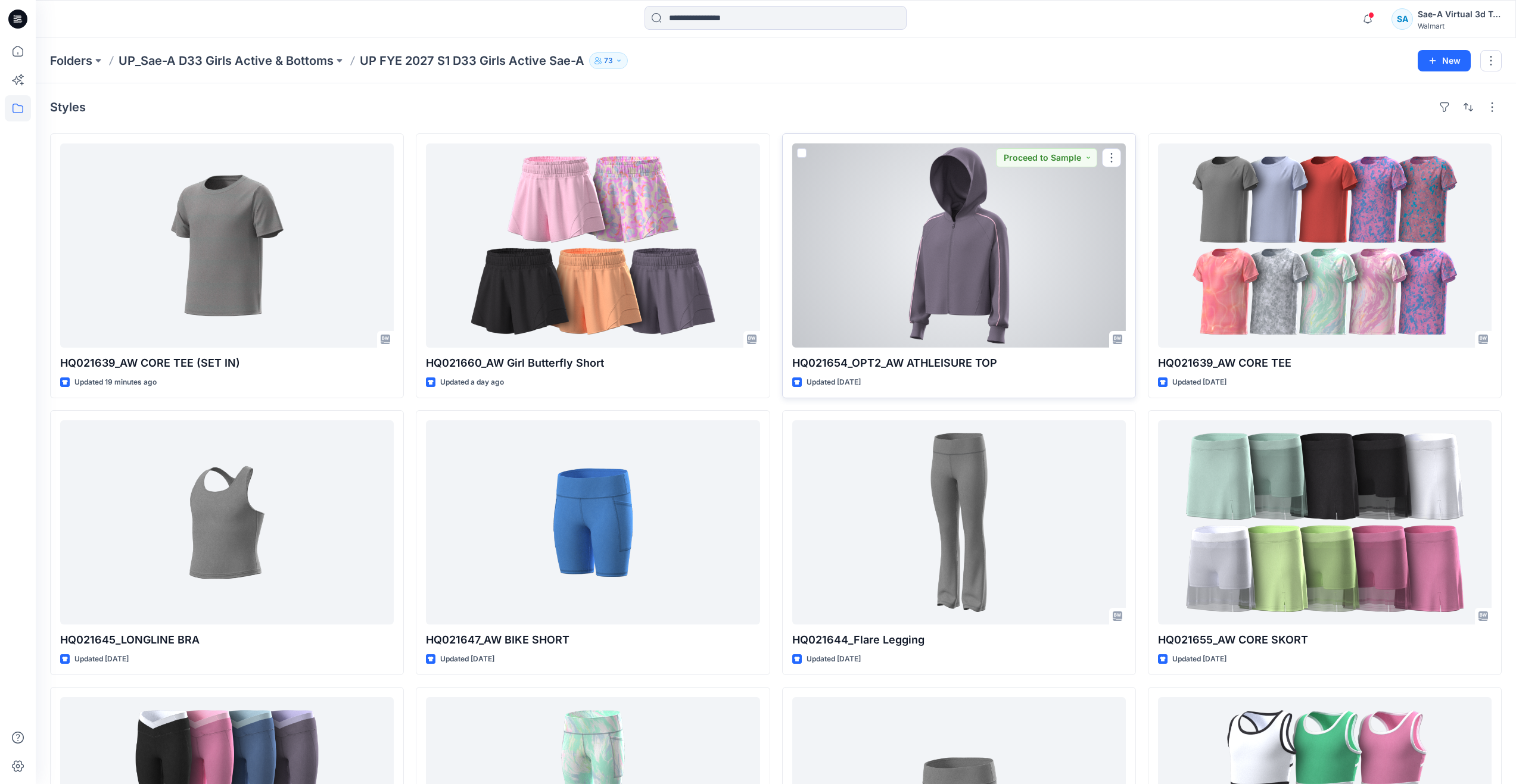
click at [956, 292] on div at bounding box center [959, 246] width 334 height 204
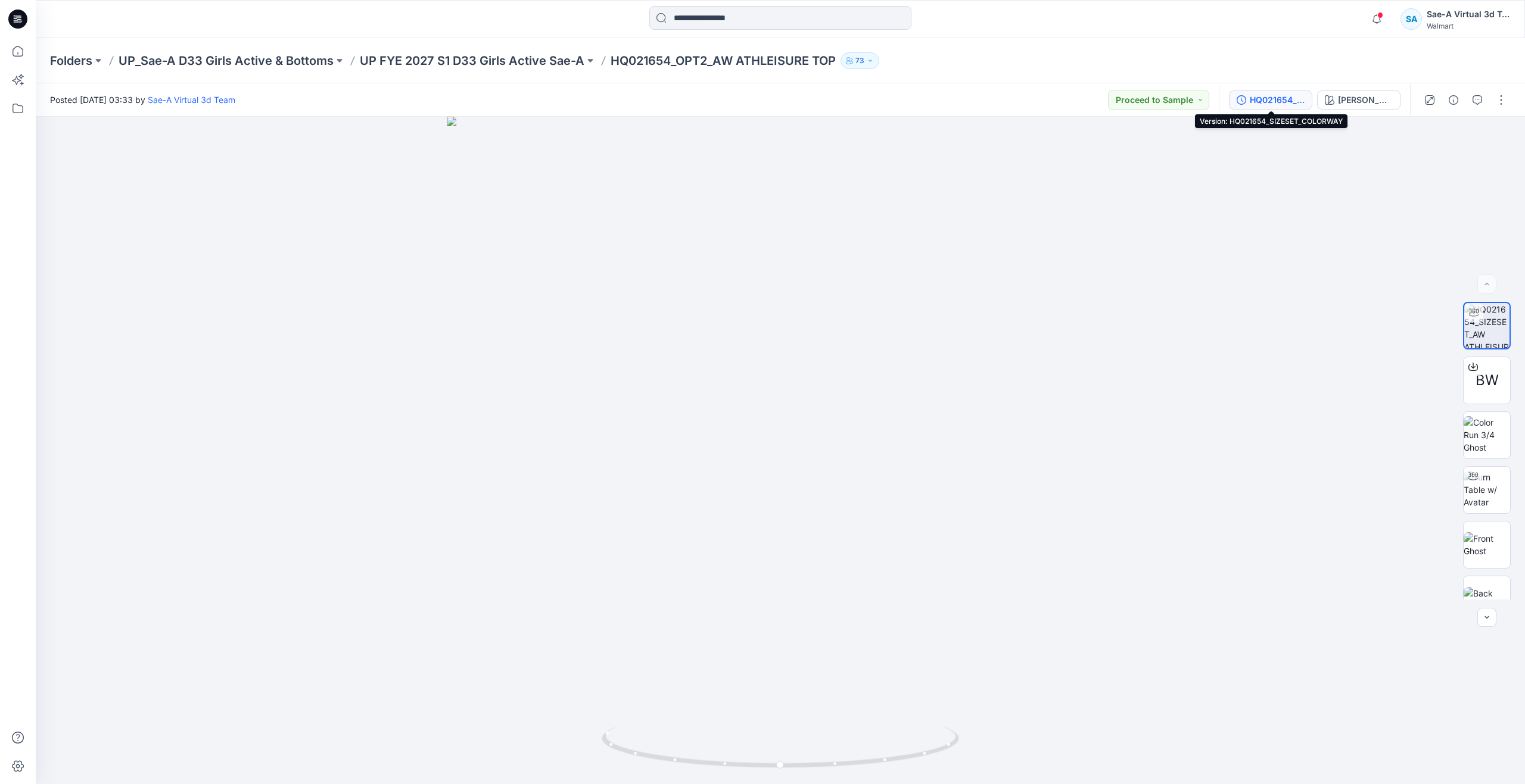
click at [1264, 97] on div "HQ021654_SIZESET_COLORWAY" at bounding box center [1277, 100] width 55 height 13
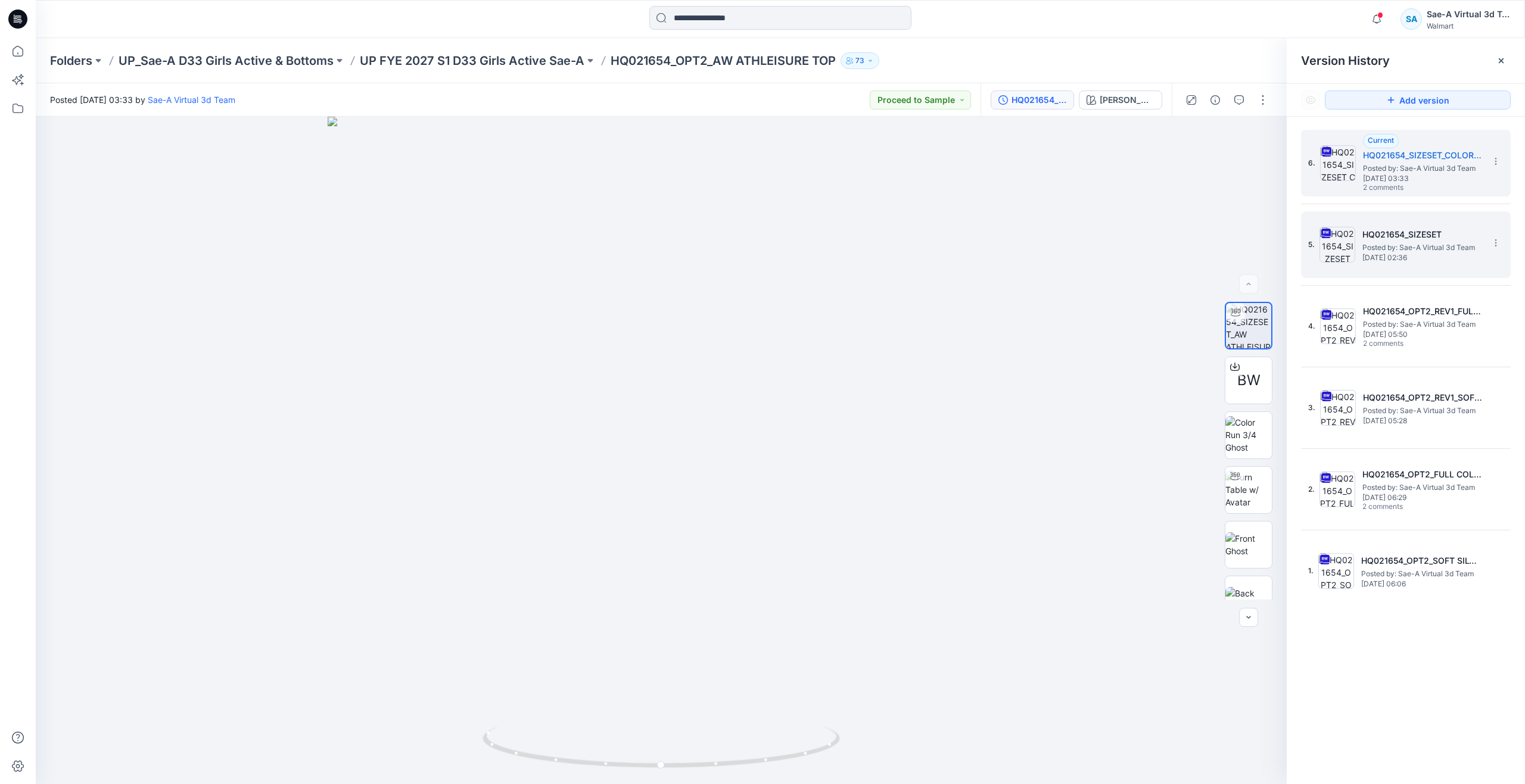
click at [1344, 258] on img at bounding box center [1336, 244] width 36 height 36
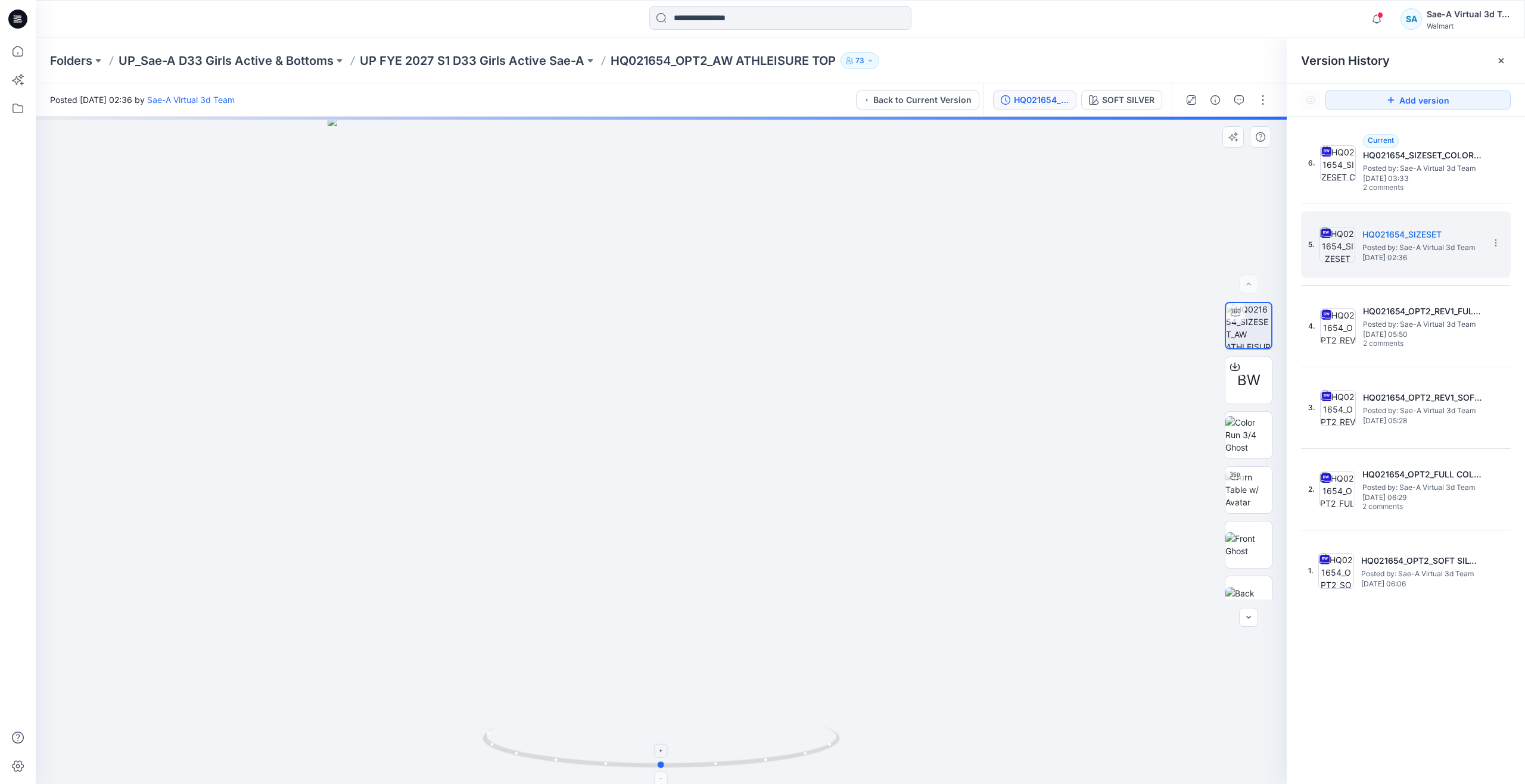
click at [662, 760] on icon at bounding box center [663, 749] width 360 height 45
click at [664, 753] on foreignobject at bounding box center [661, 751] width 13 height 13
drag, startPoint x: 664, startPoint y: 767, endPoint x: 713, endPoint y: 661, distance: 116.8
click at [713, 661] on div at bounding box center [661, 451] width 1251 height 668
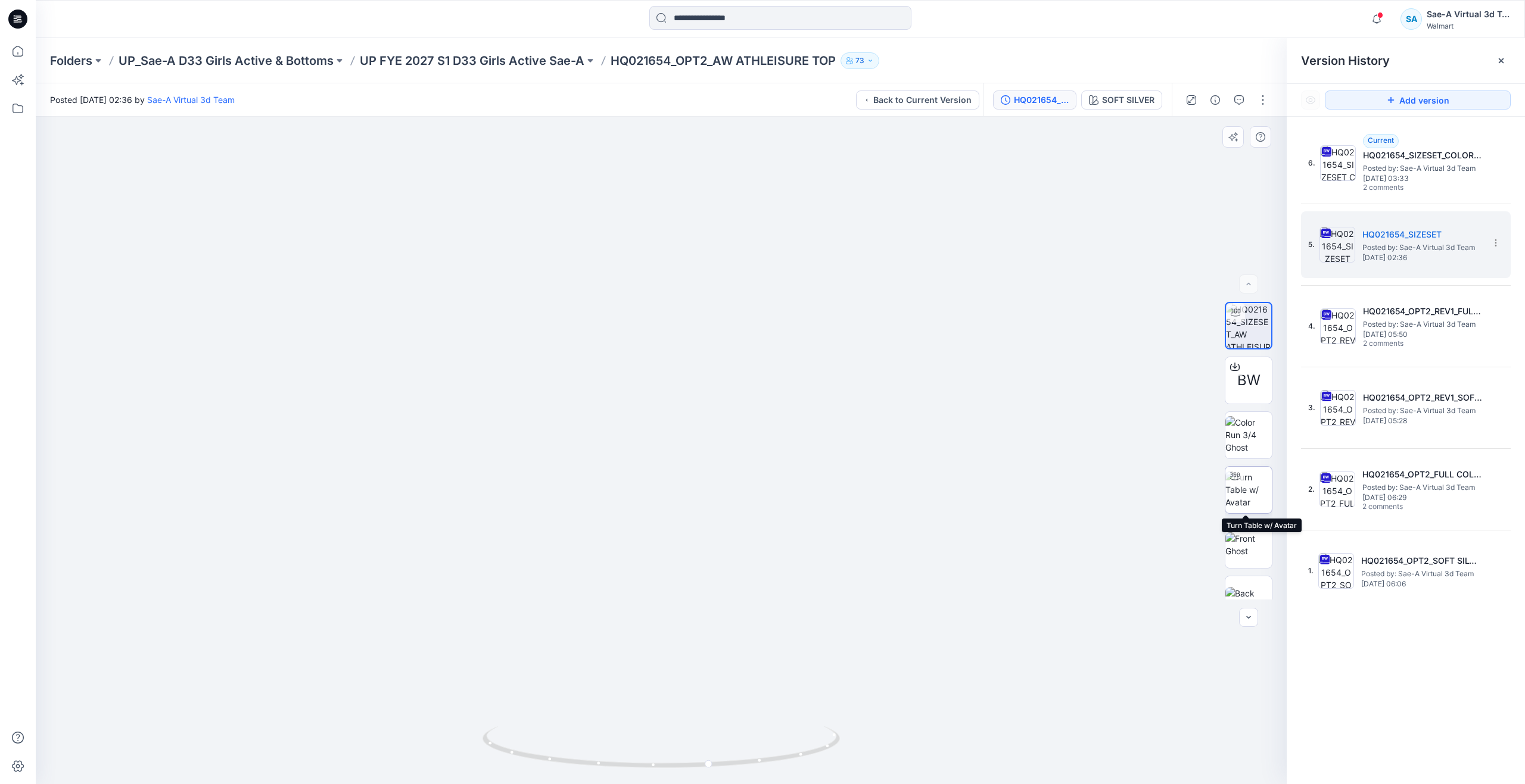
click at [1257, 497] on img at bounding box center [1248, 489] width 47 height 37
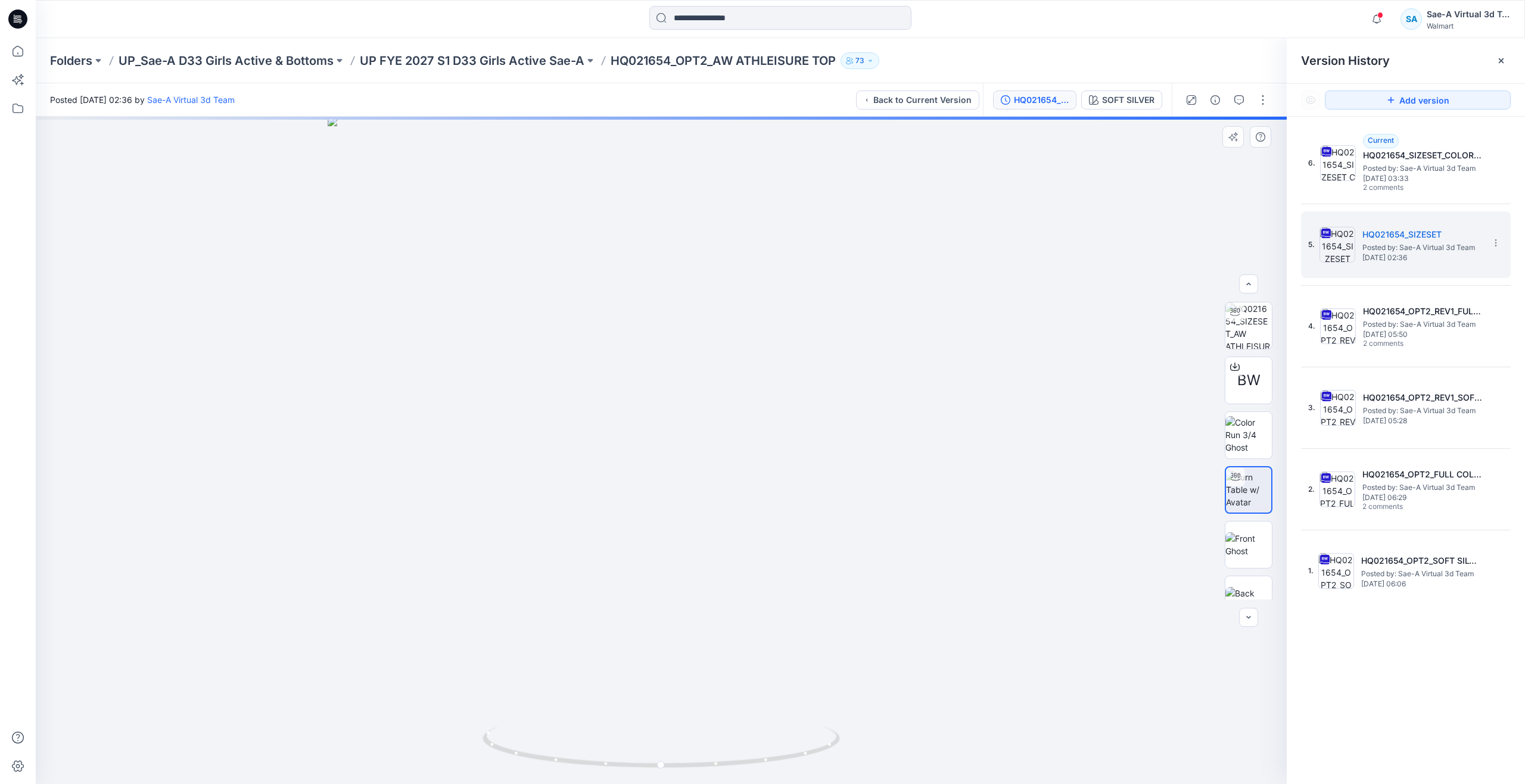
scroll to position [24, 0]
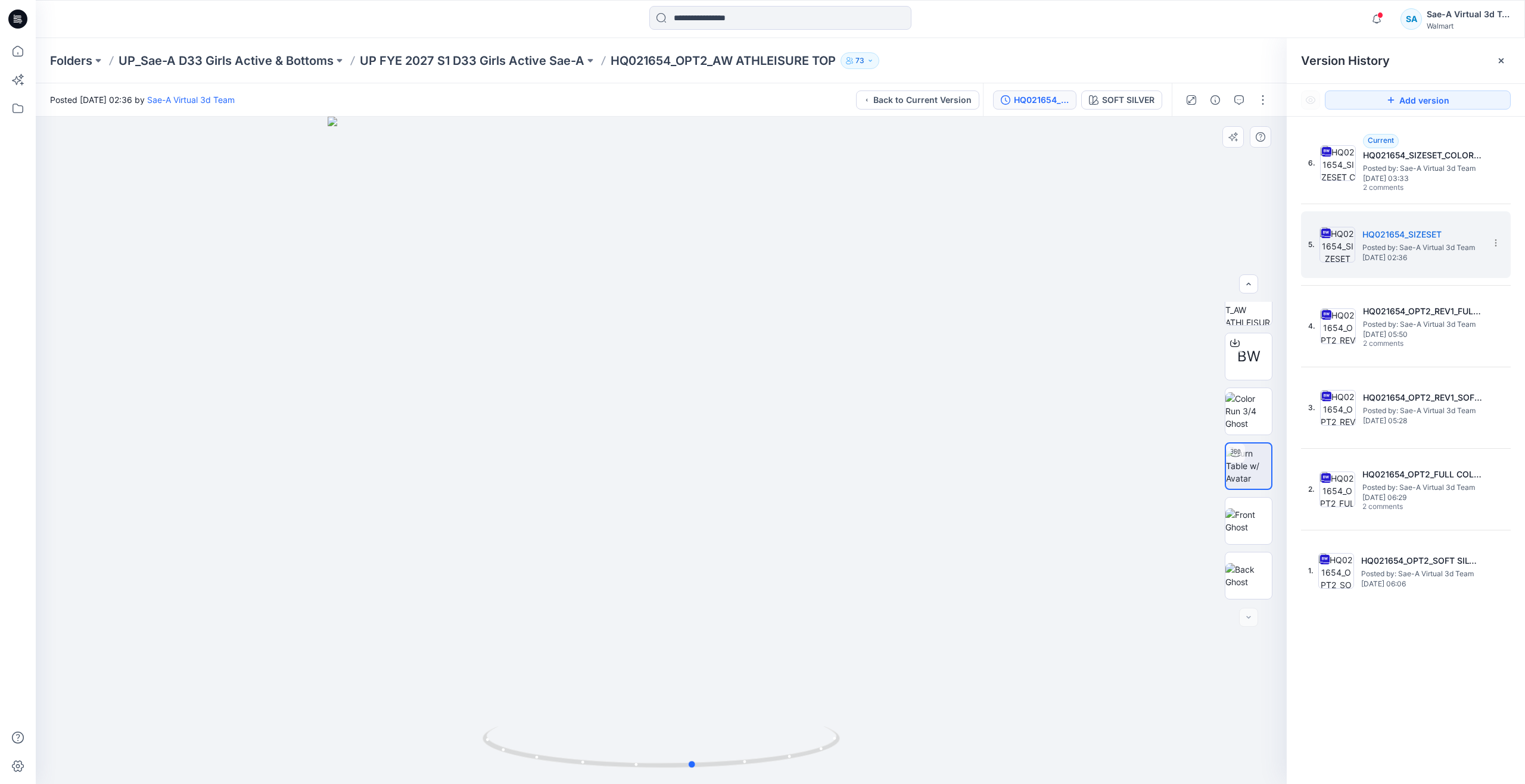
drag, startPoint x: 663, startPoint y: 767, endPoint x: 695, endPoint y: 697, distance: 77.0
click at [695, 697] on div at bounding box center [661, 451] width 1251 height 668
click at [1348, 329] on img at bounding box center [1337, 326] width 36 height 36
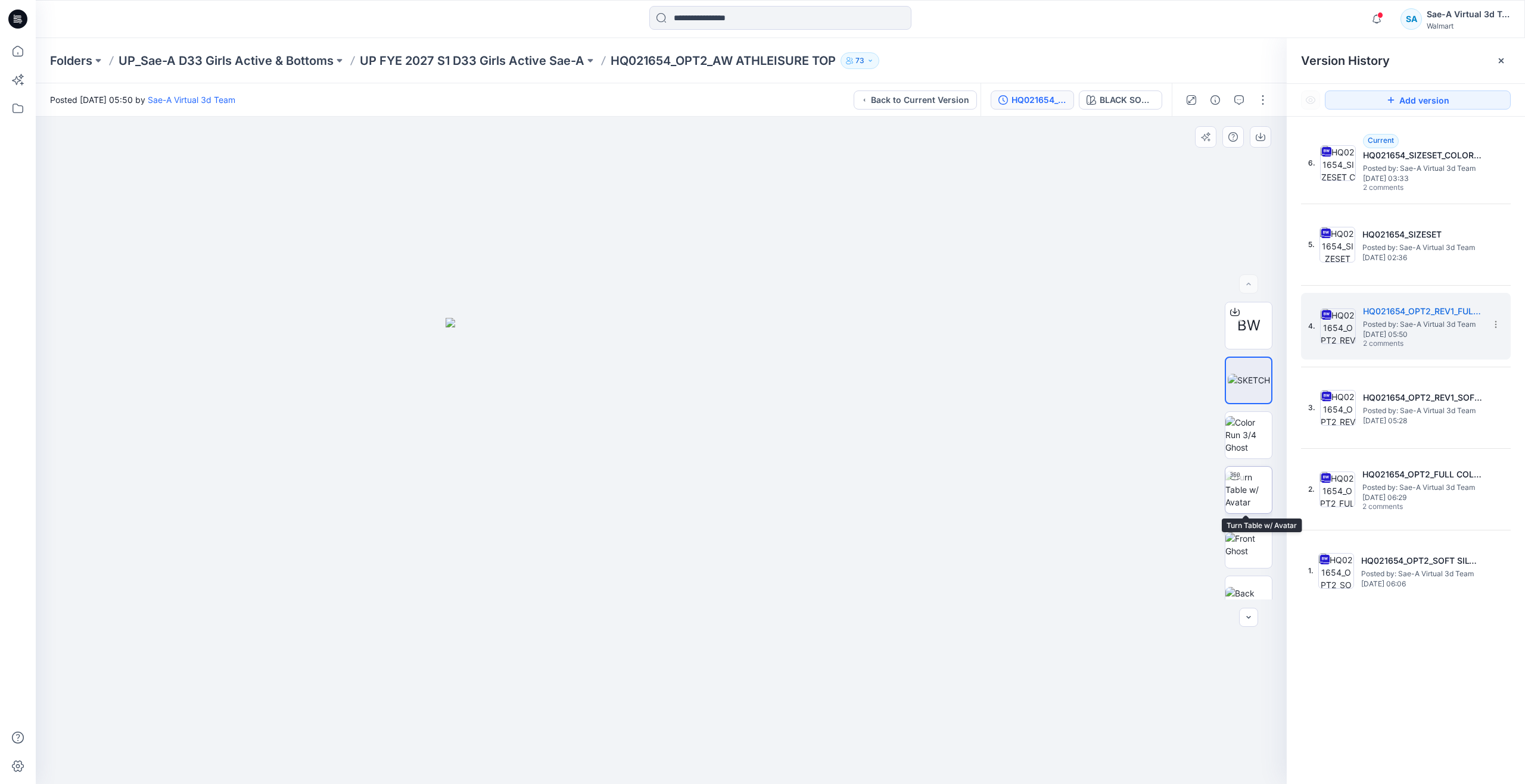
click at [1228, 506] on img at bounding box center [1248, 489] width 47 height 37
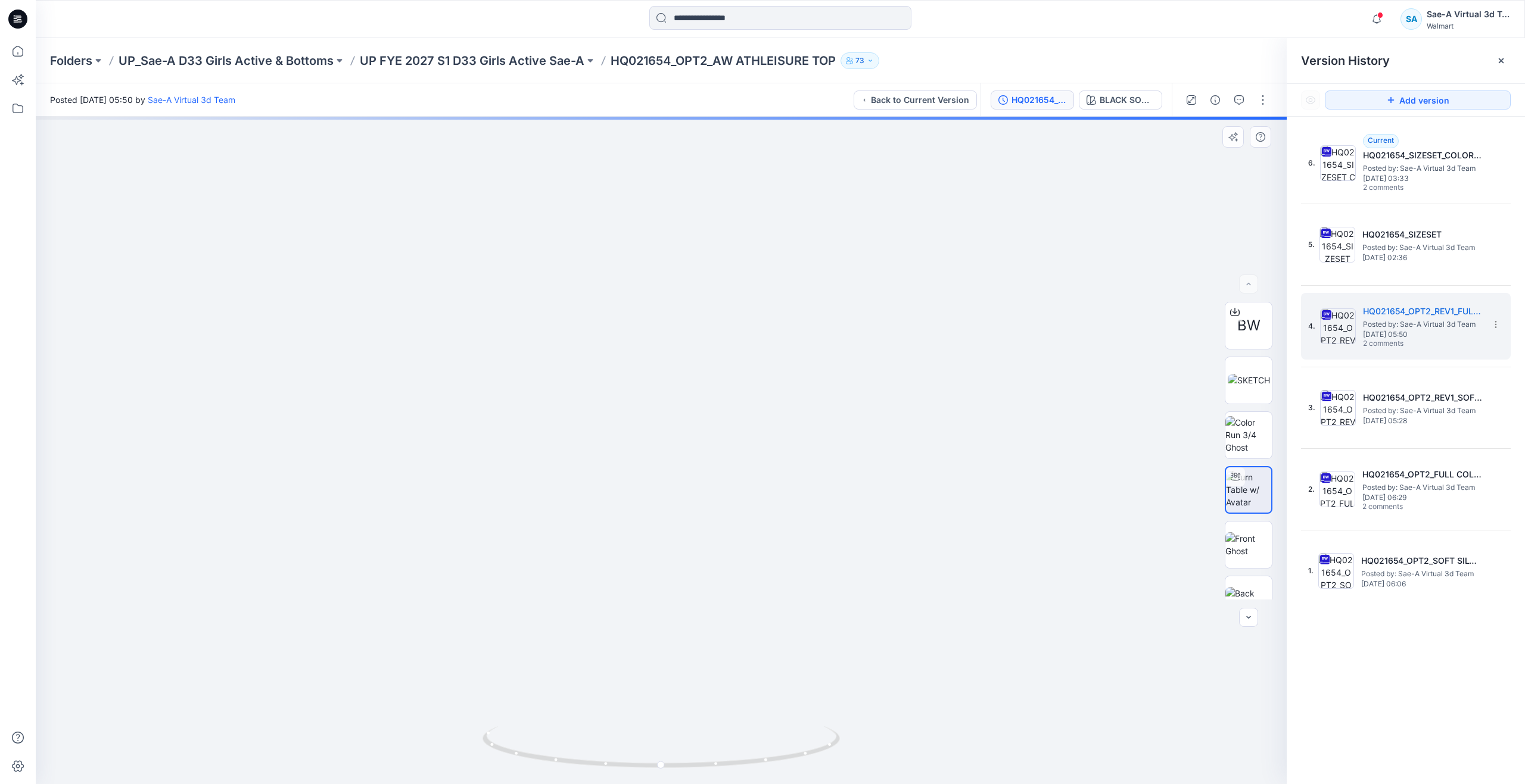
drag, startPoint x: 723, startPoint y: 566, endPoint x: 720, endPoint y: 642, distance: 76.1
drag, startPoint x: 660, startPoint y: 769, endPoint x: 310, endPoint y: 665, distance: 365.1
click at [310, 665] on div at bounding box center [661, 451] width 1251 height 668
click at [1266, 546] on img at bounding box center [1248, 545] width 47 height 25
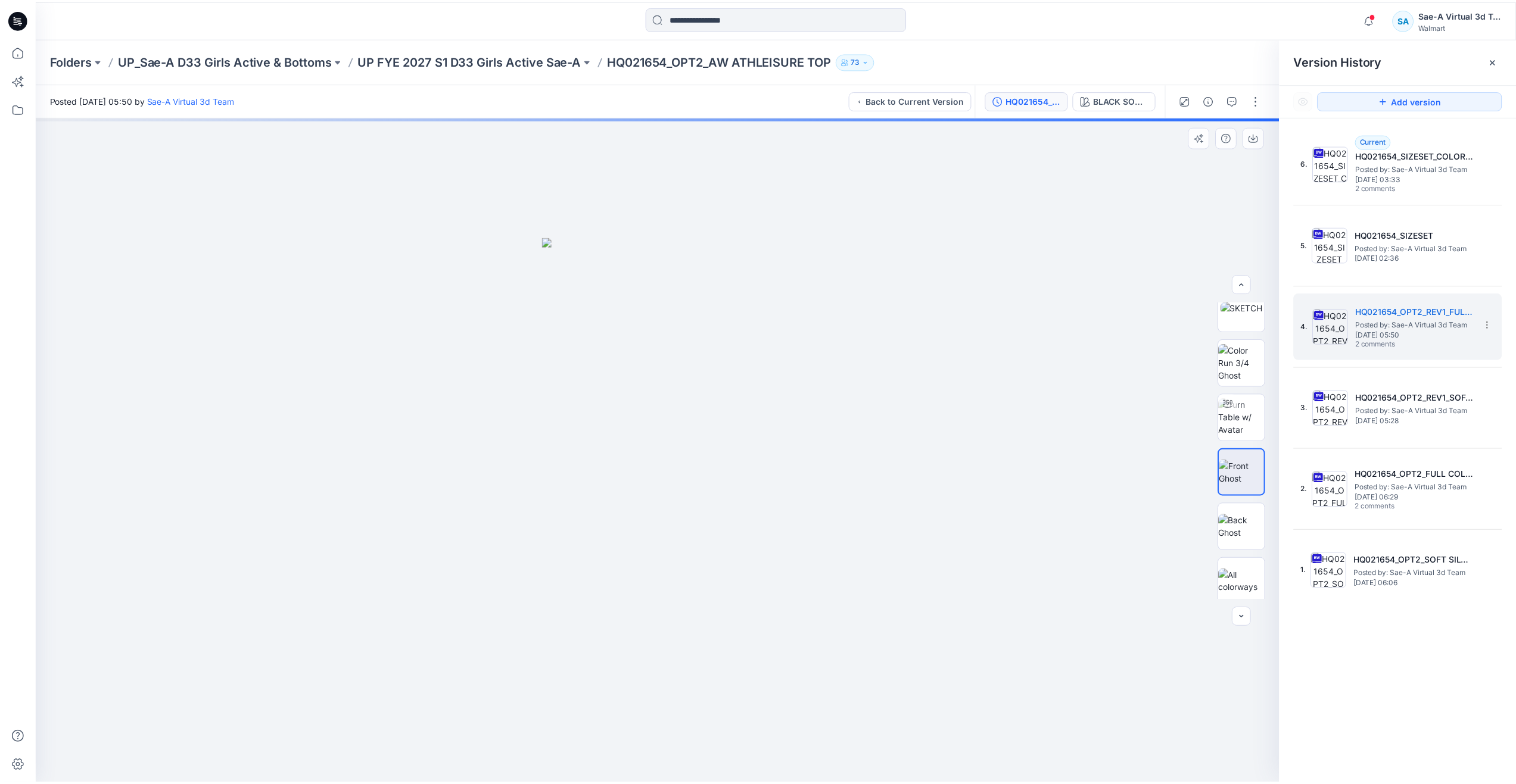
scroll to position [79, 0]
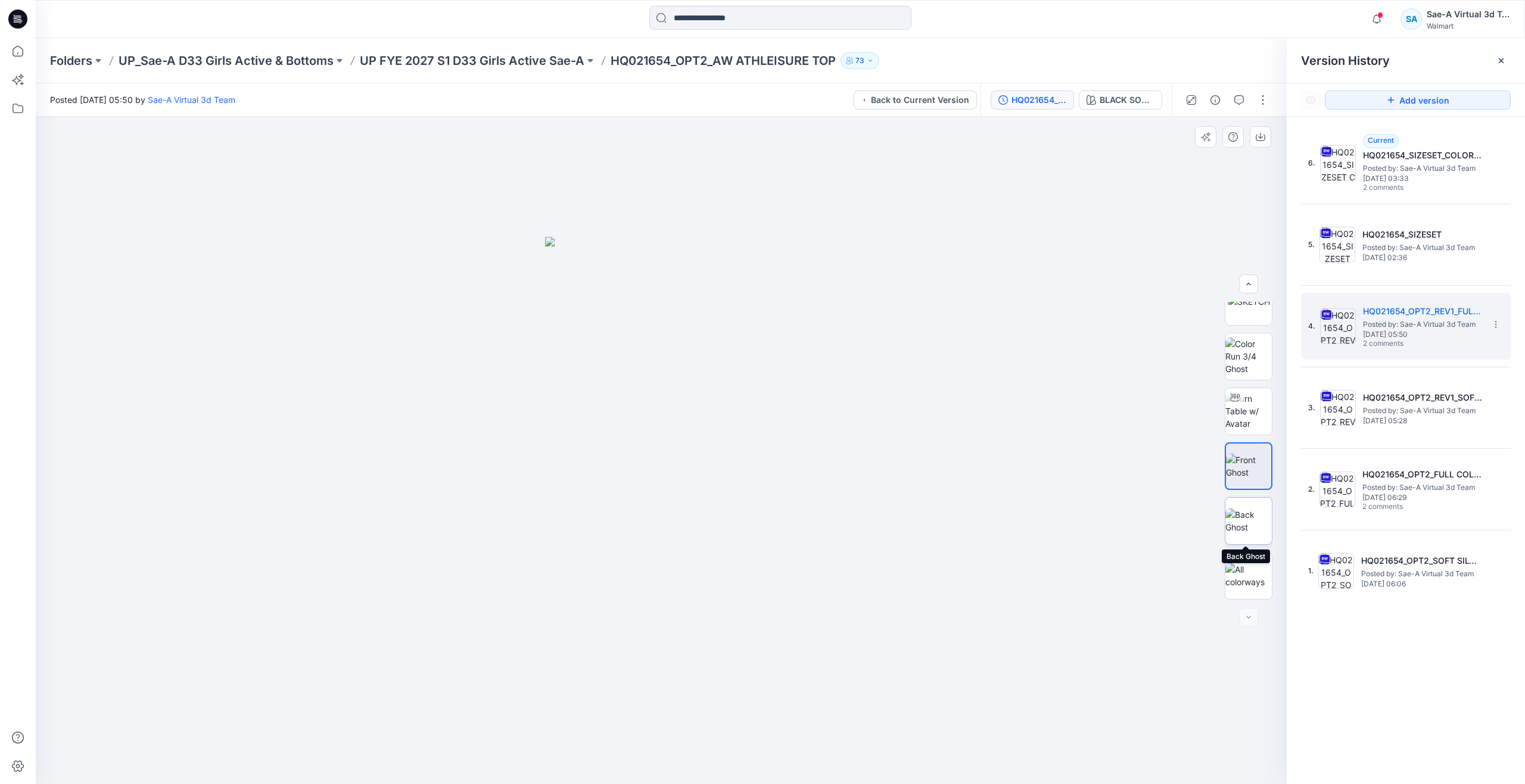
click at [1236, 525] on img at bounding box center [1248, 521] width 47 height 25
click at [1239, 412] on img at bounding box center [1248, 411] width 47 height 37
drag, startPoint x: 668, startPoint y: 769, endPoint x: 677, endPoint y: 733, distance: 37.1
click at [677, 733] on icon at bounding box center [663, 749] width 360 height 45
click at [18, 47] on icon at bounding box center [18, 51] width 27 height 27
